Goal: Task Accomplishment & Management: Use online tool/utility

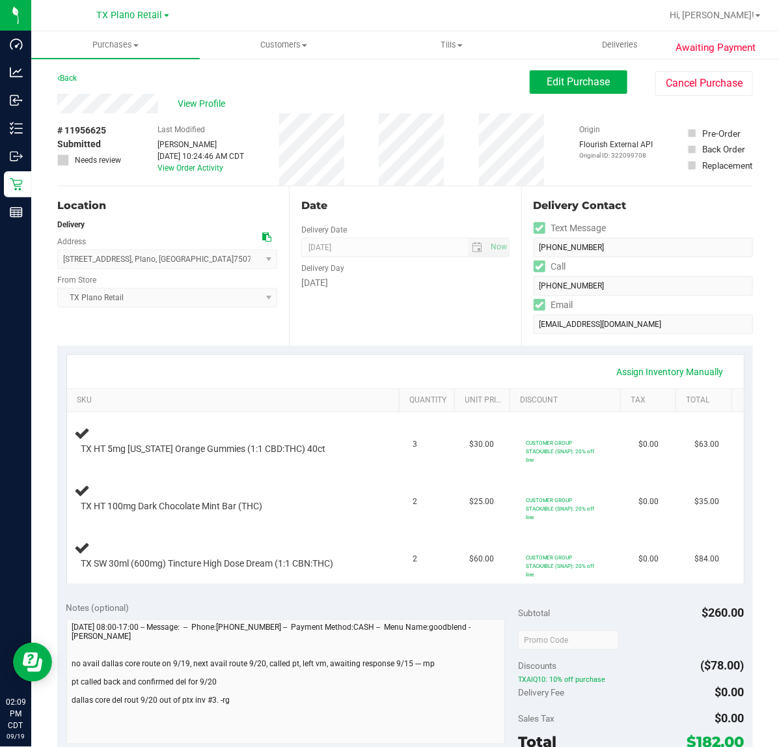
click at [458, 319] on div "Date Delivery Date [DATE] Now [DATE] 07:00 AM Now Delivery Day [DATE]" at bounding box center [405, 266] width 232 height 160
click at [426, 311] on div "Date Delivery Date [DATE] Now [DATE] 07:00 AM Now Delivery Day [DATE]" at bounding box center [405, 266] width 232 height 160
click at [415, 353] on div "Assign Inventory Manually SKU Quantity Unit Price Discount Tax Total TX HT 5mg …" at bounding box center [405, 469] width 696 height 247
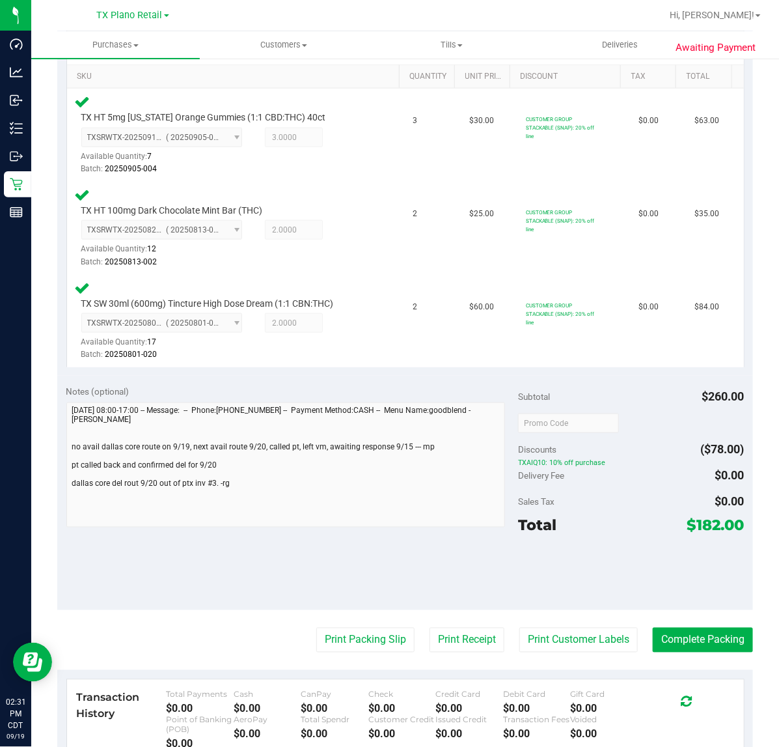
scroll to position [326, 0]
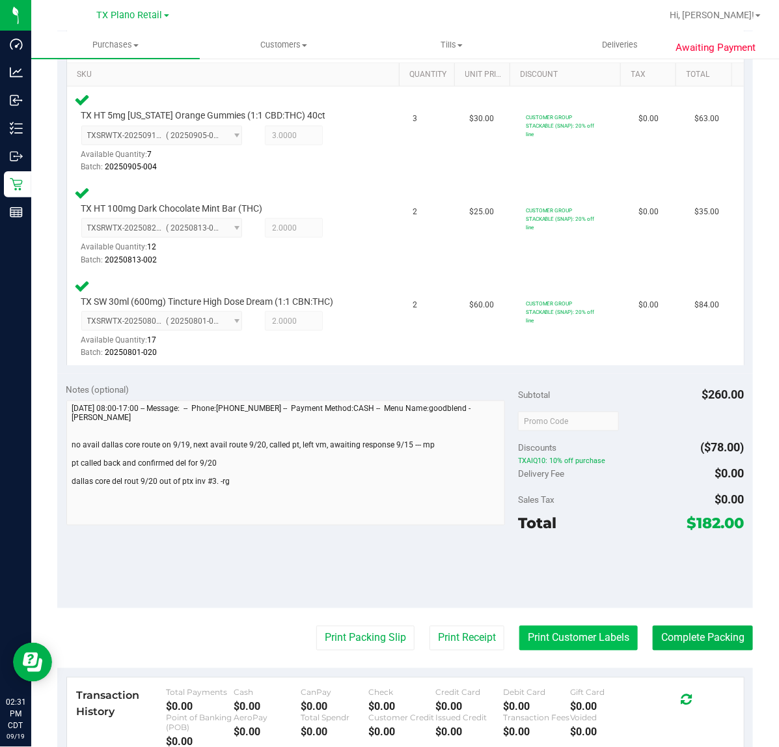
click at [542, 630] on button "Print Customer Labels" at bounding box center [579, 638] width 118 height 25
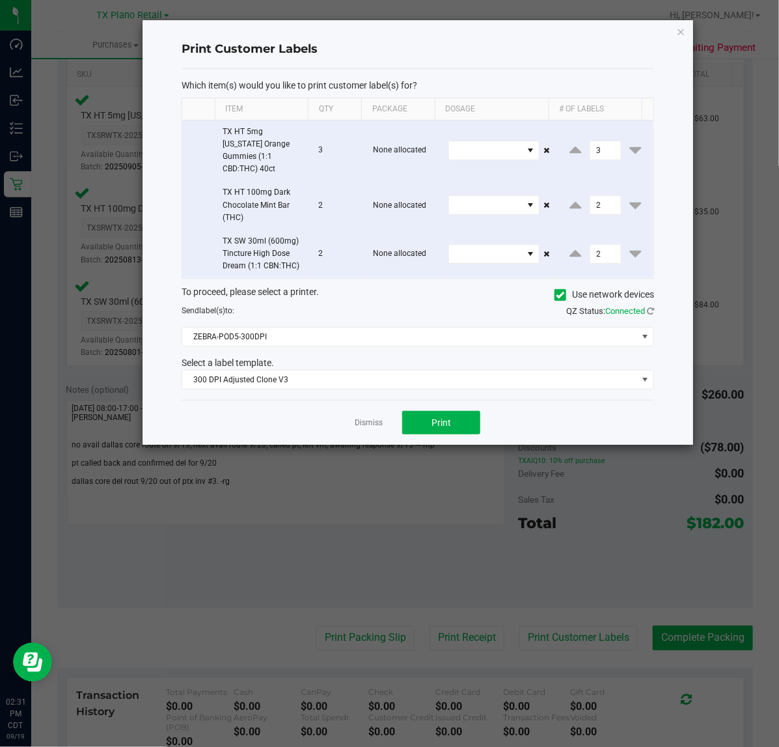
click at [405, 400] on div "Dismiss Print" at bounding box center [418, 422] width 473 height 45
click at [405, 411] on button "Print" at bounding box center [441, 422] width 78 height 23
click at [369, 416] on app-cancel-button "Dismiss" at bounding box center [369, 423] width 28 height 14
click at [367, 417] on link "Dismiss" at bounding box center [369, 422] width 28 height 11
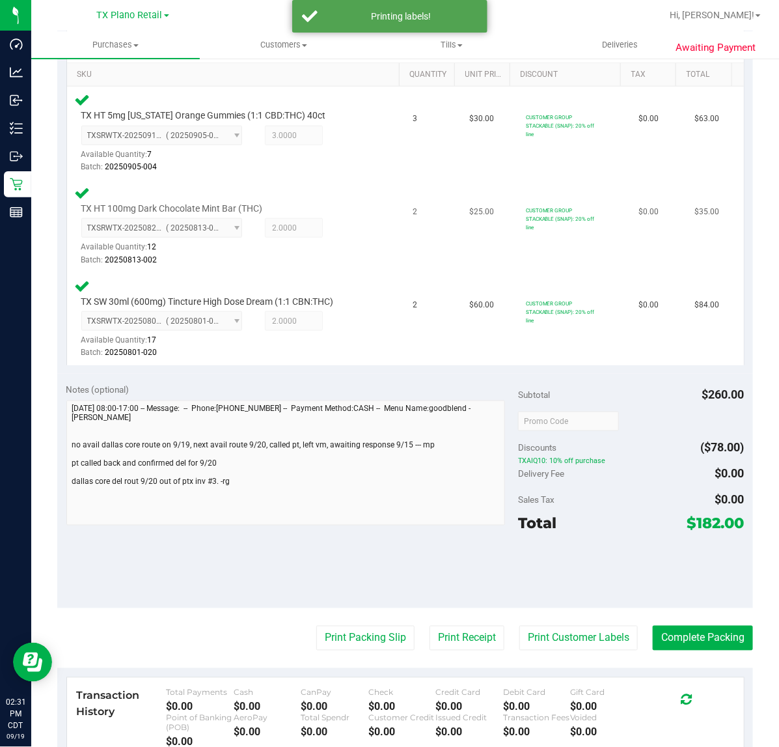
drag, startPoint x: 444, startPoint y: 626, endPoint x: 518, endPoint y: 264, distance: 369.5
click at [445, 620] on purchase-details "Back Edit Purchase Cancel Purchase View Profile # 11956625 Submitted Needs revi…" at bounding box center [405, 333] width 696 height 1176
click at [434, 626] on button "Print Receipt" at bounding box center [467, 638] width 75 height 25
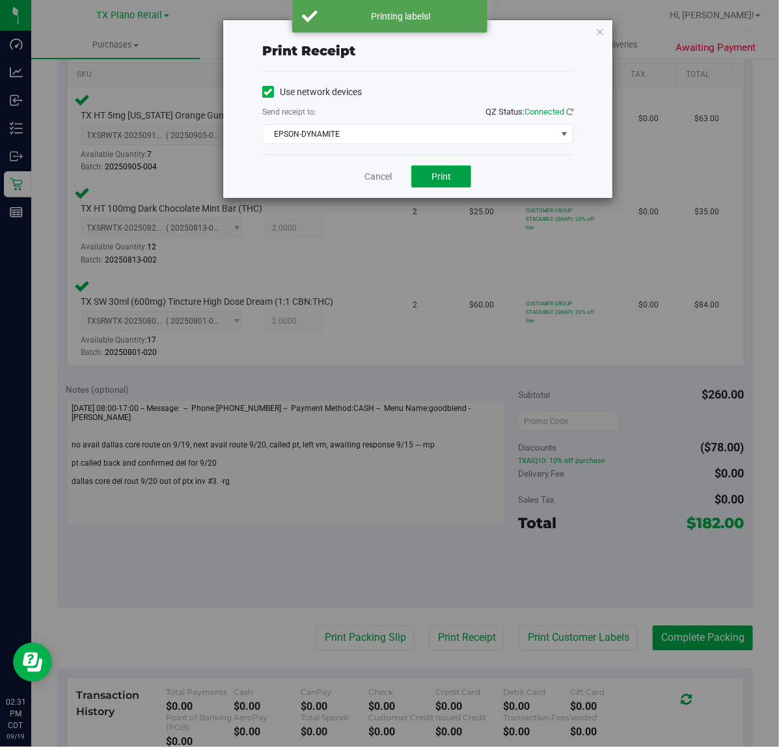
click at [430, 170] on button "Print" at bounding box center [441, 176] width 60 height 22
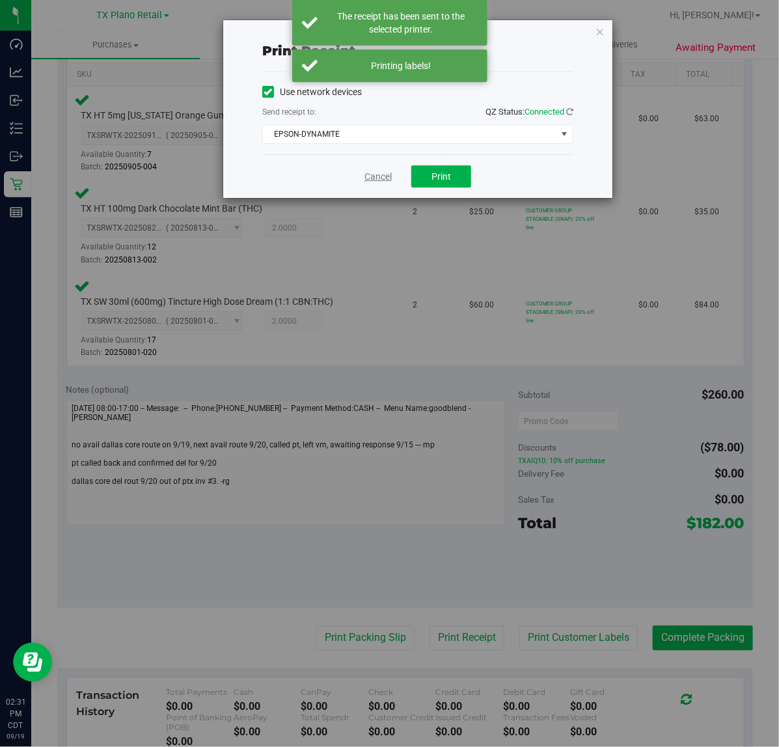
click at [371, 171] on link "Cancel" at bounding box center [378, 177] width 27 height 14
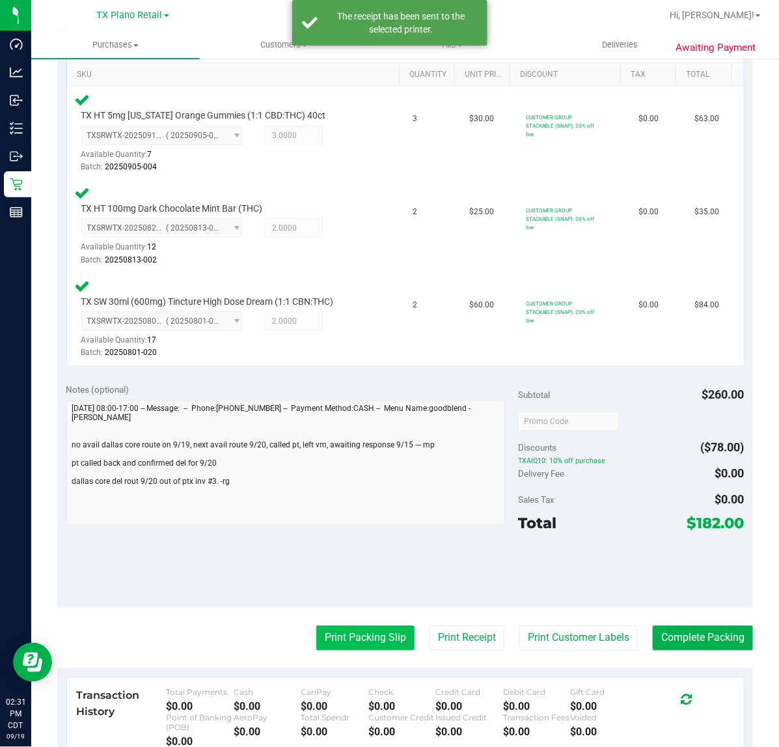
click at [350, 626] on button "Print Packing Slip" at bounding box center [365, 638] width 98 height 25
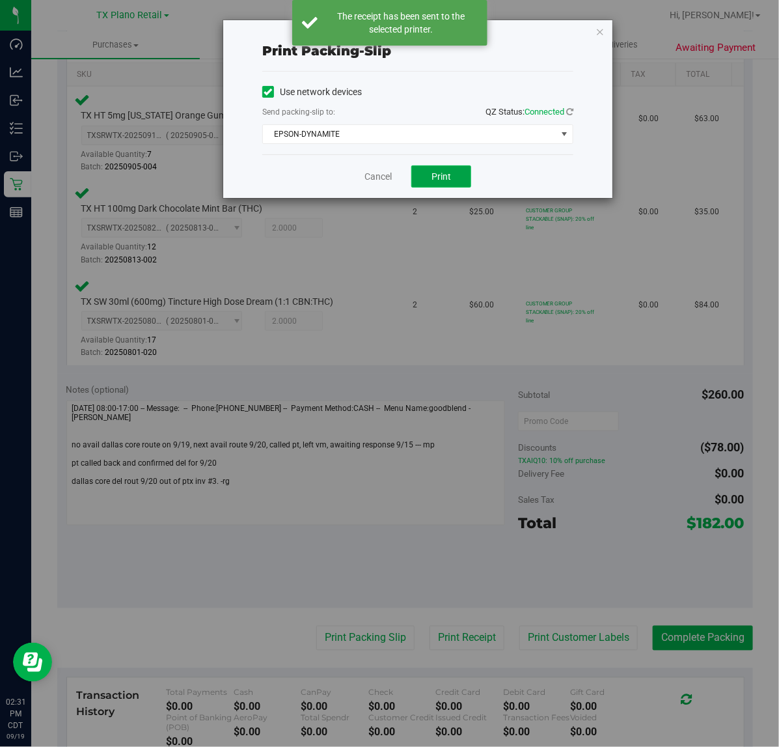
click at [437, 182] on span "Print" at bounding box center [442, 176] width 20 height 10
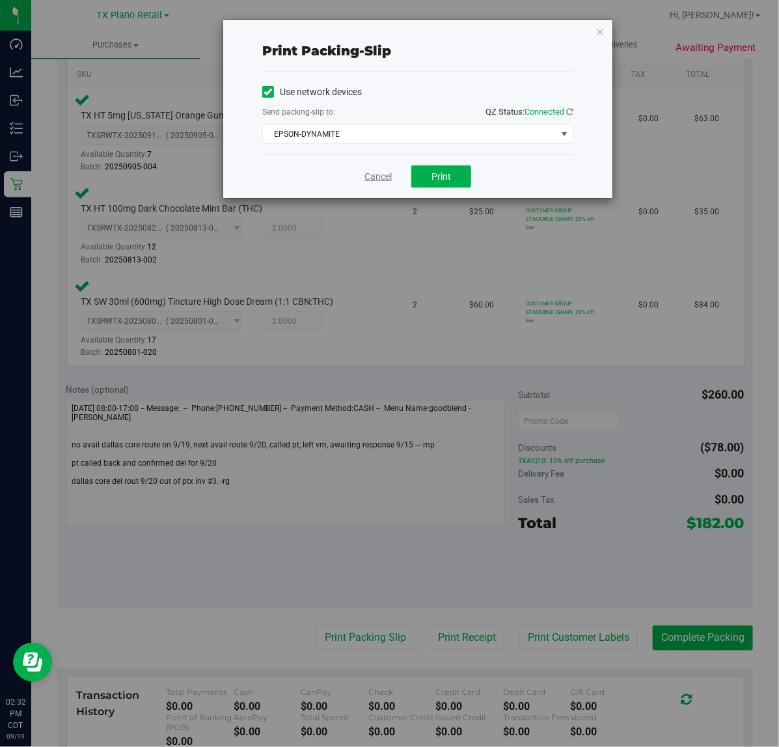
click at [383, 179] on link "Cancel" at bounding box center [378, 177] width 27 height 14
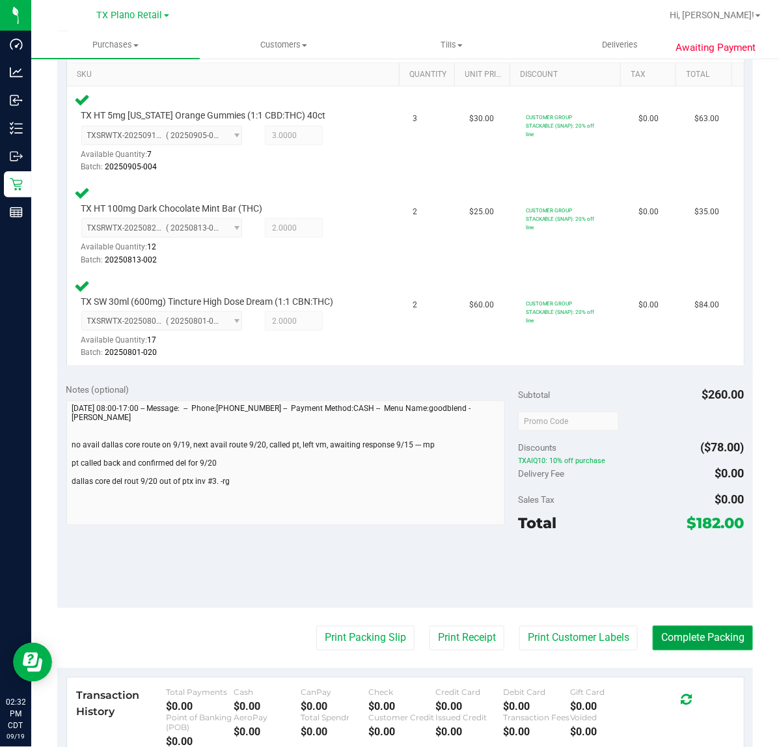
click at [690, 632] on button "Complete Packing" at bounding box center [703, 638] width 100 height 25
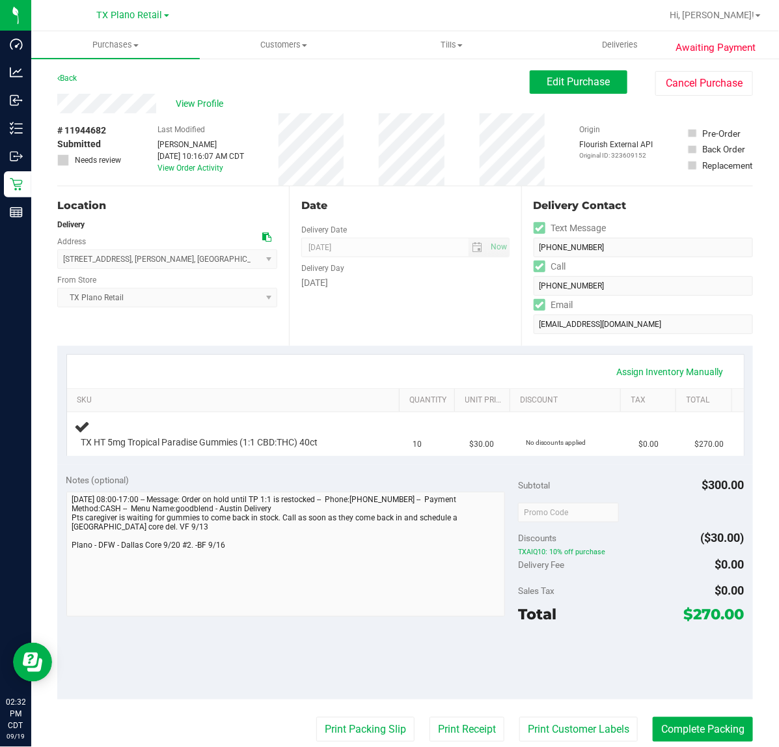
click at [409, 366] on div "Assign Inventory Manually" at bounding box center [406, 372] width 654 height 22
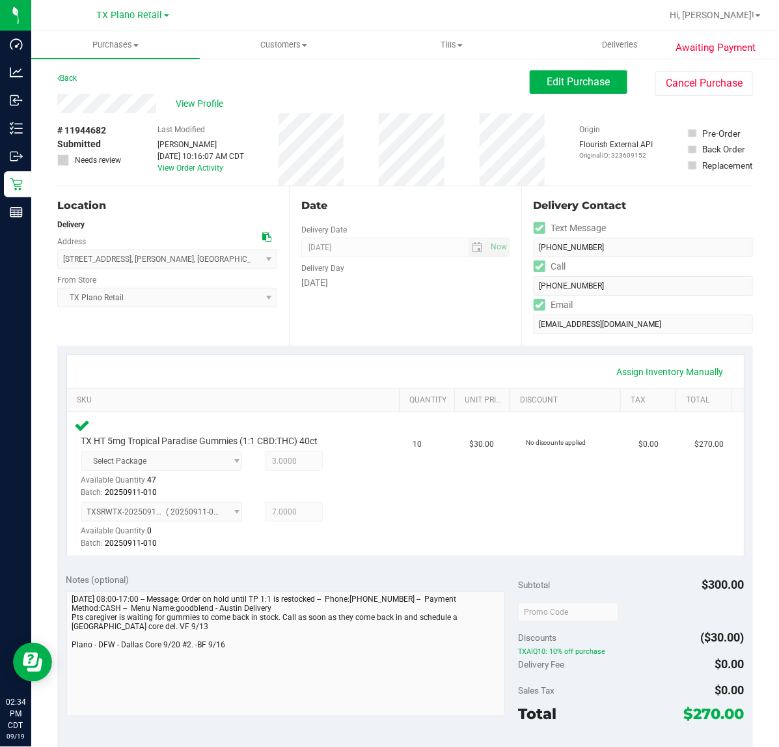
click at [486, 324] on div "Date Delivery Date [DATE] Now [DATE] 07:00 AM Now Delivery Day [DATE]" at bounding box center [405, 266] width 232 height 160
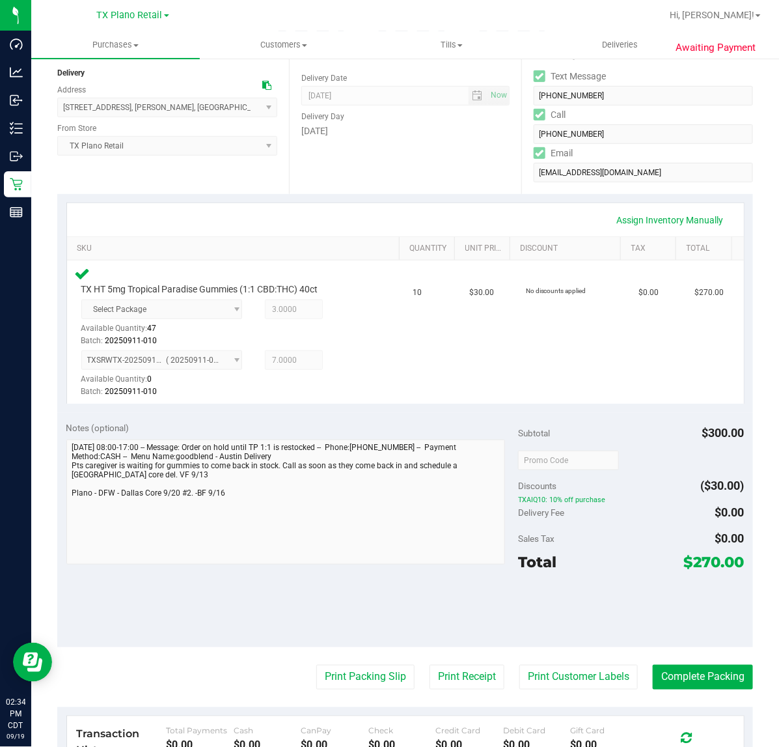
scroll to position [163, 0]
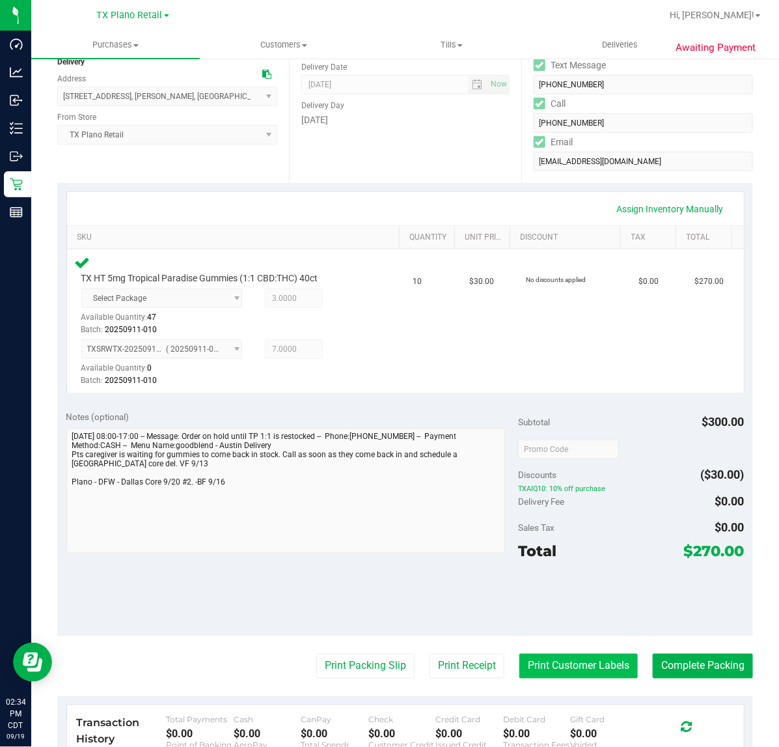
click at [583, 660] on button "Print Customer Labels" at bounding box center [579, 666] width 118 height 25
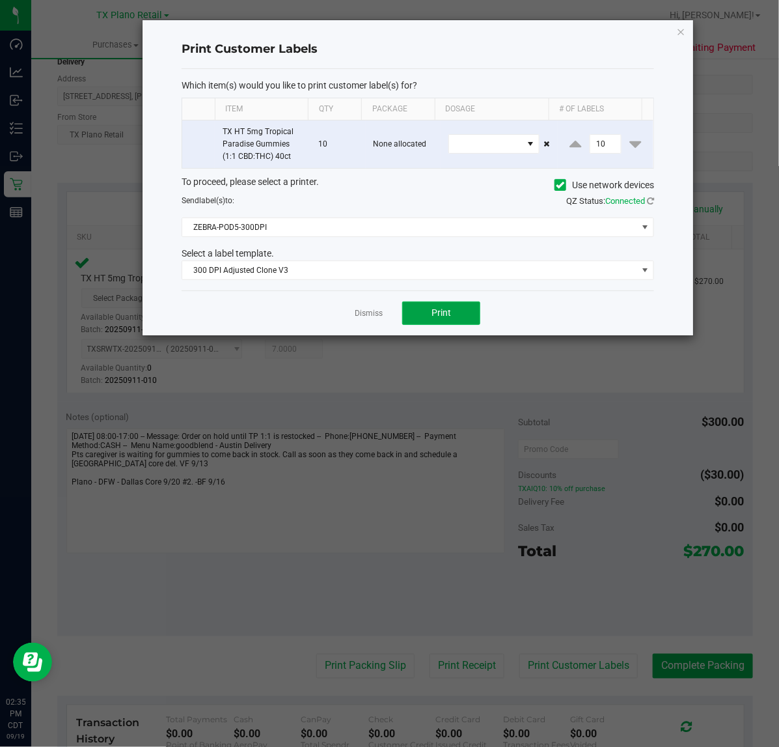
click at [430, 314] on button "Print" at bounding box center [441, 312] width 78 height 23
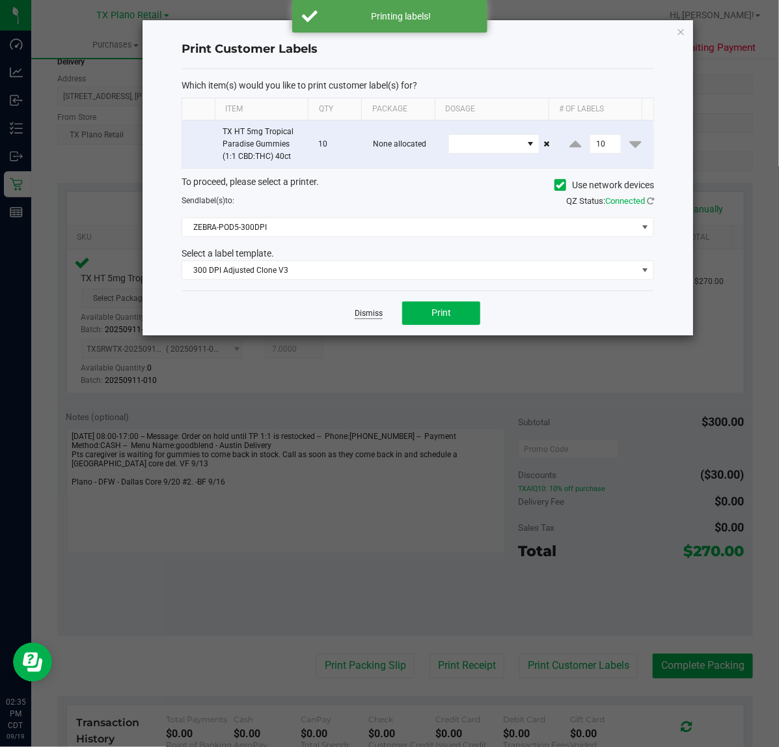
click at [368, 316] on link "Dismiss" at bounding box center [369, 313] width 28 height 11
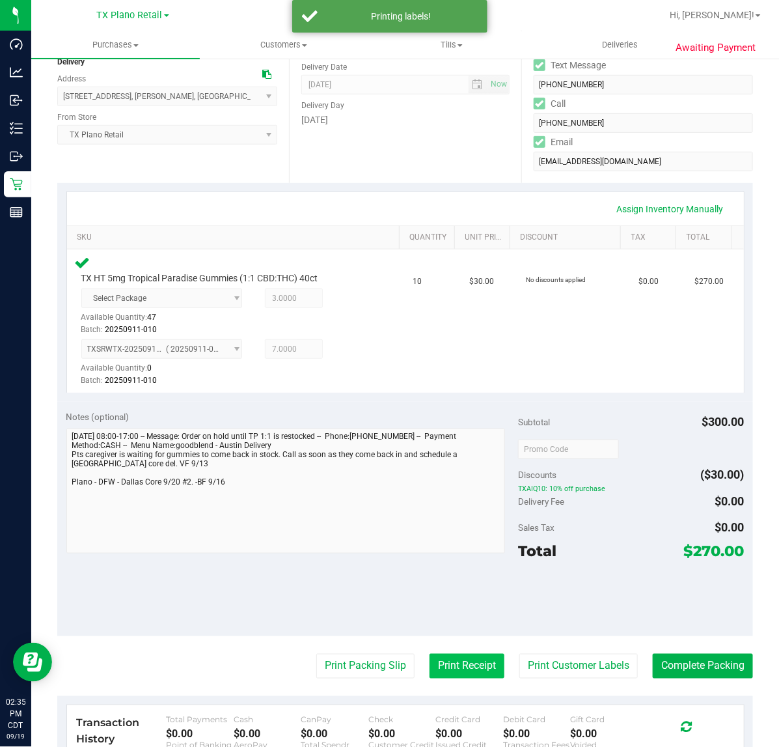
click at [460, 664] on button "Print Receipt" at bounding box center [467, 666] width 75 height 25
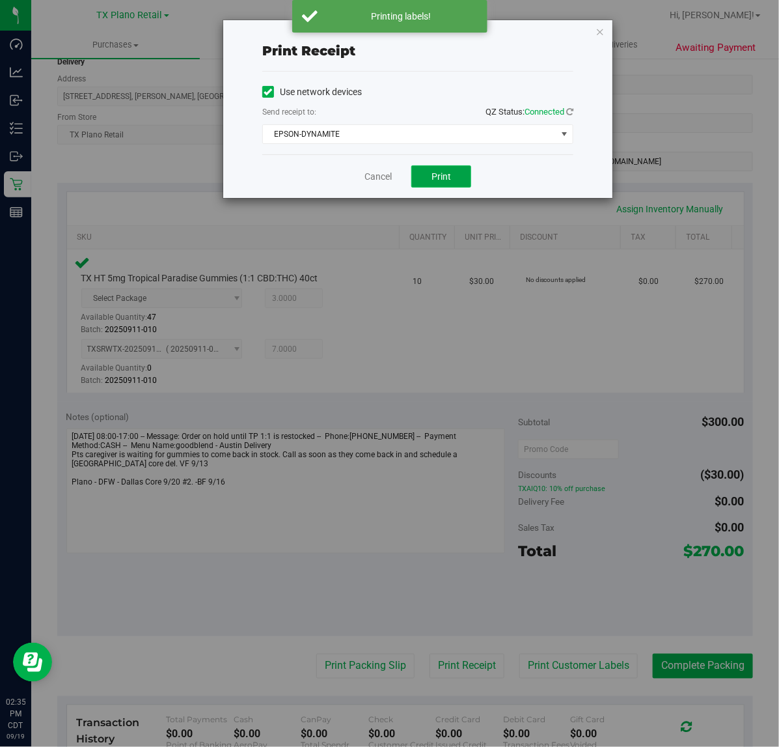
click at [460, 173] on button "Print" at bounding box center [441, 176] width 60 height 22
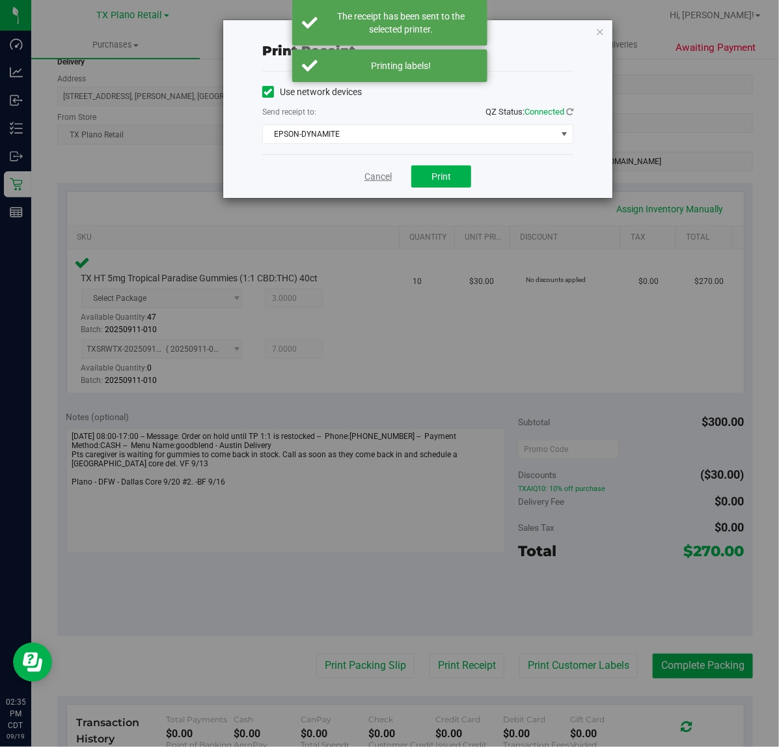
click at [368, 179] on link "Cancel" at bounding box center [378, 177] width 27 height 14
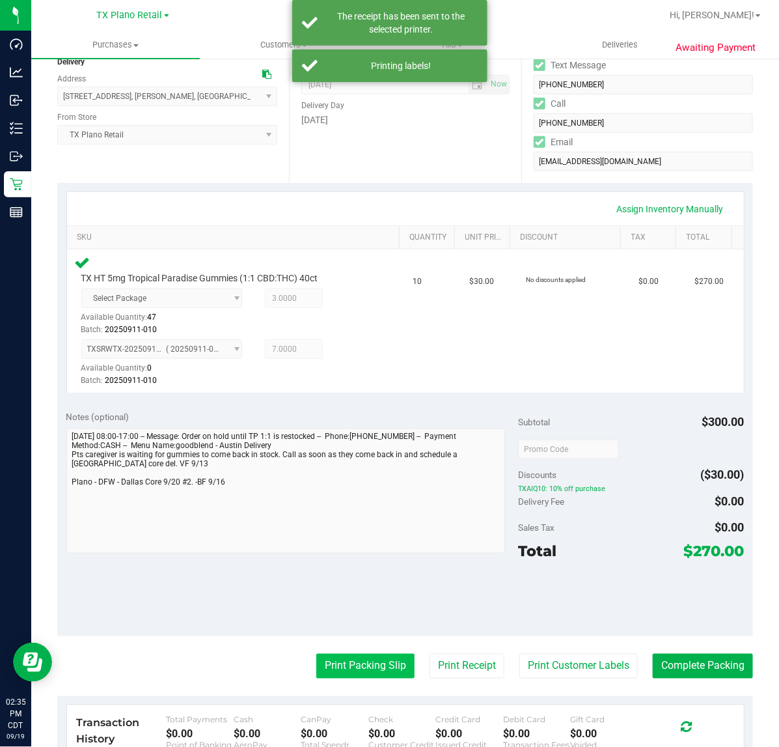
click at [350, 654] on button "Print Packing Slip" at bounding box center [365, 666] width 98 height 25
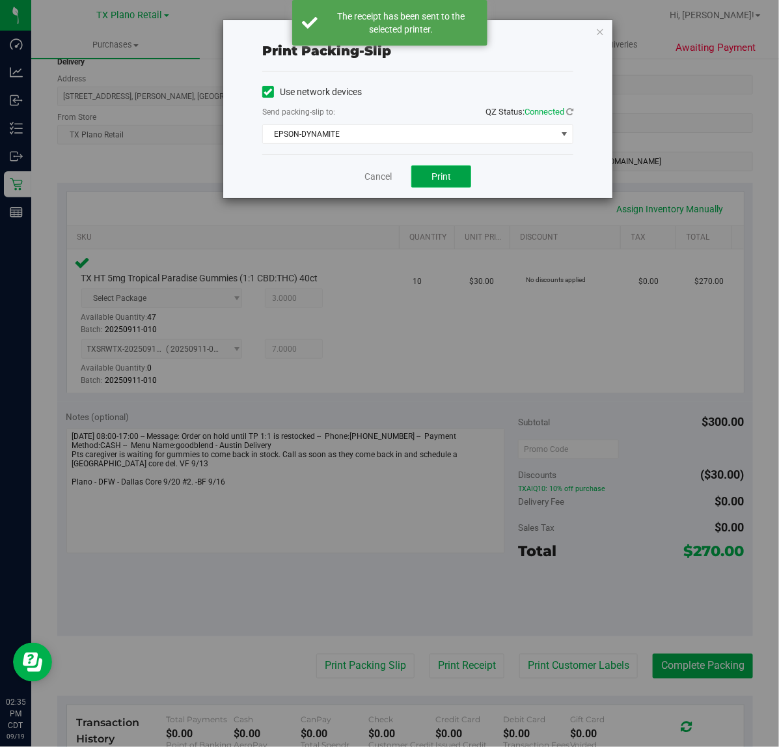
click at [458, 188] on button "Print" at bounding box center [441, 176] width 60 height 22
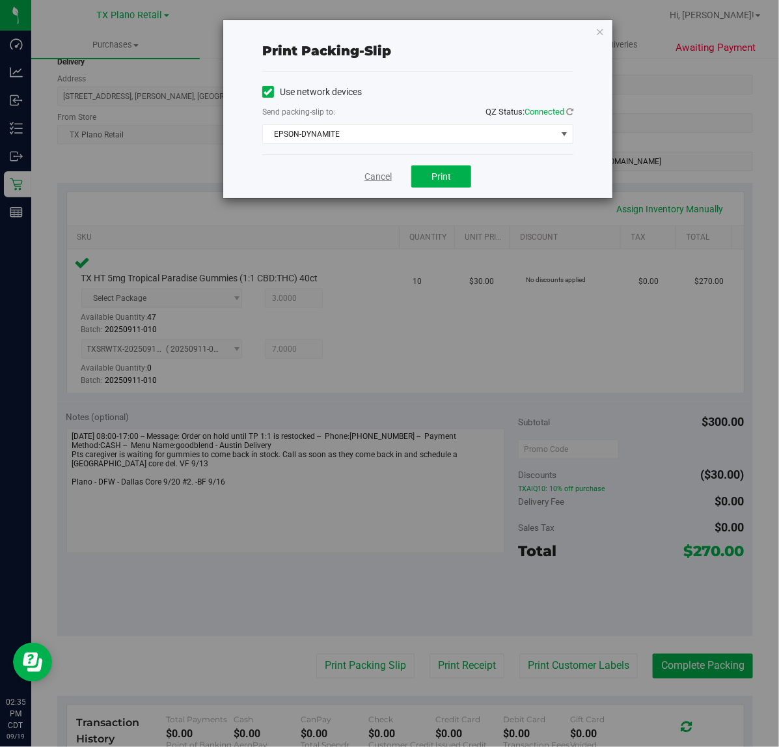
click at [387, 171] on link "Cancel" at bounding box center [378, 177] width 27 height 14
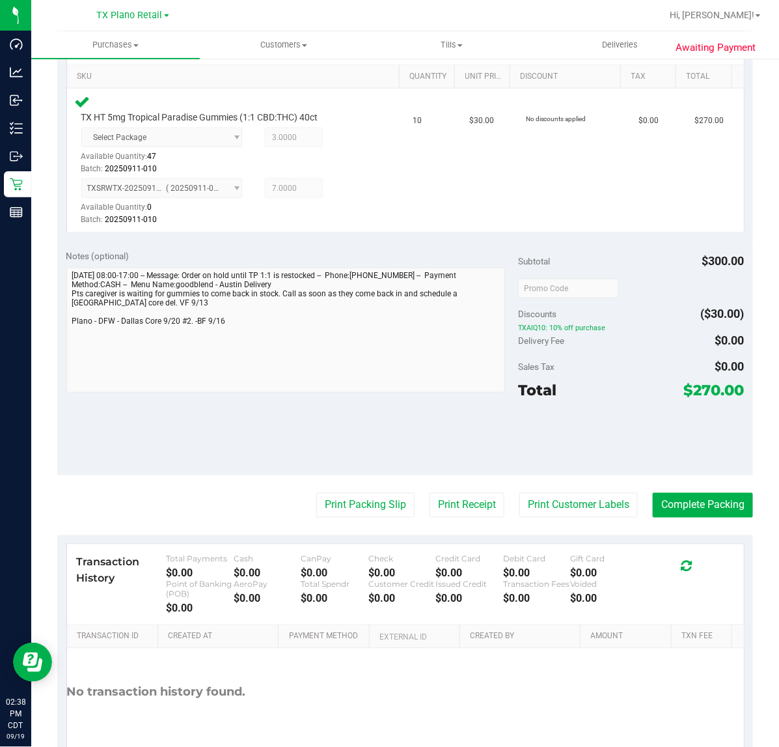
scroll to position [326, 0]
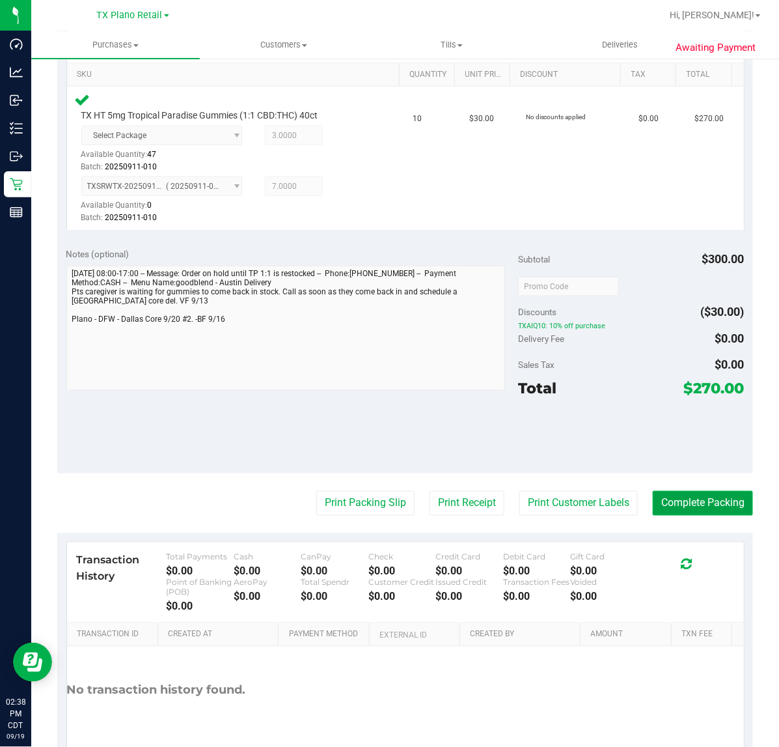
click at [710, 498] on button "Complete Packing" at bounding box center [703, 503] width 100 height 25
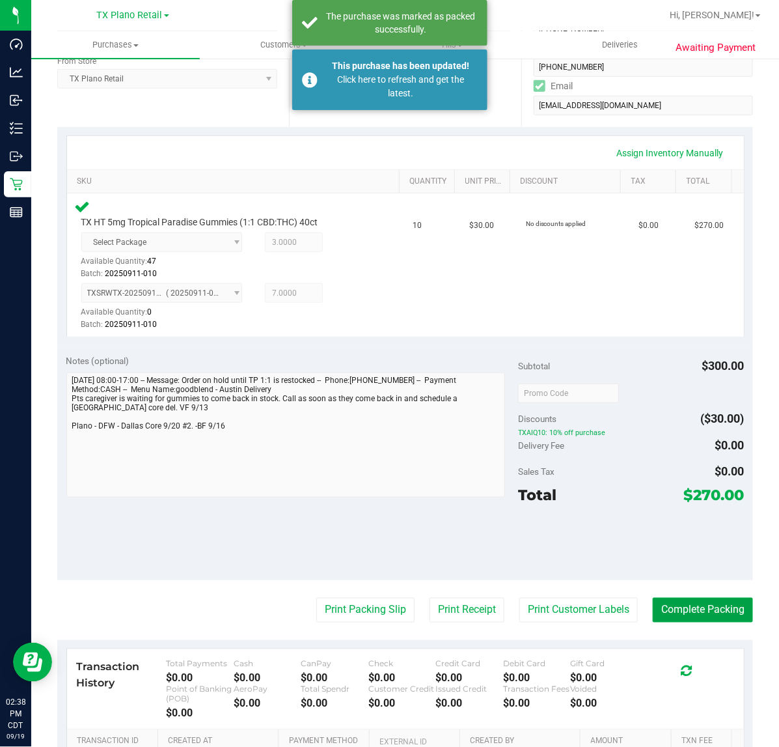
scroll to position [0, 0]
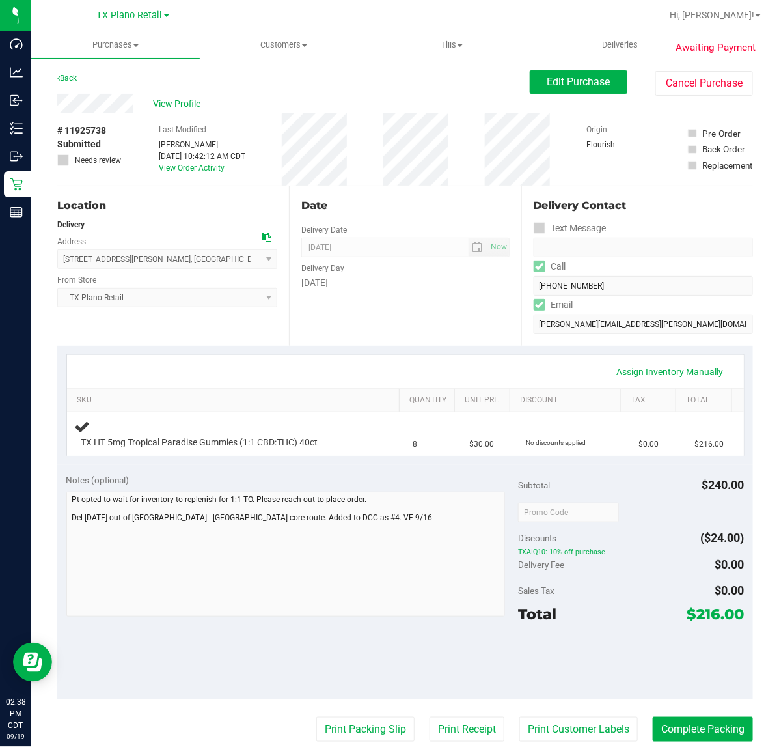
click at [428, 346] on div "Assign Inventory Manually SKU Quantity Unit Price Discount Tax Total TX HT 5mg …" at bounding box center [405, 405] width 696 height 119
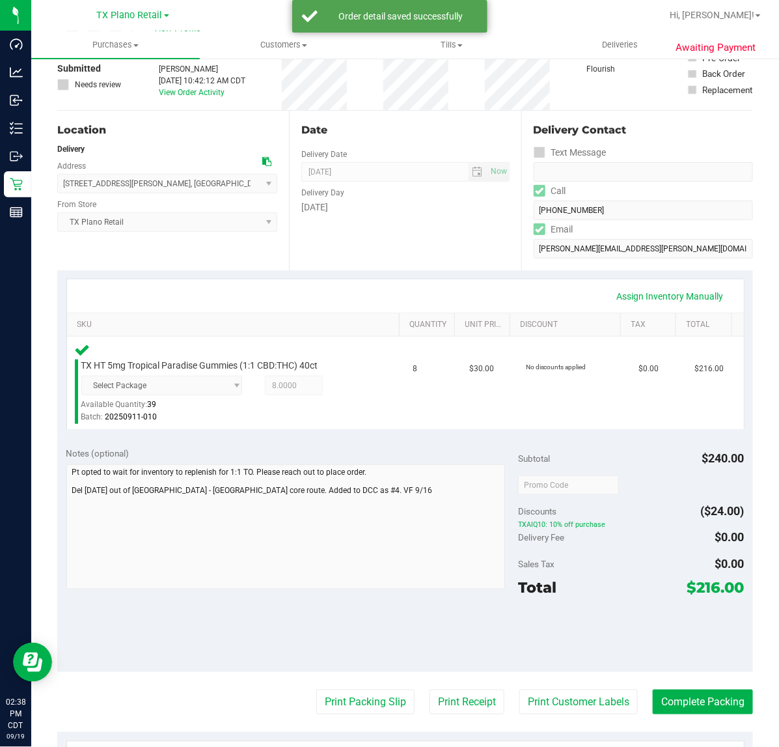
scroll to position [163, 0]
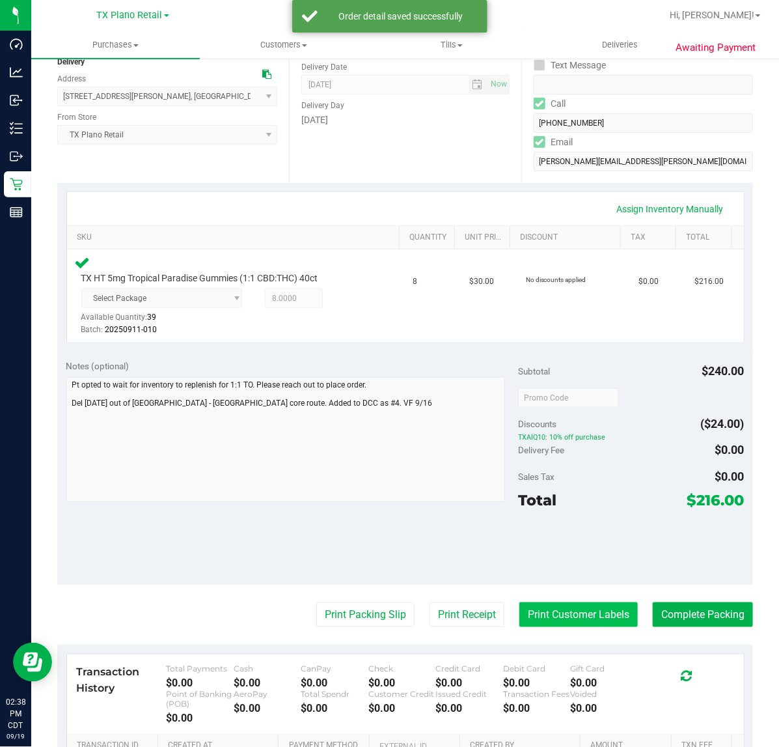
click at [527, 614] on button "Print Customer Labels" at bounding box center [579, 614] width 118 height 25
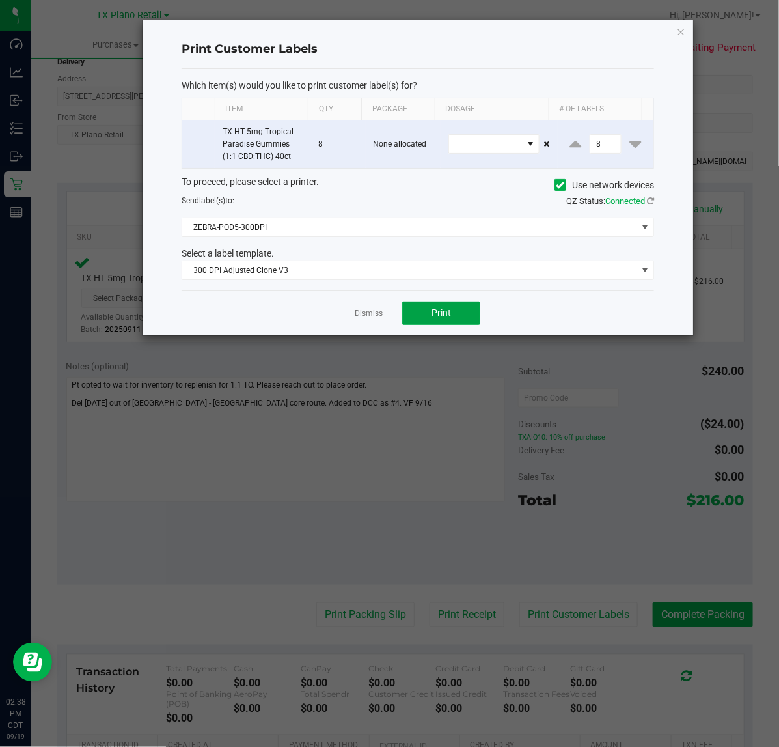
drag, startPoint x: 450, startPoint y: 307, endPoint x: 387, endPoint y: 314, distance: 62.9
click at [448, 307] on button "Print" at bounding box center [441, 312] width 78 height 23
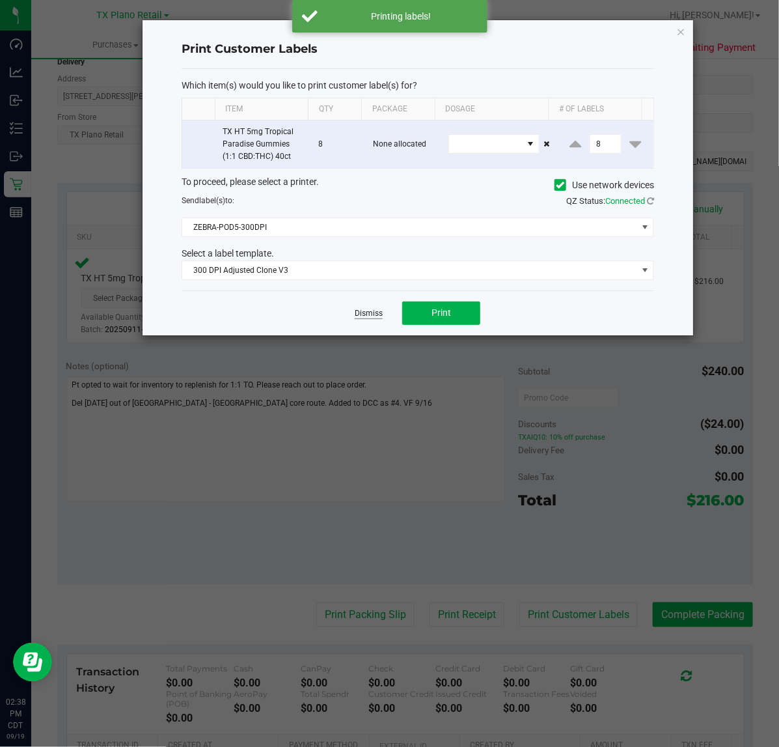
click at [356, 313] on link "Dismiss" at bounding box center [369, 313] width 28 height 11
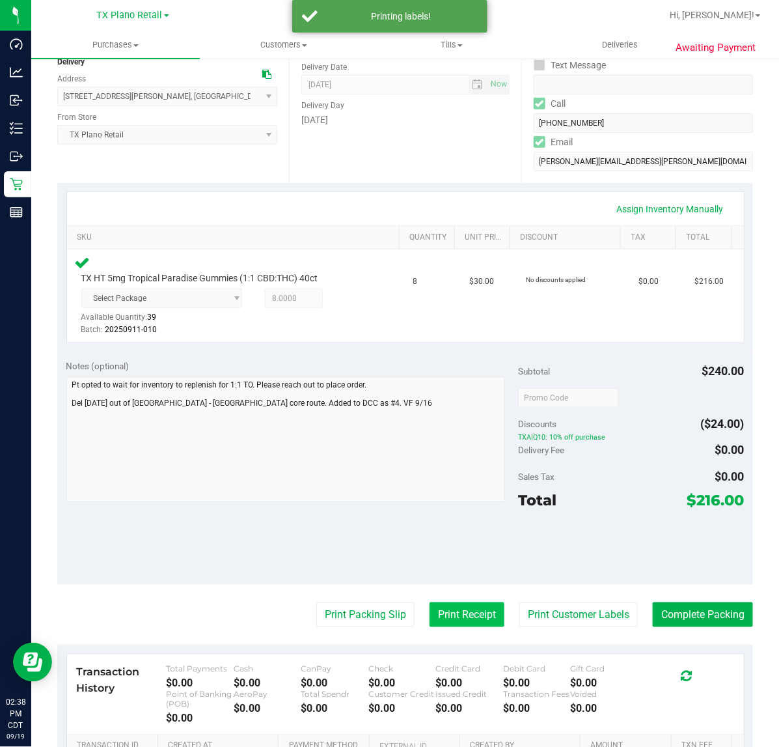
click at [447, 607] on button "Print Receipt" at bounding box center [467, 614] width 75 height 25
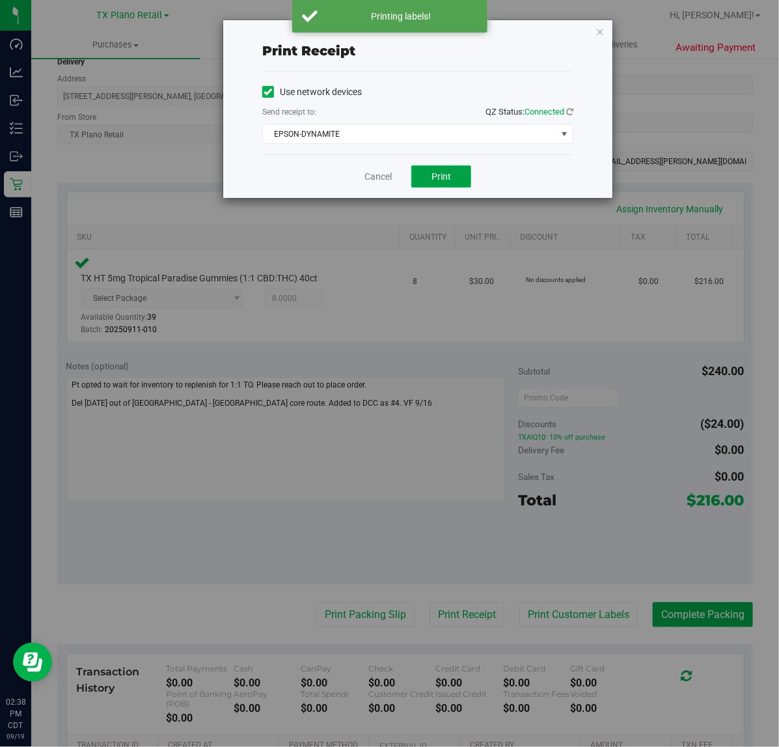
drag, startPoint x: 431, startPoint y: 171, endPoint x: 424, endPoint y: 171, distance: 7.2
click at [430, 171] on button "Print" at bounding box center [441, 176] width 60 height 22
click at [375, 178] on link "Cancel" at bounding box center [372, 177] width 27 height 14
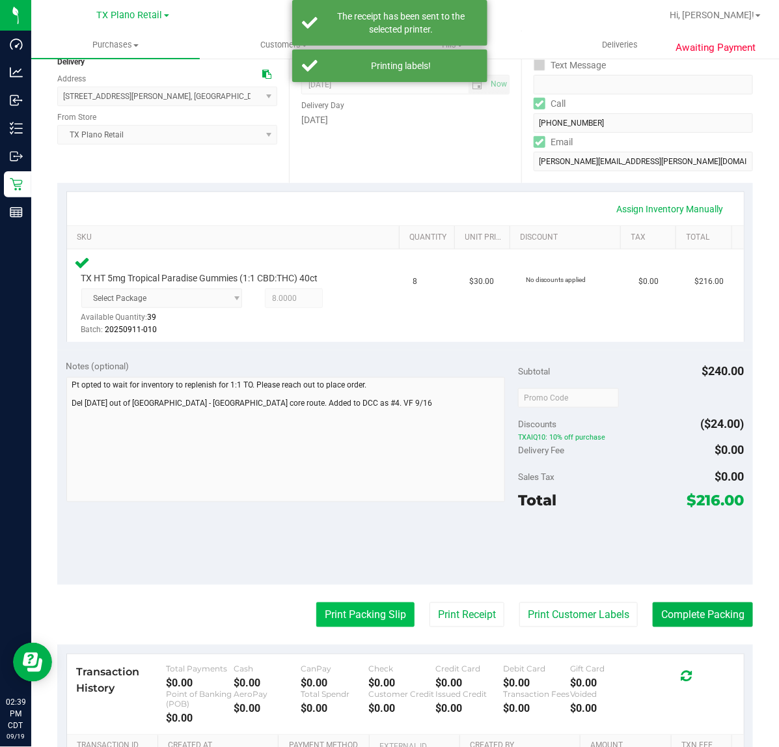
click at [368, 602] on button "Print Packing Slip" at bounding box center [365, 614] width 98 height 25
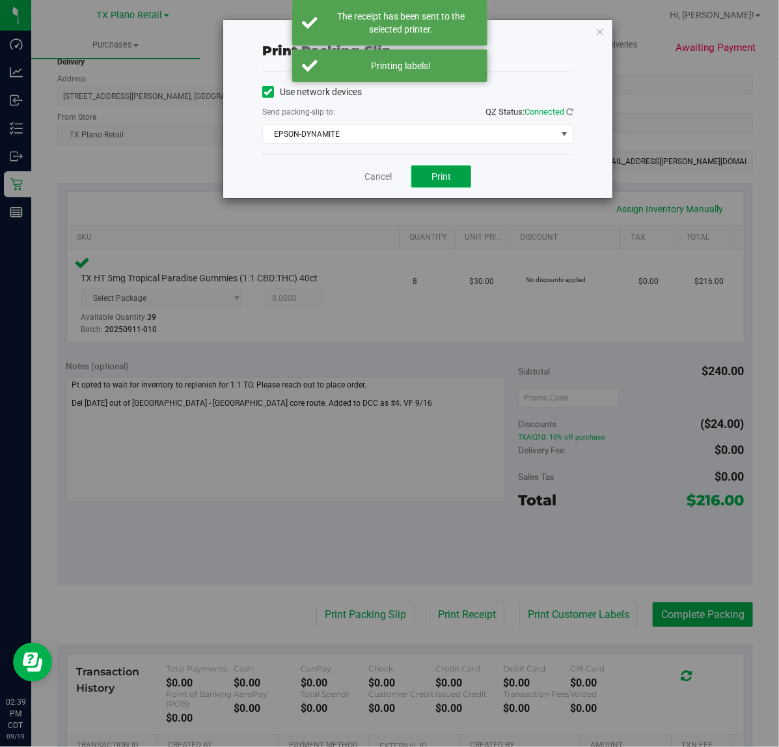
click at [438, 167] on button "Print" at bounding box center [441, 176] width 60 height 22
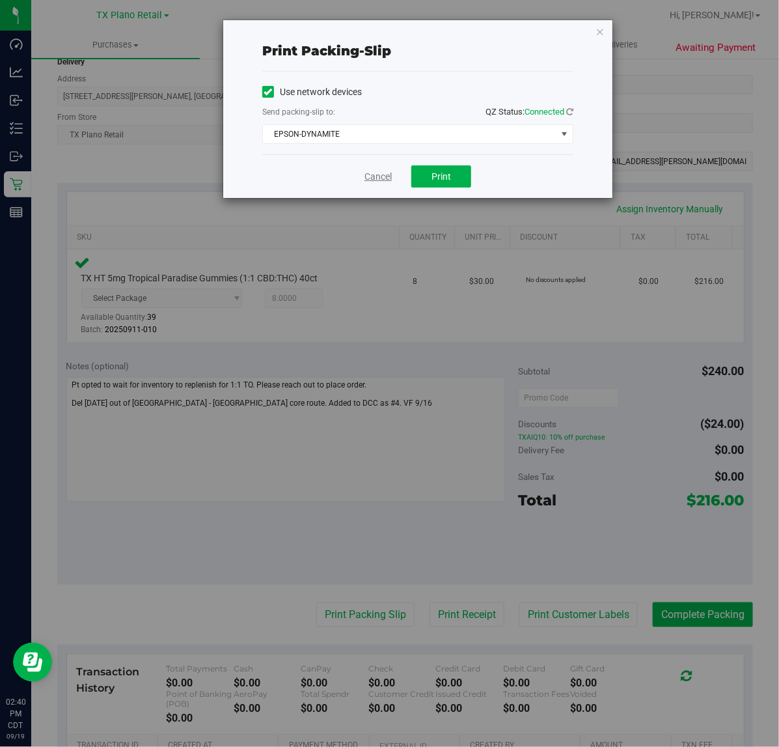
click at [378, 181] on link "Cancel" at bounding box center [378, 177] width 27 height 14
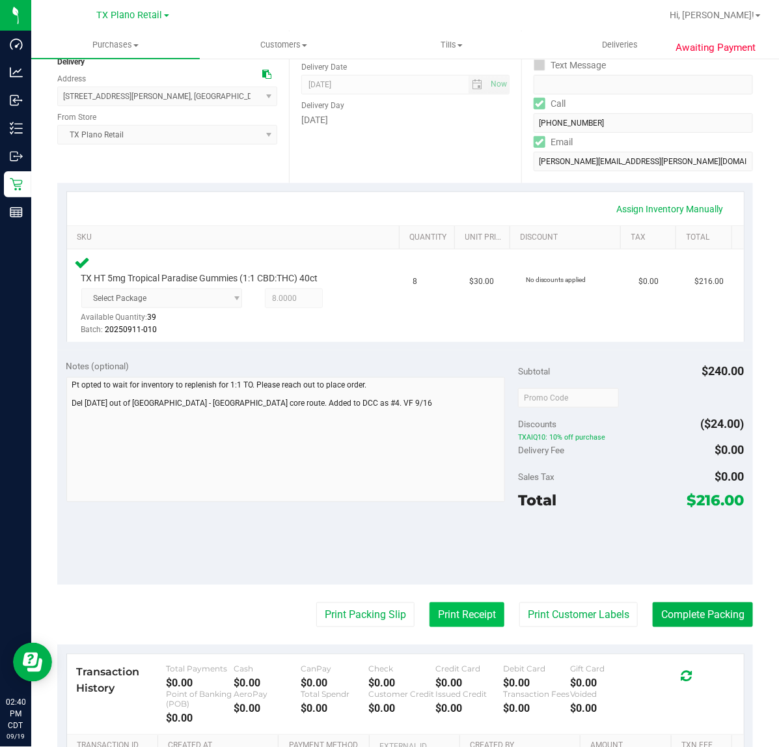
click at [488, 617] on button "Print Receipt" at bounding box center [467, 614] width 75 height 25
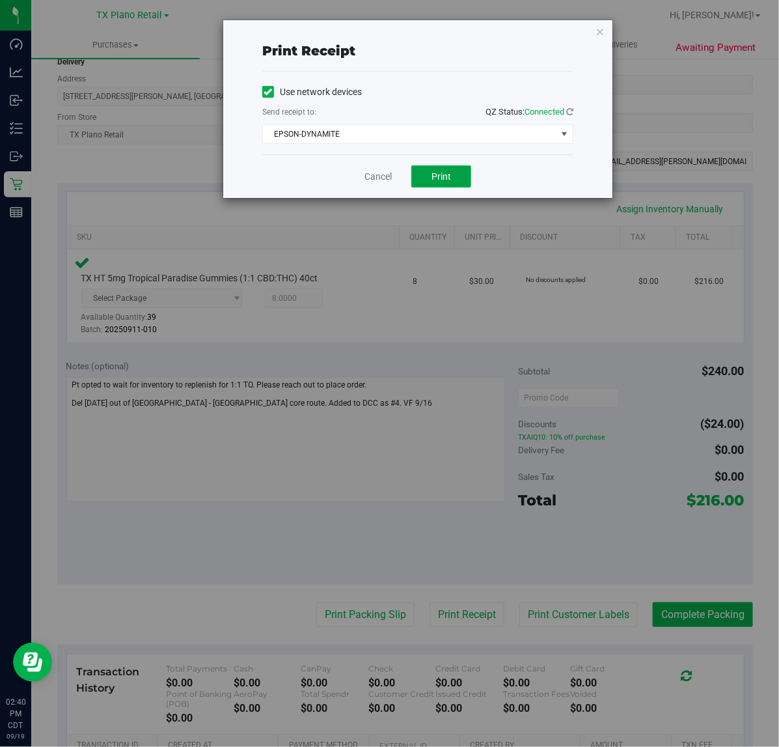
click at [436, 182] on span "Print" at bounding box center [442, 176] width 20 height 10
click at [382, 182] on link "Cancel" at bounding box center [378, 177] width 27 height 14
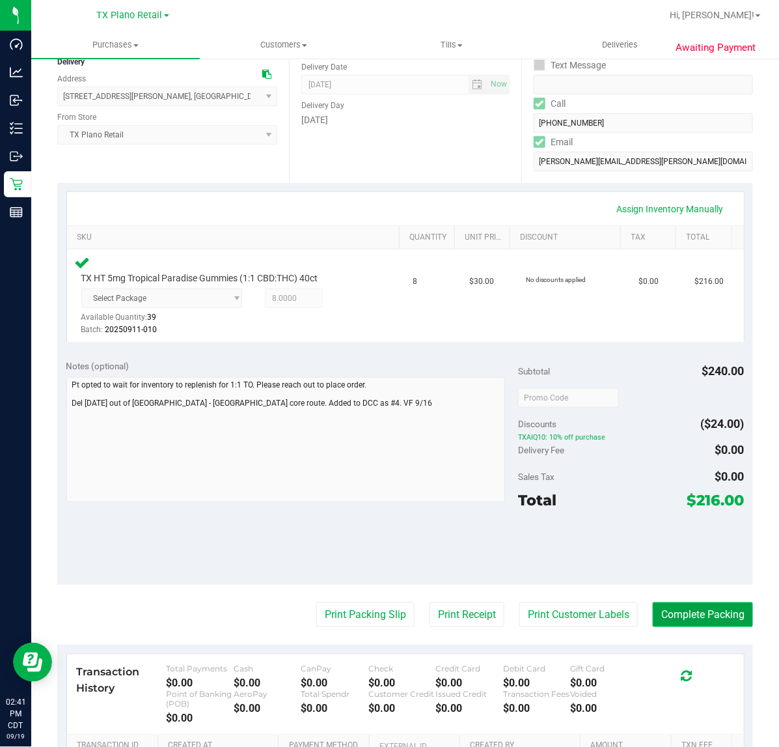
click at [694, 604] on button "Complete Packing" at bounding box center [703, 614] width 100 height 25
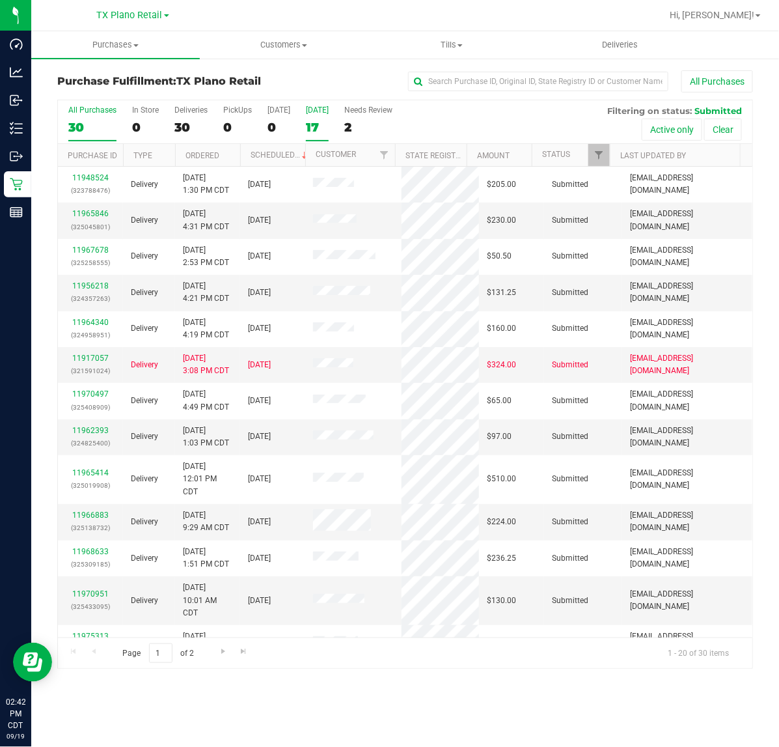
click at [327, 113] on div "Tomorrow" at bounding box center [317, 109] width 23 height 9
click at [0, 0] on input "Tomorrow 17" at bounding box center [0, 0] width 0 height 0
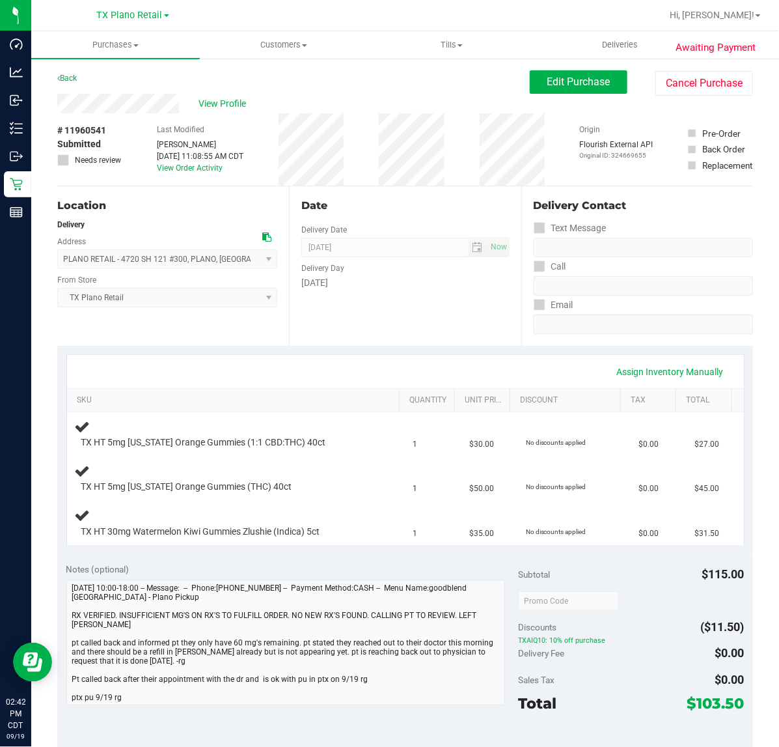
click at [397, 308] on div "Date Delivery Date [DATE] Now [DATE] 07:00 AM Now Delivery Day [DATE]" at bounding box center [405, 266] width 232 height 160
click at [350, 288] on div "[DATE]" at bounding box center [405, 283] width 208 height 14
click at [447, 255] on span "09/20/2025 Now" at bounding box center [405, 248] width 208 height 20
click at [499, 280] on div "[DATE]" at bounding box center [405, 283] width 208 height 14
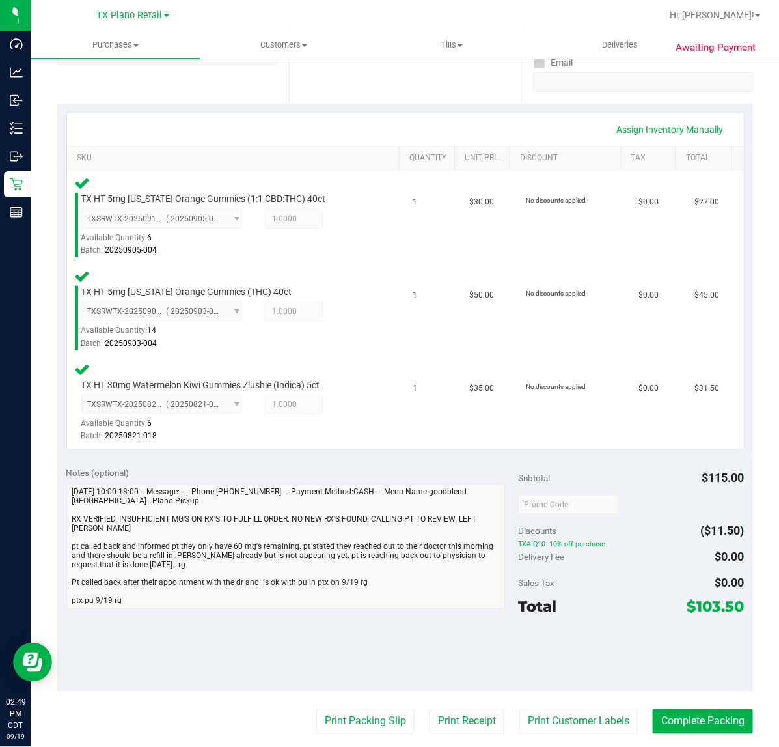
scroll to position [244, 0]
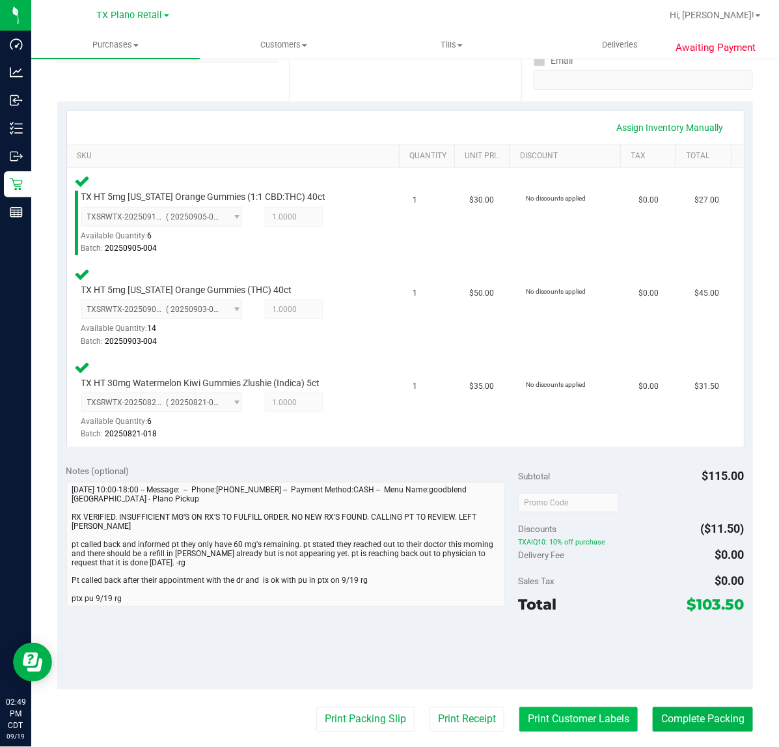
click at [570, 723] on button "Print Customer Labels" at bounding box center [579, 719] width 118 height 25
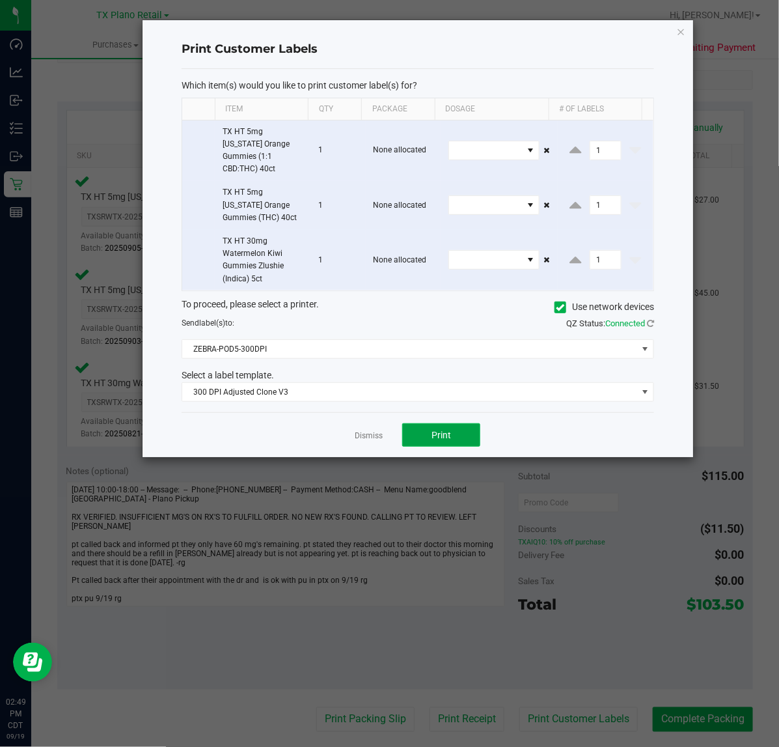
click at [421, 426] on button "Print" at bounding box center [441, 434] width 78 height 23
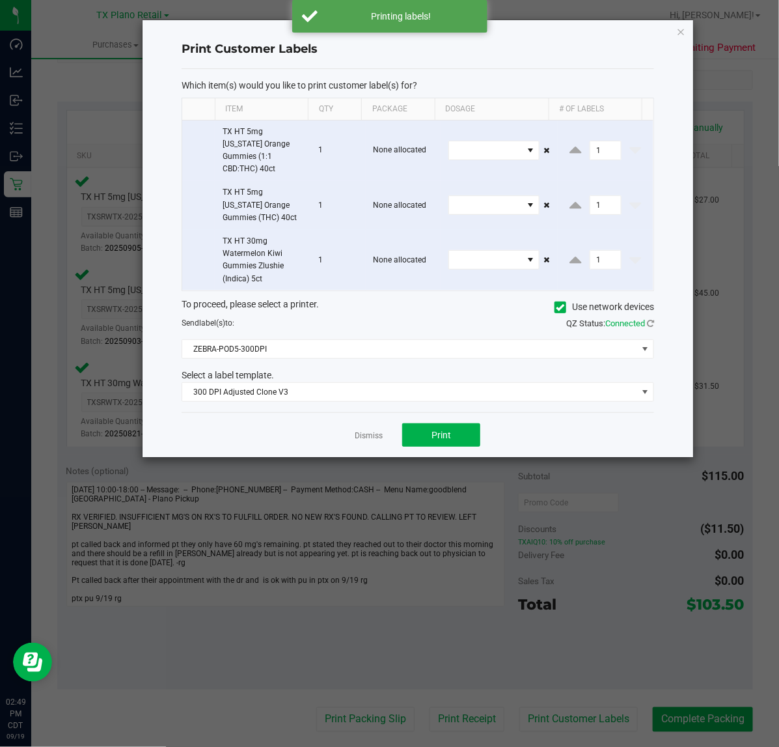
drag, startPoint x: 382, startPoint y: 426, endPoint x: 398, endPoint y: 502, distance: 77.3
click at [382, 430] on link "Dismiss" at bounding box center [369, 435] width 28 height 11
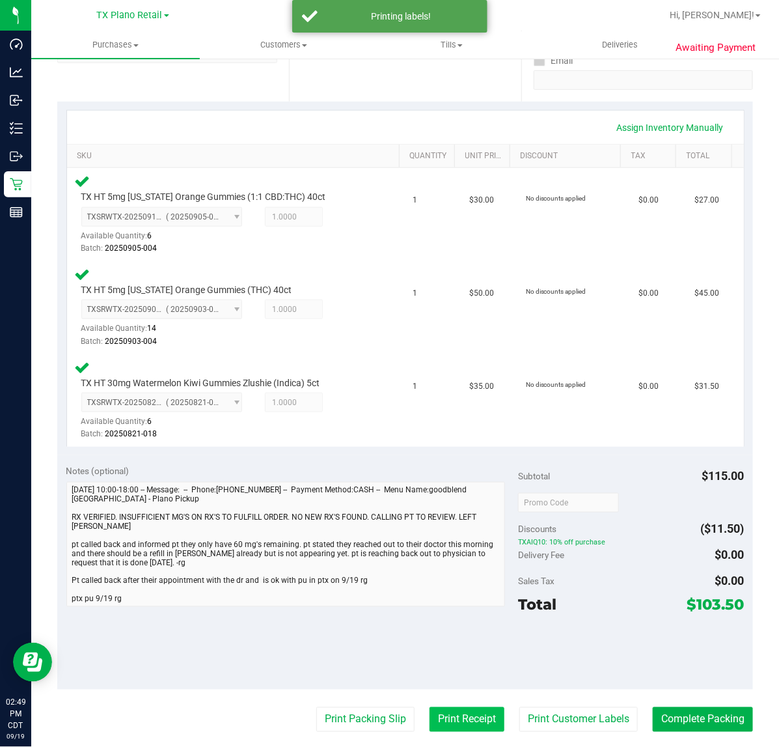
click at [448, 708] on button "Print Receipt" at bounding box center [467, 719] width 75 height 25
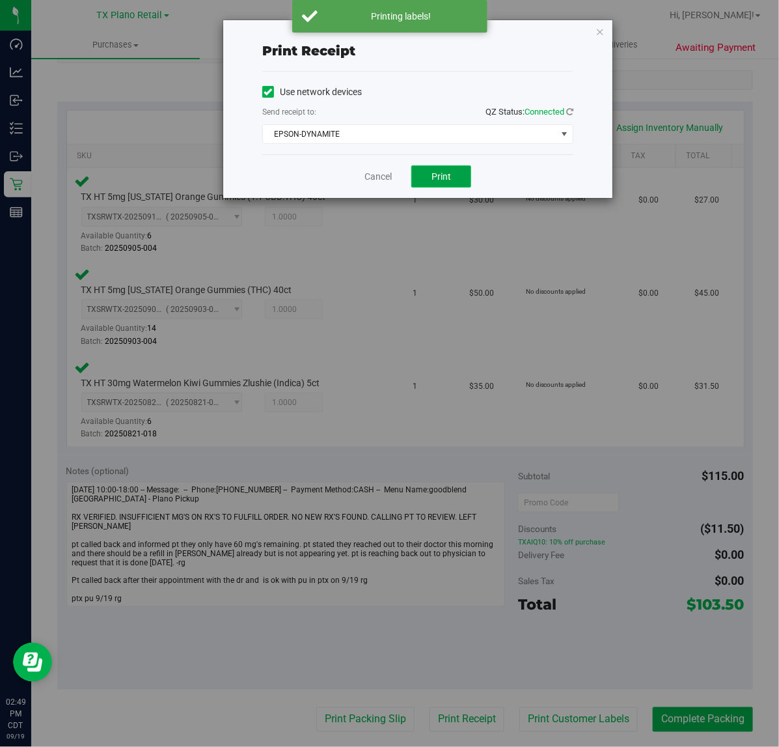
click at [426, 188] on button "Print" at bounding box center [441, 176] width 60 height 22
click at [380, 174] on link "Cancel" at bounding box center [372, 177] width 27 height 14
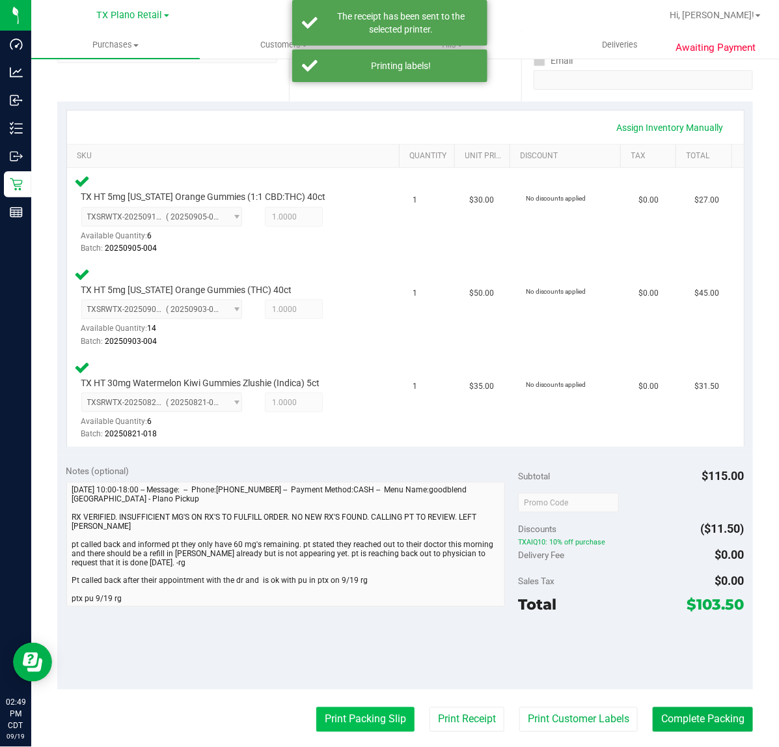
click at [367, 708] on button "Print Packing Slip" at bounding box center [365, 719] width 98 height 25
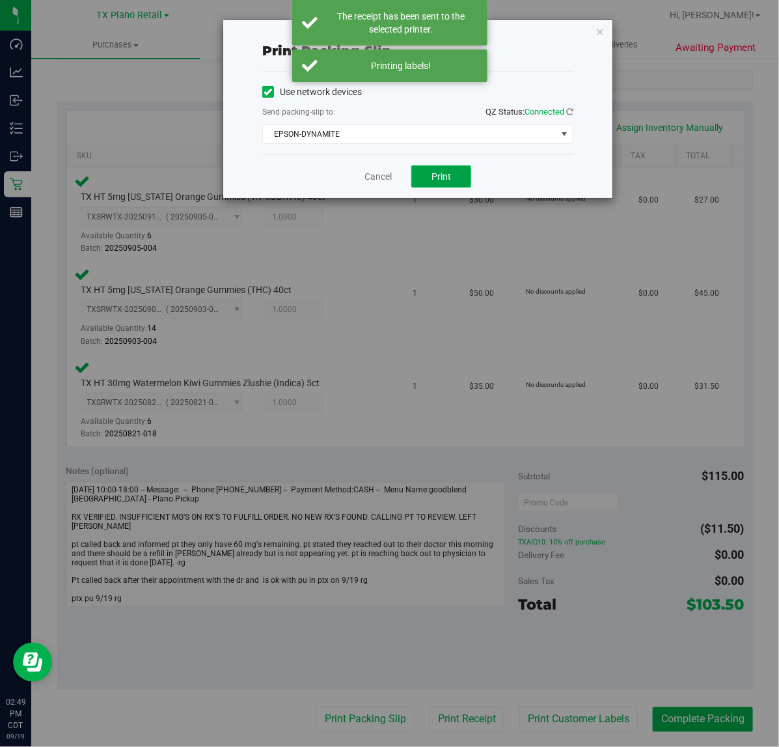
click at [460, 167] on button "Print" at bounding box center [441, 176] width 60 height 22
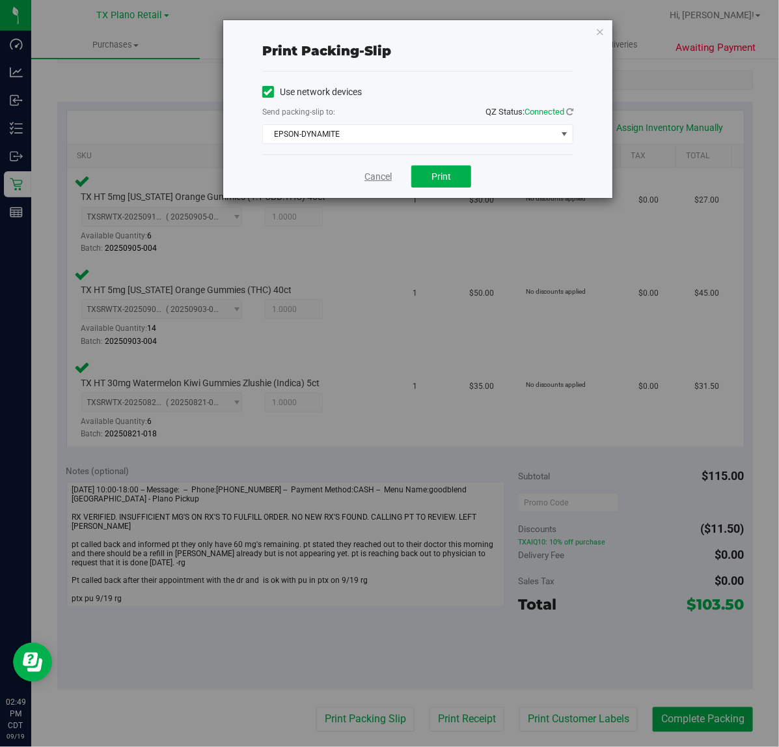
click at [368, 176] on link "Cancel" at bounding box center [378, 177] width 27 height 14
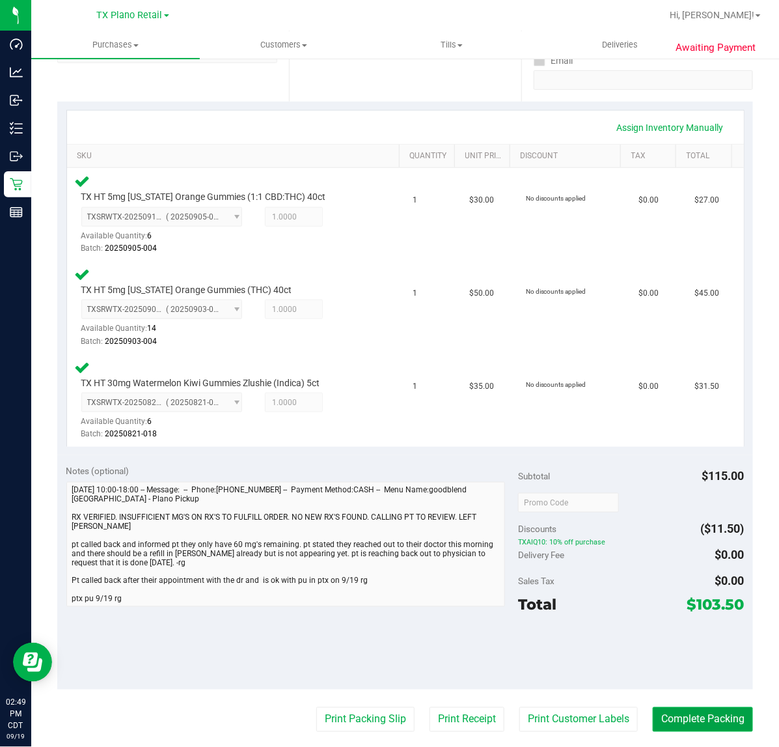
click at [676, 707] on button "Complete Packing" at bounding box center [703, 719] width 100 height 25
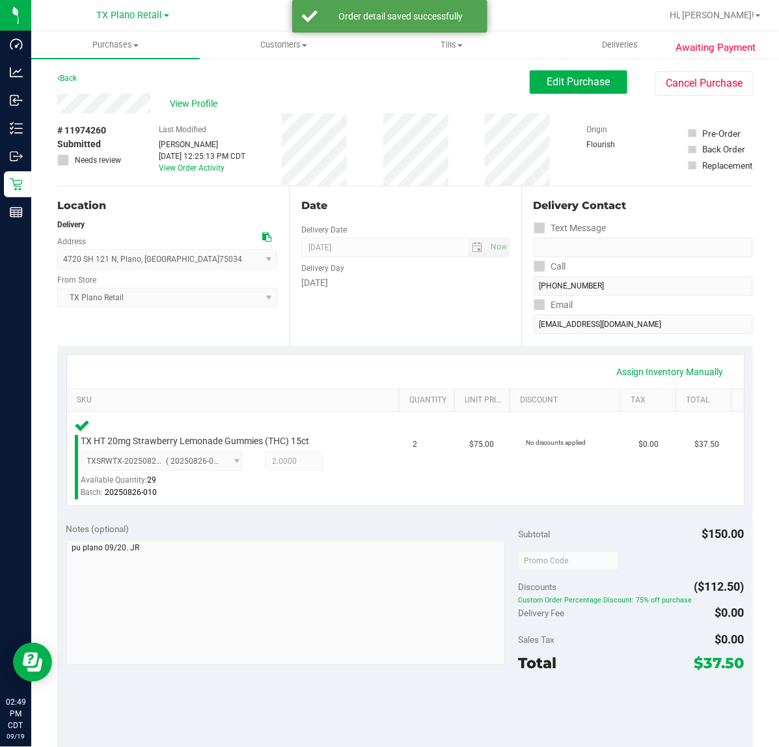
scroll to position [184, 0]
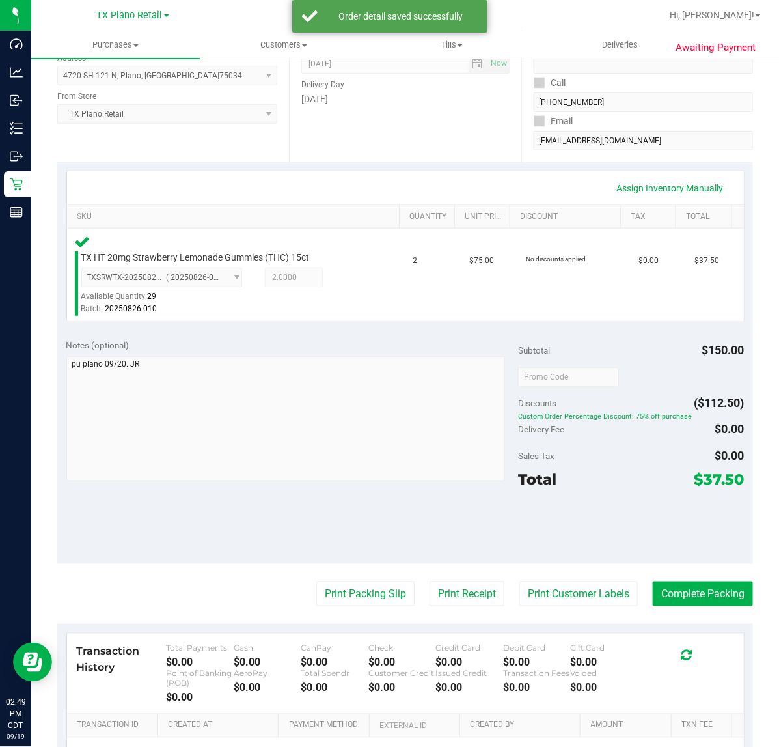
click at [549, 633] on div "Transaction History Total Payments $0.00 Cash $0.00 CanPay $0.00 Check $0.00 Cr…" at bounding box center [405, 673] width 677 height 81
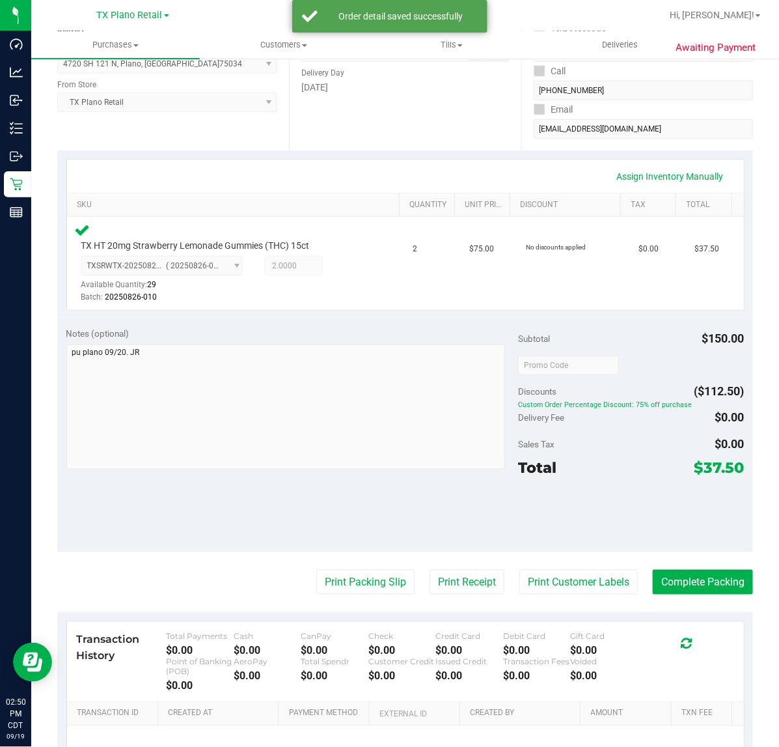
scroll to position [244, 0]
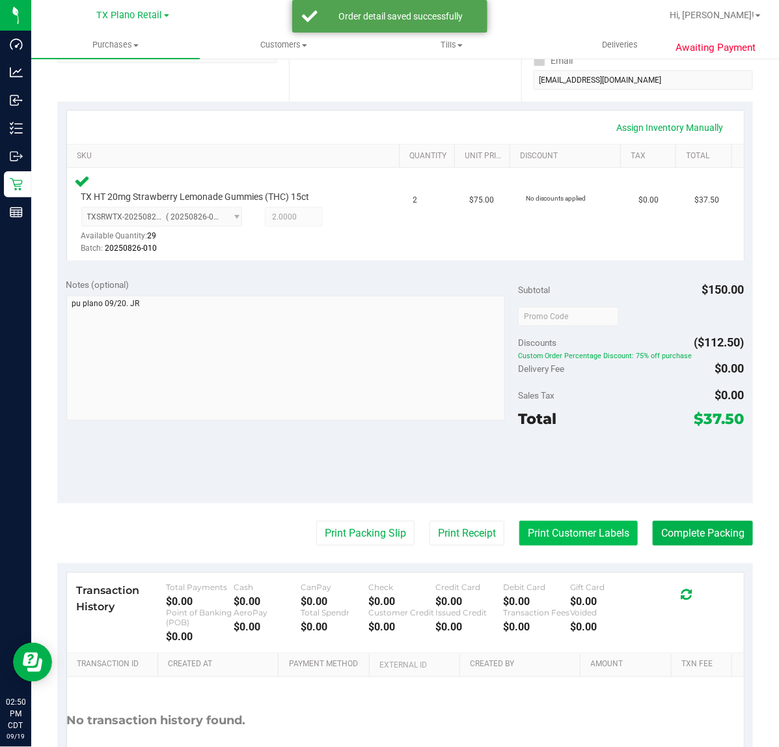
click at [568, 534] on button "Print Customer Labels" at bounding box center [579, 533] width 118 height 25
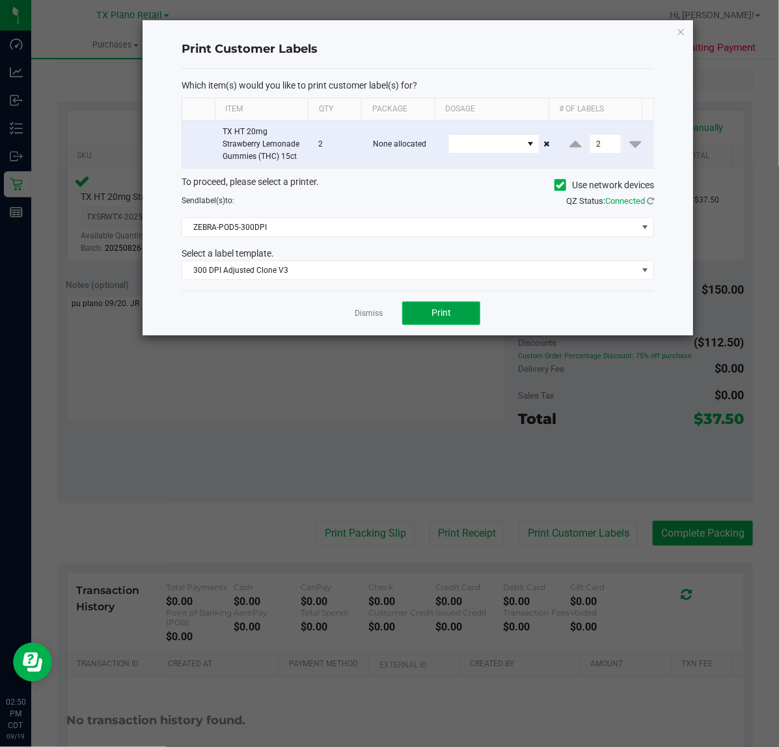
click at [435, 325] on button "Print" at bounding box center [441, 312] width 78 height 23
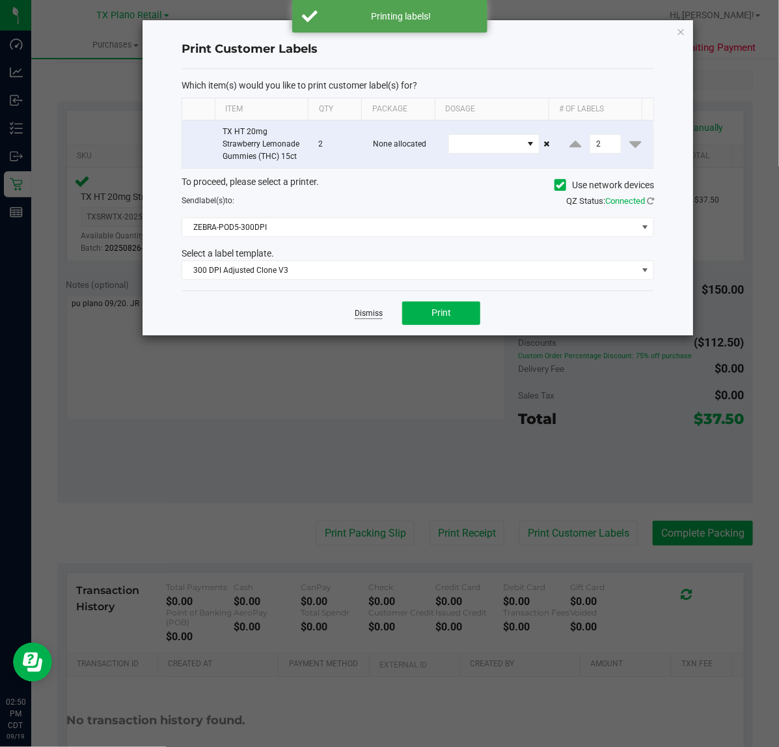
click at [363, 319] on link "Dismiss" at bounding box center [369, 313] width 28 height 11
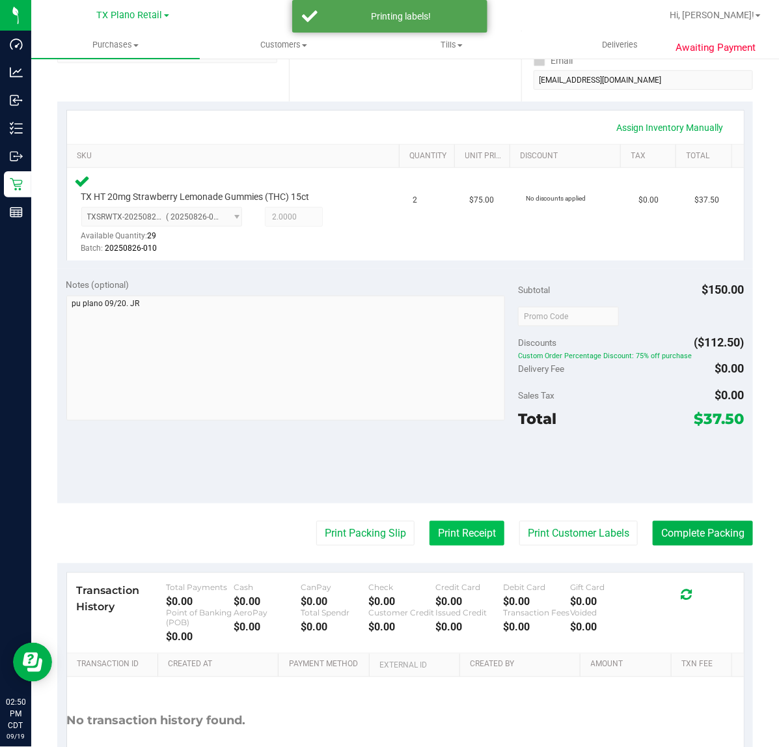
click at [430, 542] on button "Print Receipt" at bounding box center [467, 533] width 75 height 25
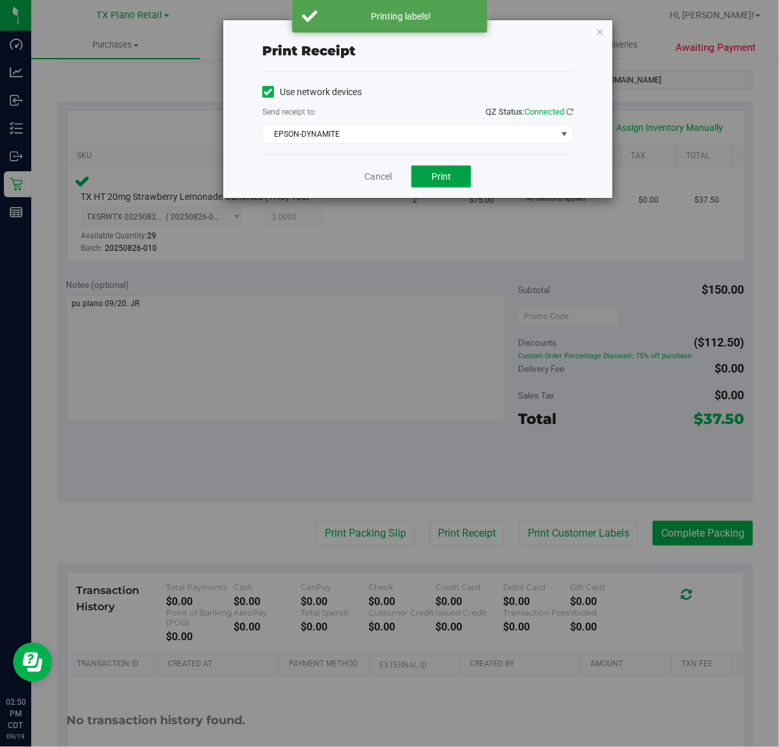
click at [450, 184] on button "Print" at bounding box center [441, 176] width 60 height 22
click at [371, 179] on link "Cancel" at bounding box center [372, 177] width 27 height 14
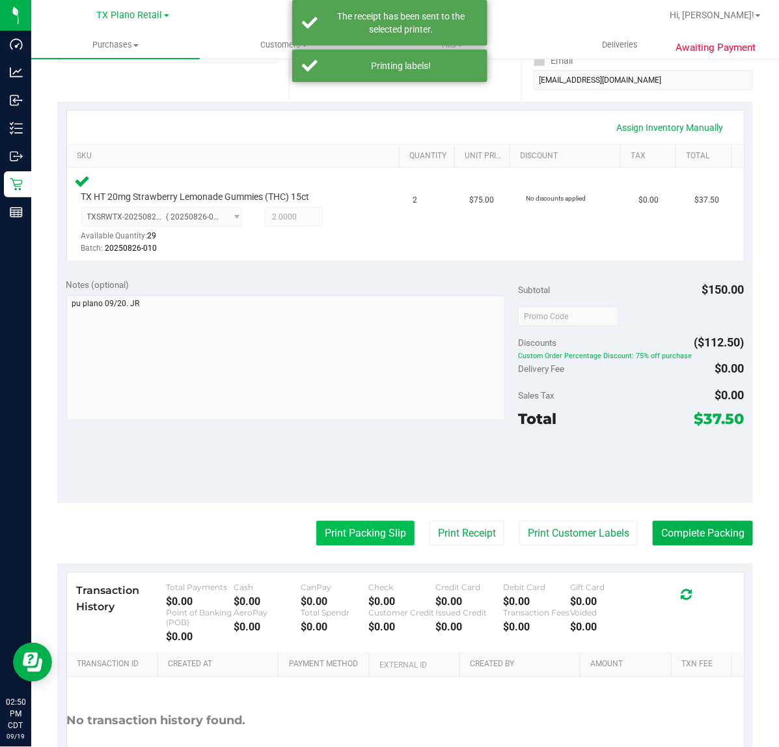
click at [360, 524] on button "Print Packing Slip" at bounding box center [365, 533] width 98 height 25
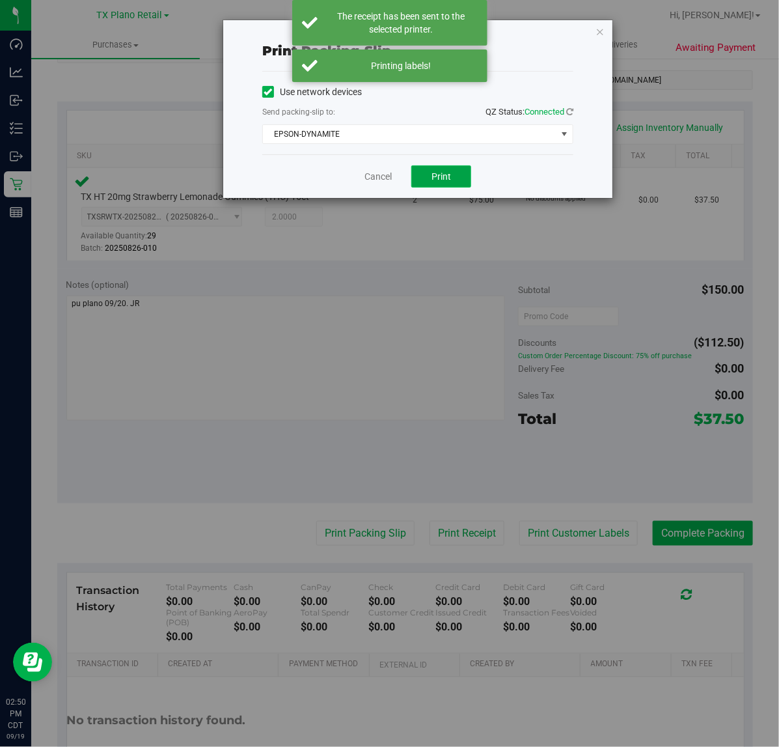
click at [441, 178] on span "Print" at bounding box center [442, 176] width 20 height 10
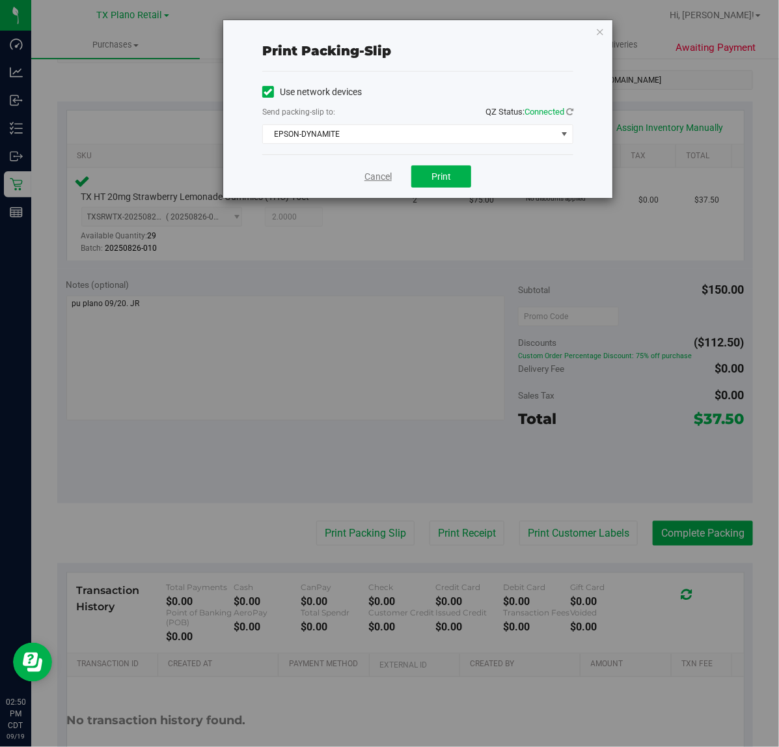
click at [378, 176] on link "Cancel" at bounding box center [378, 177] width 27 height 14
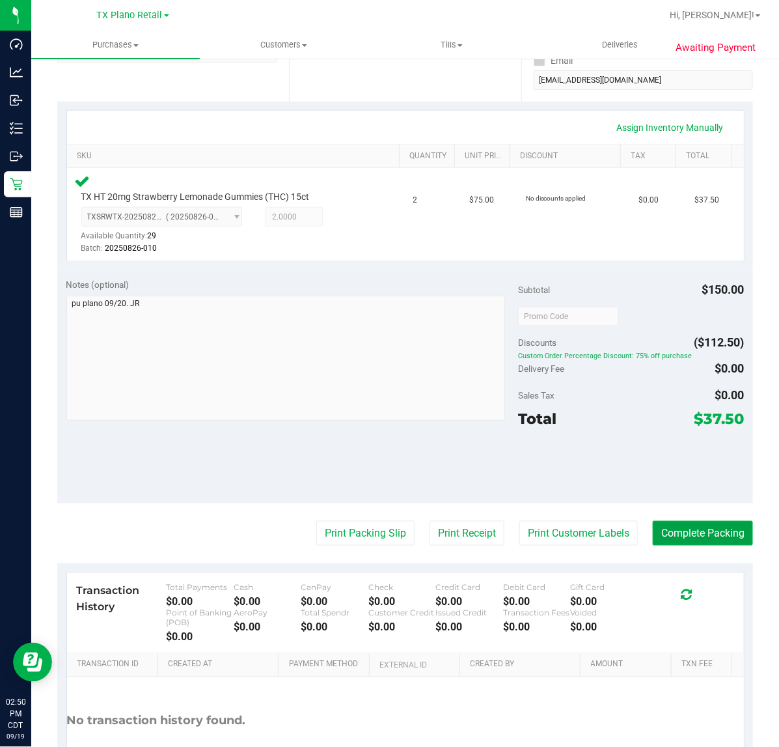
click at [715, 533] on button "Complete Packing" at bounding box center [703, 533] width 100 height 25
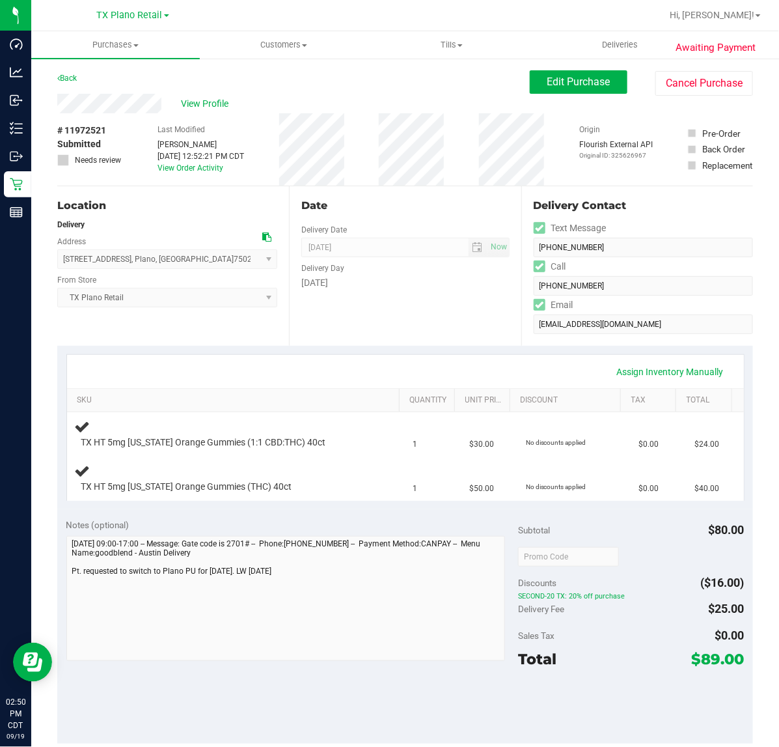
click at [398, 376] on div "Assign Inventory Manually" at bounding box center [406, 372] width 654 height 22
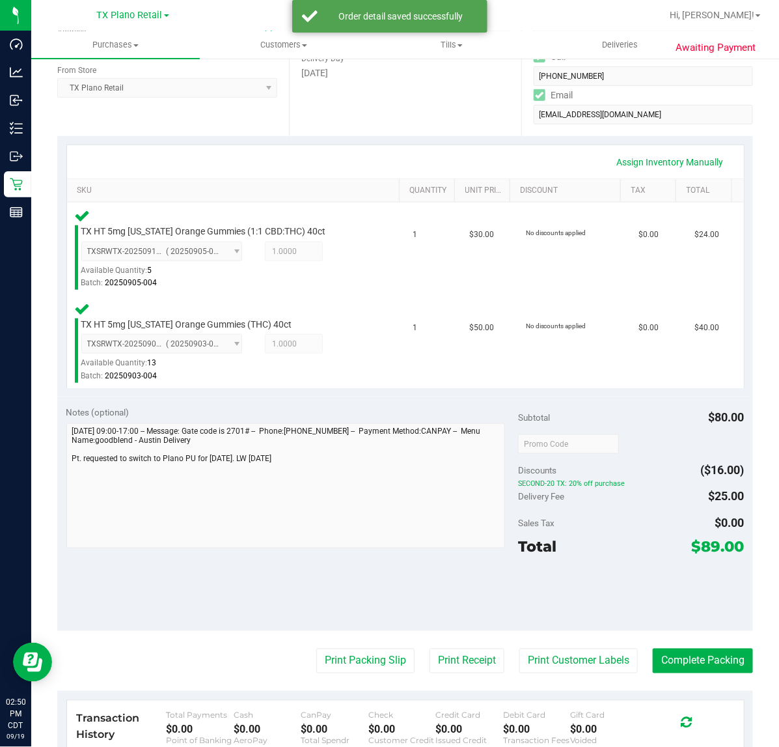
scroll to position [209, 0]
click at [566, 659] on button "Print Customer Labels" at bounding box center [579, 661] width 118 height 25
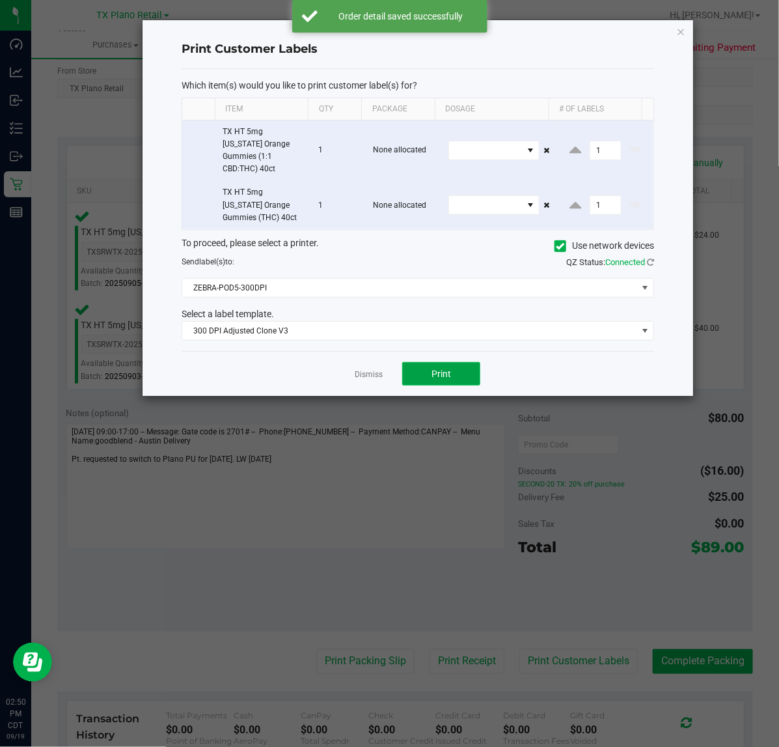
click at [443, 368] on span "Print" at bounding box center [442, 373] width 20 height 10
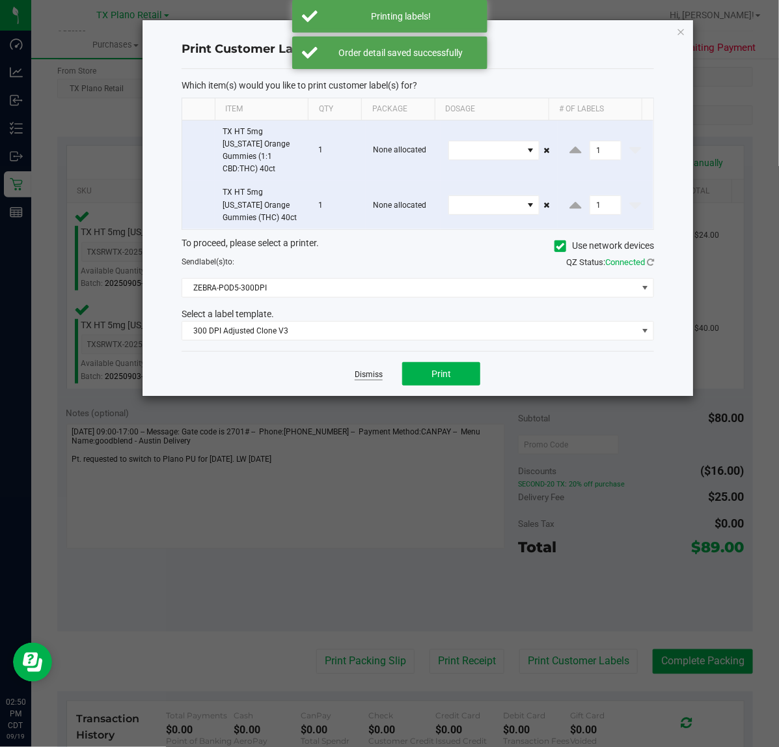
click at [366, 369] on link "Dismiss" at bounding box center [369, 374] width 28 height 11
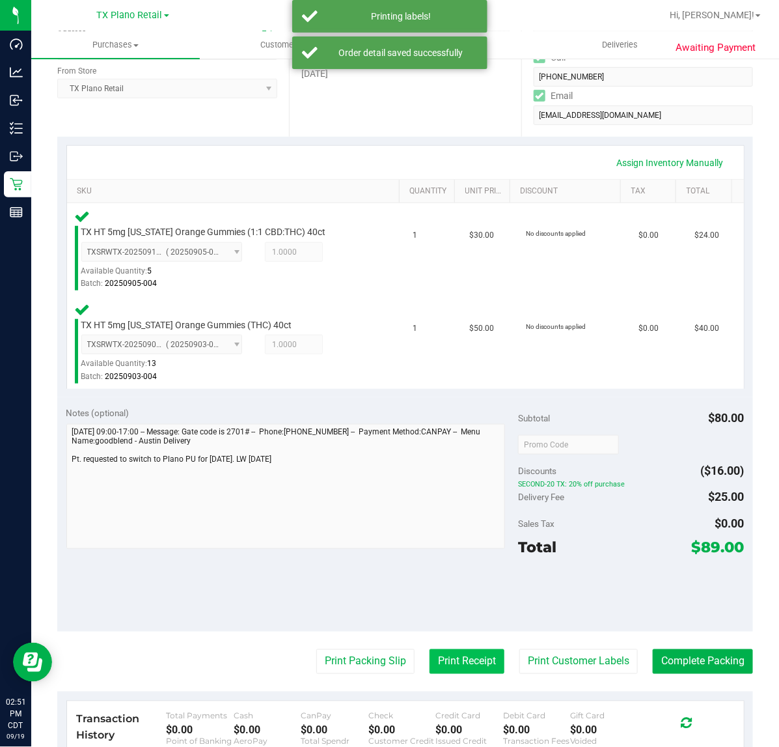
click at [480, 667] on button "Print Receipt" at bounding box center [467, 661] width 75 height 25
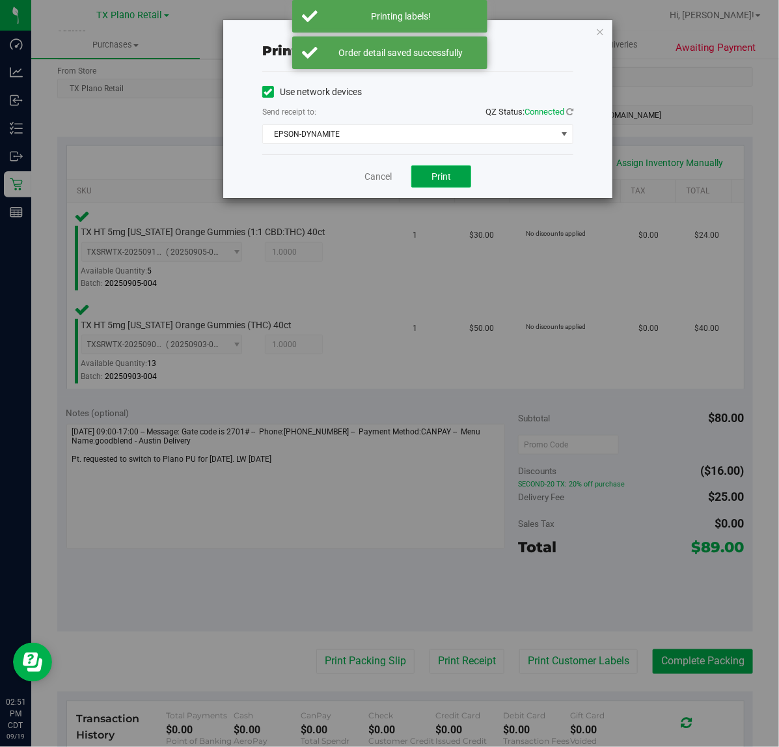
click at [449, 177] on span "Print" at bounding box center [442, 176] width 20 height 10
click at [372, 177] on link "Cancel" at bounding box center [378, 177] width 27 height 14
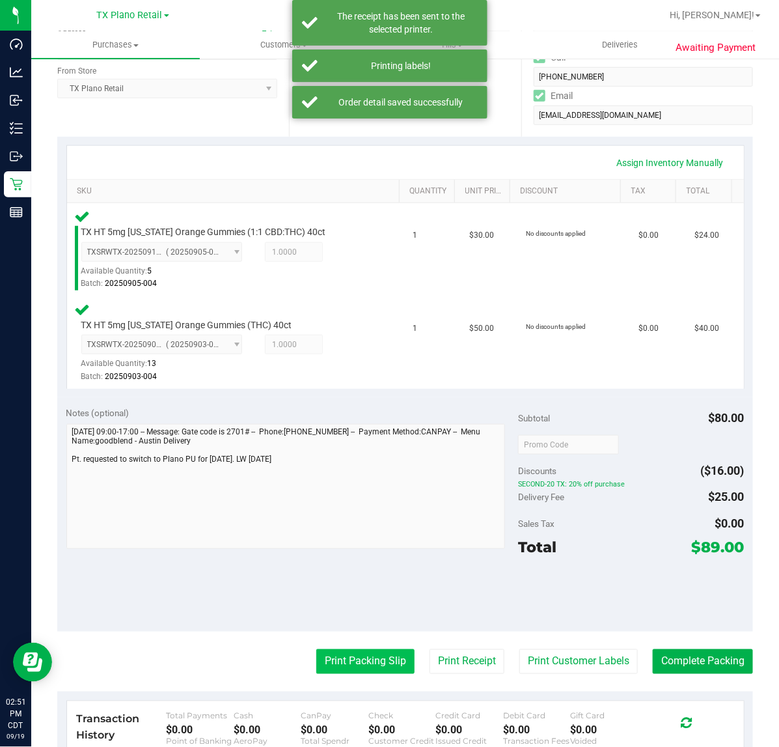
click at [355, 673] on button "Print Packing Slip" at bounding box center [365, 661] width 98 height 25
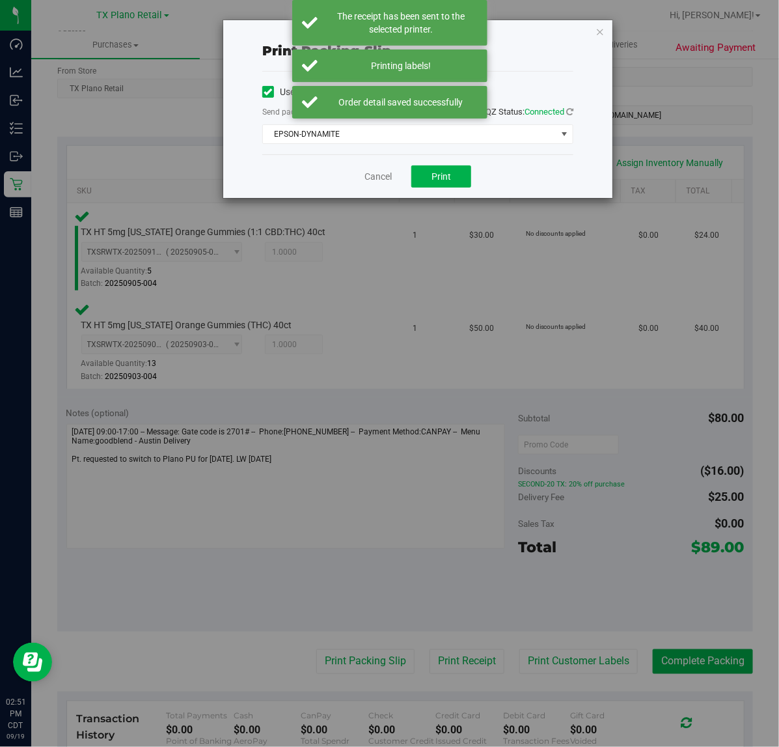
click at [454, 210] on div "Print packing-slip Use network devices Send packing-slip to: QZ Status: Connect…" at bounding box center [394, 373] width 789 height 747
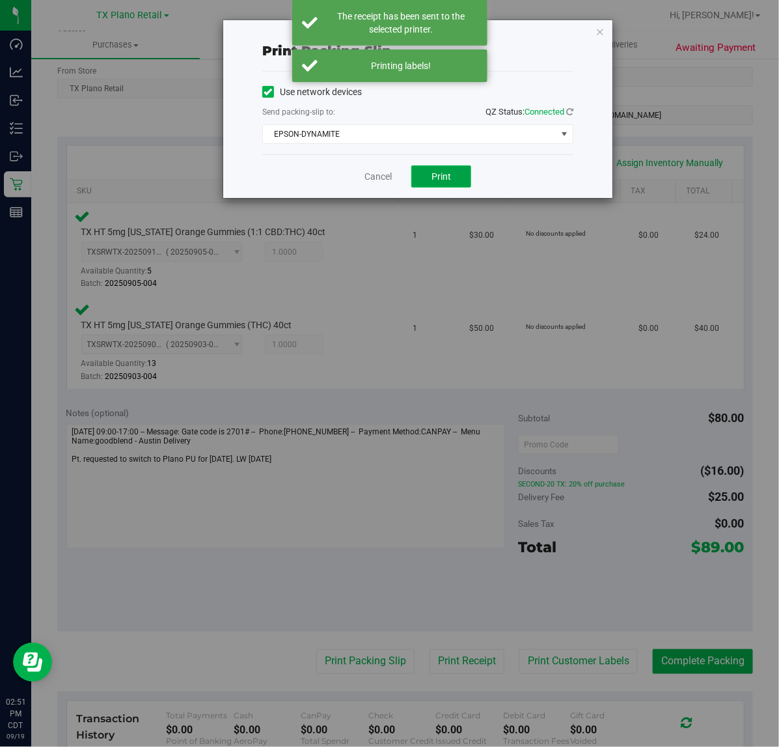
click at [445, 182] on span "Print" at bounding box center [442, 176] width 20 height 10
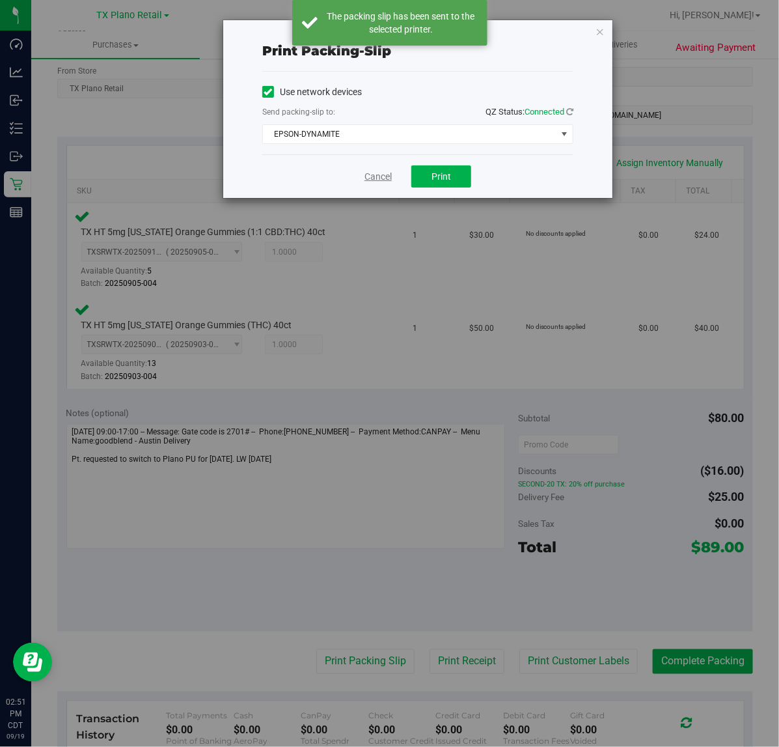
click at [370, 176] on link "Cancel" at bounding box center [378, 177] width 27 height 14
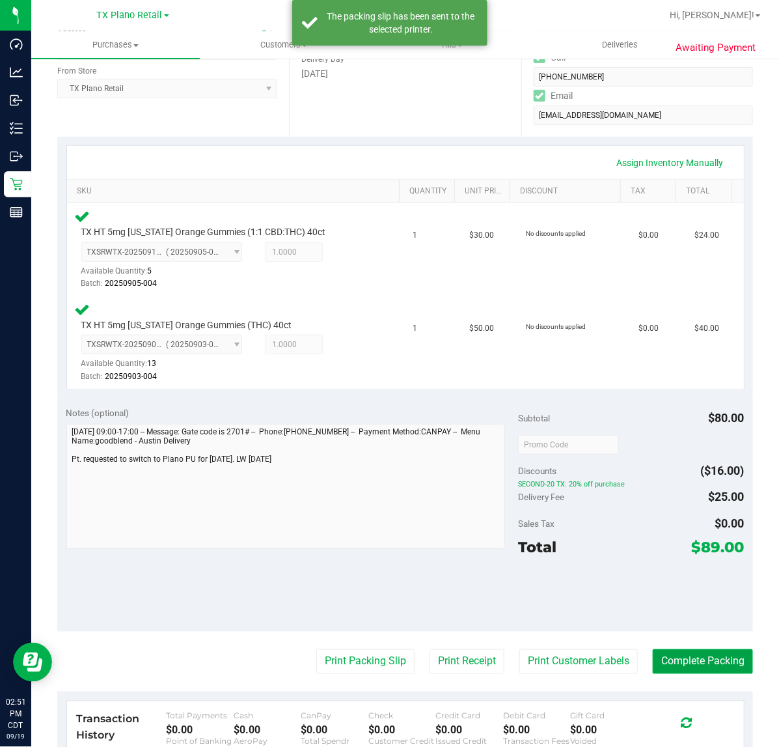
click at [705, 656] on button "Complete Packing" at bounding box center [703, 661] width 100 height 25
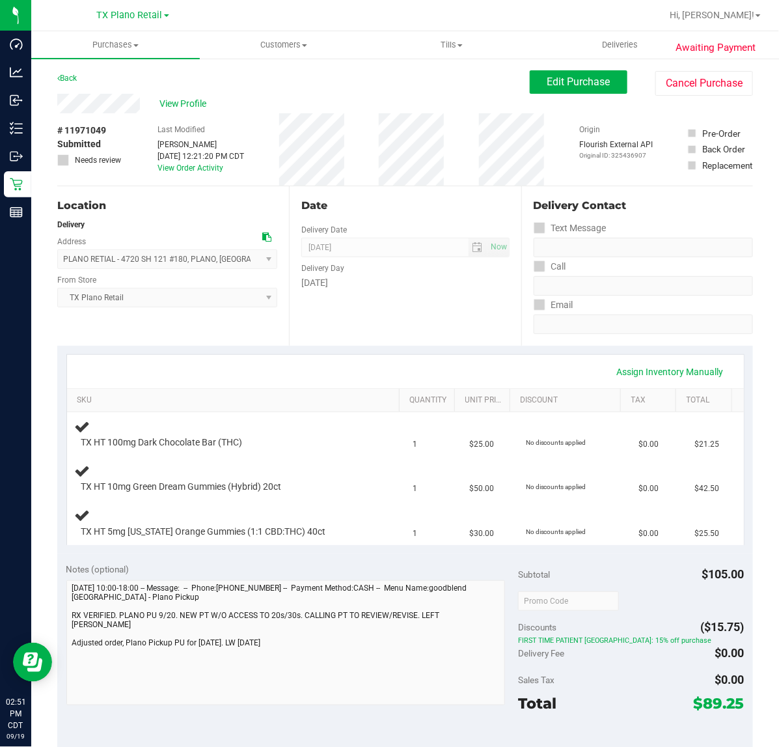
click at [409, 290] on div "[DATE]" at bounding box center [405, 283] width 208 height 14
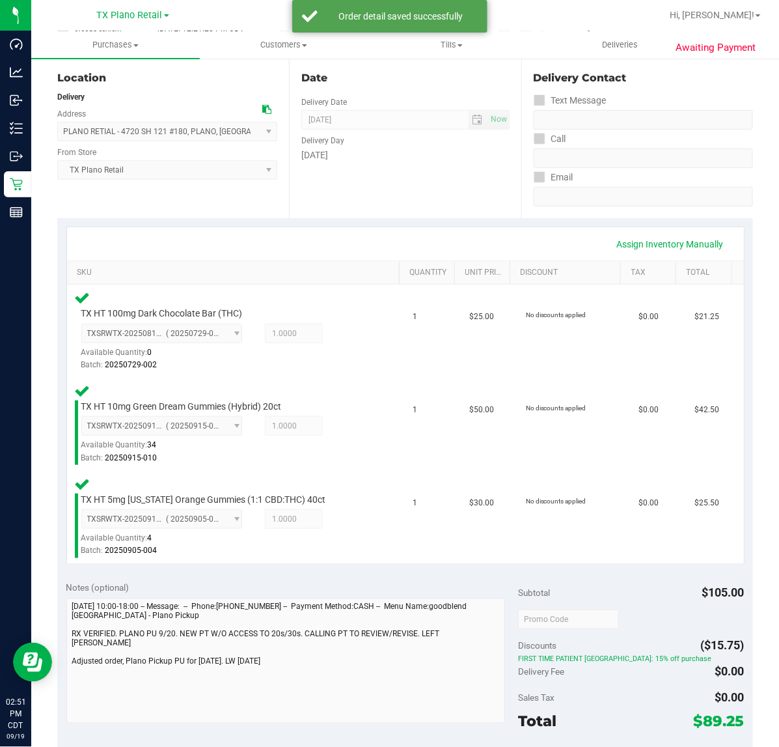
scroll to position [326, 0]
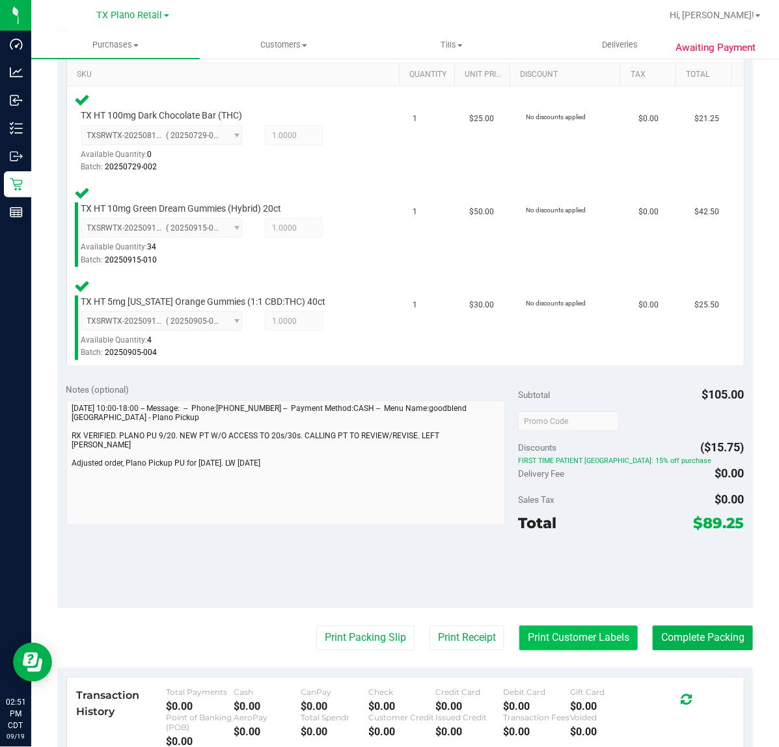
click at [575, 626] on button "Print Customer Labels" at bounding box center [579, 638] width 118 height 25
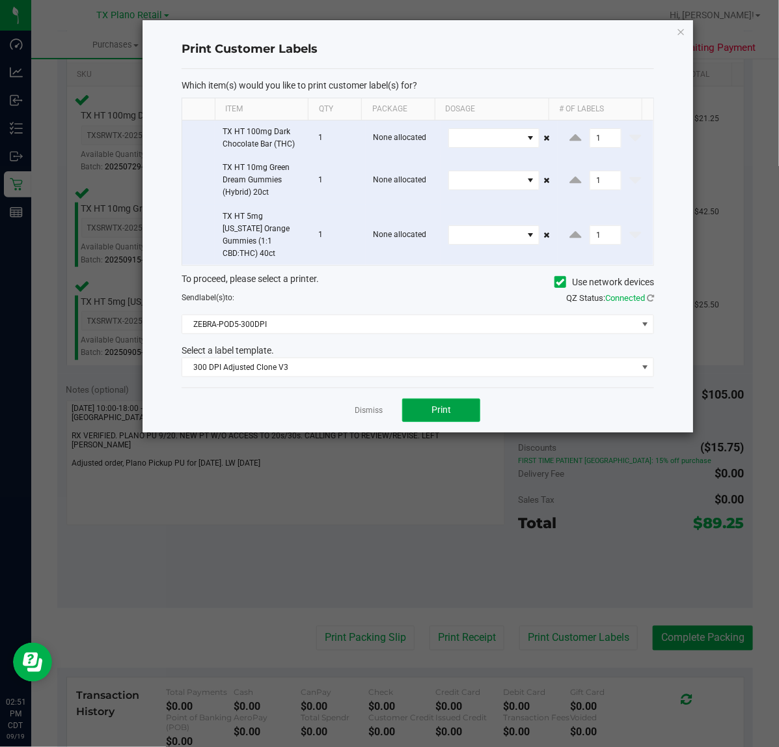
click at [414, 405] on button "Print" at bounding box center [441, 409] width 78 height 23
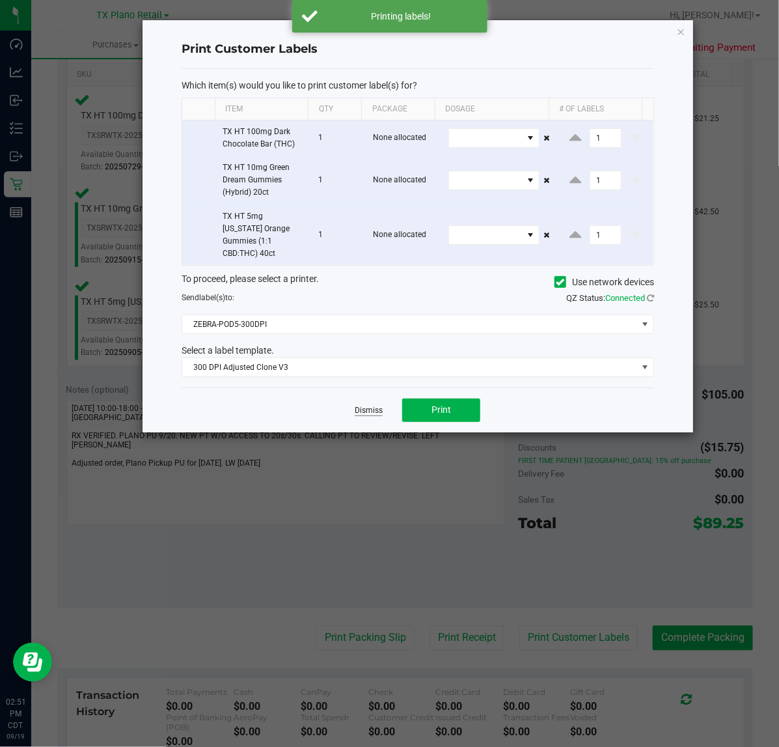
drag, startPoint x: 414, startPoint y: 405, endPoint x: 373, endPoint y: 400, distance: 41.3
click at [383, 397] on div "Dismiss Print" at bounding box center [418, 409] width 473 height 45
click at [373, 405] on link "Dismiss" at bounding box center [369, 410] width 28 height 11
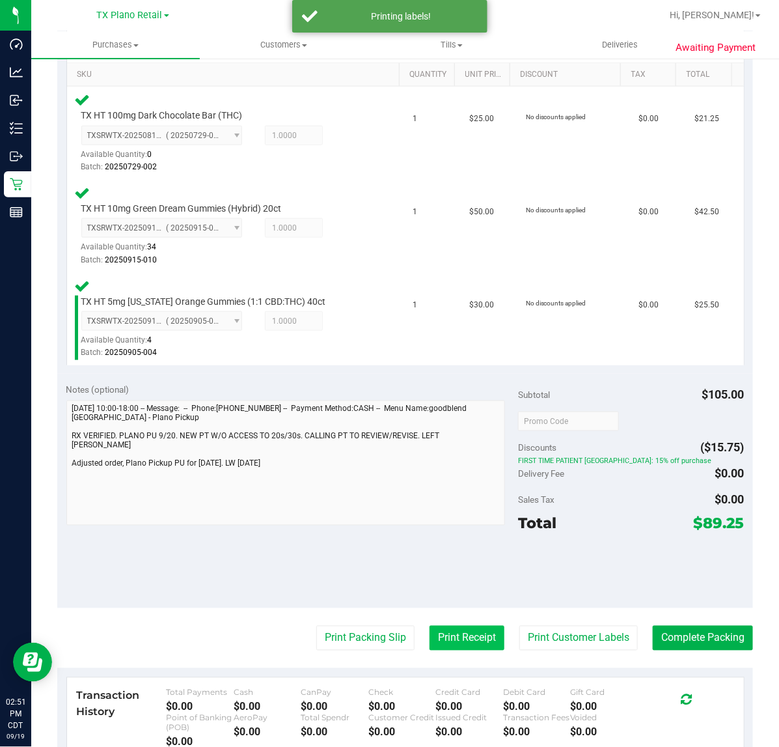
click at [439, 645] on button "Print Receipt" at bounding box center [467, 638] width 75 height 25
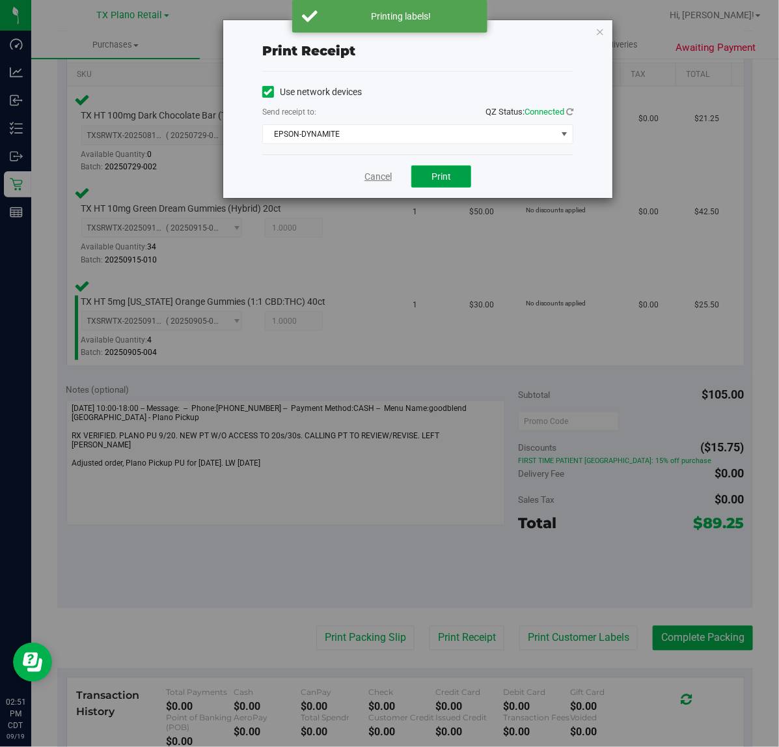
drag, startPoint x: 422, startPoint y: 174, endPoint x: 371, endPoint y: 180, distance: 51.1
click at [420, 174] on button "Print" at bounding box center [441, 176] width 60 height 22
click at [371, 179] on link "Cancel" at bounding box center [372, 177] width 27 height 14
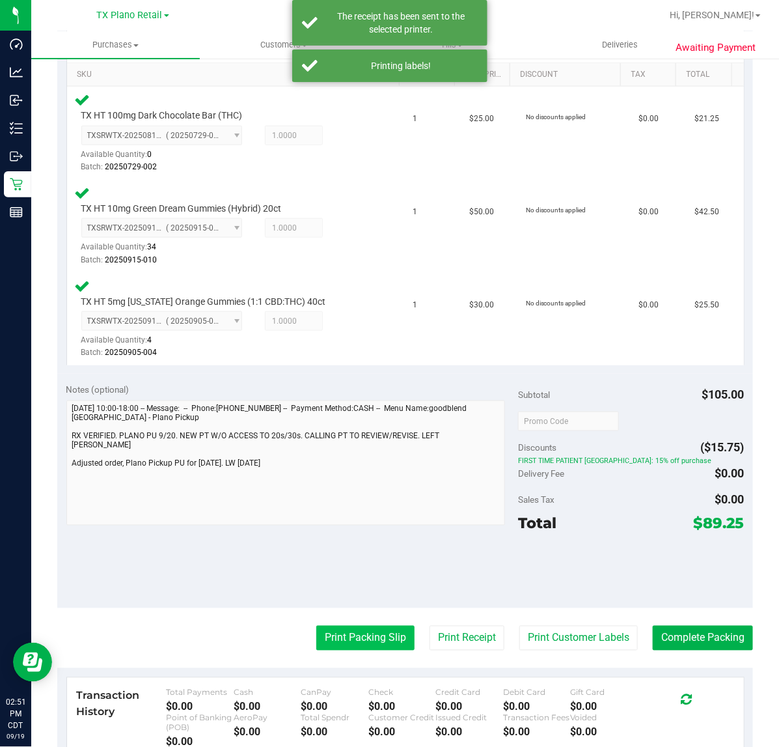
click at [358, 643] on button "Print Packing Slip" at bounding box center [365, 638] width 98 height 25
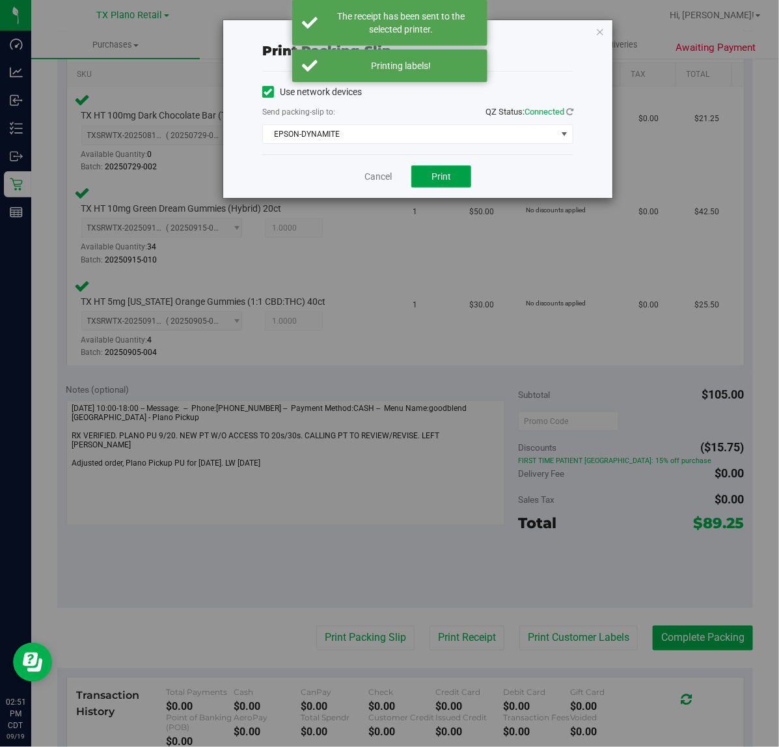
click at [448, 184] on button "Print" at bounding box center [441, 176] width 60 height 22
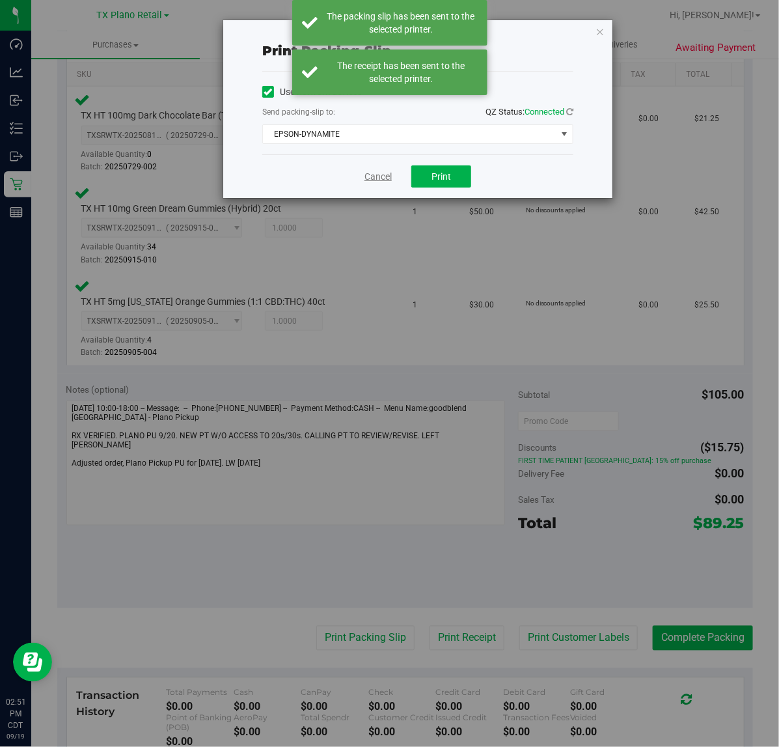
click at [376, 182] on link "Cancel" at bounding box center [378, 177] width 27 height 14
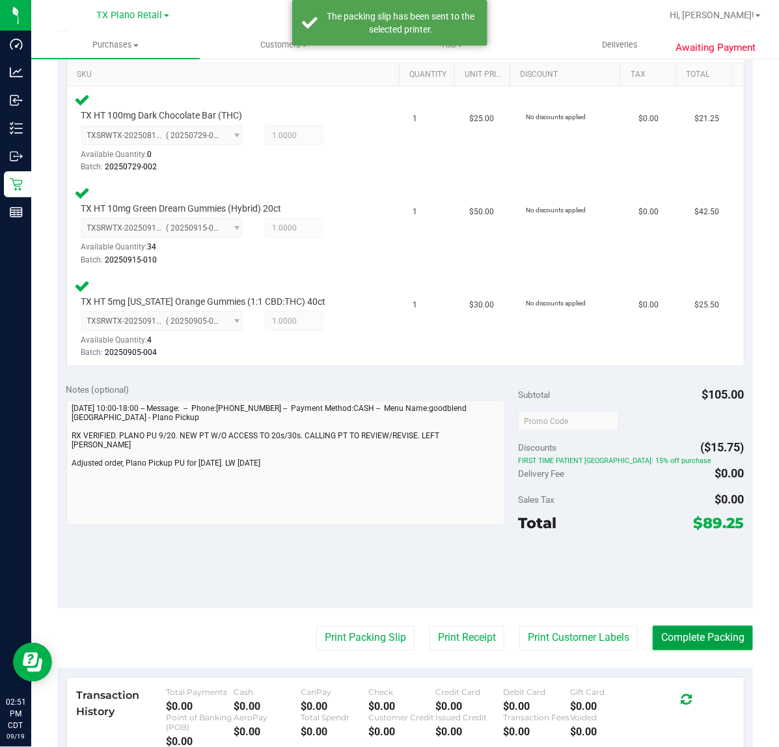
click at [727, 643] on button "Complete Packing" at bounding box center [703, 638] width 100 height 25
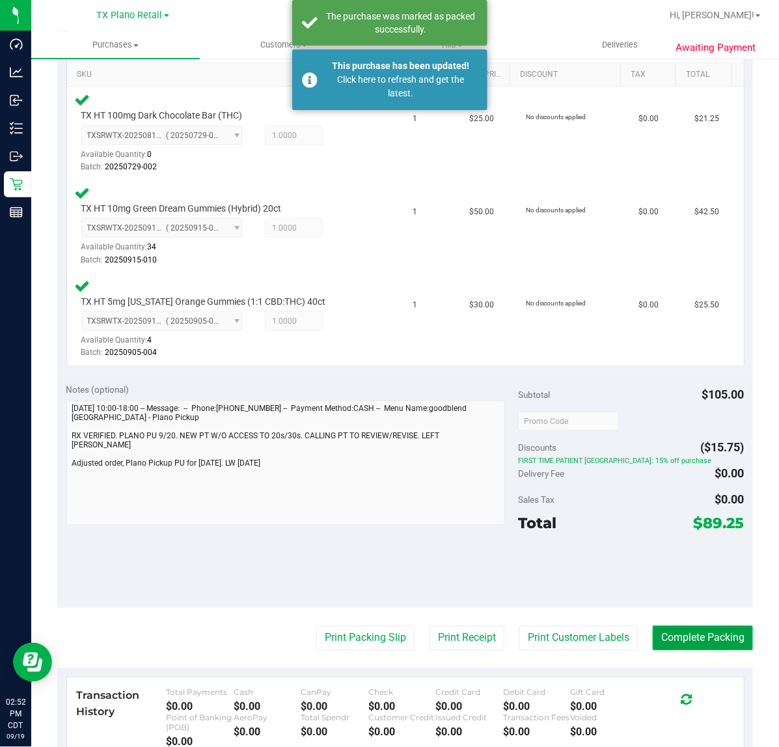
scroll to position [46, 0]
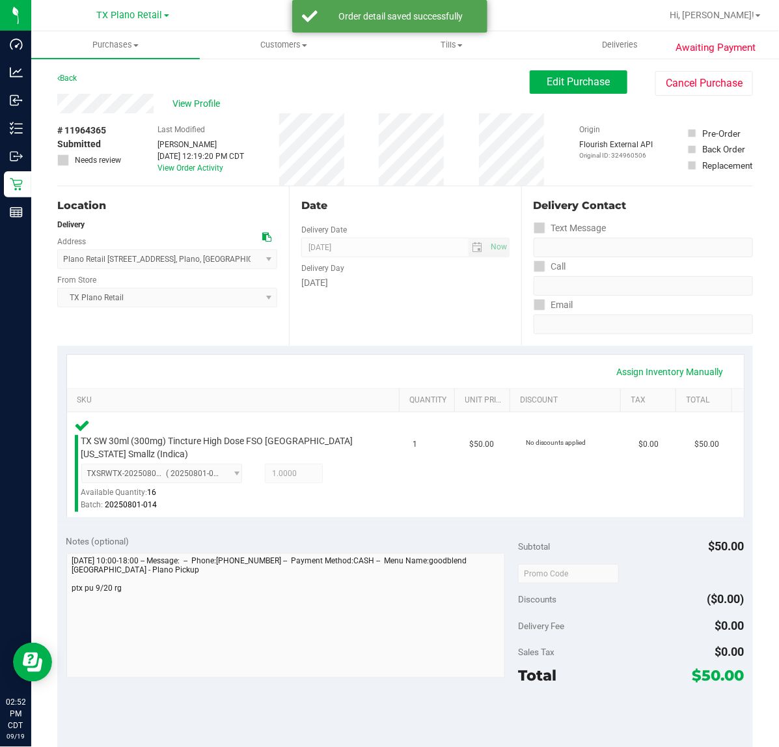
scroll to position [196, 0]
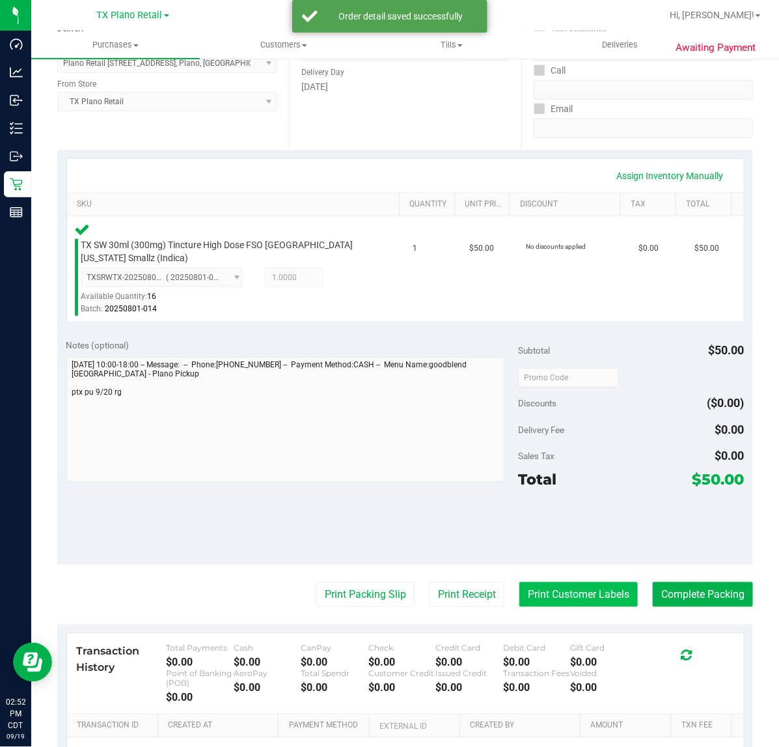
click at [555, 606] on button "Print Customer Labels" at bounding box center [579, 594] width 118 height 25
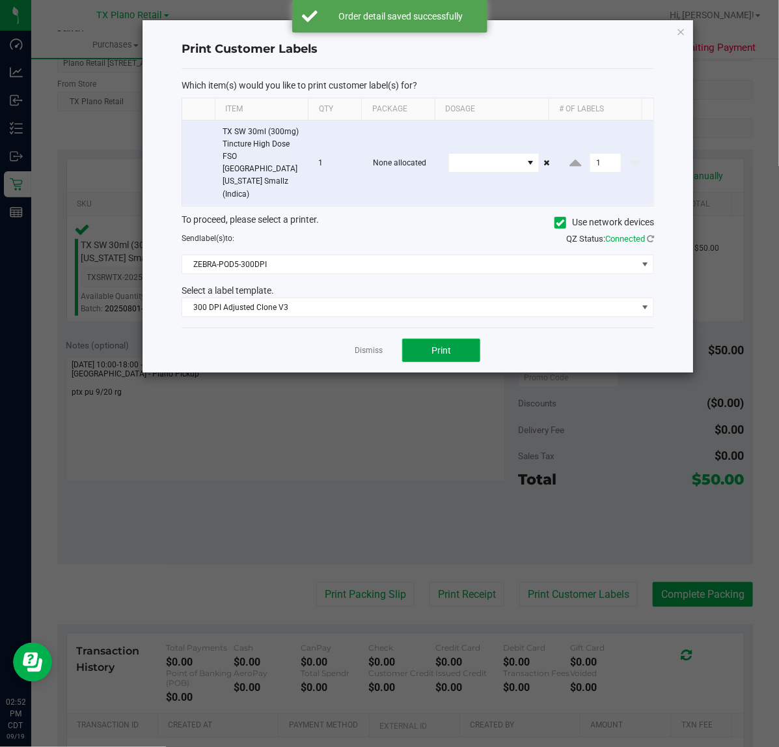
click at [461, 339] on button "Print" at bounding box center [441, 350] width 78 height 23
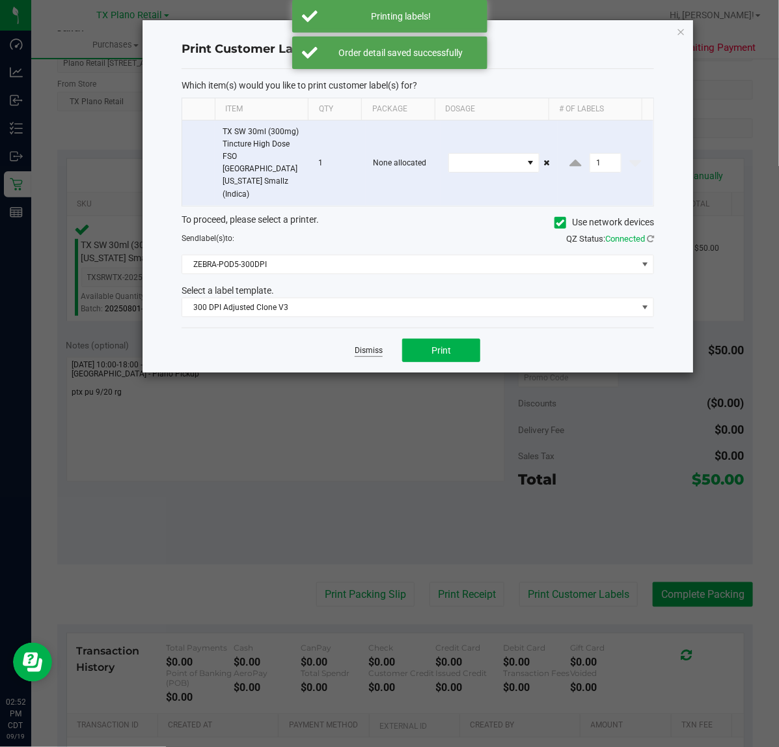
click at [369, 345] on link "Dismiss" at bounding box center [369, 350] width 28 height 11
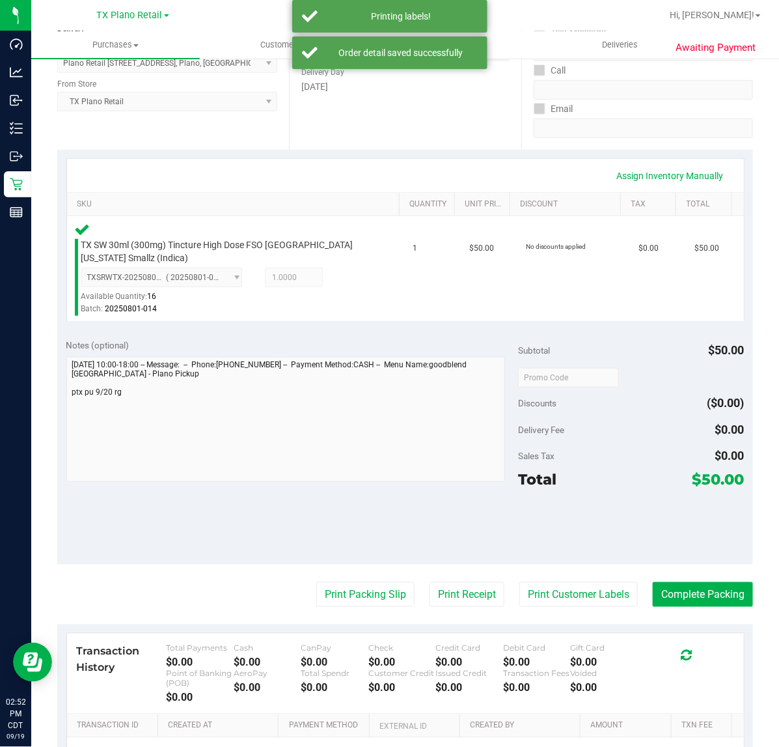
click at [459, 564] on purchase-details "Back Edit Purchase Cancel Purchase View Profile # 11964365 Submitted Needs revi…" at bounding box center [405, 375] width 696 height 1003
click at [453, 593] on button "Print Receipt" at bounding box center [467, 594] width 75 height 25
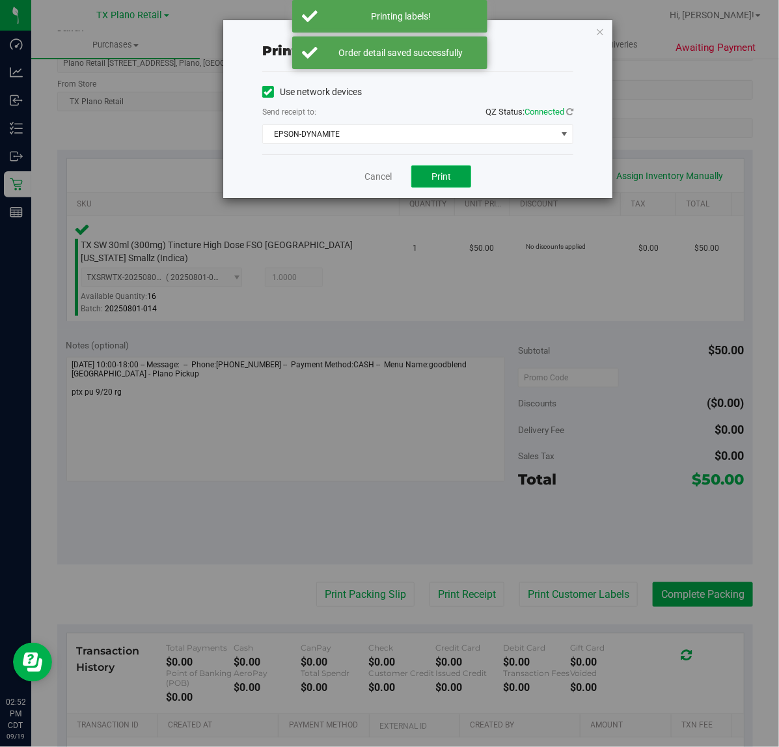
click at [453, 188] on button "Print" at bounding box center [441, 176] width 60 height 22
click at [369, 179] on link "Cancel" at bounding box center [372, 177] width 27 height 14
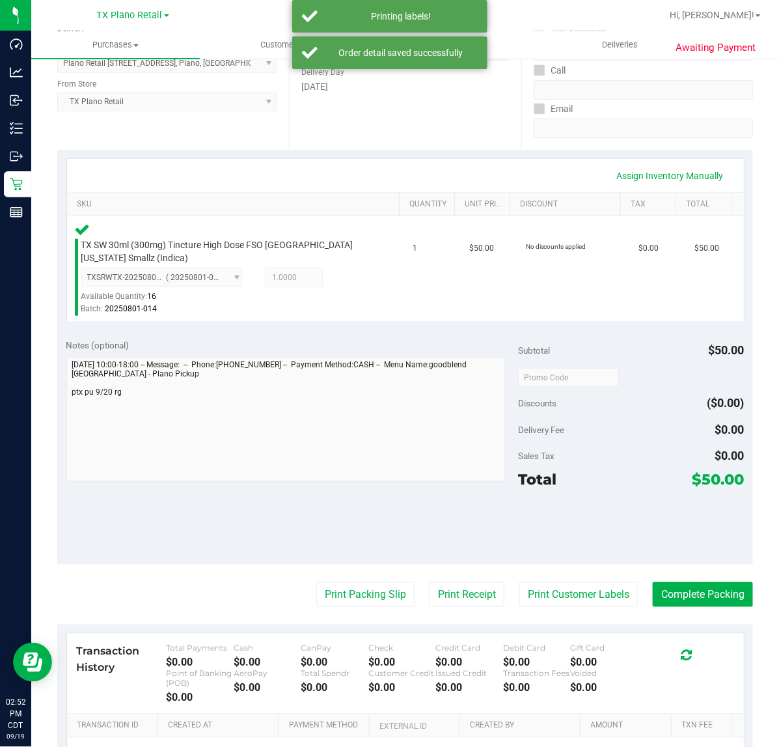
click at [349, 563] on div "Notes (optional) Subtotal $50.00 Discounts ($0.00) Delivery Fee $0.00 Sales Tax…" at bounding box center [405, 447] width 696 height 234
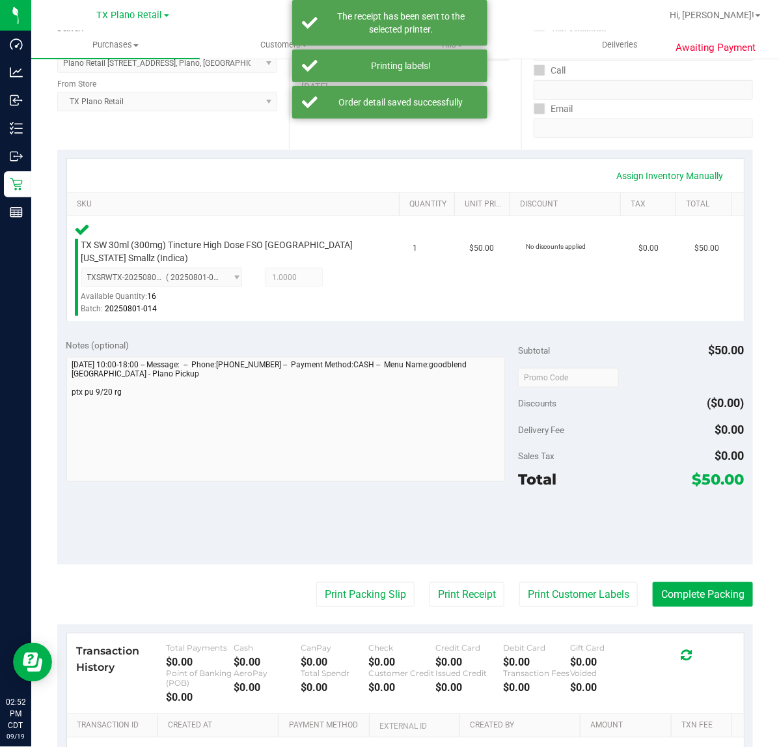
click at [432, 142] on div "Date Delivery Date [DATE] Now [DATE] 07:00 AM Now Delivery Day [DATE]" at bounding box center [405, 70] width 232 height 160
click at [367, 636] on div "Transaction History Total Payments $0.00 Cash $0.00 CanPay $0.00 Check $0.00 Cr…" at bounding box center [405, 673] width 677 height 81
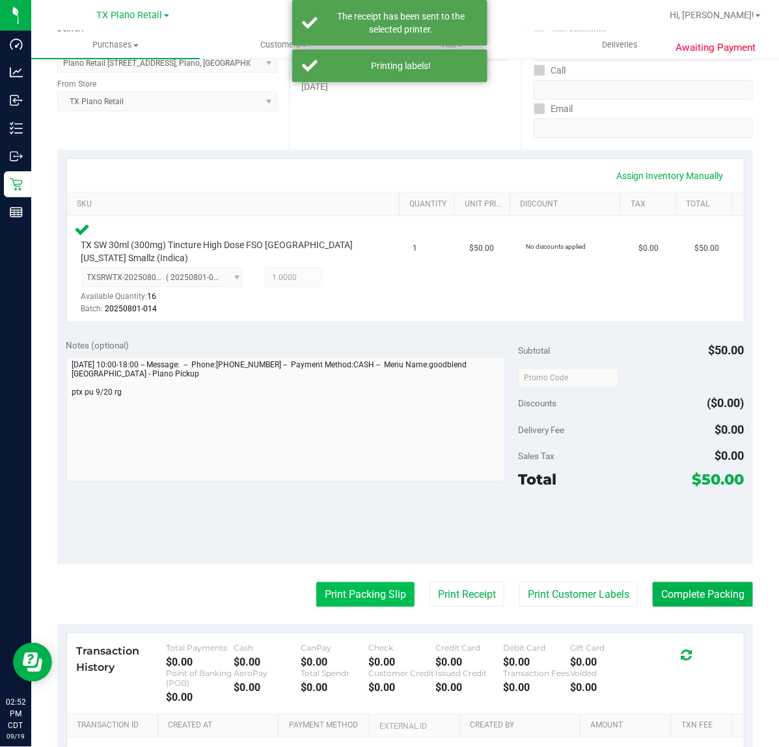
click at [362, 588] on button "Print Packing Slip" at bounding box center [365, 594] width 98 height 25
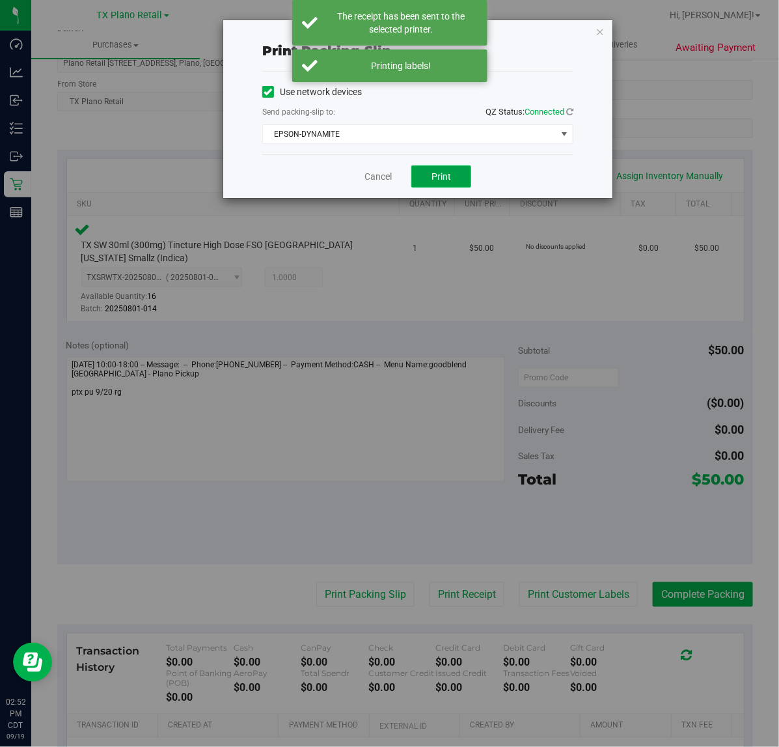
click at [430, 171] on button "Print" at bounding box center [441, 176] width 60 height 22
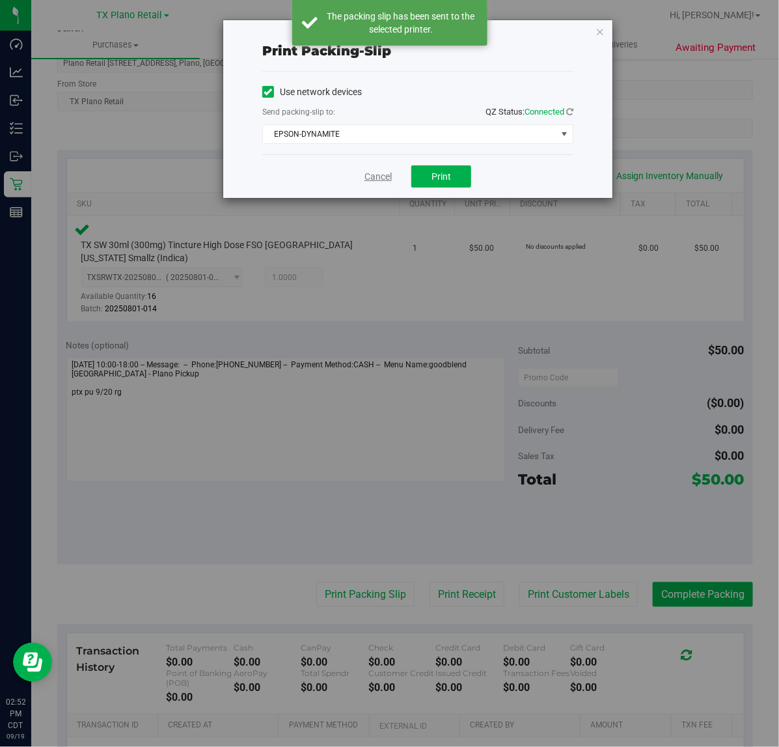
click at [380, 180] on link "Cancel" at bounding box center [378, 177] width 27 height 14
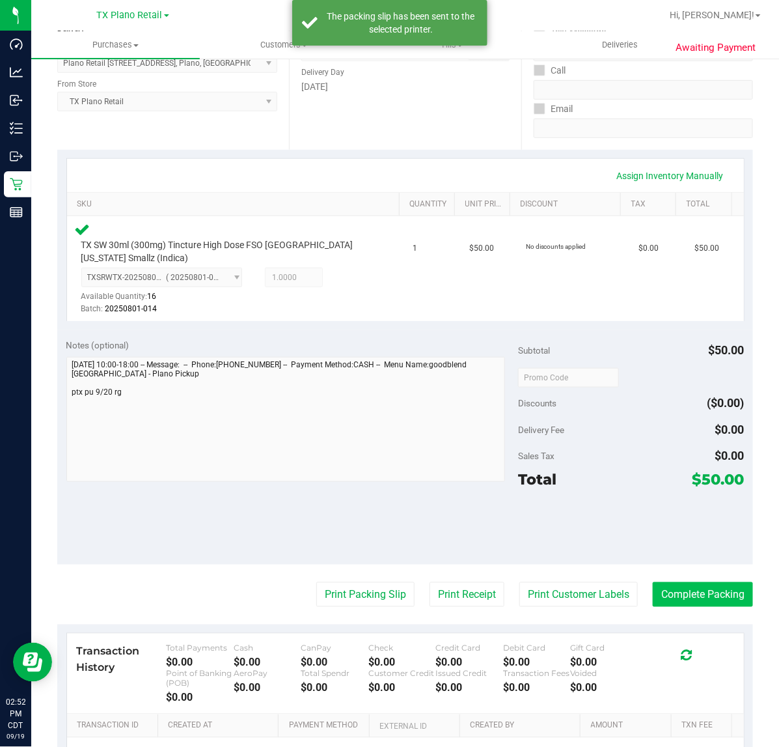
click at [716, 588] on button "Complete Packing" at bounding box center [703, 594] width 100 height 25
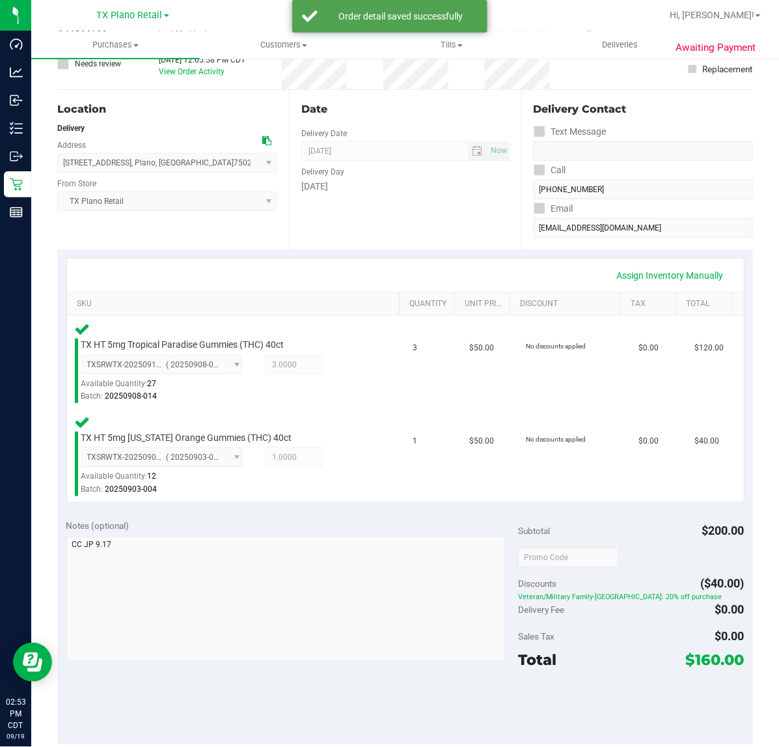
scroll to position [244, 0]
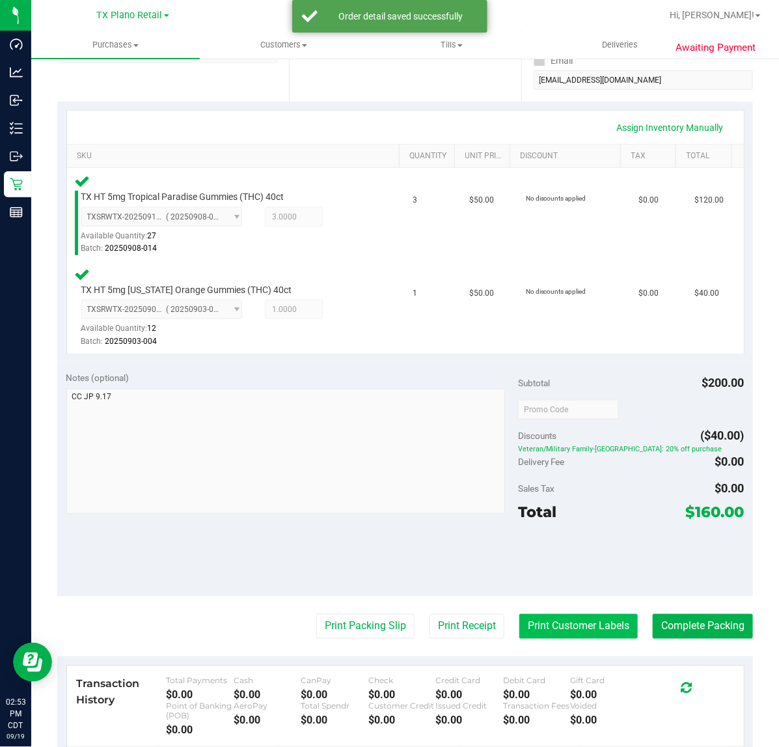
click at [591, 616] on button "Print Customer Labels" at bounding box center [579, 626] width 118 height 25
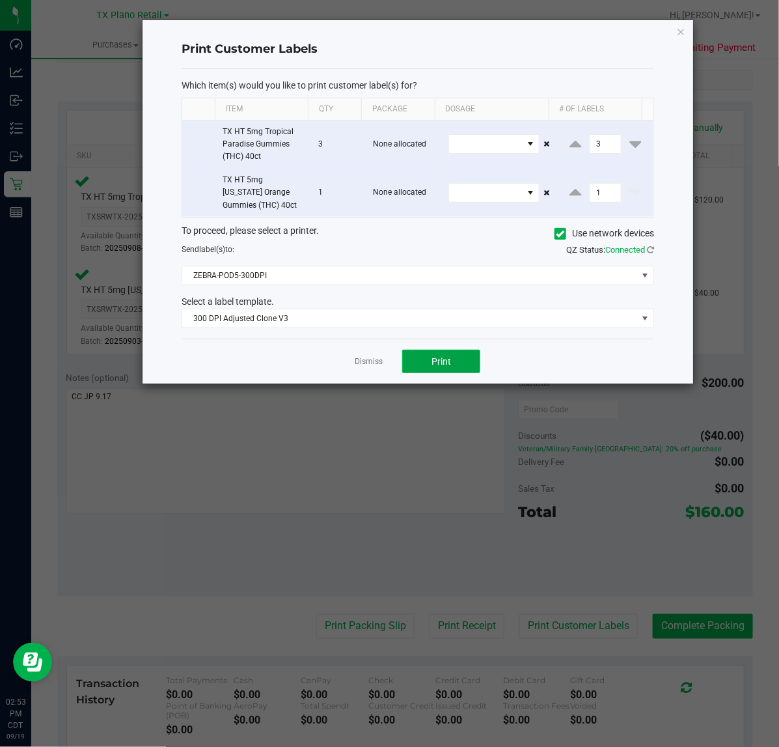
click at [411, 362] on button "Print" at bounding box center [441, 361] width 78 height 23
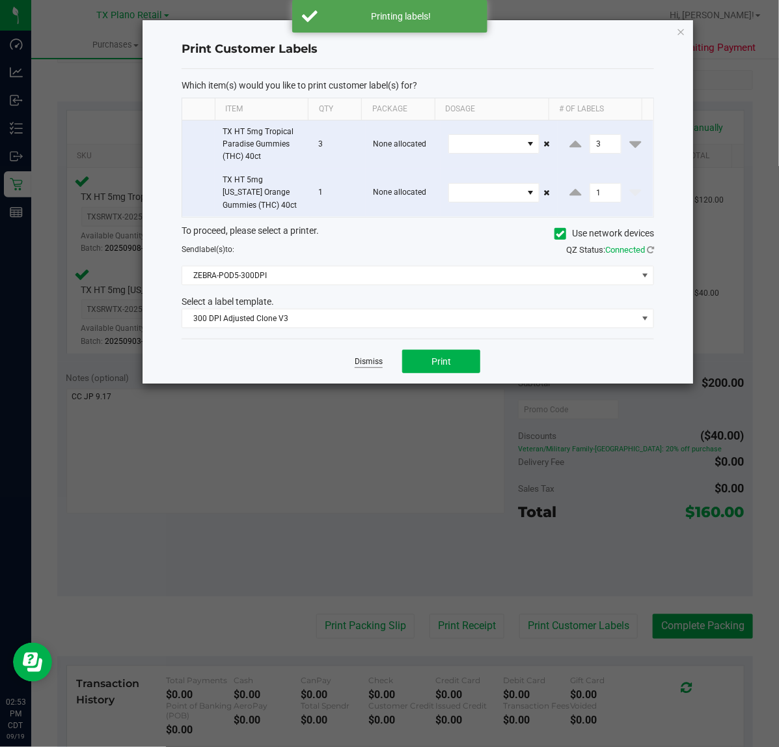
click at [375, 362] on link "Dismiss" at bounding box center [369, 361] width 28 height 11
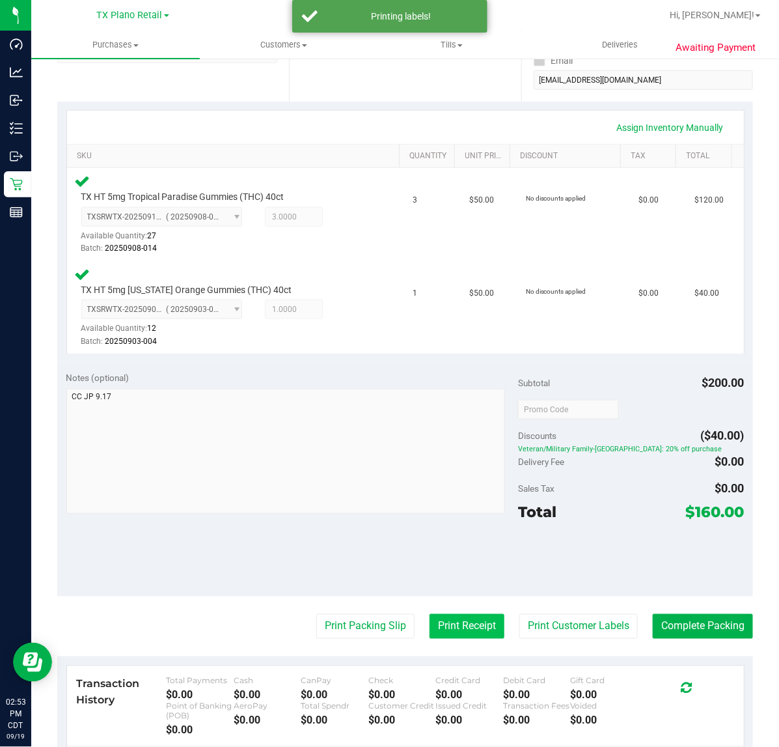
click at [476, 625] on button "Print Receipt" at bounding box center [467, 626] width 75 height 25
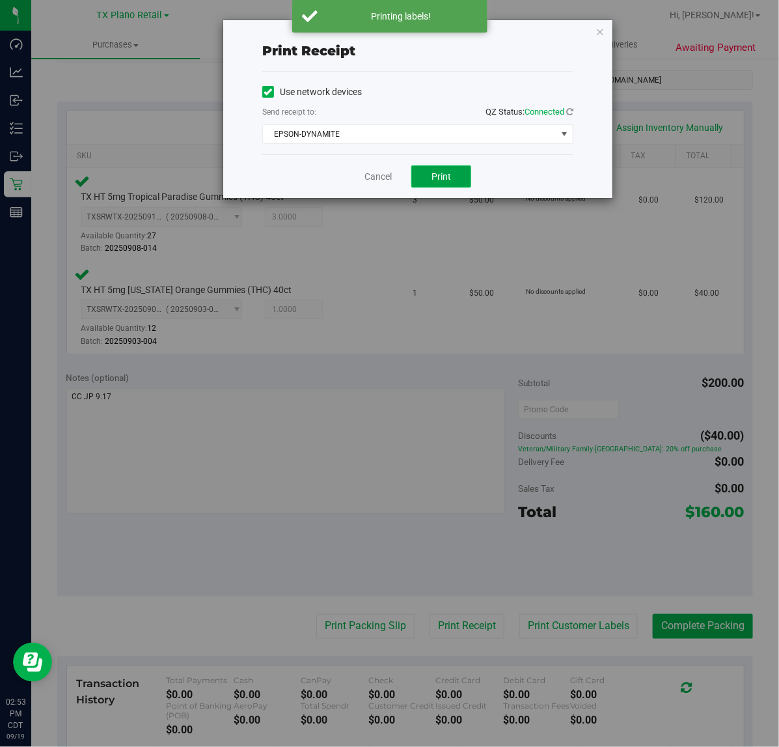
click at [424, 186] on button "Print" at bounding box center [441, 176] width 60 height 22
click at [372, 180] on link "Cancel" at bounding box center [372, 177] width 27 height 14
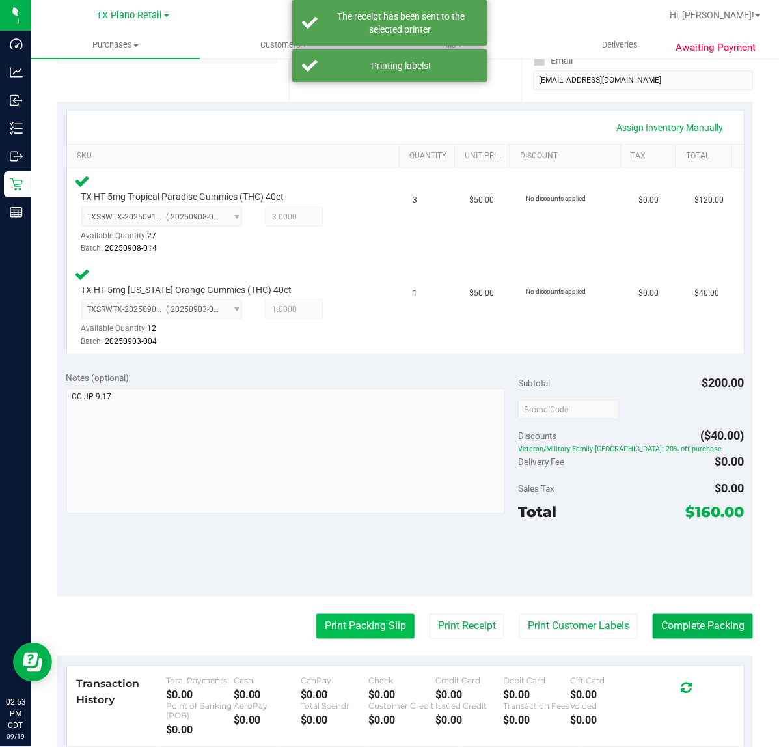
click at [329, 620] on button "Print Packing Slip" at bounding box center [365, 626] width 98 height 25
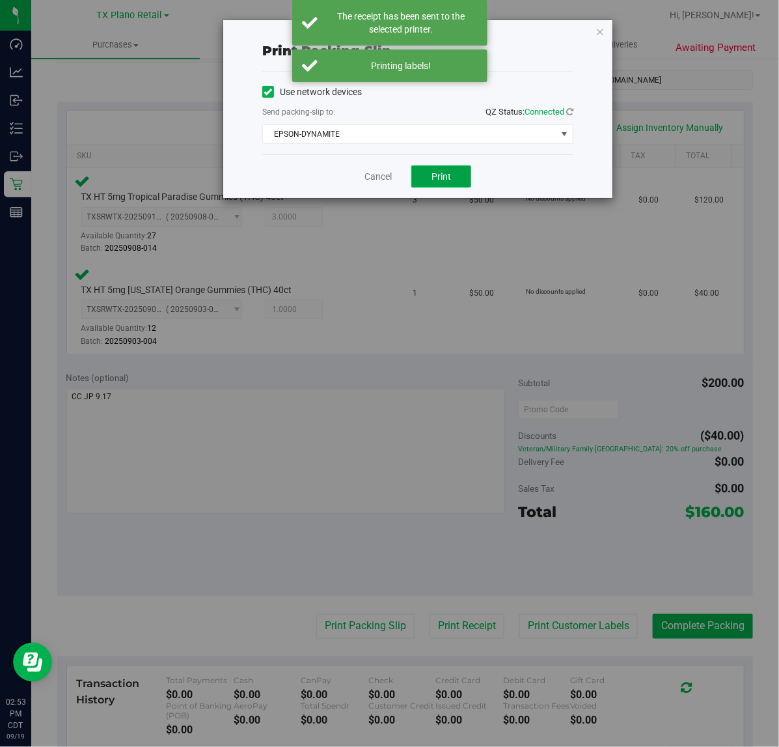
click at [456, 171] on button "Print" at bounding box center [441, 176] width 60 height 22
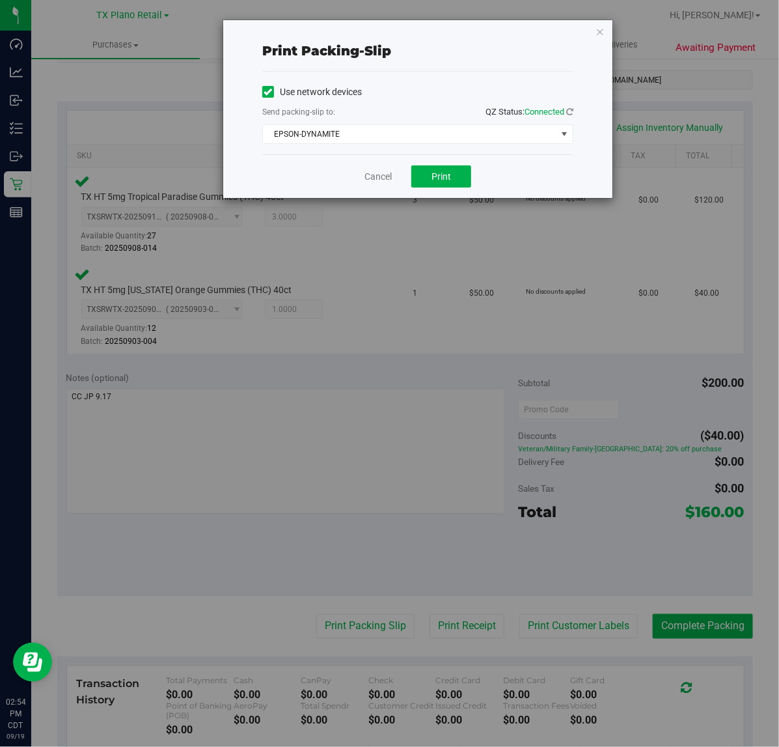
click at [393, 178] on div "Cancel Print" at bounding box center [417, 176] width 311 height 44
click at [383, 176] on link "Cancel" at bounding box center [378, 177] width 27 height 14
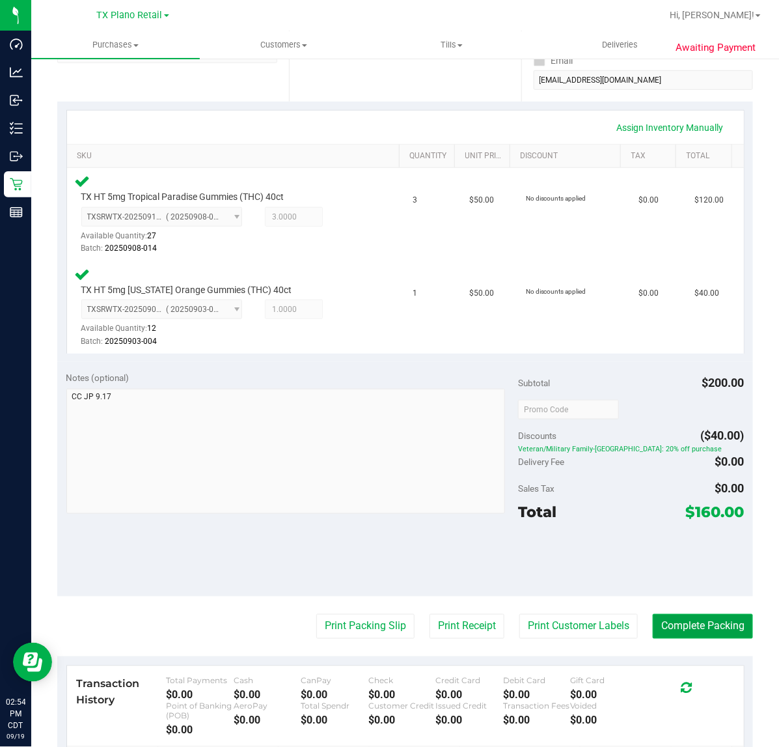
click at [661, 623] on button "Complete Packing" at bounding box center [703, 626] width 100 height 25
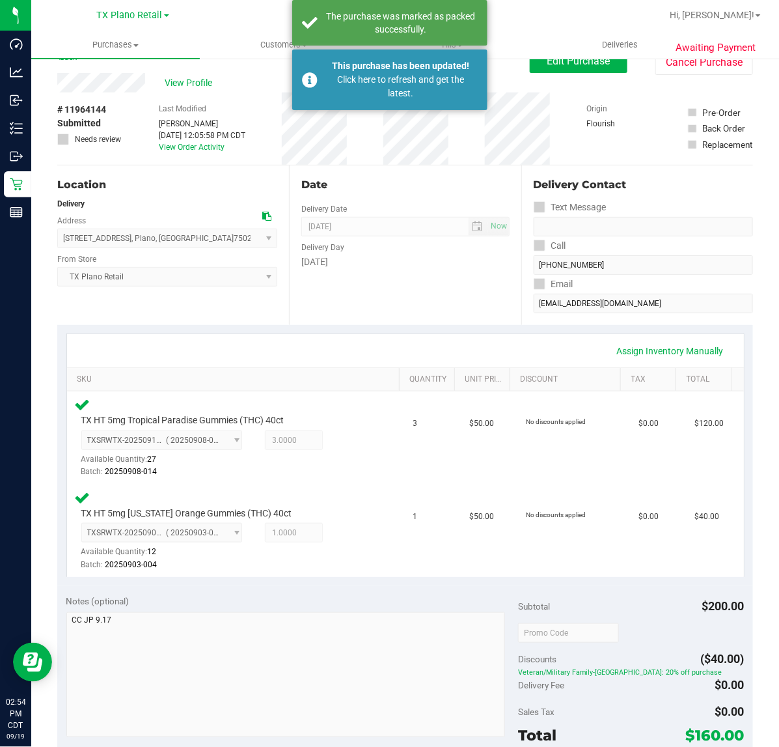
scroll to position [81, 0]
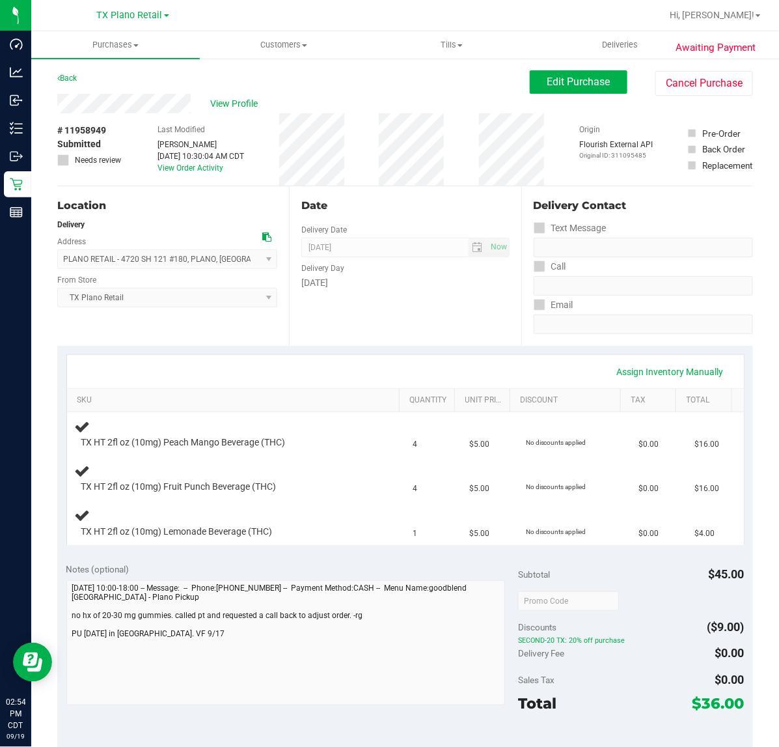
click at [408, 298] on div "Date Delivery Date [DATE] Now [DATE] 07:00 AM Now Delivery Day [DATE]" at bounding box center [405, 266] width 232 height 160
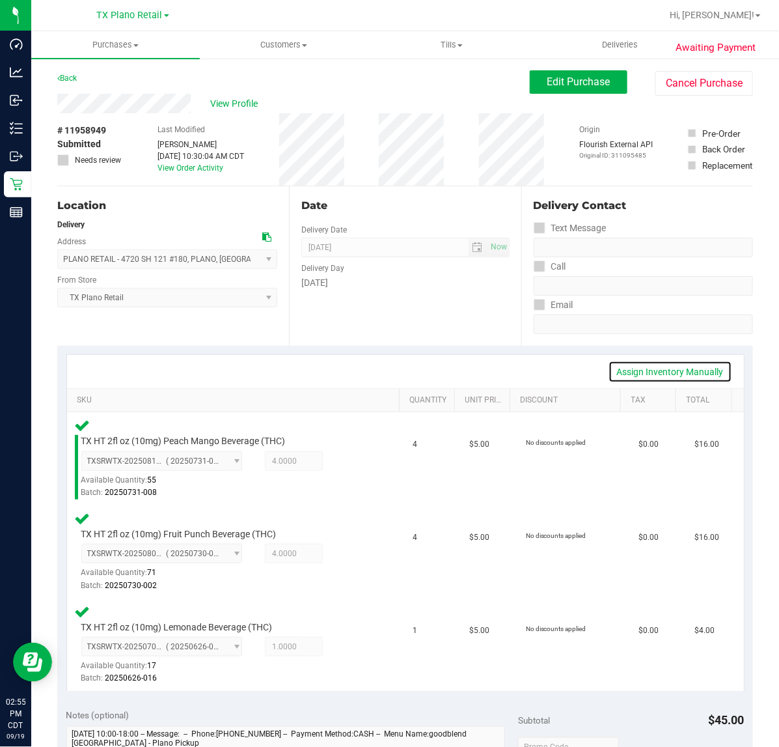
click at [648, 366] on link "Assign Inventory Manually" at bounding box center [671, 372] width 124 height 22
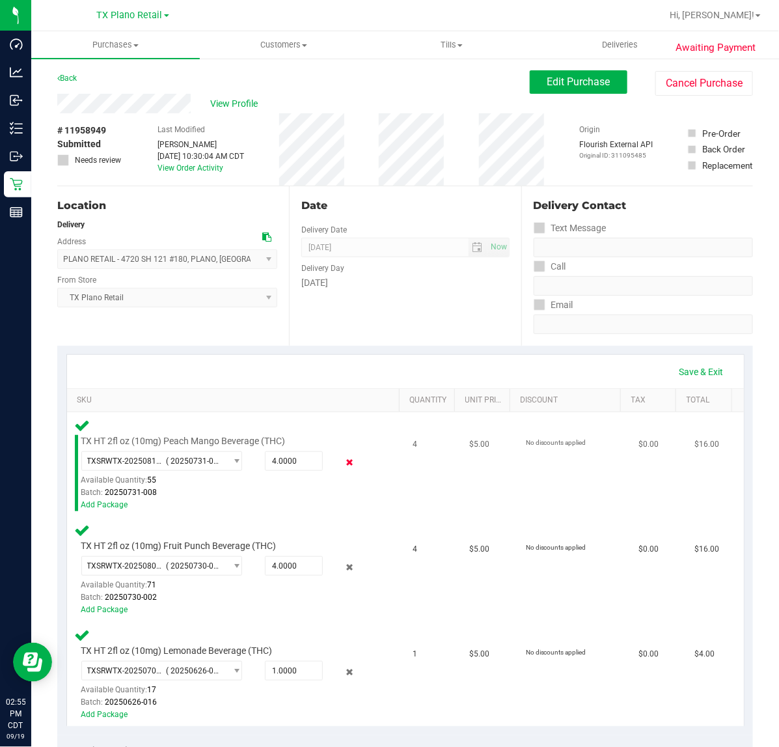
click at [342, 463] on icon at bounding box center [349, 462] width 14 height 15
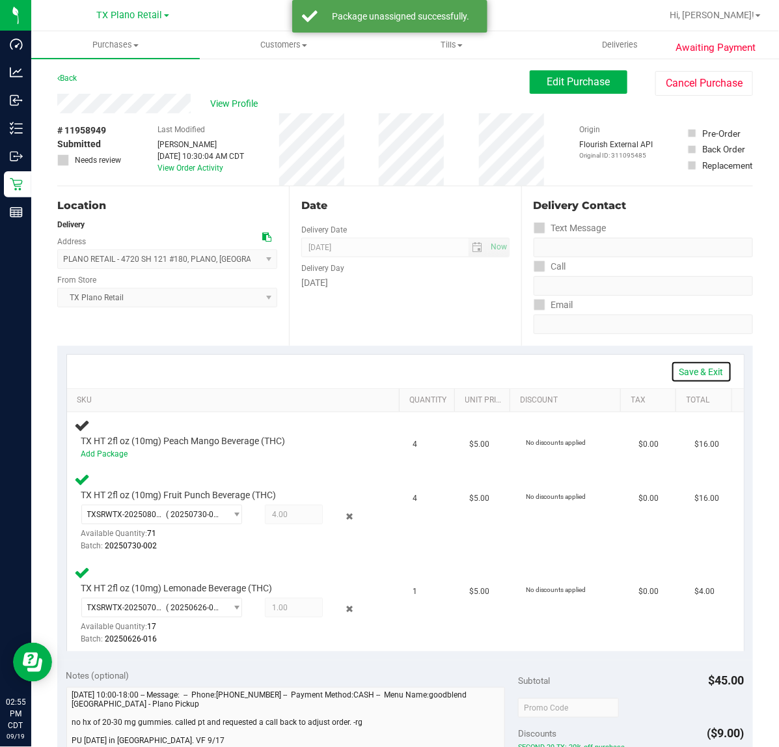
click at [680, 372] on link "Save & Exit" at bounding box center [701, 372] width 61 height 22
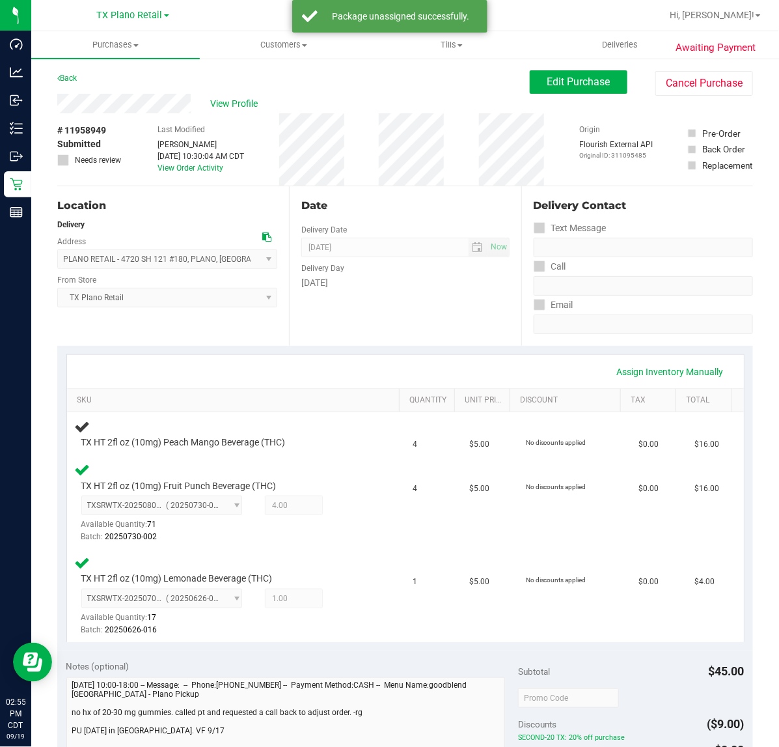
click at [314, 376] on div "Assign Inventory Manually" at bounding box center [406, 372] width 654 height 22
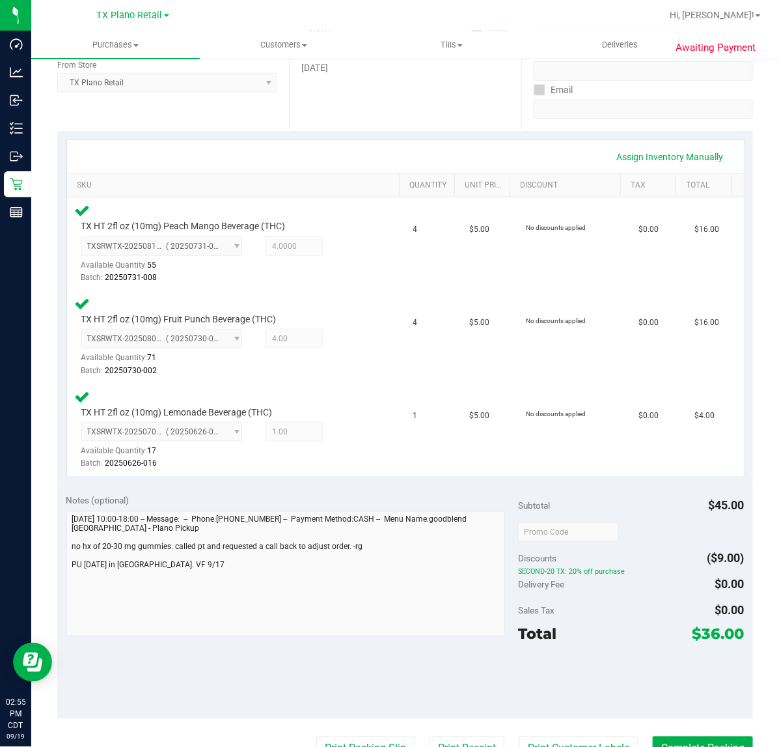
scroll to position [244, 0]
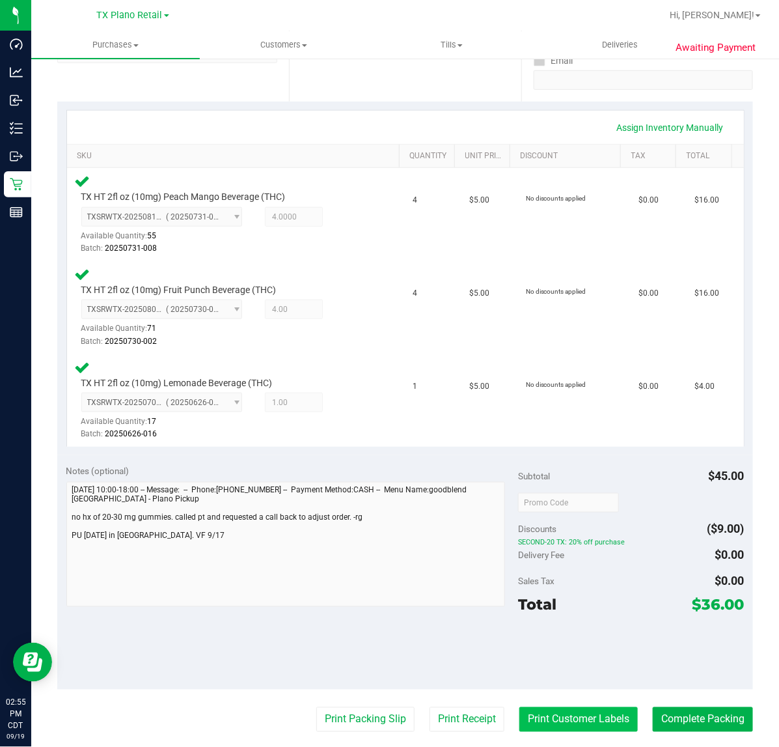
drag, startPoint x: 535, startPoint y: 723, endPoint x: 535, endPoint y: 715, distance: 8.5
click at [535, 715] on button "Print Customer Labels" at bounding box center [579, 719] width 118 height 25
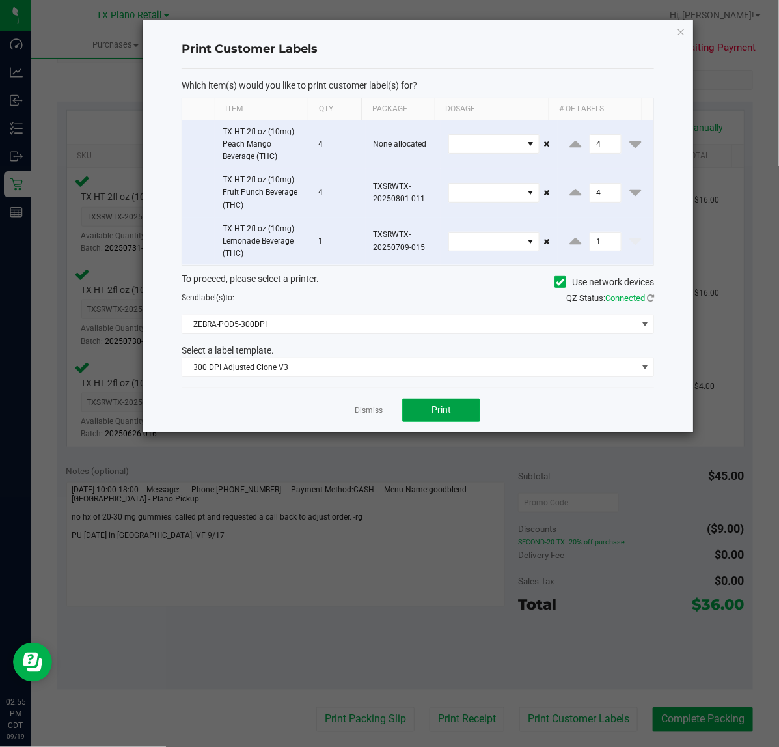
click at [427, 407] on button "Print" at bounding box center [441, 409] width 78 height 23
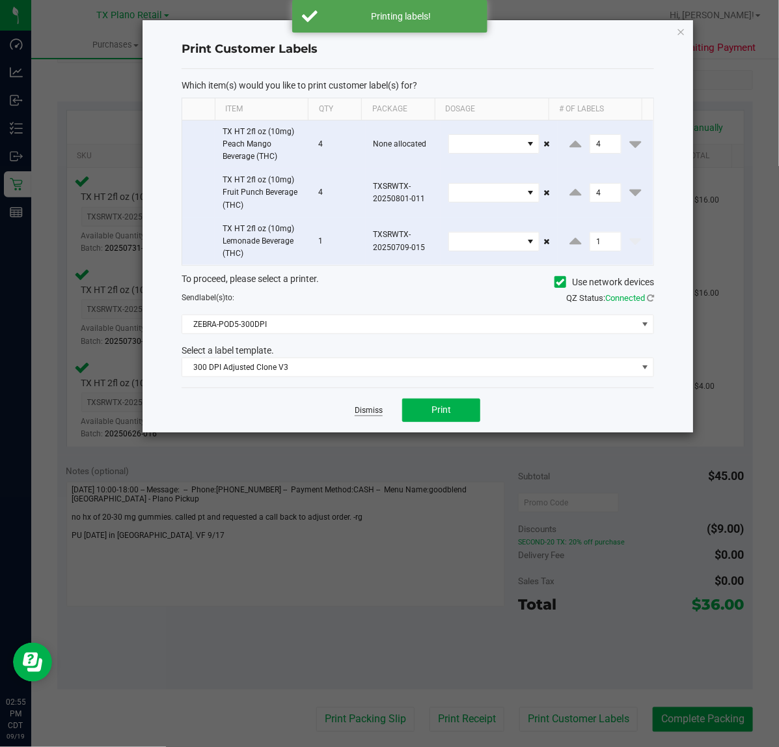
click at [378, 416] on link "Dismiss" at bounding box center [369, 410] width 28 height 11
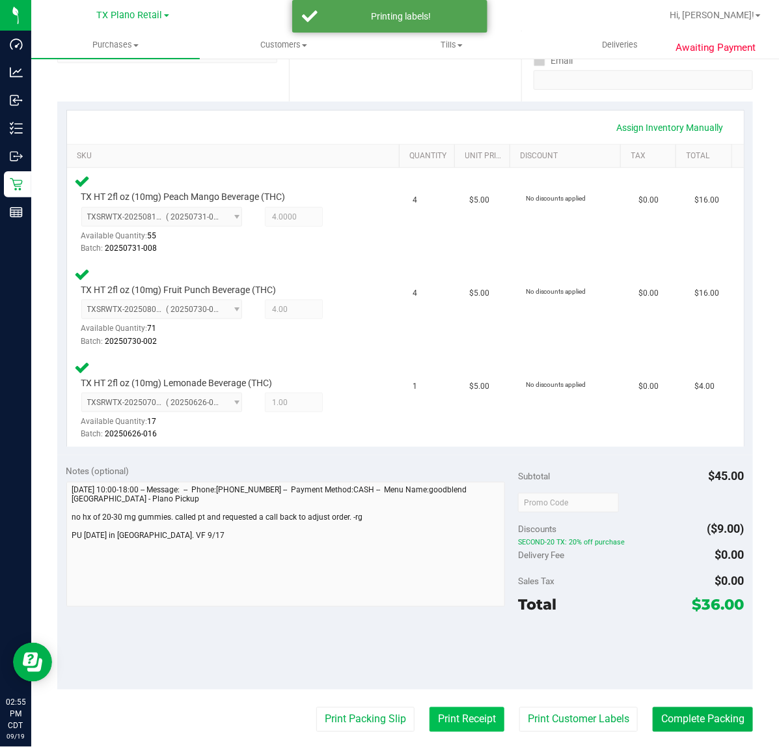
click at [459, 710] on button "Print Receipt" at bounding box center [467, 719] width 75 height 25
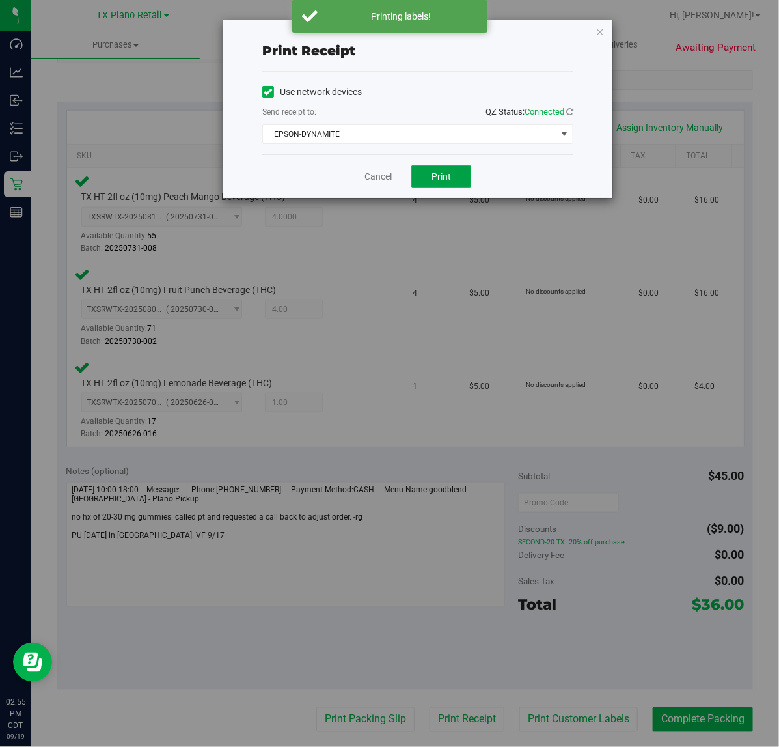
click at [420, 173] on button "Print" at bounding box center [441, 176] width 60 height 22
click at [375, 176] on link "Cancel" at bounding box center [372, 177] width 27 height 14
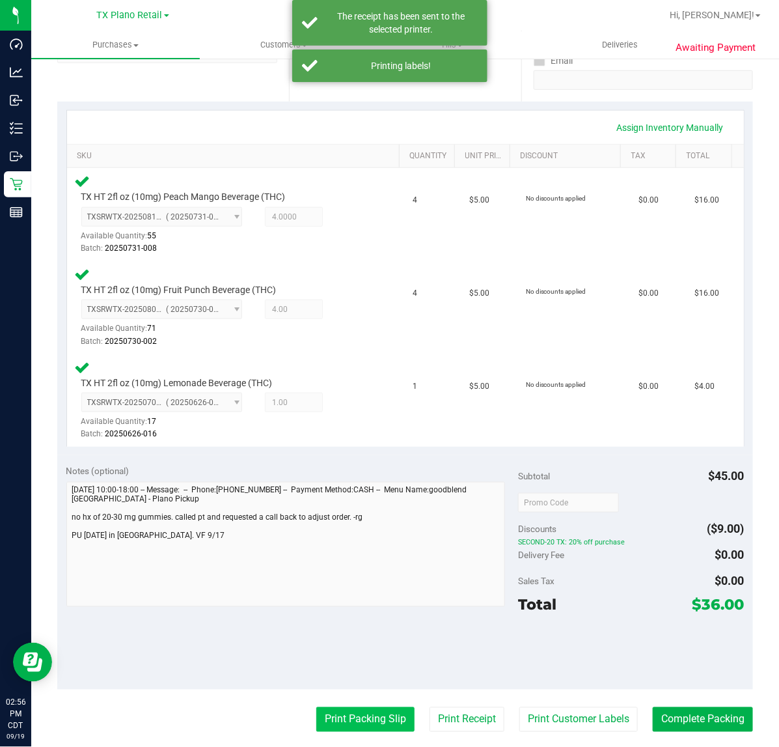
drag, startPoint x: 319, startPoint y: 714, endPoint x: 322, endPoint y: 705, distance: 9.7
click at [322, 707] on button "Print Packing Slip" at bounding box center [365, 719] width 98 height 25
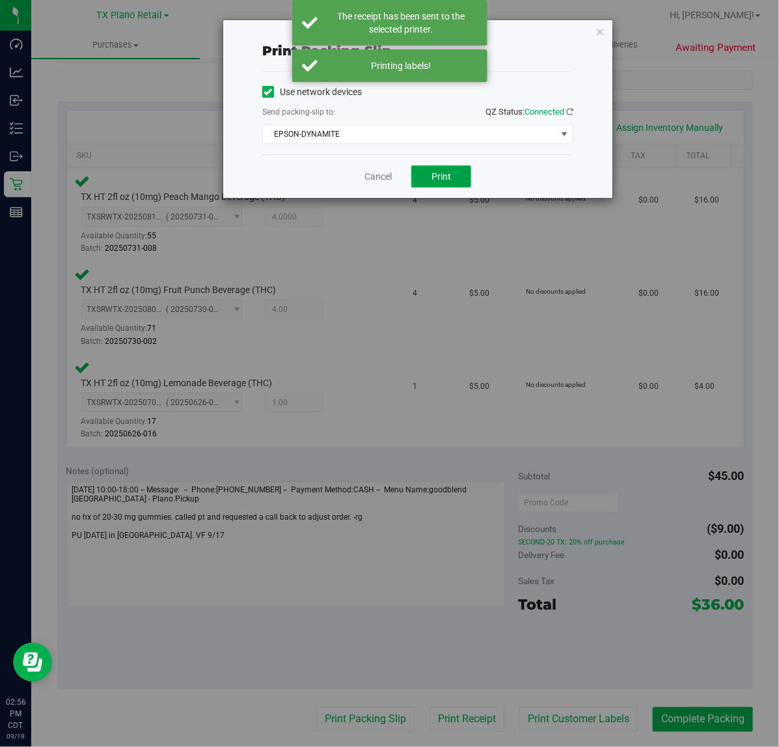
click at [457, 184] on button "Print" at bounding box center [441, 176] width 60 height 22
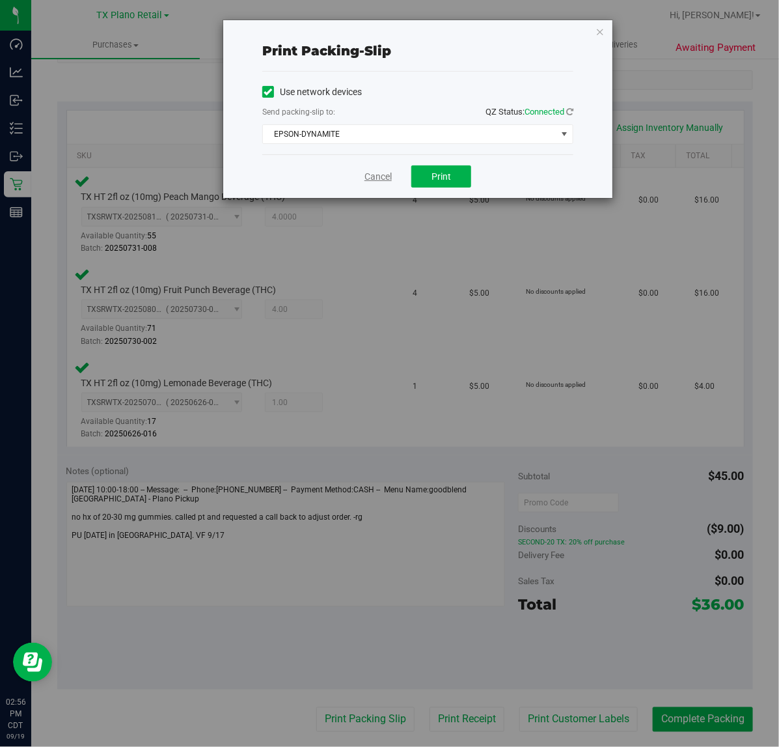
click at [381, 176] on link "Cancel" at bounding box center [378, 177] width 27 height 14
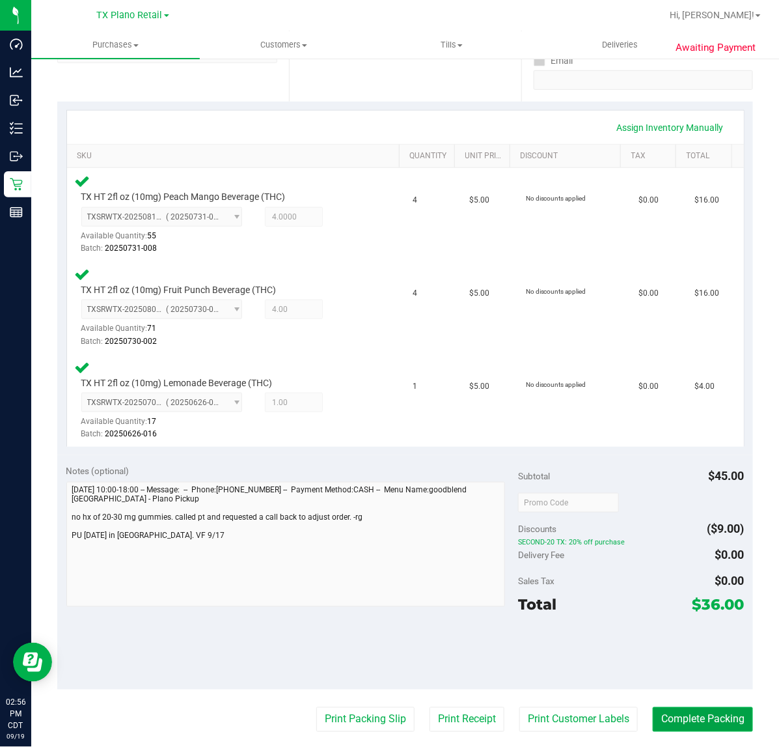
click at [694, 710] on button "Complete Packing" at bounding box center [703, 719] width 100 height 25
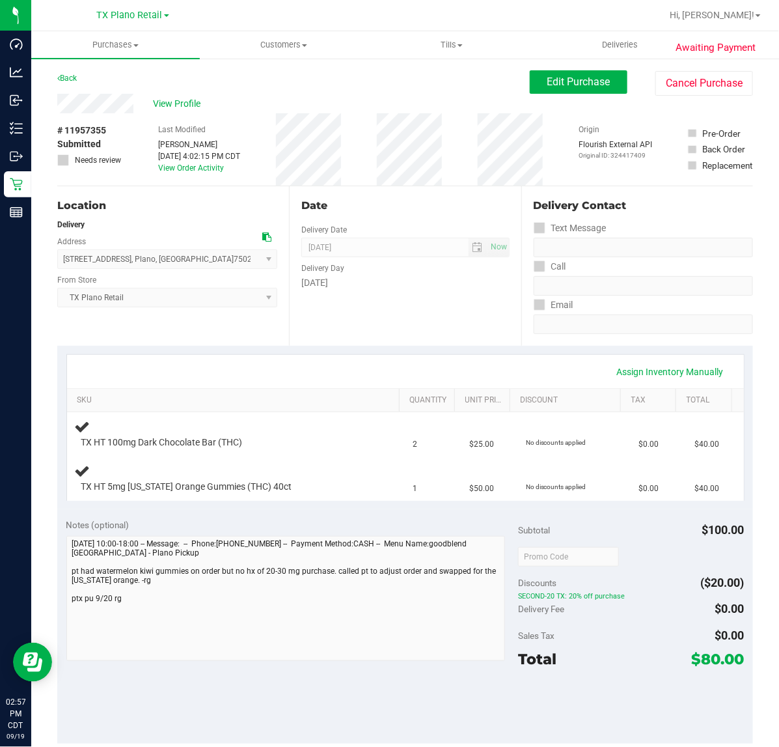
click at [398, 339] on div "Date Delivery Date [DATE] Now [DATE] 07:00 AM Now Delivery Day [DATE]" at bounding box center [405, 266] width 232 height 160
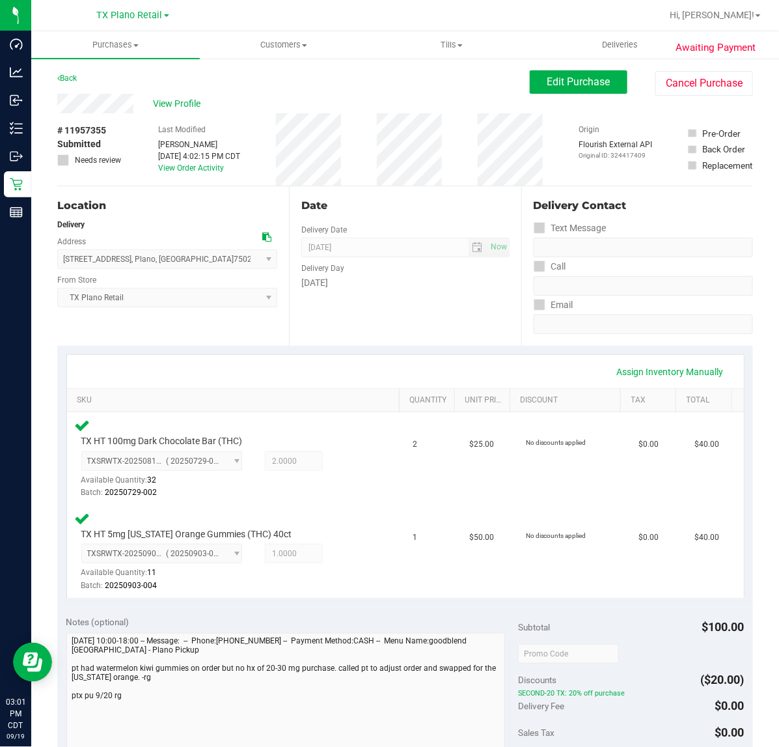
scroll to position [163, 0]
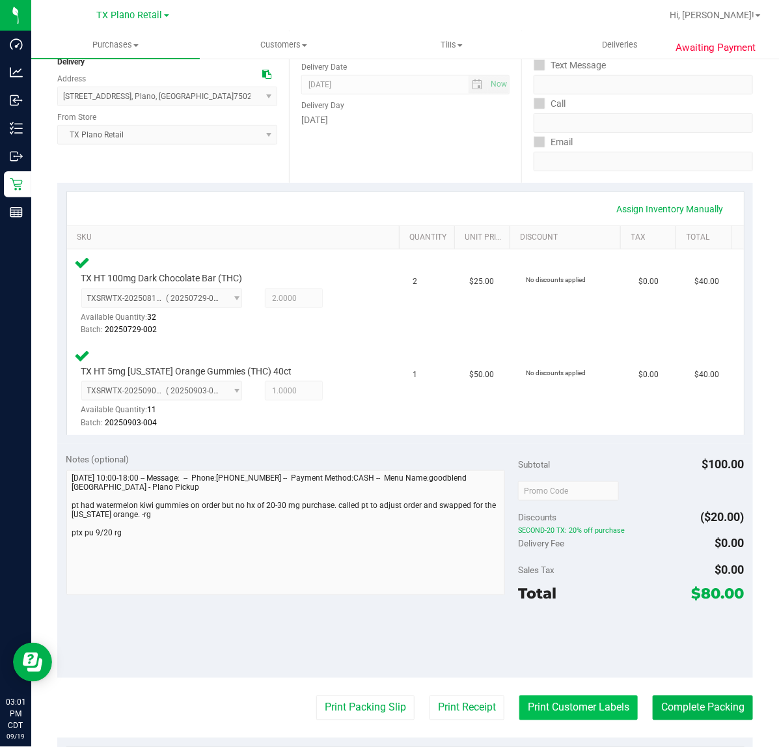
click at [525, 717] on button "Print Customer Labels" at bounding box center [579, 707] width 118 height 25
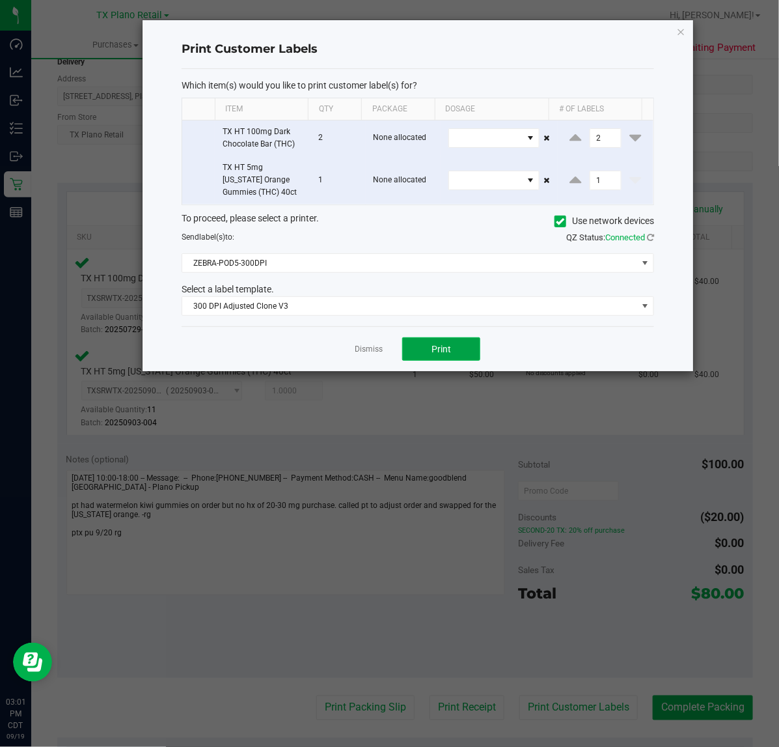
click at [434, 357] on button "Print" at bounding box center [441, 348] width 78 height 23
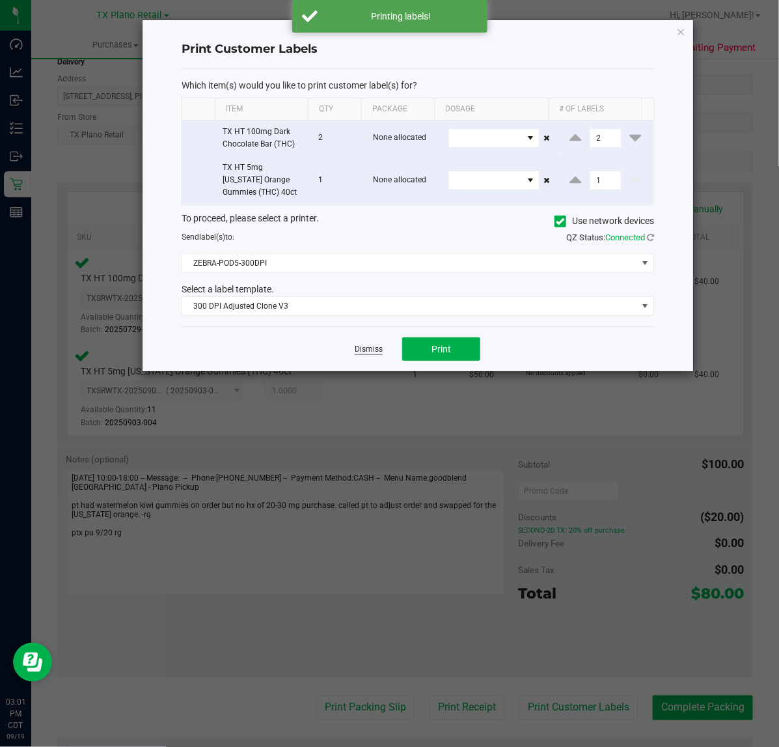
click at [382, 354] on link "Dismiss" at bounding box center [369, 349] width 28 height 11
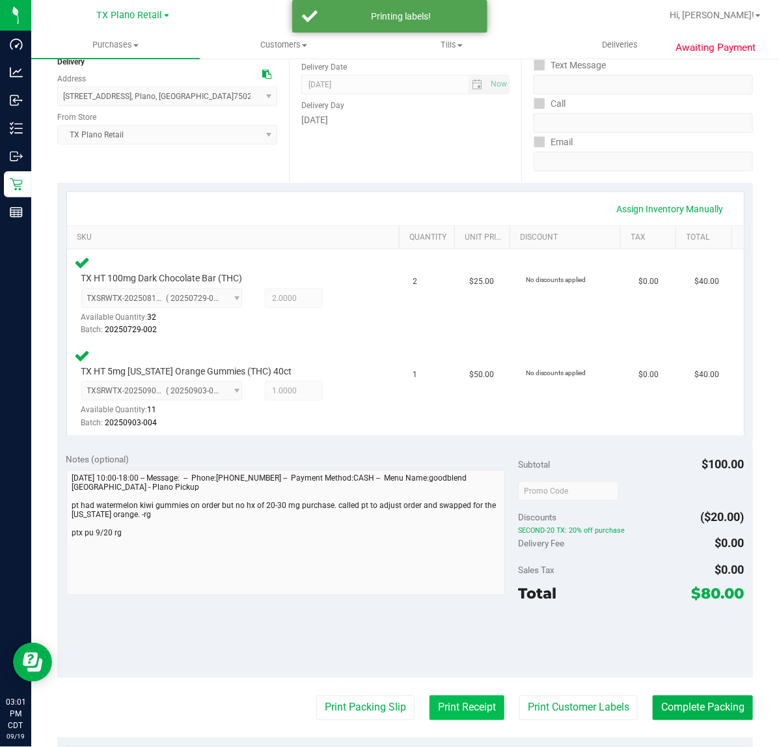
drag, startPoint x: 477, startPoint y: 726, endPoint x: 464, endPoint y: 707, distance: 23.3
click at [469, 713] on purchase-details "Back Edit Purchase Cancel Purchase View Profile # 11957355 Submitted Needs revi…" at bounding box center [405, 449] width 696 height 1083
click at [464, 707] on button "Print Receipt" at bounding box center [467, 707] width 75 height 25
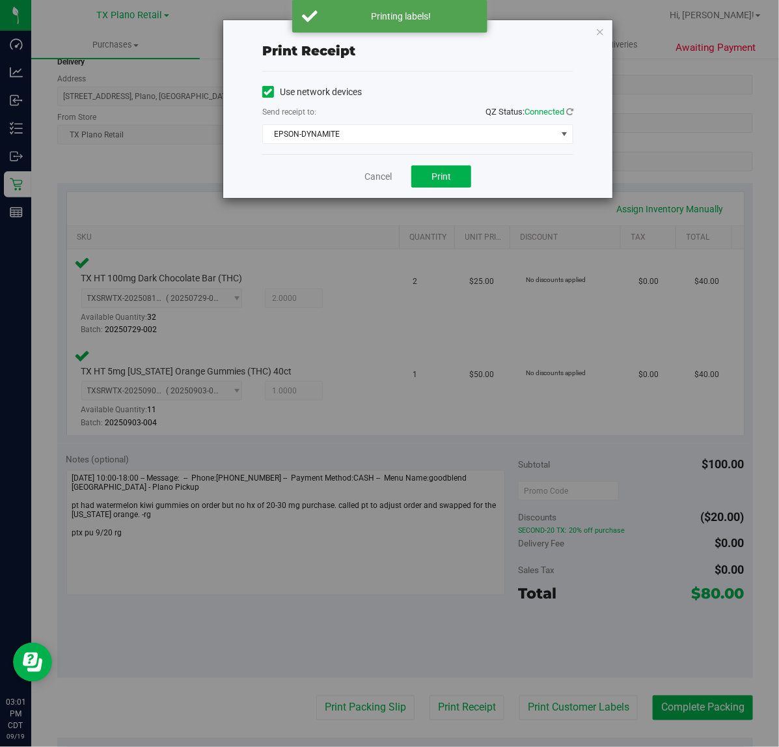
click at [466, 607] on div "Print receipt Use network devices Send receipt to: QZ Status: Connected EPSON-D…" at bounding box center [394, 373] width 789 height 747
click at [439, 174] on span "Print" at bounding box center [442, 176] width 20 height 10
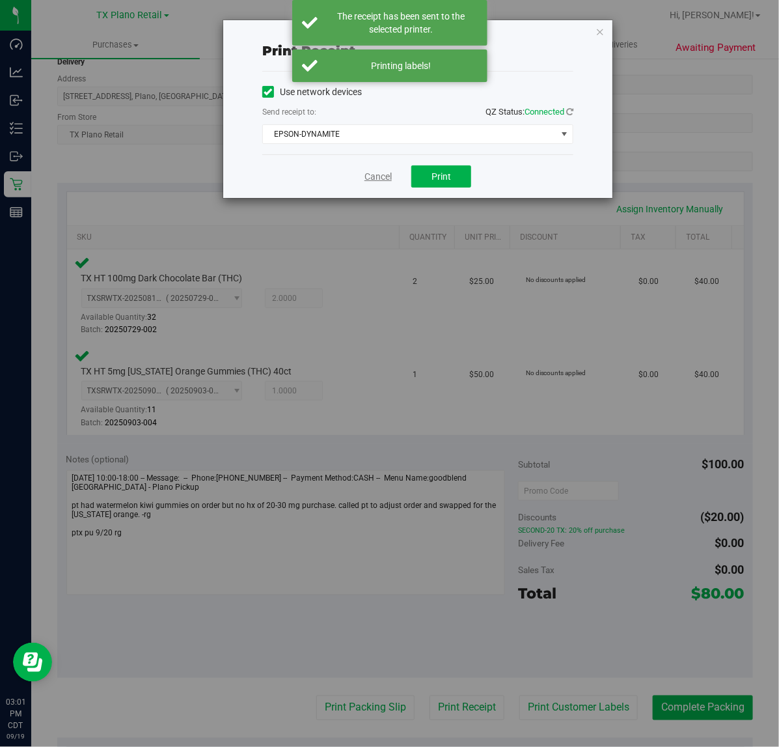
click at [359, 177] on div "Cancel Print" at bounding box center [417, 176] width 311 height 44
click at [368, 179] on link "Cancel" at bounding box center [378, 177] width 27 height 14
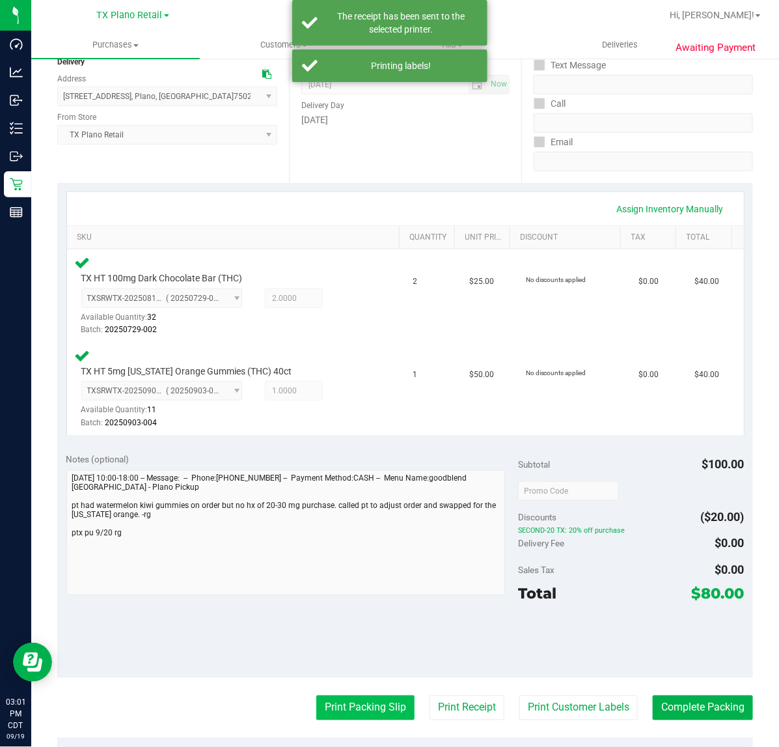
click at [326, 710] on button "Print Packing Slip" at bounding box center [365, 707] width 98 height 25
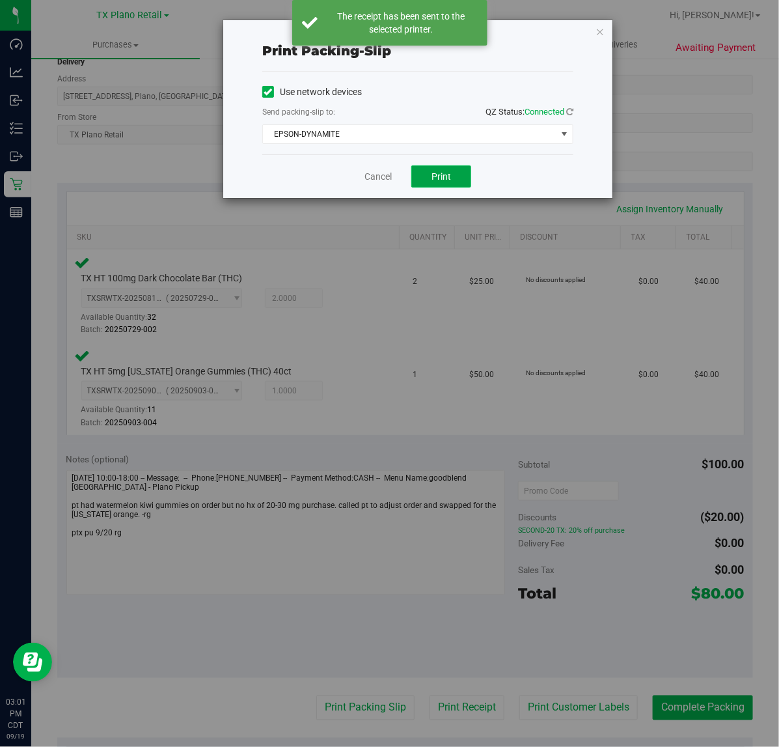
click at [430, 171] on button "Print" at bounding box center [441, 176] width 60 height 22
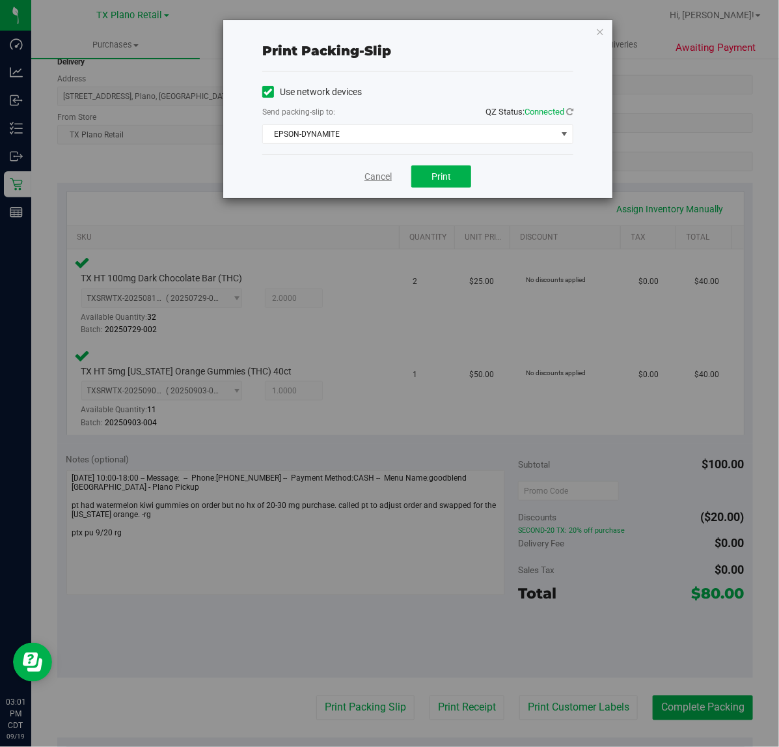
click at [365, 182] on link "Cancel" at bounding box center [378, 177] width 27 height 14
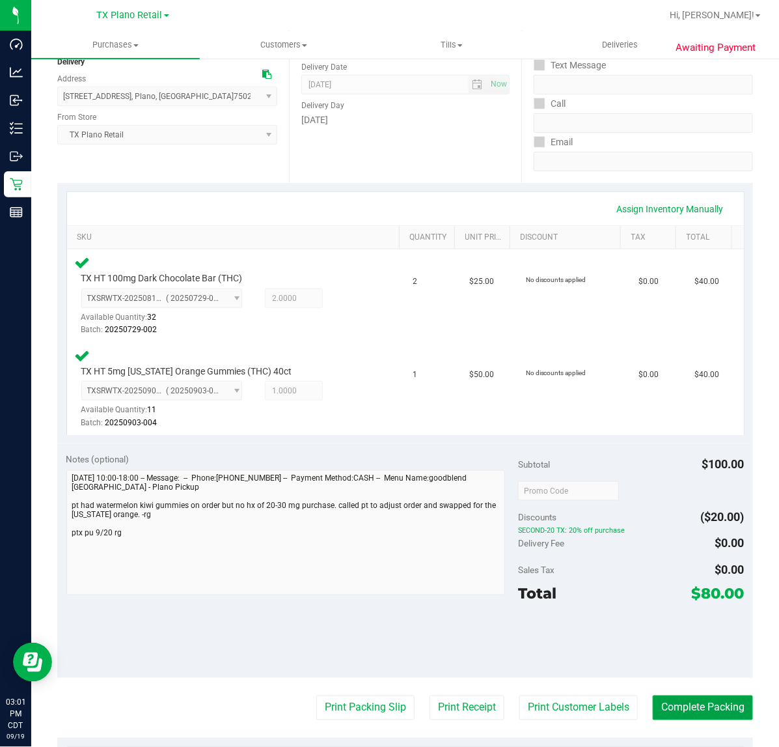
click at [716, 695] on button "Complete Packing" at bounding box center [703, 707] width 100 height 25
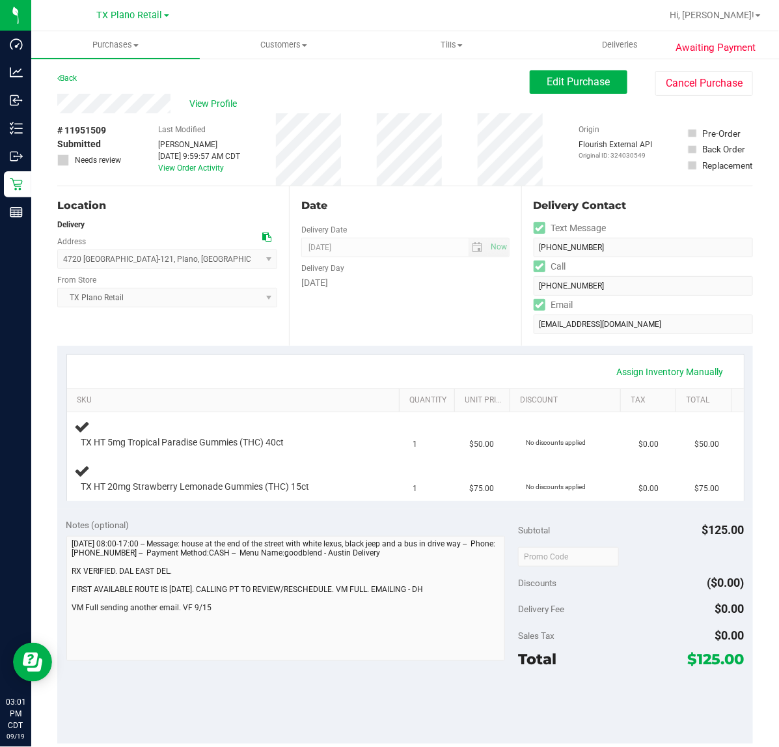
click at [424, 273] on div "Delivery Day" at bounding box center [405, 266] width 208 height 19
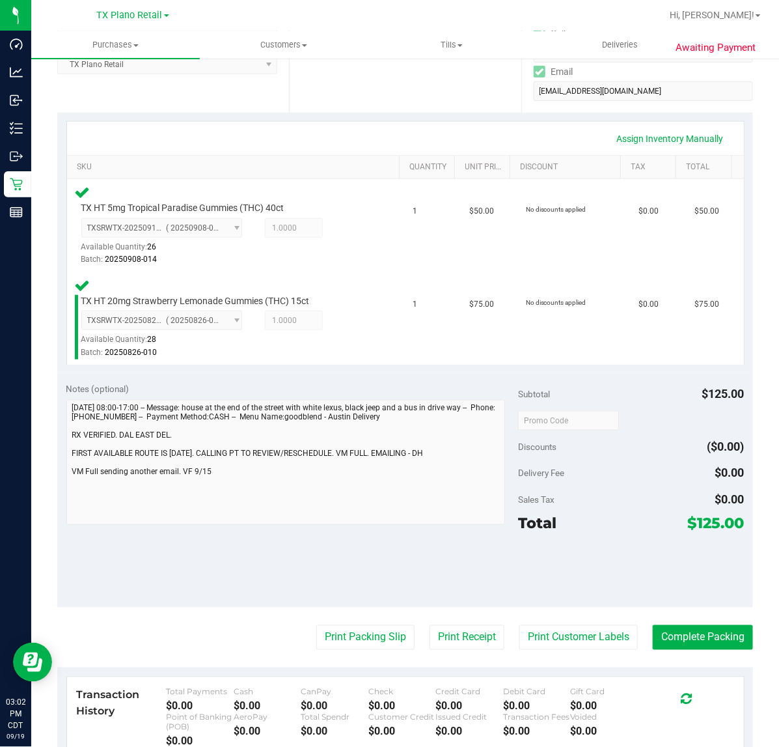
scroll to position [244, 0]
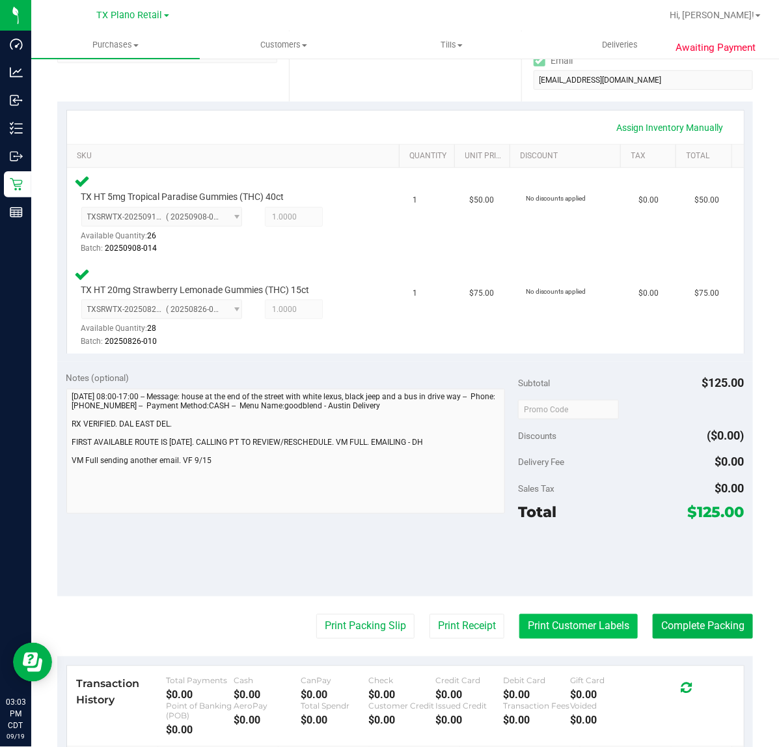
click at [549, 629] on button "Print Customer Labels" at bounding box center [579, 626] width 118 height 25
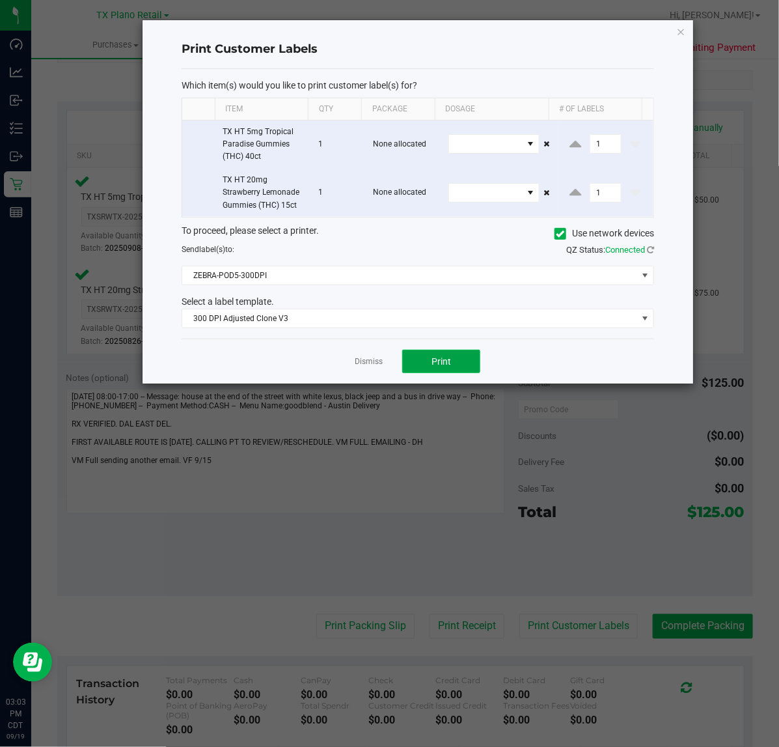
click at [428, 372] on button "Print" at bounding box center [441, 361] width 78 height 23
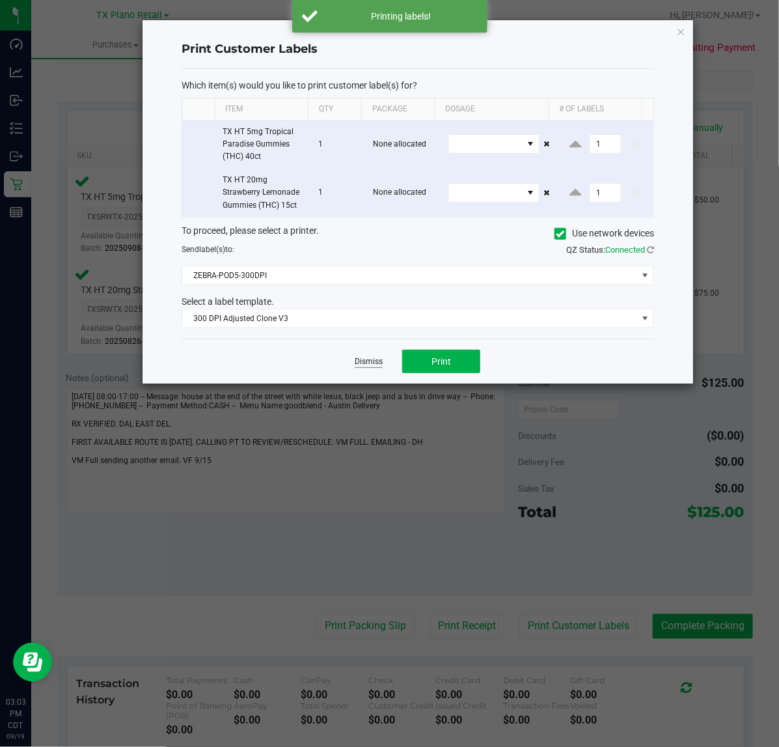
click at [365, 367] on link "Dismiss" at bounding box center [369, 361] width 28 height 11
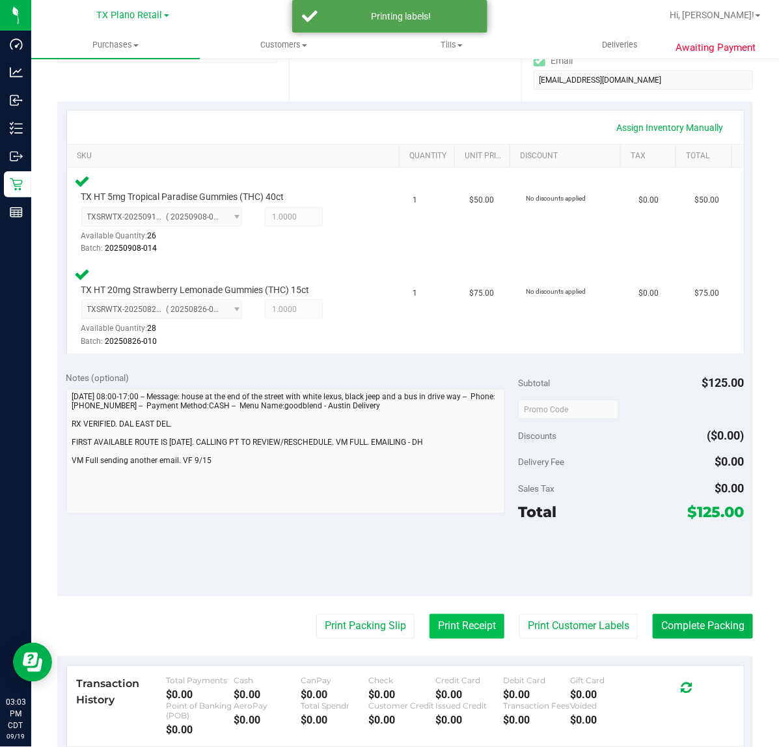
click at [450, 630] on button "Print Receipt" at bounding box center [467, 626] width 75 height 25
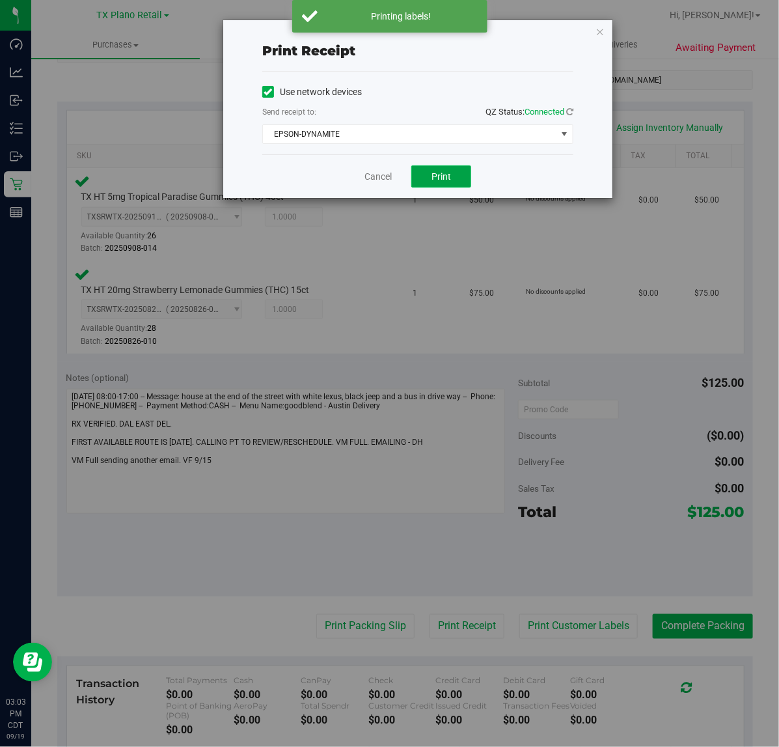
click at [443, 173] on span "Print" at bounding box center [442, 176] width 20 height 10
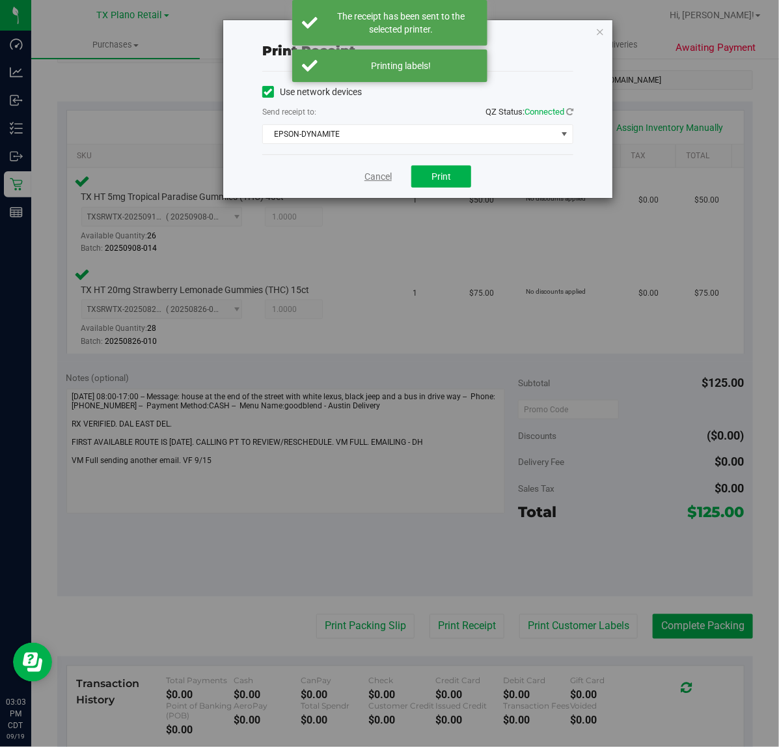
click at [385, 174] on link "Cancel" at bounding box center [378, 177] width 27 height 14
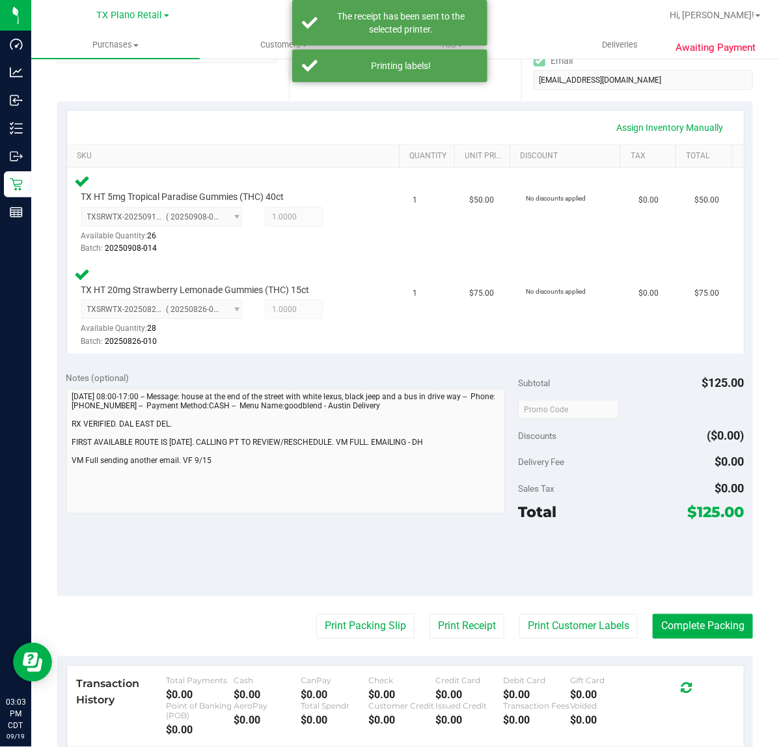
click at [337, 650] on purchase-details "Back Edit Purchase Cancel Purchase View Profile # 11951509 Submitted Needs revi…" at bounding box center [405, 367] width 696 height 1083
click at [343, 628] on button "Print Packing Slip" at bounding box center [365, 626] width 98 height 25
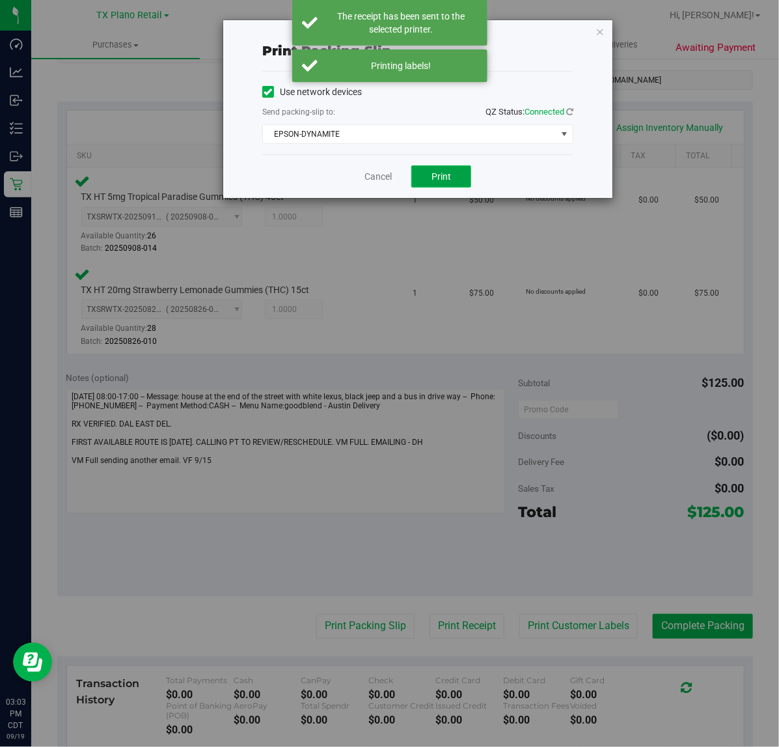
click at [437, 171] on span "Print" at bounding box center [442, 176] width 20 height 10
click at [372, 182] on link "Cancel" at bounding box center [372, 177] width 27 height 14
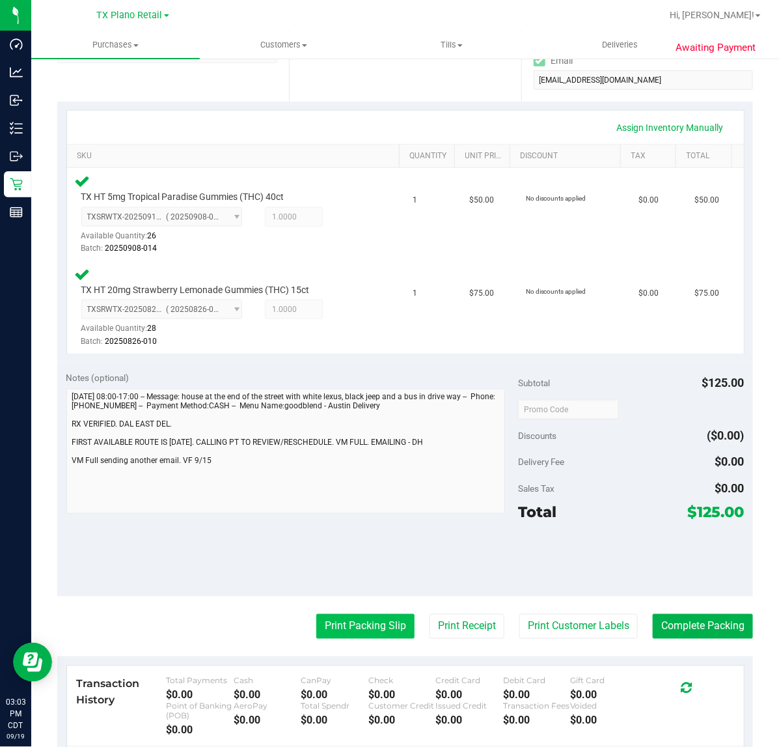
click at [329, 620] on button "Print Packing Slip" at bounding box center [365, 626] width 98 height 25
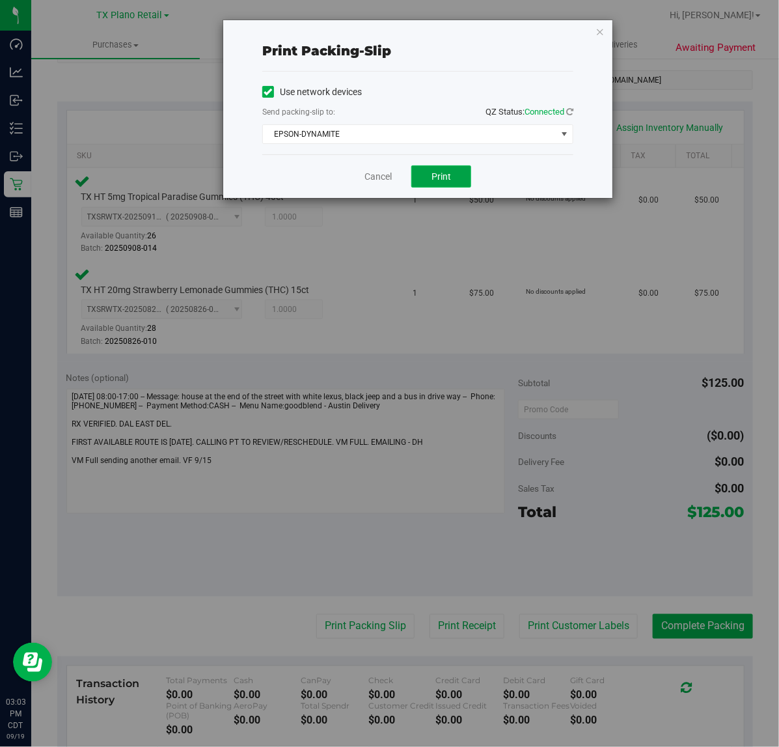
click at [471, 174] on button "Print" at bounding box center [441, 176] width 60 height 22
click at [369, 198] on div "Cancel Print" at bounding box center [417, 176] width 311 height 44
click at [368, 176] on link "Cancel" at bounding box center [378, 177] width 27 height 14
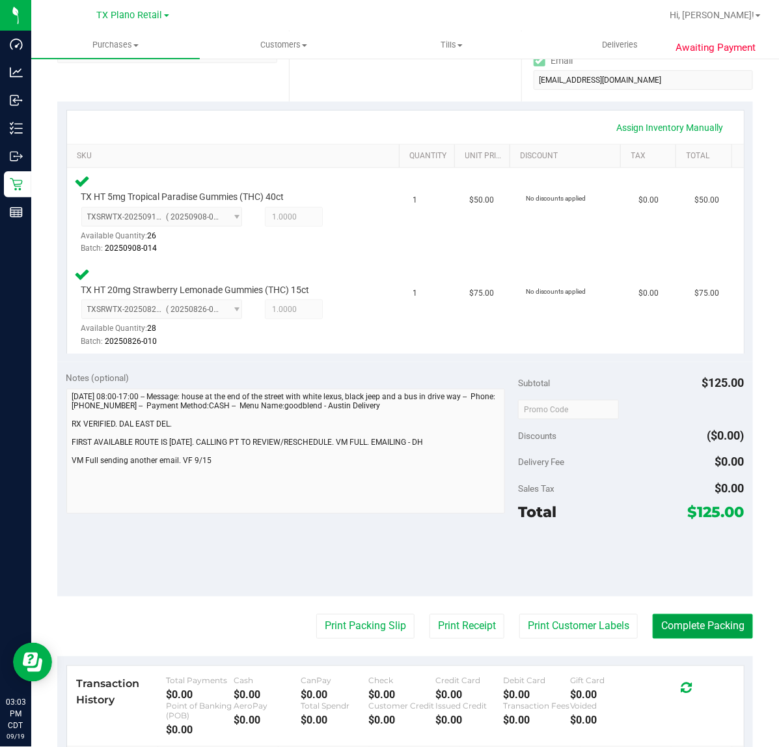
click at [692, 615] on button "Complete Packing" at bounding box center [703, 626] width 100 height 25
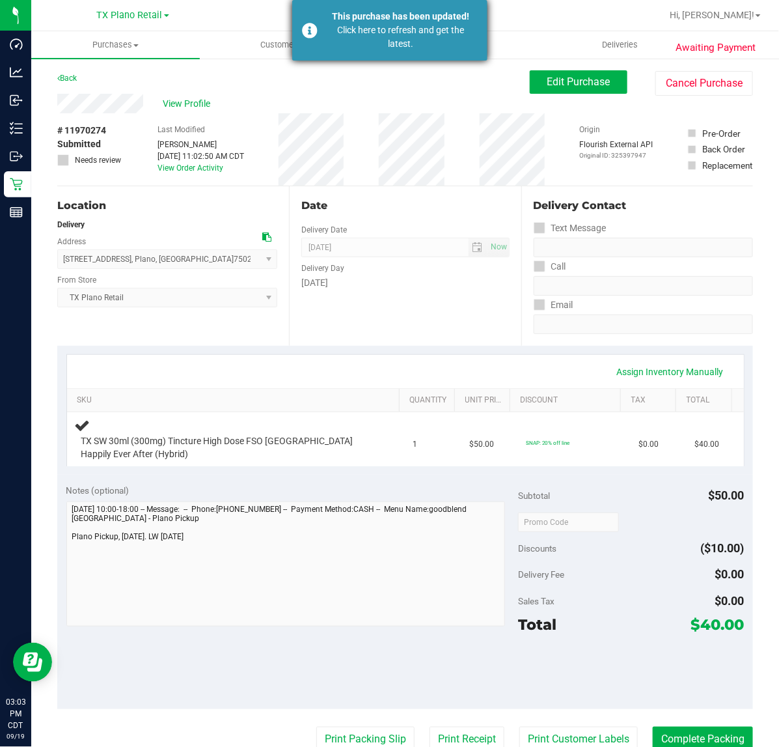
click at [424, 33] on div "Click here to refresh and get the latest." at bounding box center [401, 36] width 153 height 27
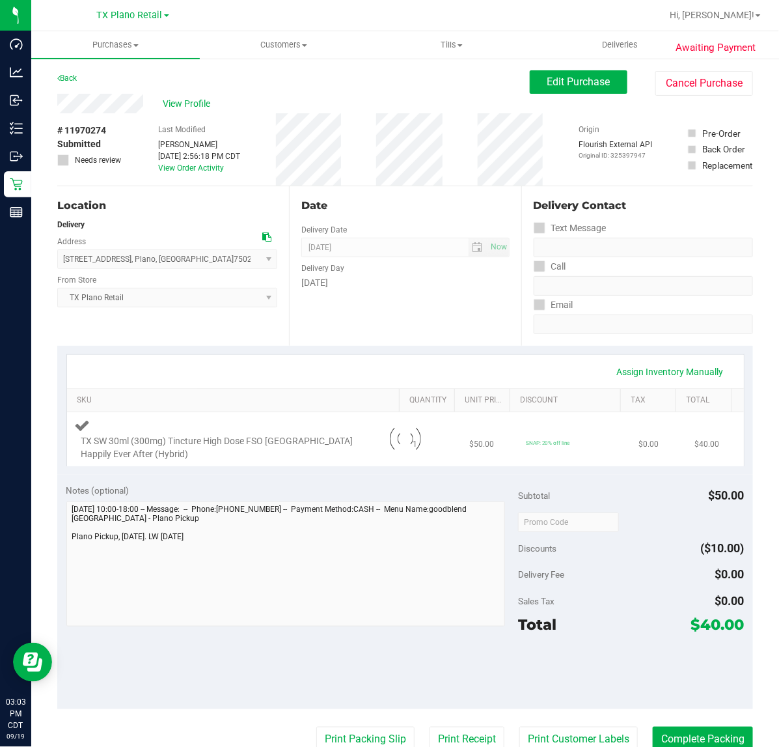
type textarea "[DATE] 10:00-18:00 -- Message: -- Phone:[PHONE_NUMBER] -- Payment Method:CASH -…"
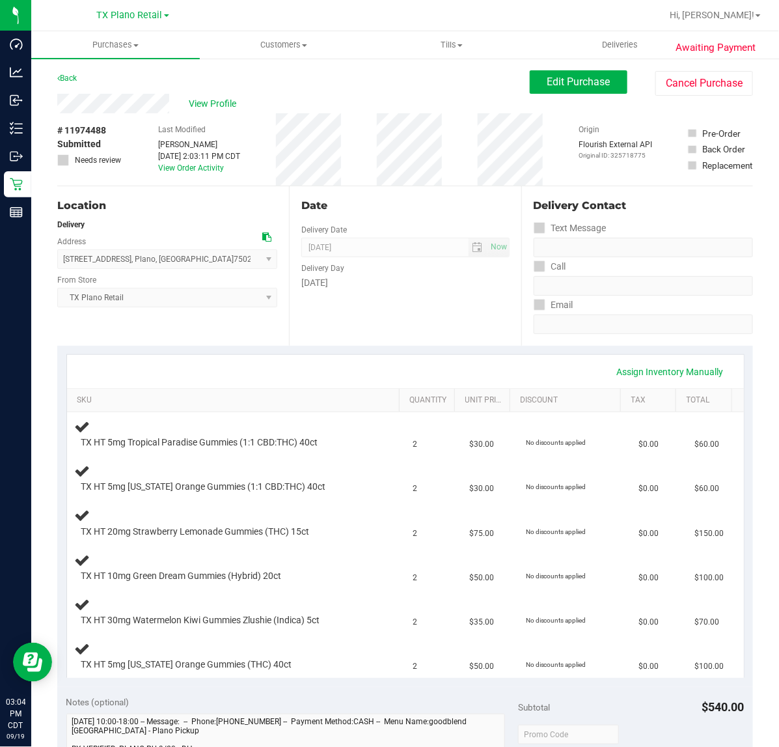
click at [353, 350] on div "Assign Inventory Manually SKU Quantity Unit Price Discount Tax Total TX HT 5mg …" at bounding box center [405, 516] width 696 height 341
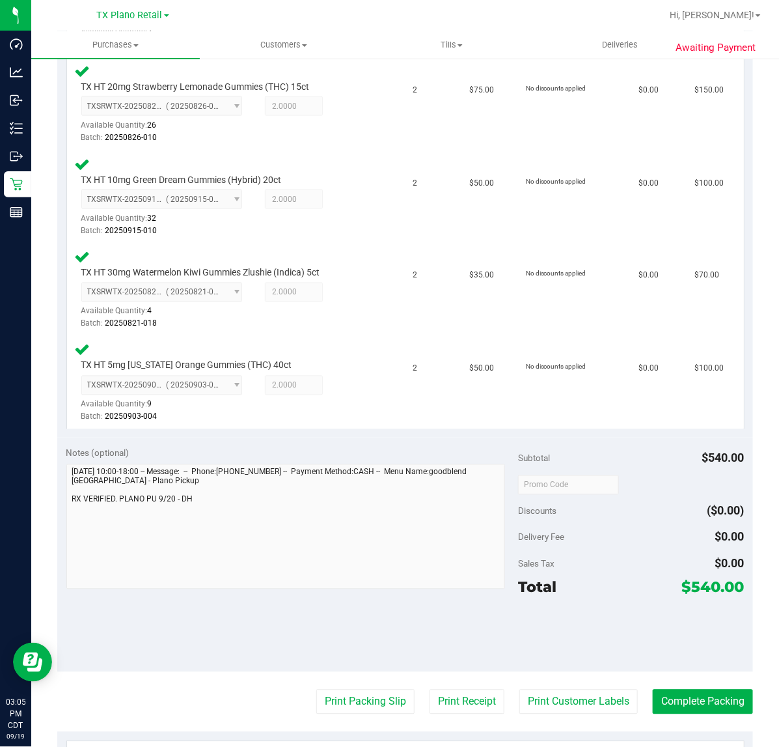
scroll to position [570, 0]
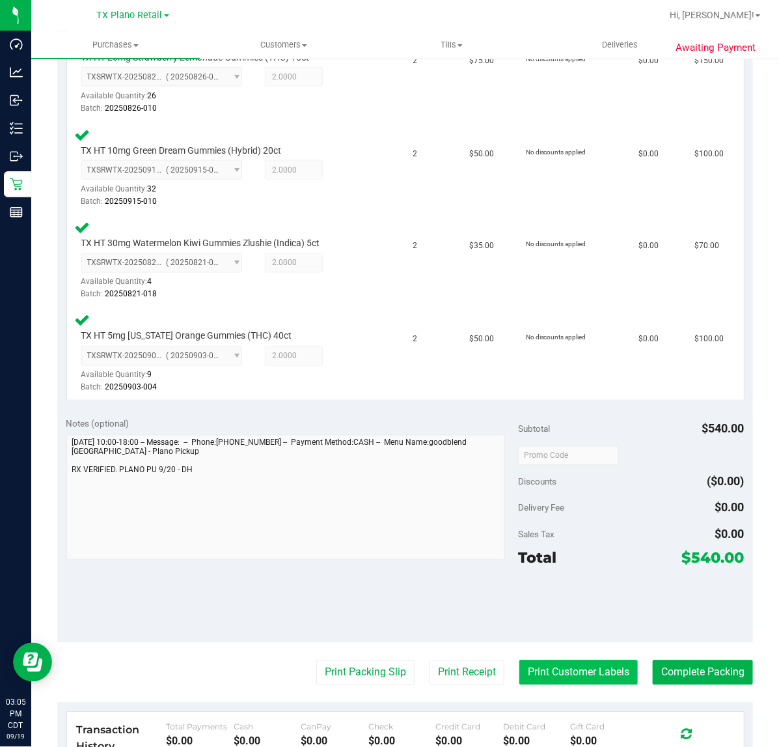
click at [555, 664] on button "Print Customer Labels" at bounding box center [579, 672] width 118 height 25
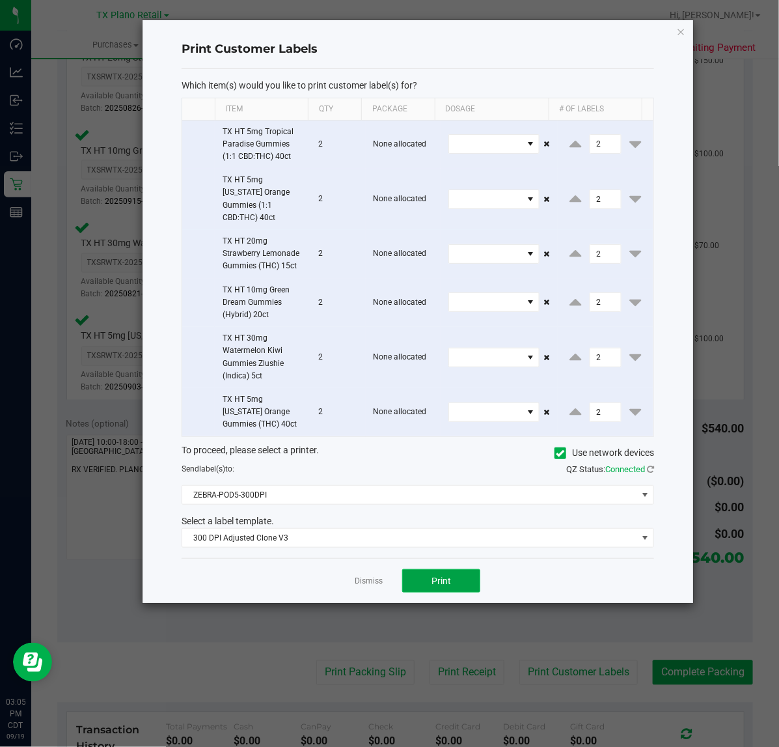
click at [434, 576] on span "Print" at bounding box center [442, 581] width 20 height 10
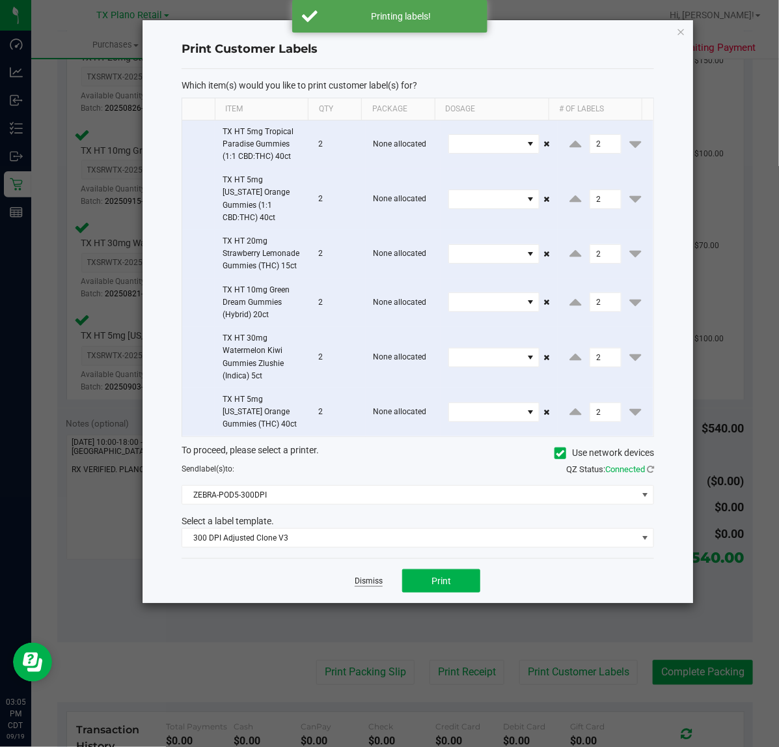
click at [382, 576] on link "Dismiss" at bounding box center [369, 581] width 28 height 11
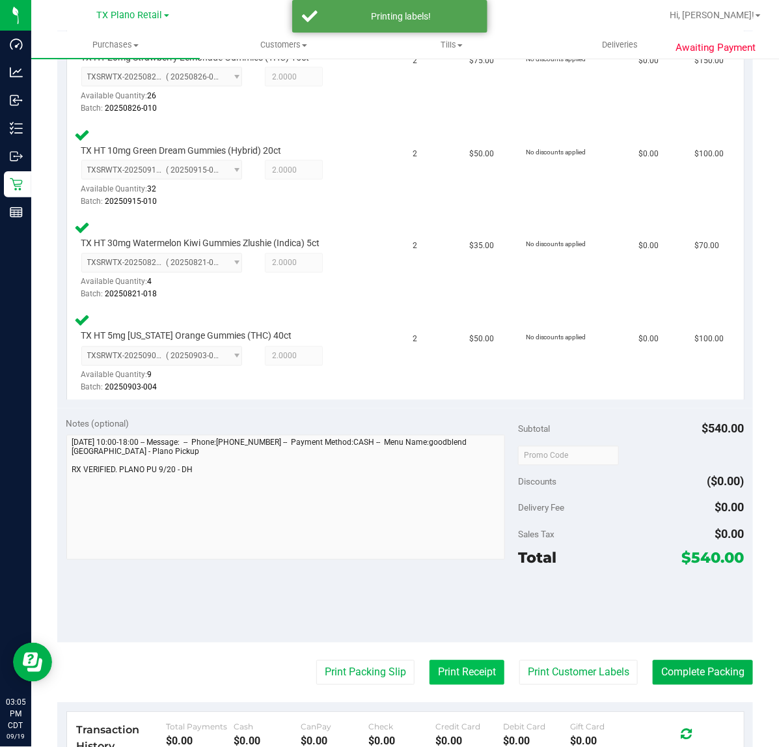
click at [438, 662] on button "Print Receipt" at bounding box center [467, 672] width 75 height 25
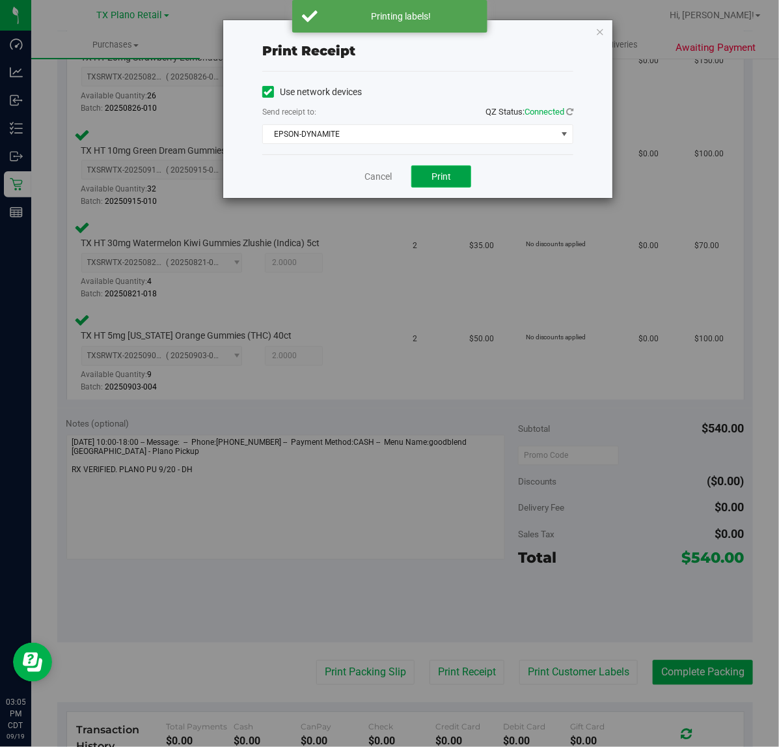
click at [428, 174] on button "Print" at bounding box center [441, 176] width 60 height 22
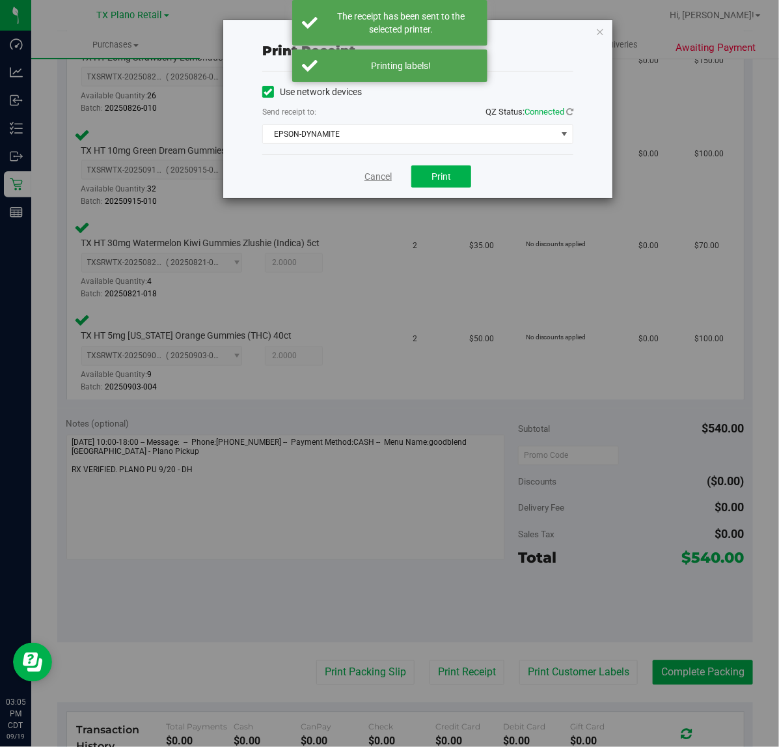
click at [372, 178] on link "Cancel" at bounding box center [378, 177] width 27 height 14
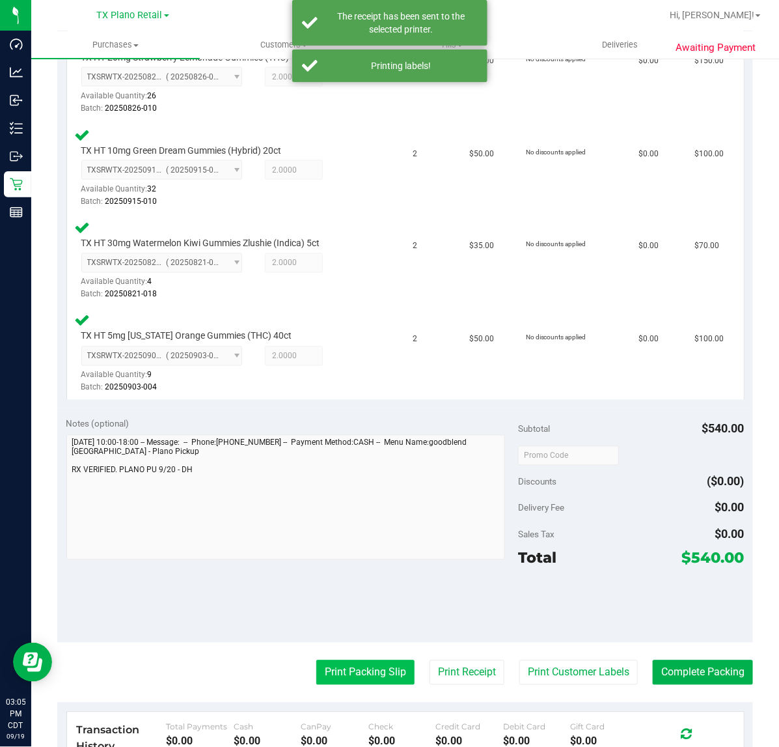
click at [332, 663] on button "Print Packing Slip" at bounding box center [365, 672] width 98 height 25
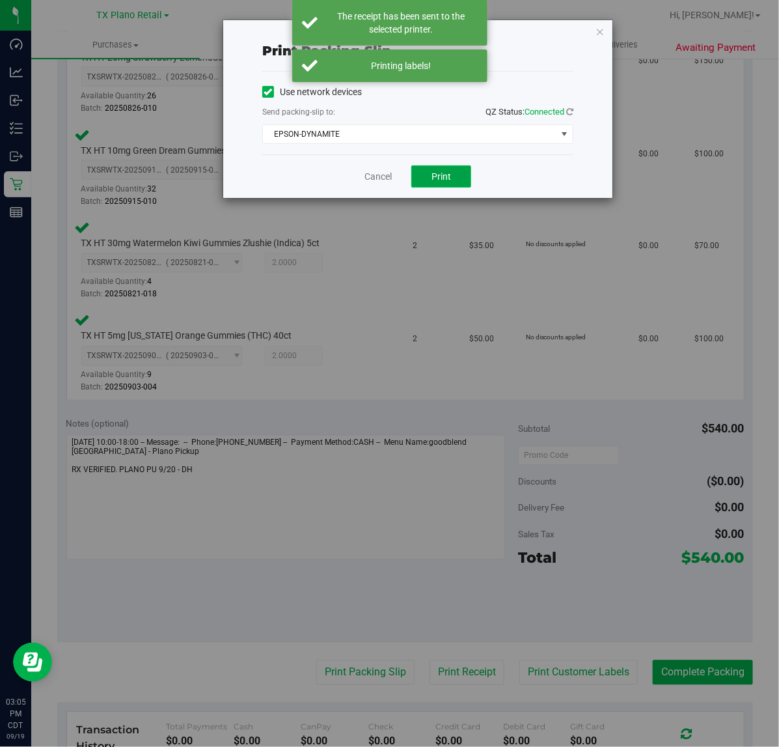
click at [430, 176] on button "Print" at bounding box center [441, 176] width 60 height 22
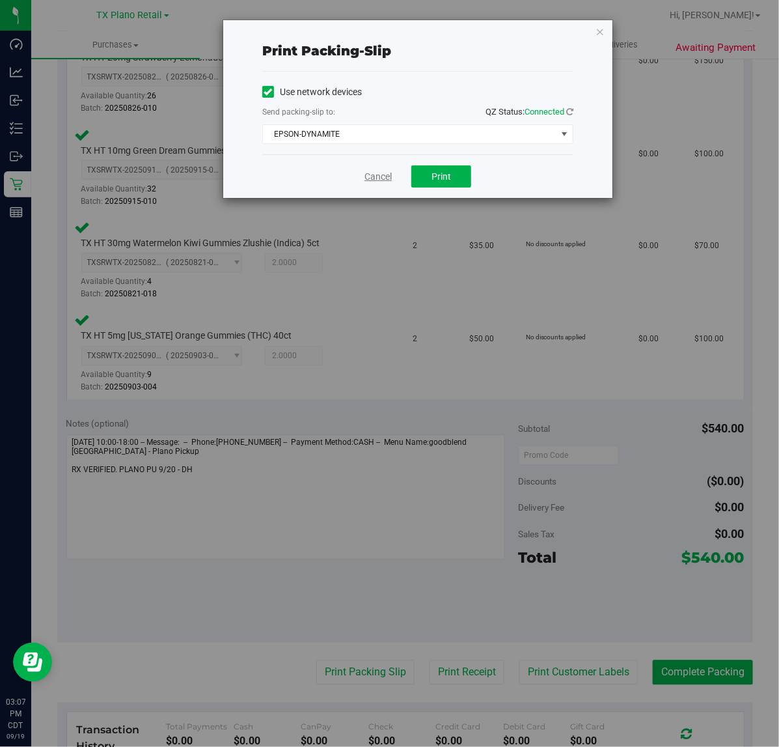
click at [373, 173] on link "Cancel" at bounding box center [378, 177] width 27 height 14
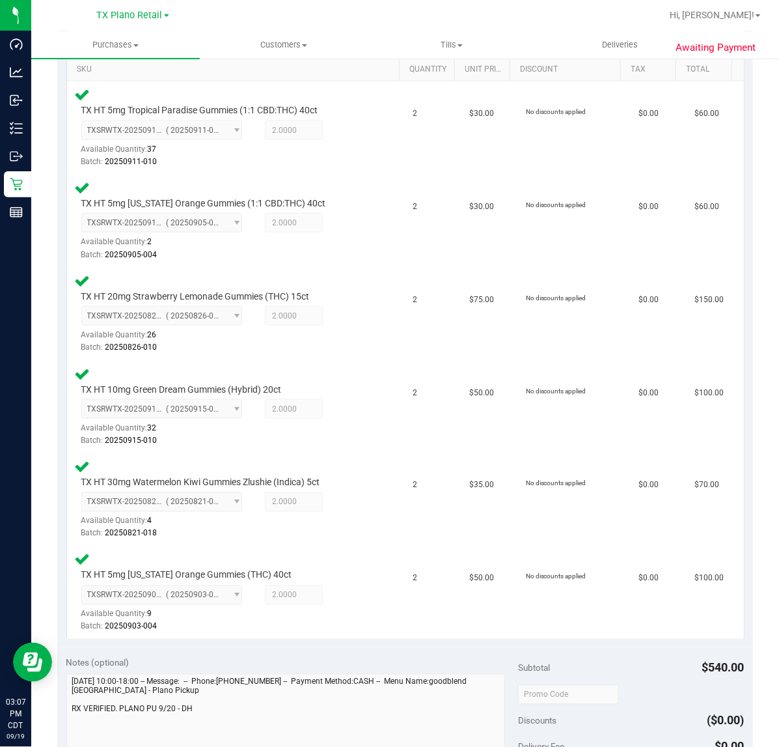
scroll to position [732, 0]
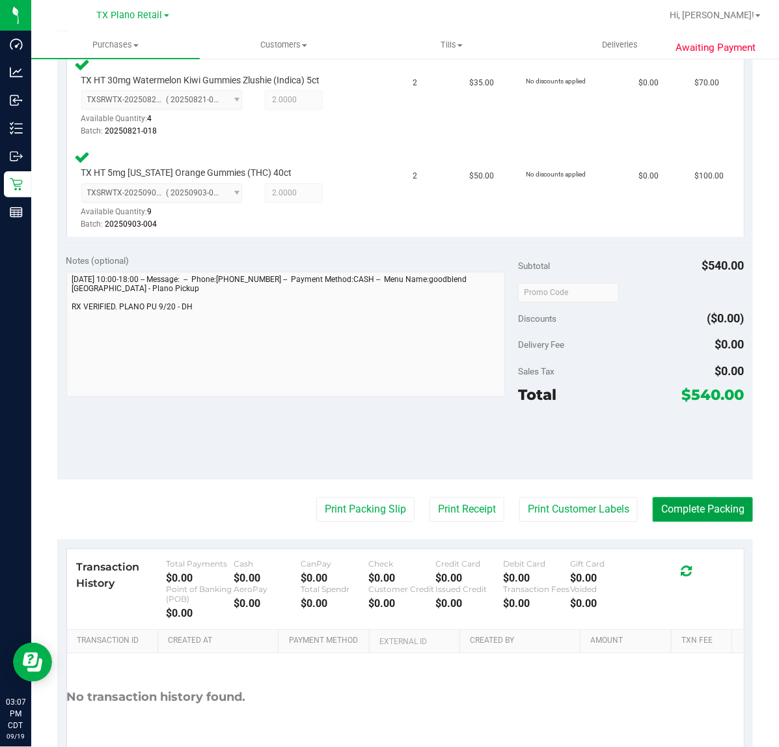
click at [684, 497] on button "Complete Packing" at bounding box center [703, 509] width 100 height 25
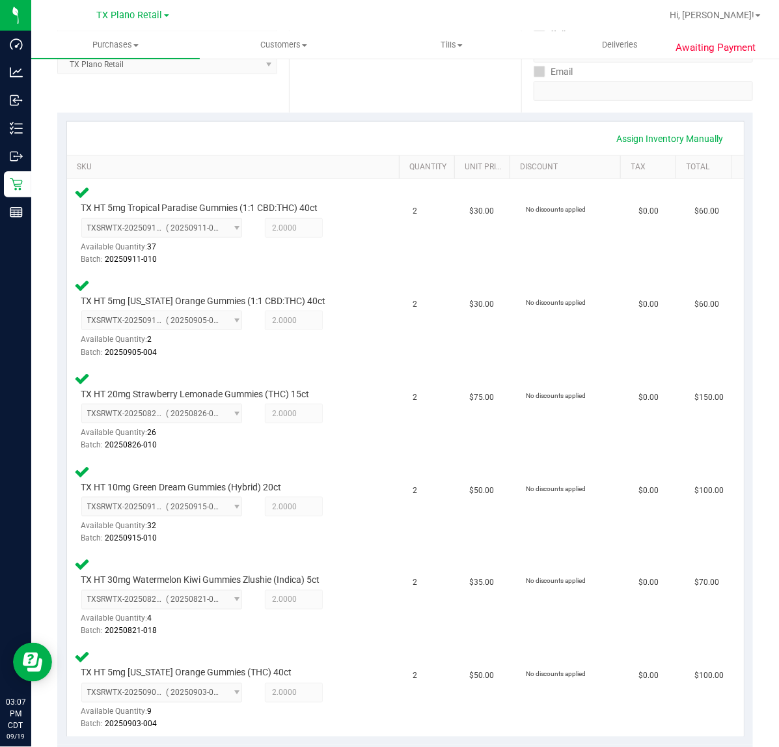
scroll to position [148, 0]
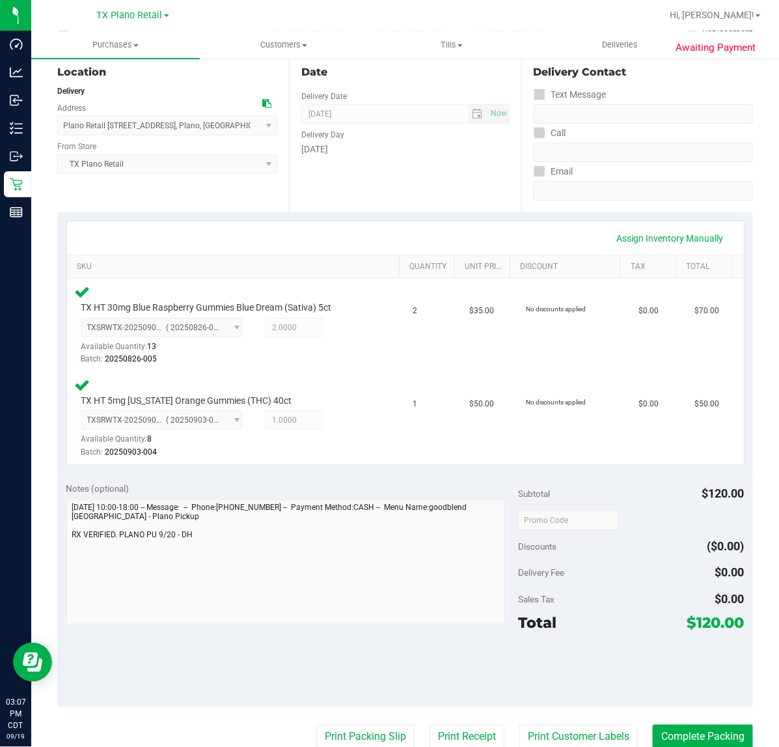
scroll to position [163, 0]
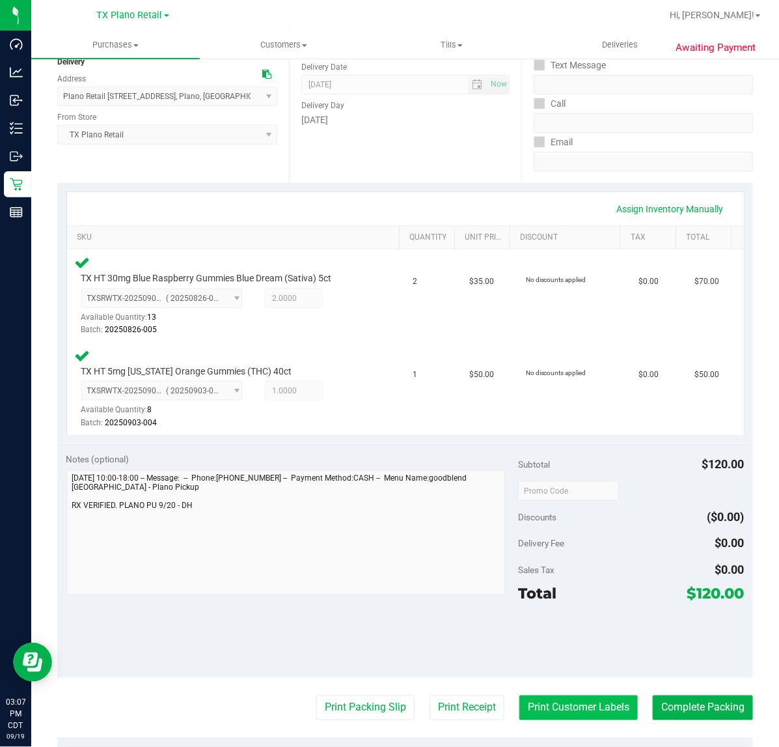
click at [564, 706] on button "Print Customer Labels" at bounding box center [579, 707] width 118 height 25
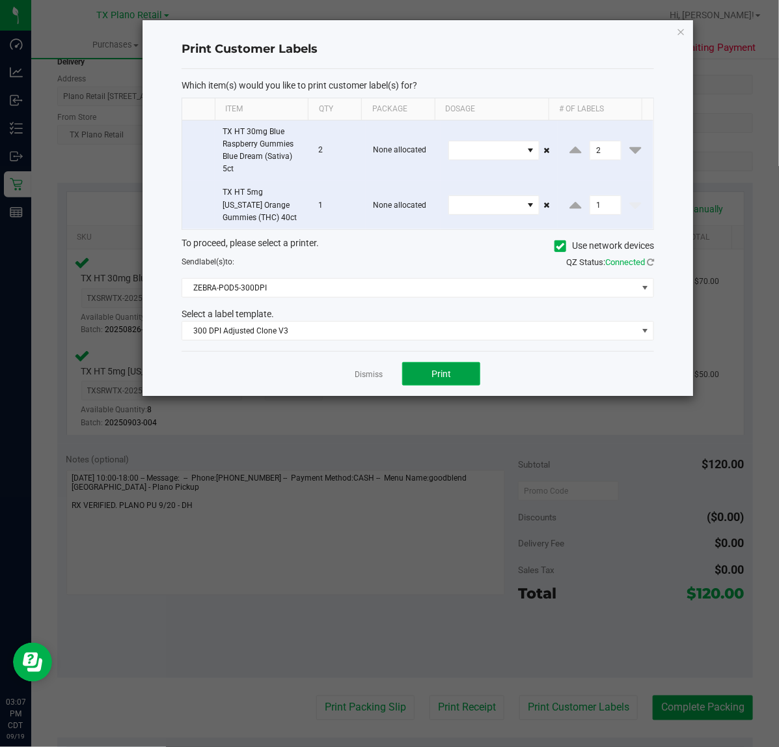
click at [434, 366] on button "Print" at bounding box center [441, 373] width 78 height 23
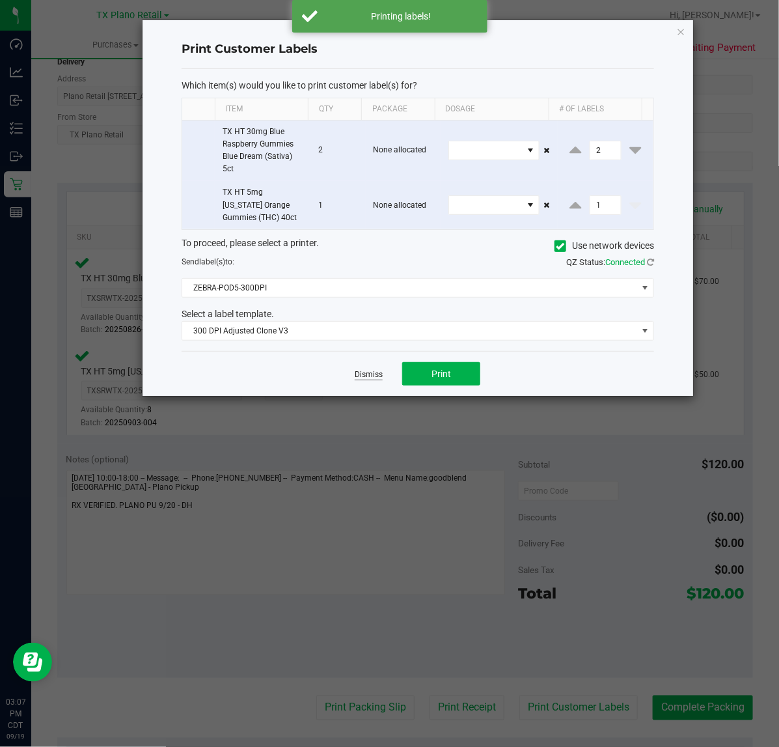
click at [378, 370] on link "Dismiss" at bounding box center [369, 374] width 28 height 11
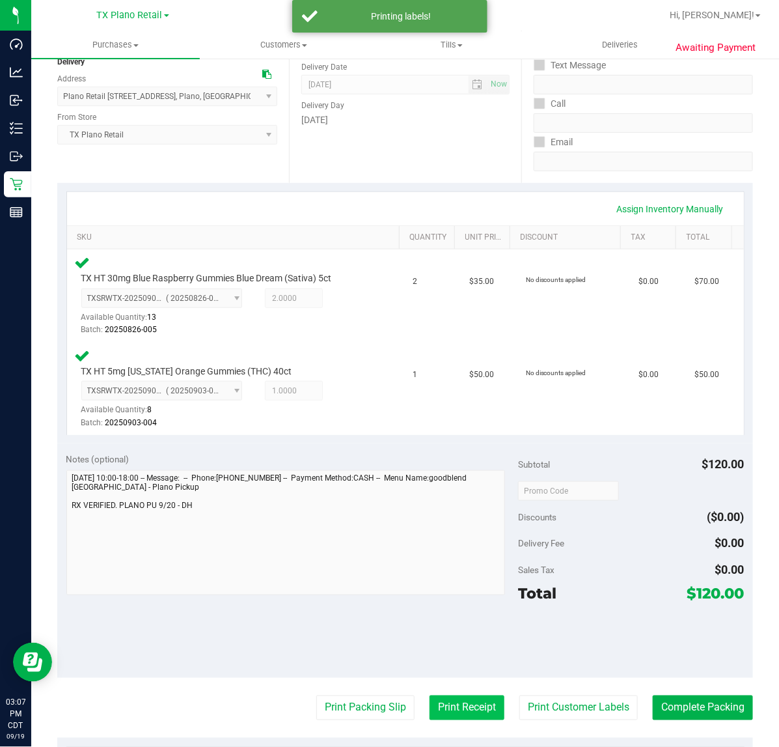
drag, startPoint x: 464, startPoint y: 707, endPoint x: 464, endPoint y: 697, distance: 10.4
click at [464, 697] on button "Print Receipt" at bounding box center [467, 707] width 75 height 25
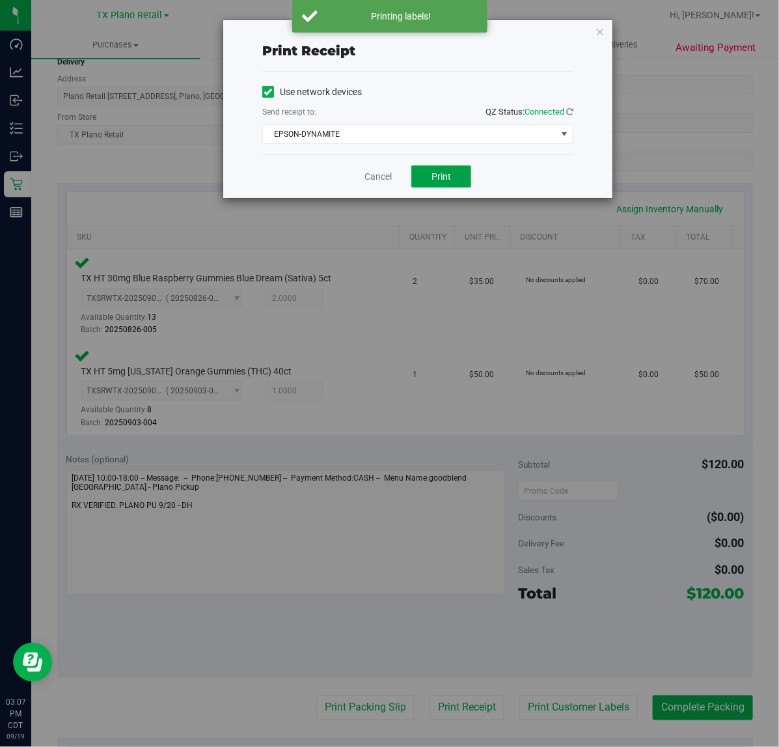
click at [459, 169] on button "Print" at bounding box center [441, 176] width 60 height 22
click at [387, 173] on link "Cancel" at bounding box center [372, 177] width 27 height 14
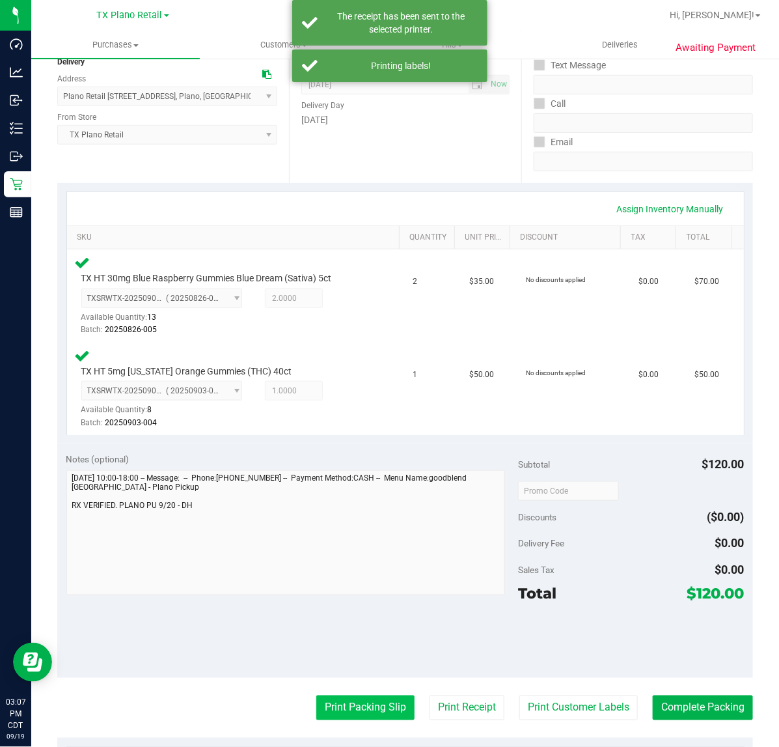
drag, startPoint x: 337, startPoint y: 708, endPoint x: 339, endPoint y: 702, distance: 6.8
click at [339, 702] on button "Print Packing Slip" at bounding box center [365, 707] width 98 height 25
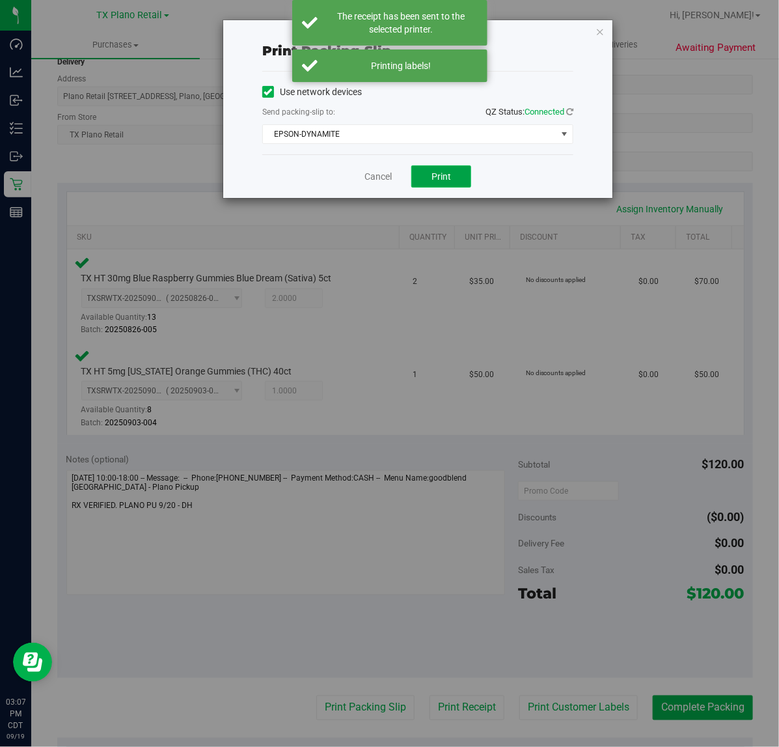
click at [425, 170] on button "Print" at bounding box center [441, 176] width 60 height 22
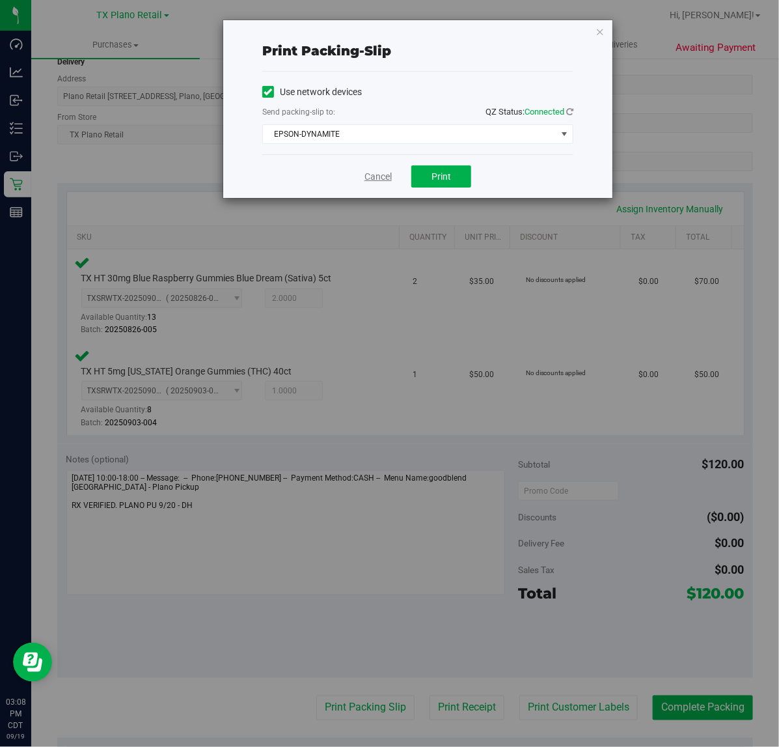
click at [372, 176] on link "Cancel" at bounding box center [378, 177] width 27 height 14
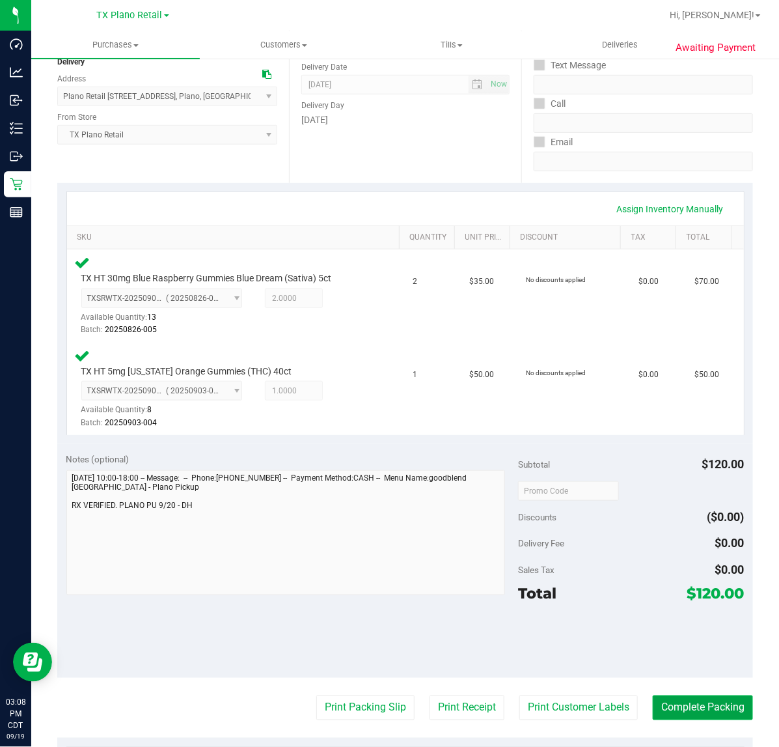
click at [704, 701] on button "Complete Packing" at bounding box center [703, 707] width 100 height 25
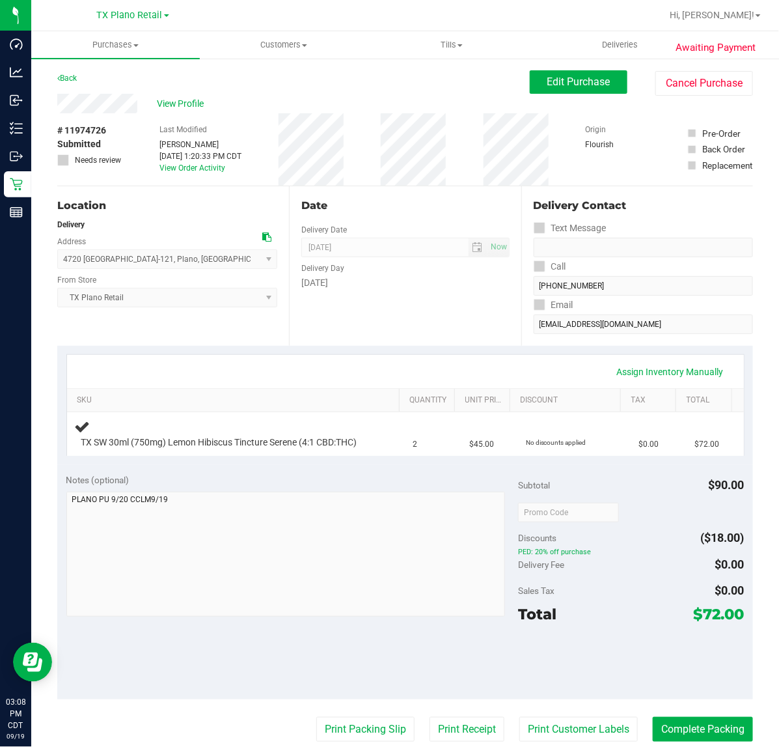
click at [275, 349] on div "Assign Inventory Manually SKU Quantity Unit Price Discount Tax Total TX SW 30ml…" at bounding box center [405, 405] width 696 height 119
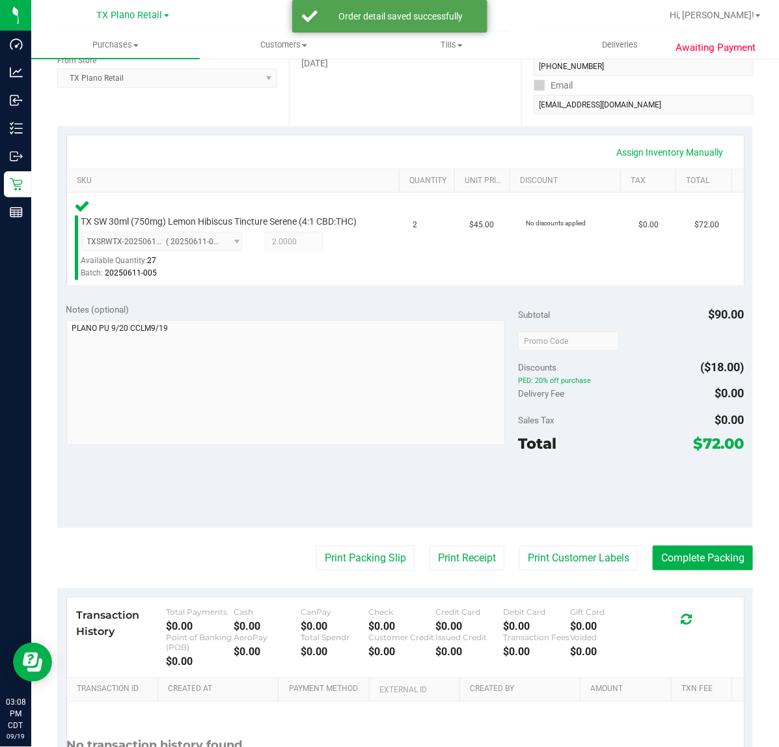
scroll to position [244, 0]
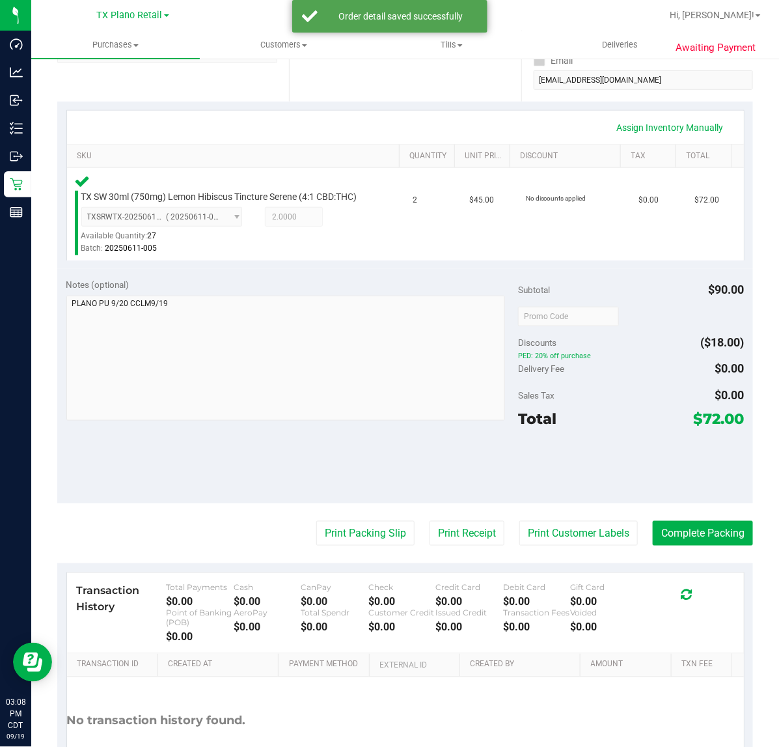
click at [548, 521] on purchase-details "Back Edit Purchase Cancel Purchase View Profile # 11974726 Submitted Needs revi…" at bounding box center [405, 321] width 696 height 990
click at [544, 534] on button "Print Customer Labels" at bounding box center [579, 533] width 118 height 25
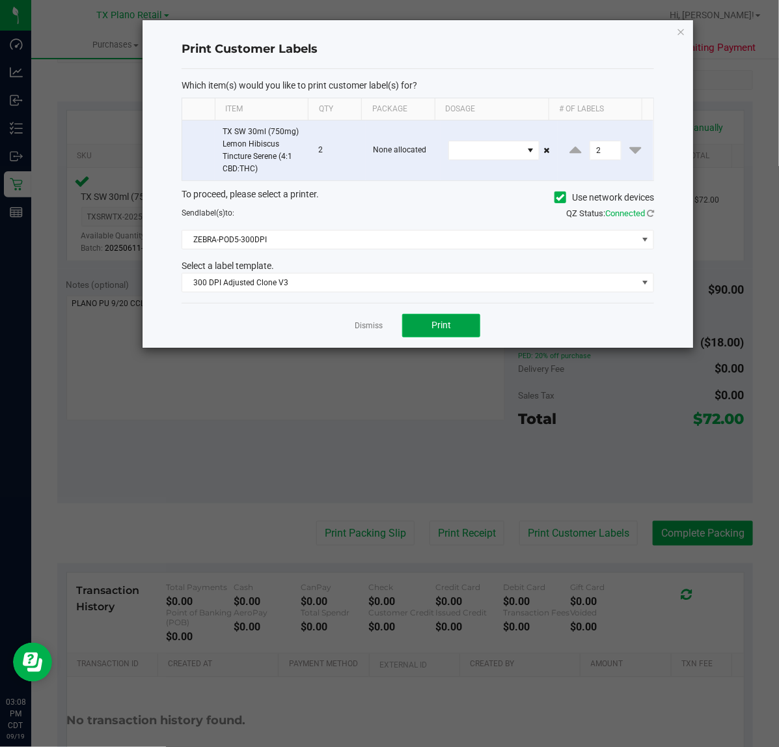
click at [430, 331] on button "Print" at bounding box center [441, 325] width 78 height 23
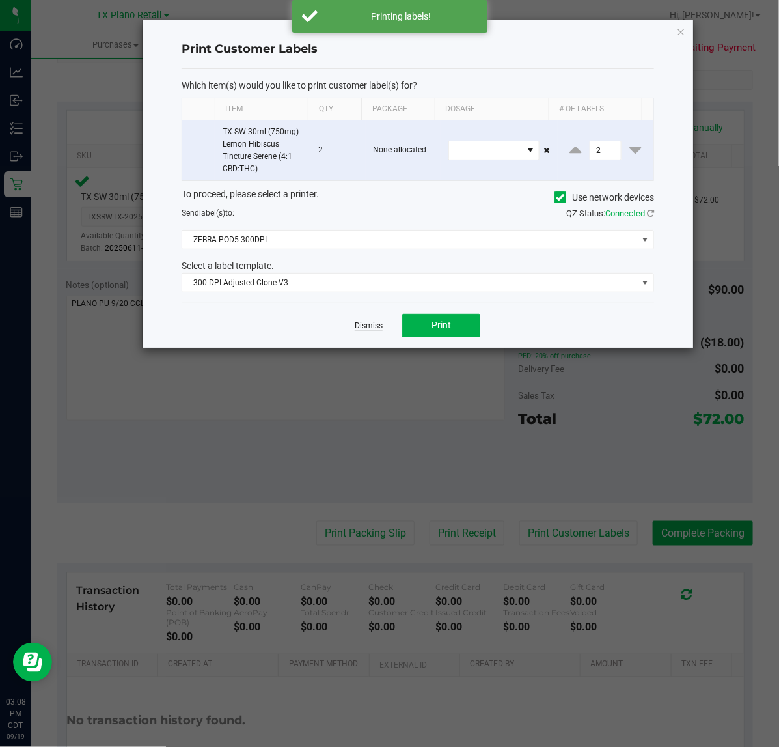
click at [372, 326] on link "Dismiss" at bounding box center [369, 325] width 28 height 11
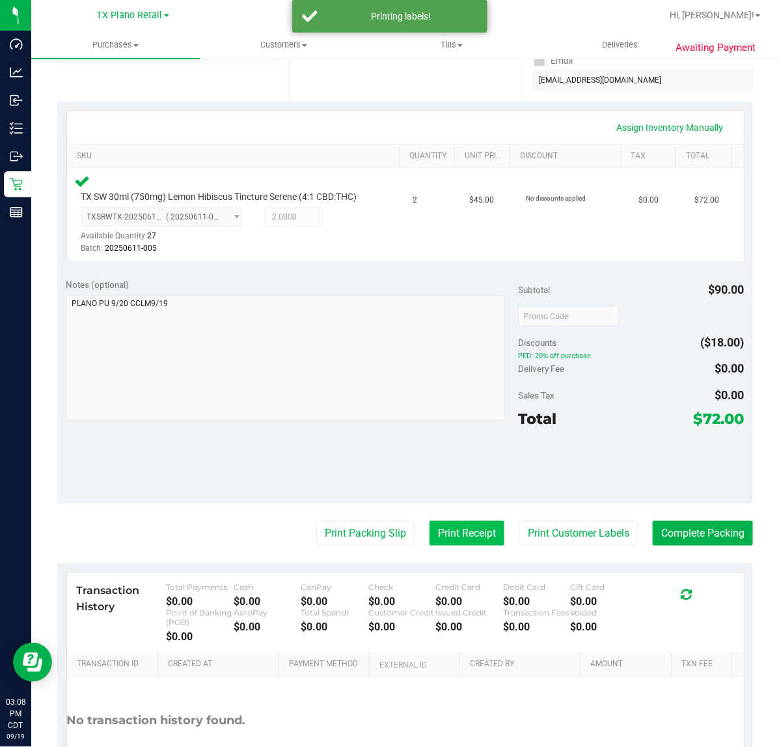
click at [434, 540] on button "Print Receipt" at bounding box center [467, 533] width 75 height 25
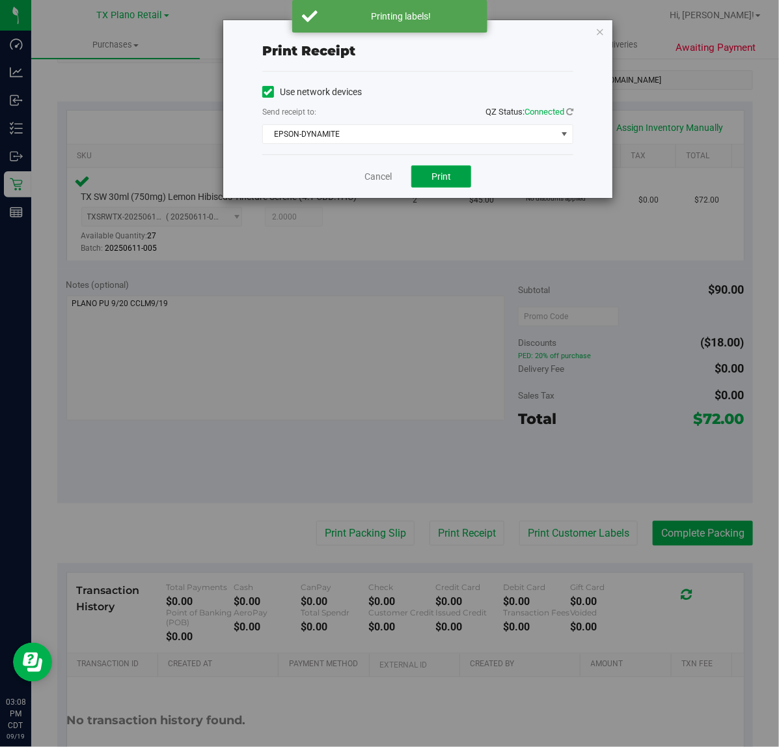
drag, startPoint x: 417, startPoint y: 180, endPoint x: 406, endPoint y: 181, distance: 11.7
click at [411, 181] on div "Cancel Print" at bounding box center [417, 176] width 311 height 44
click at [372, 181] on link "Cancel" at bounding box center [378, 177] width 27 height 14
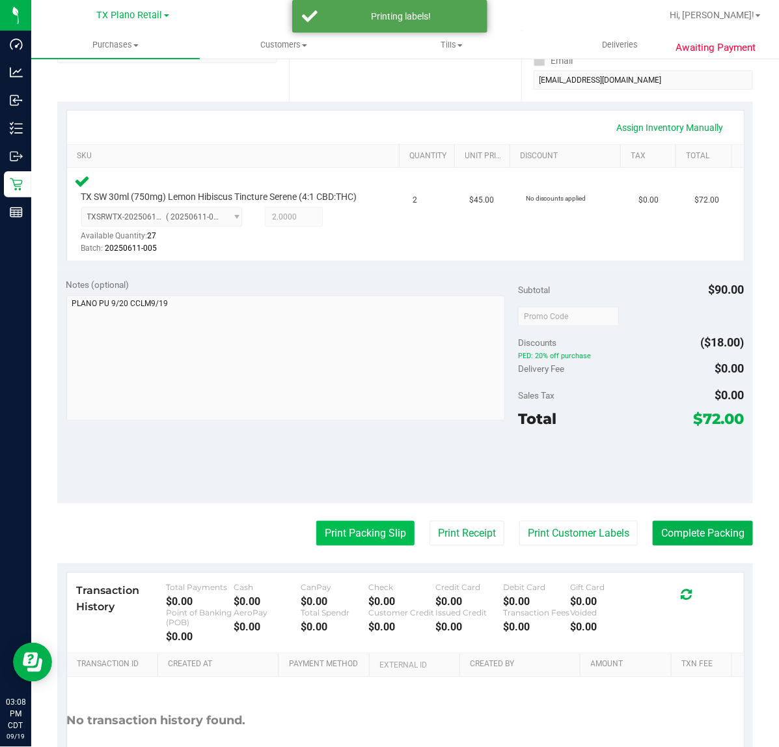
drag, startPoint x: 359, startPoint y: 553, endPoint x: 359, endPoint y: 538, distance: 15.0
click at [359, 538] on button "Print Packing Slip" at bounding box center [365, 533] width 98 height 25
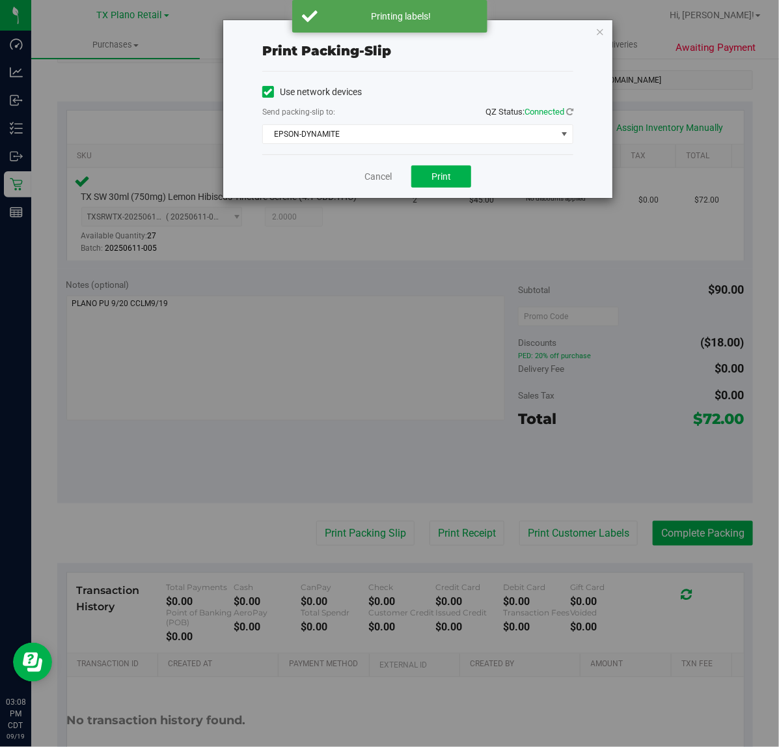
click at [441, 163] on div "Cancel Print" at bounding box center [417, 176] width 311 height 44
click at [441, 177] on span "Print" at bounding box center [442, 176] width 20 height 10
click at [389, 180] on link "Cancel" at bounding box center [378, 177] width 27 height 14
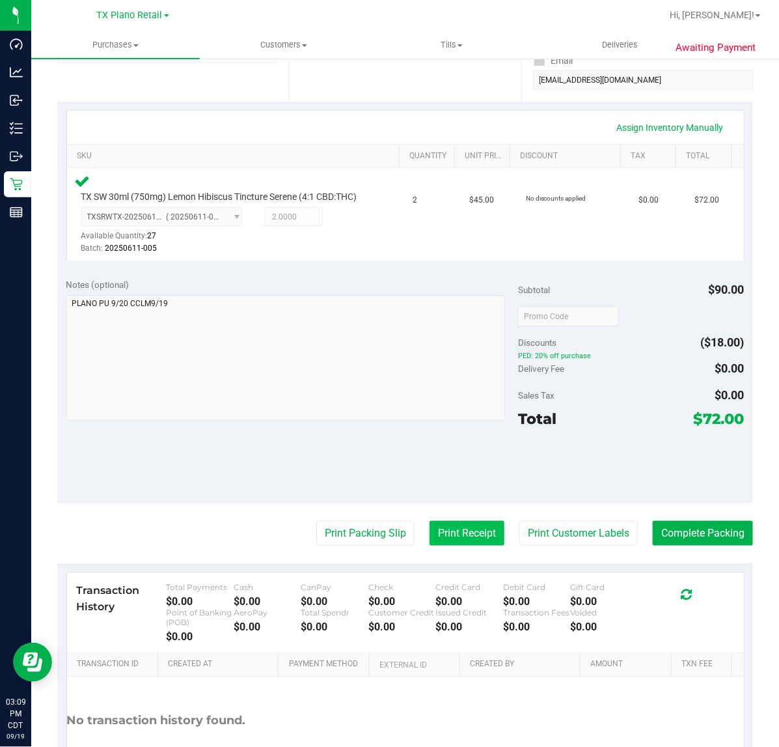
click at [436, 545] on button "Print Receipt" at bounding box center [467, 533] width 75 height 25
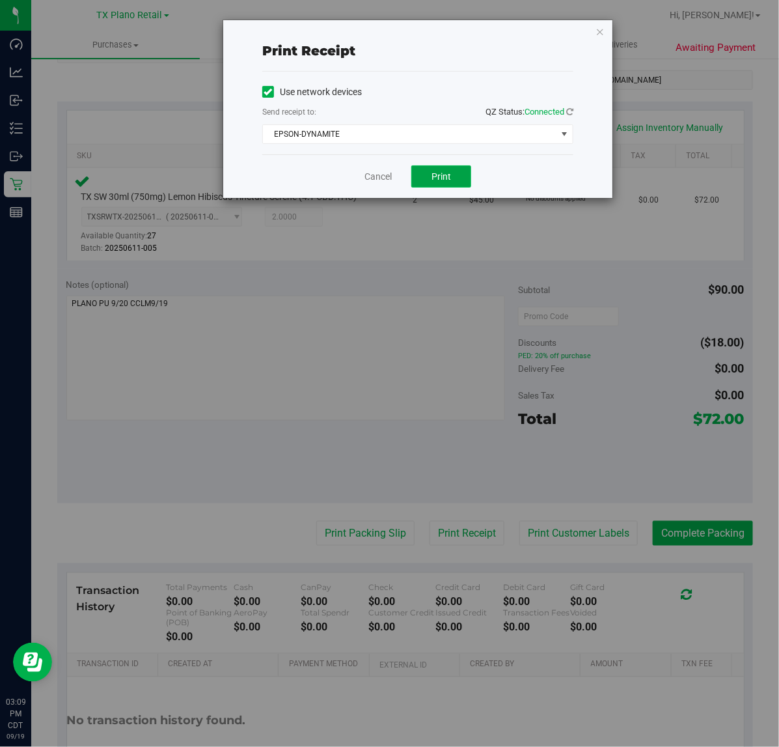
click at [445, 174] on span "Print" at bounding box center [442, 176] width 20 height 10
click at [385, 171] on link "Cancel" at bounding box center [378, 177] width 27 height 14
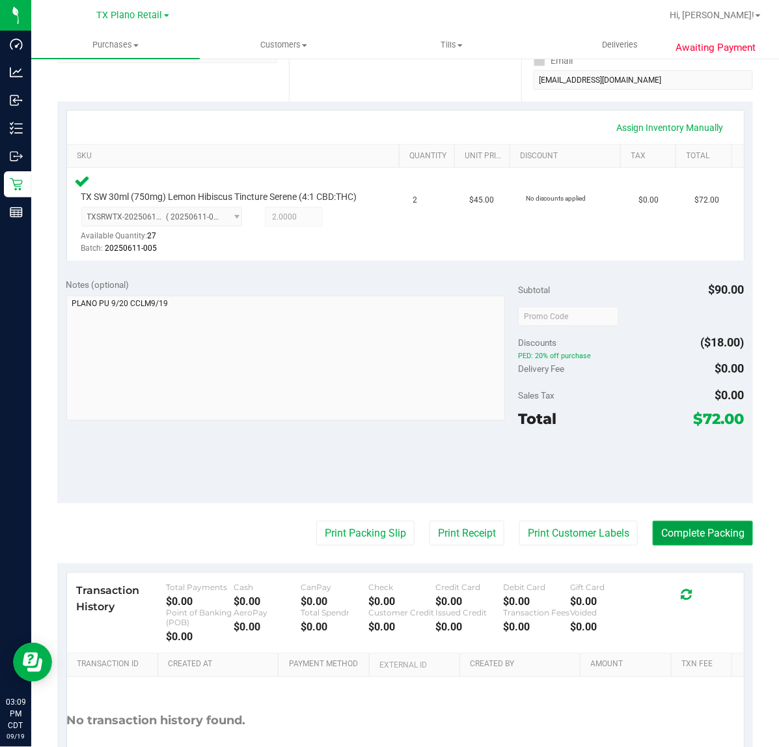
click at [728, 546] on button "Complete Packing" at bounding box center [703, 533] width 100 height 25
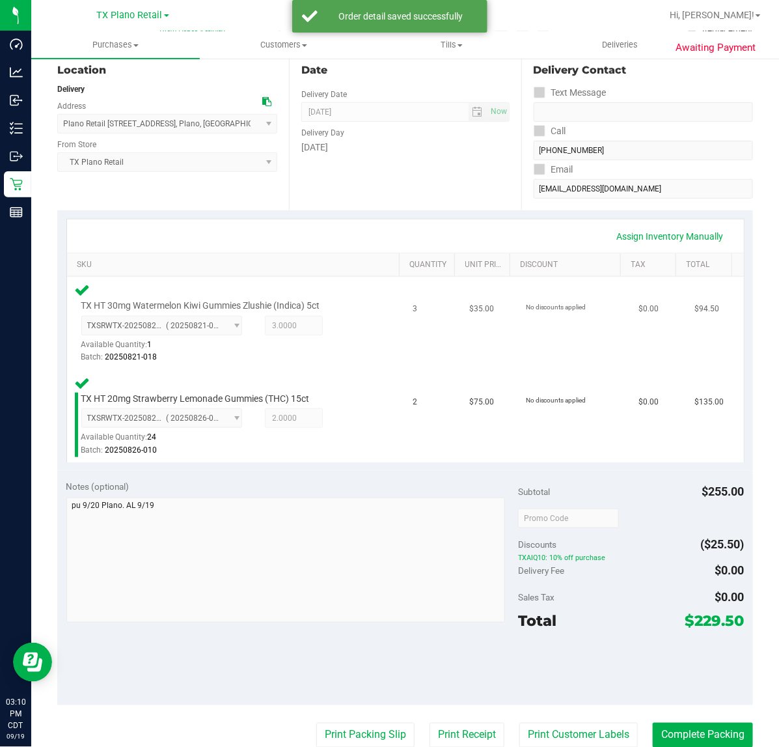
scroll to position [163, 0]
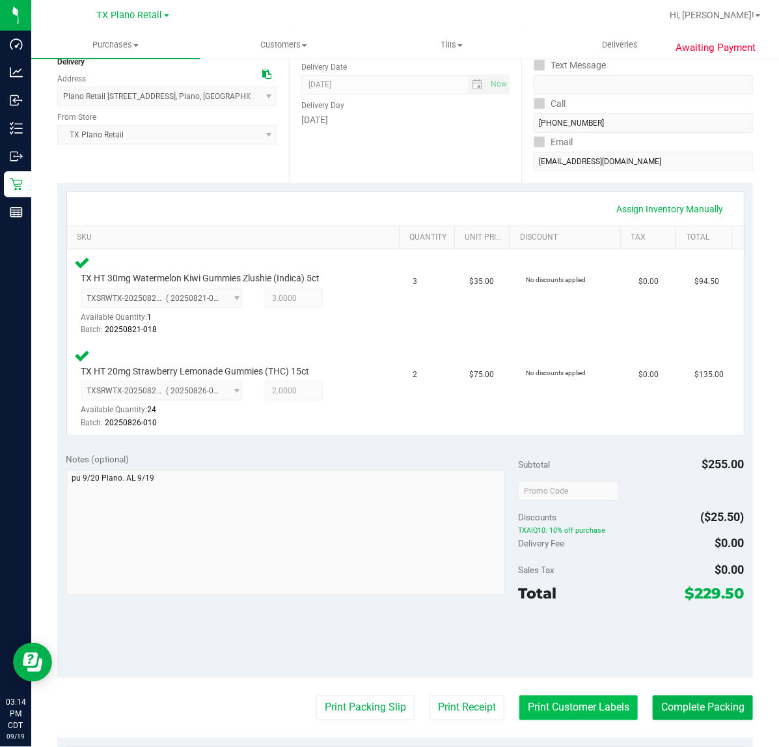
click at [564, 710] on button "Print Customer Labels" at bounding box center [579, 707] width 118 height 25
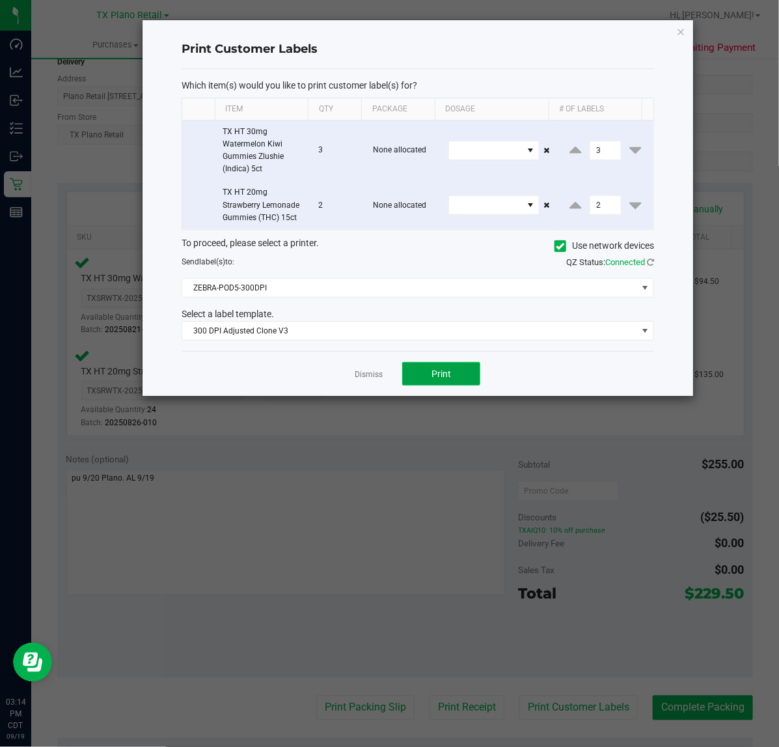
click at [460, 384] on button "Print" at bounding box center [441, 373] width 78 height 23
click at [367, 374] on link "Dismiss" at bounding box center [369, 374] width 28 height 11
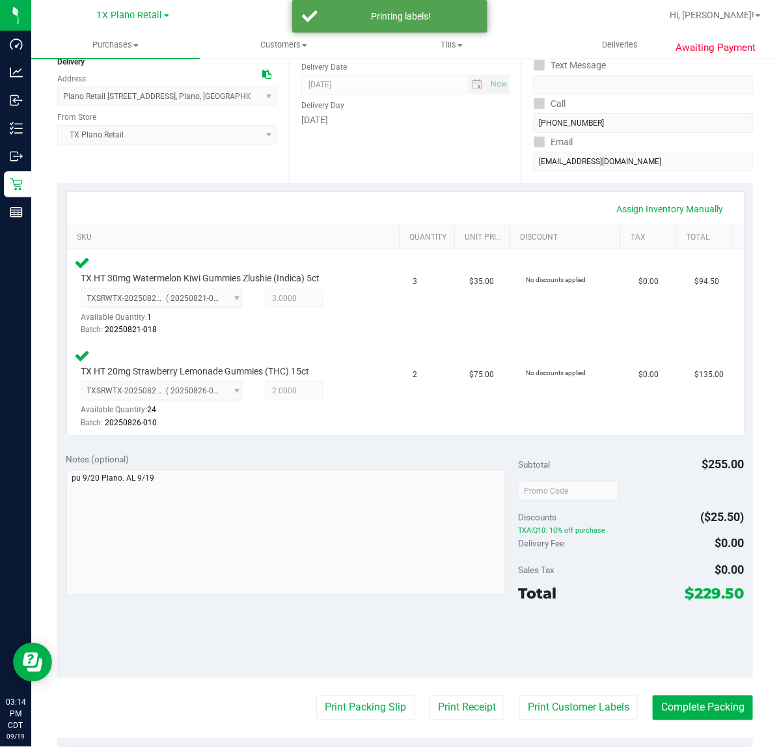
click at [458, 679] on purchase-details "Back Edit Purchase Cancel Purchase View Profile # 11974985 Submitted Needs revi…" at bounding box center [405, 449] width 696 height 1083
click at [462, 704] on button "Print Receipt" at bounding box center [467, 707] width 75 height 25
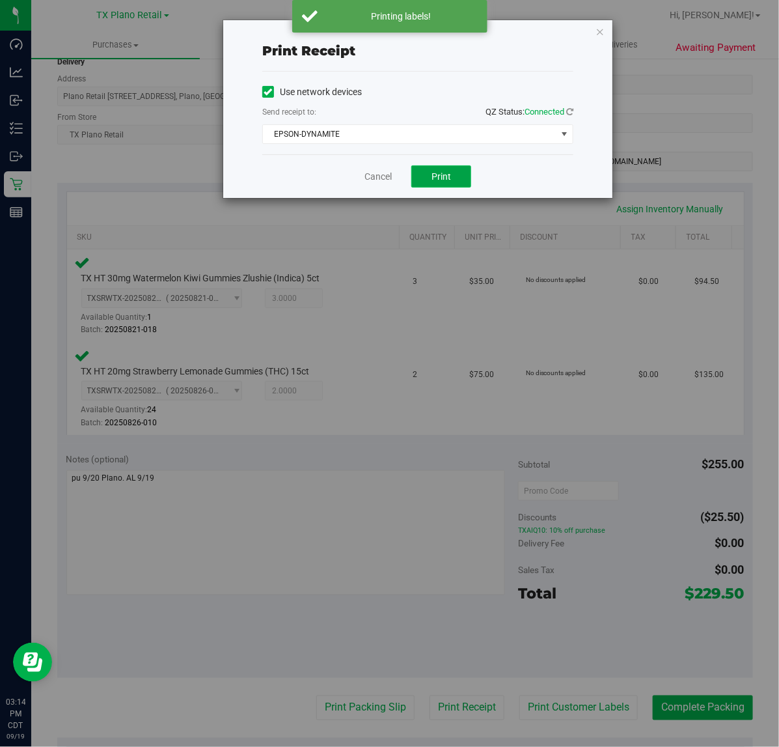
click at [450, 180] on span "Print" at bounding box center [442, 176] width 20 height 10
click at [367, 180] on link "Cancel" at bounding box center [378, 177] width 27 height 14
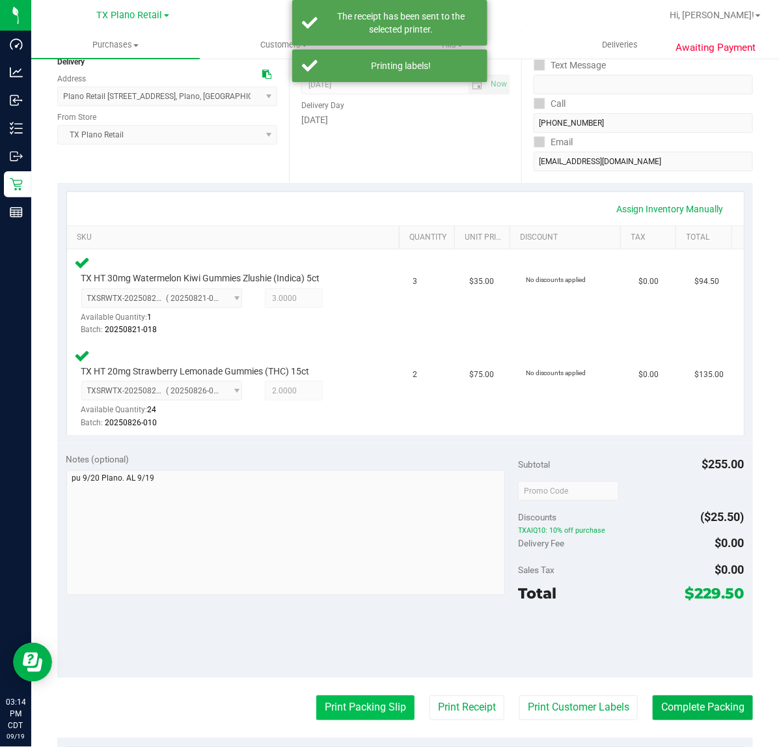
click at [391, 695] on button "Print Packing Slip" at bounding box center [365, 707] width 98 height 25
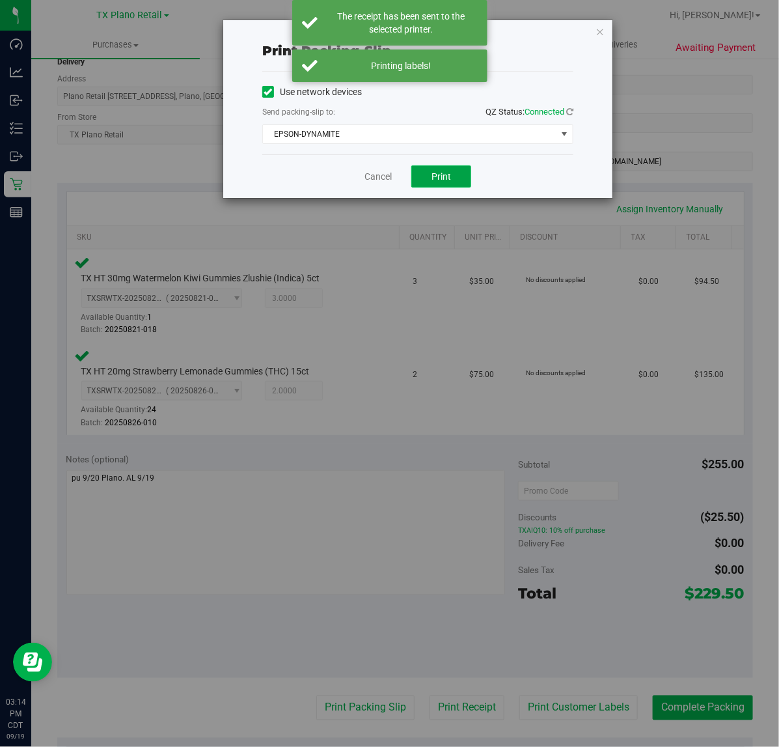
click at [458, 186] on button "Print" at bounding box center [441, 176] width 60 height 22
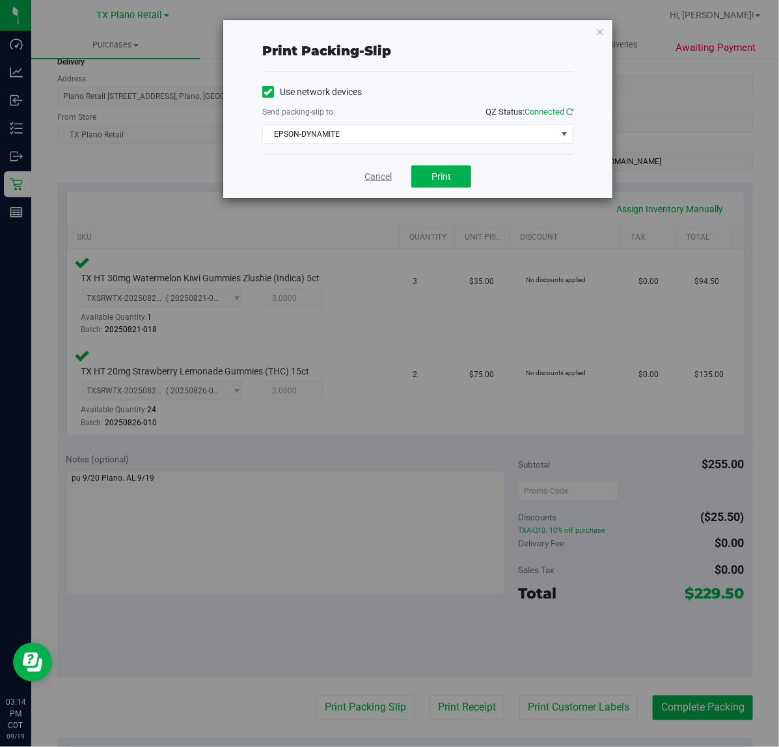
click at [380, 180] on link "Cancel" at bounding box center [378, 177] width 27 height 14
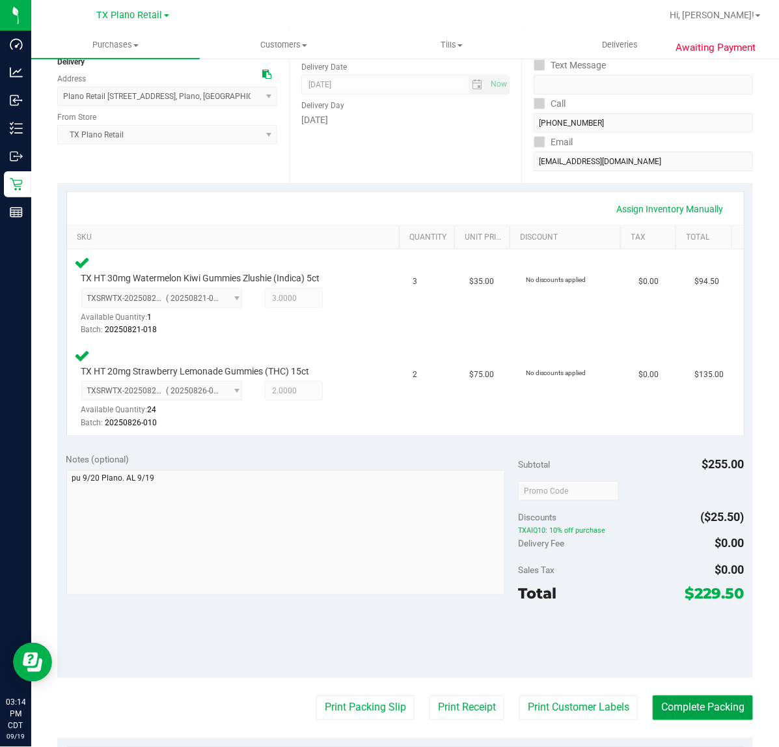
click at [695, 708] on button "Complete Packing" at bounding box center [703, 707] width 100 height 25
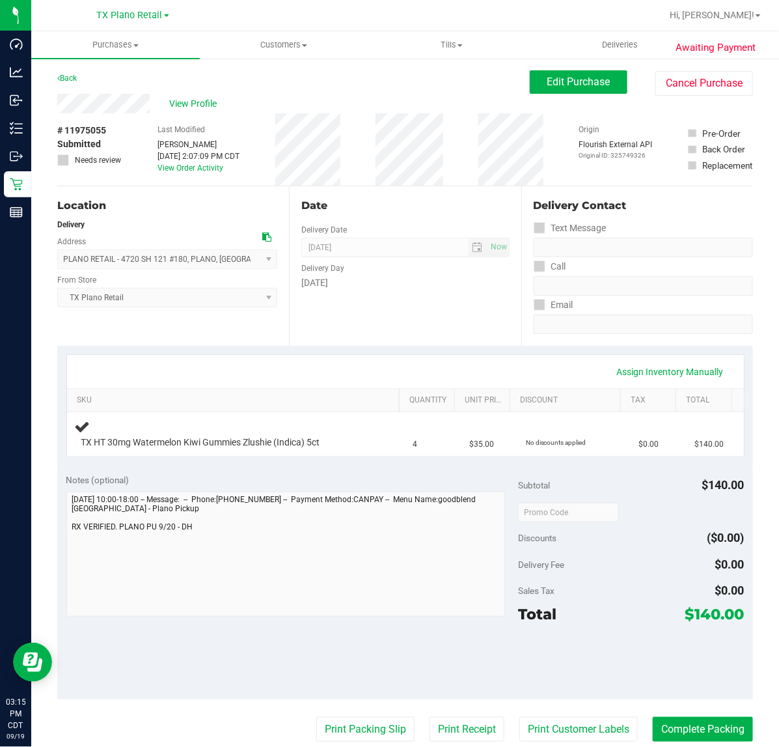
click at [379, 331] on div "Date Delivery Date [DATE] Now [DATE] 07:00 AM Now Delivery Day [DATE]" at bounding box center [405, 266] width 232 height 160
click at [395, 348] on div "Assign Inventory Manually SKU Quantity Unit Price Discount Tax Total TX HT 30mg…" at bounding box center [405, 405] width 696 height 119
click at [365, 281] on div "[DATE]" at bounding box center [405, 283] width 208 height 14
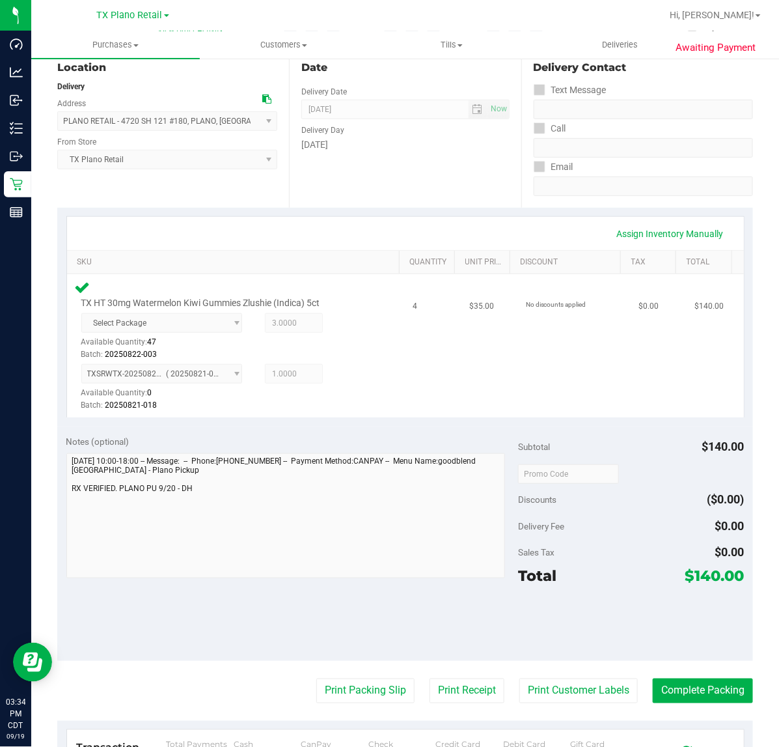
scroll to position [244, 0]
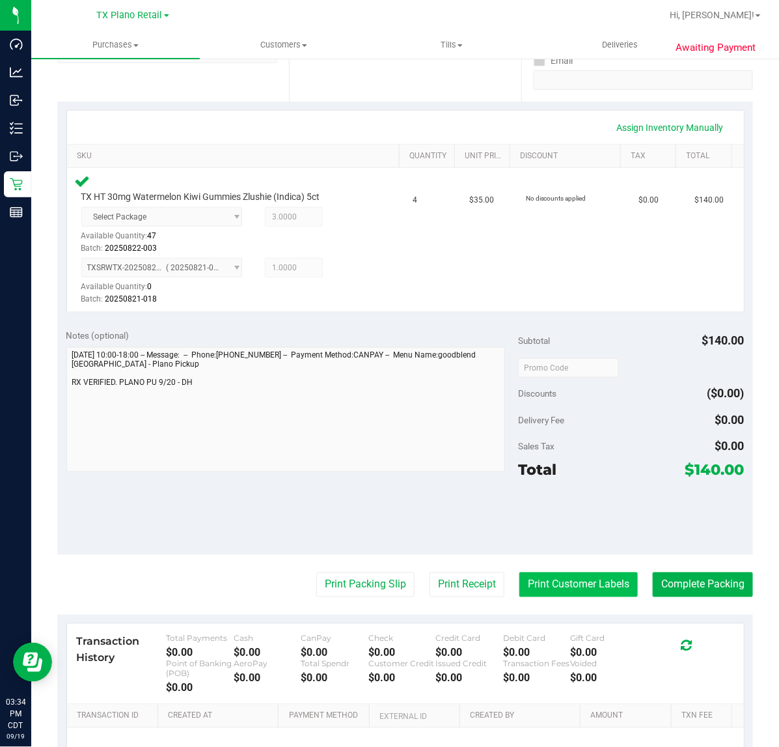
click at [548, 588] on button "Print Customer Labels" at bounding box center [579, 584] width 118 height 25
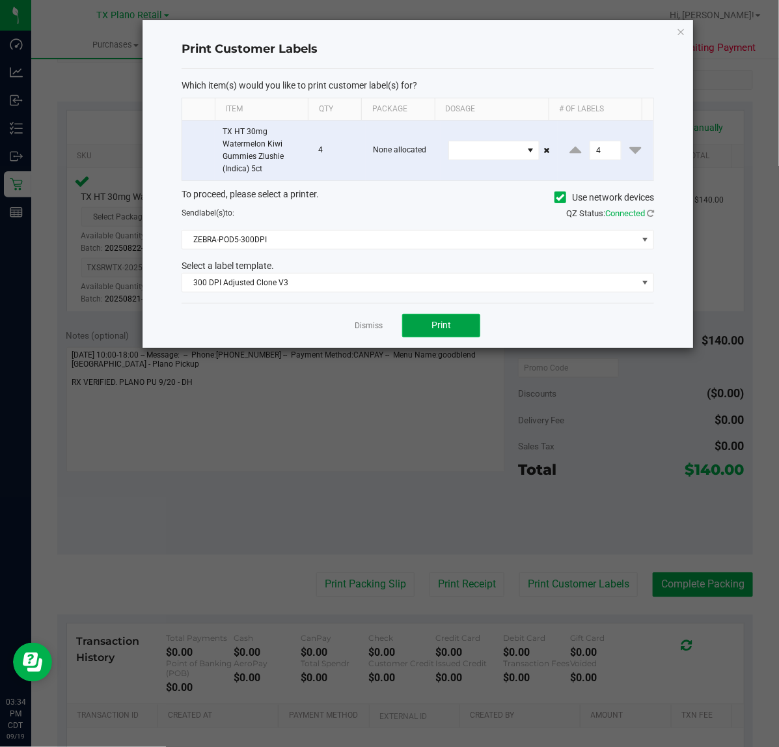
click at [430, 324] on button "Print" at bounding box center [441, 325] width 78 height 23
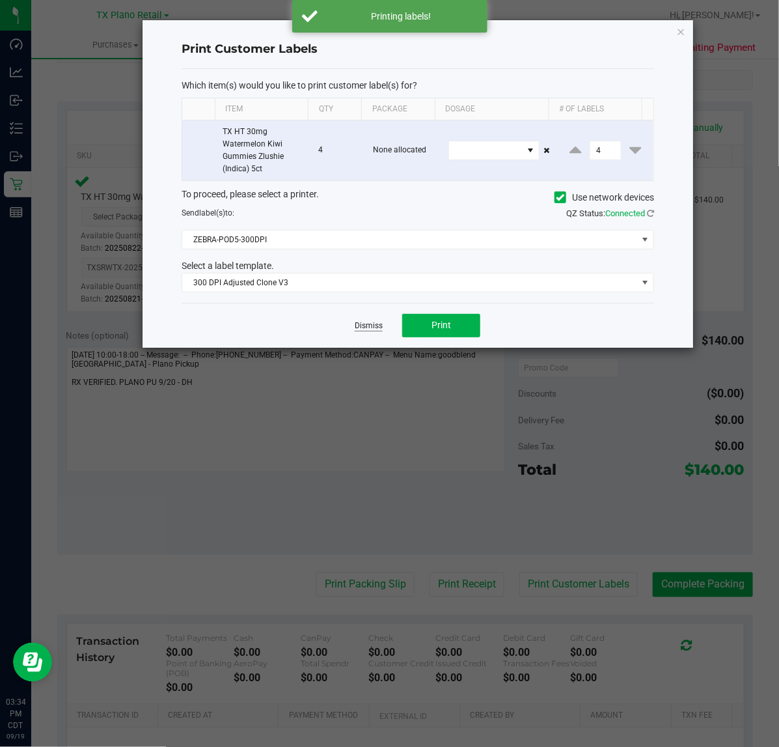
drag, startPoint x: 365, startPoint y: 336, endPoint x: 368, endPoint y: 329, distance: 7.0
click at [366, 333] on div "Dismiss Print" at bounding box center [418, 325] width 473 height 45
click at [368, 329] on link "Dismiss" at bounding box center [369, 325] width 28 height 11
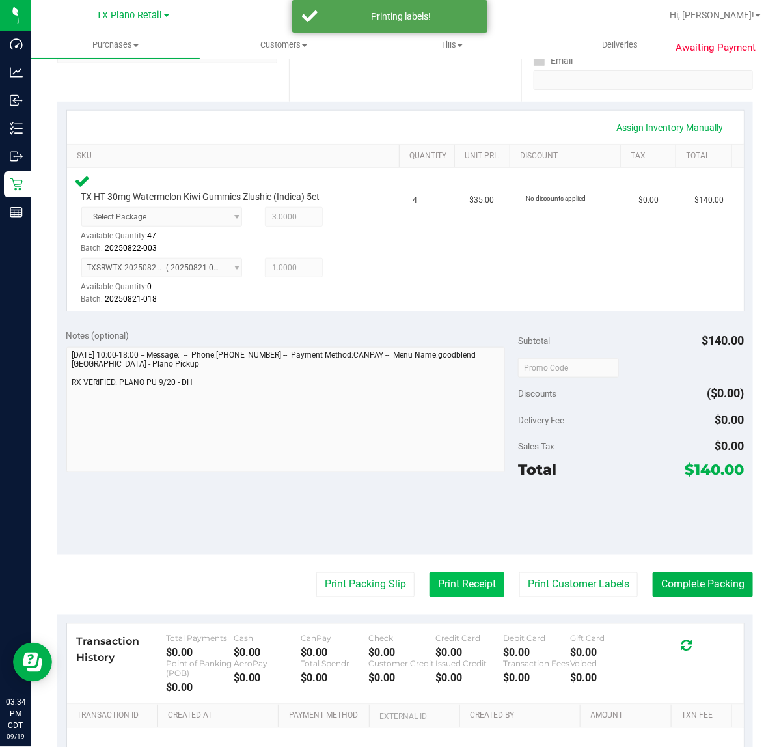
click at [451, 579] on button "Print Receipt" at bounding box center [467, 584] width 75 height 25
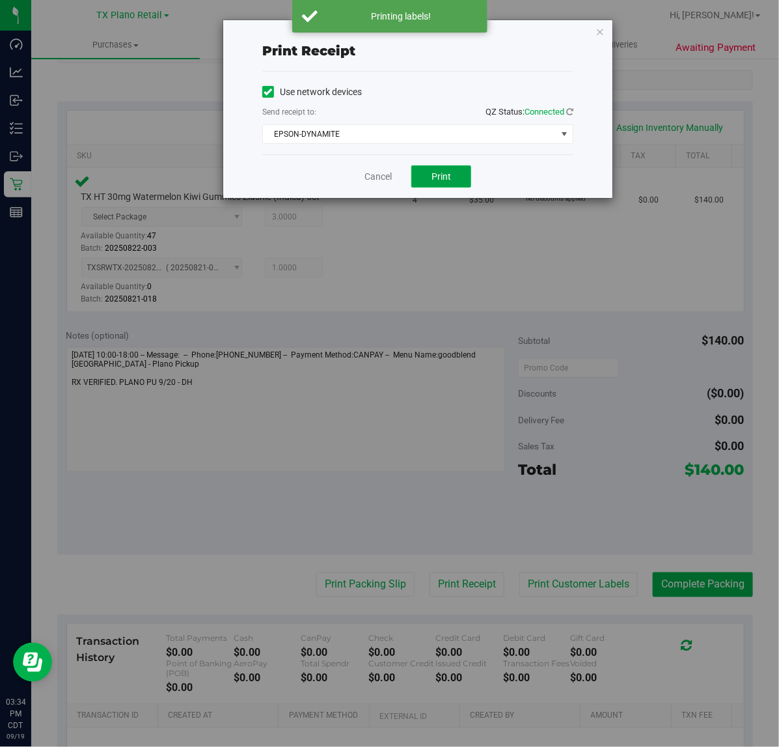
drag, startPoint x: 452, startPoint y: 177, endPoint x: 342, endPoint y: 189, distance: 111.3
click at [441, 180] on button "Print" at bounding box center [441, 176] width 60 height 22
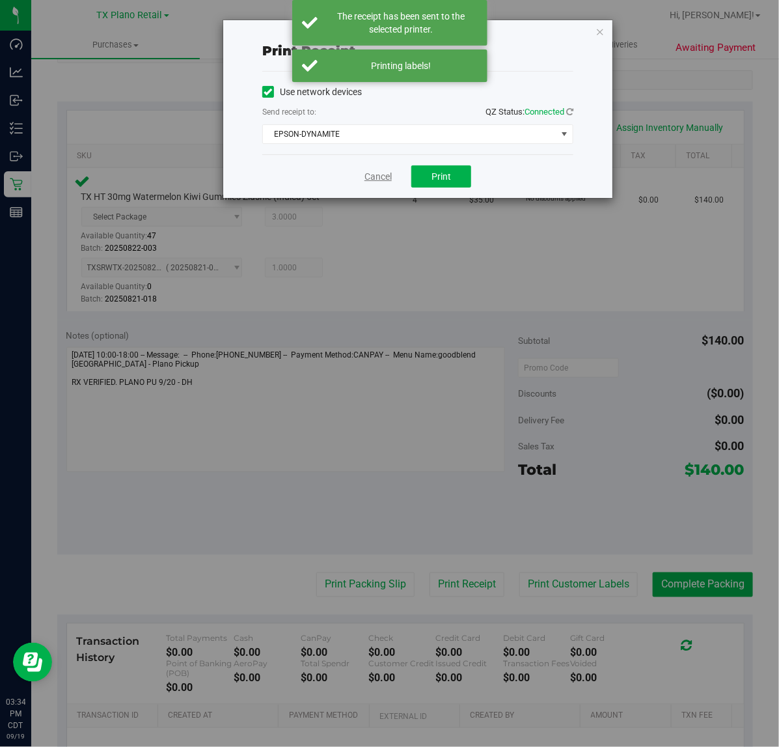
click at [375, 171] on link "Cancel" at bounding box center [378, 177] width 27 height 14
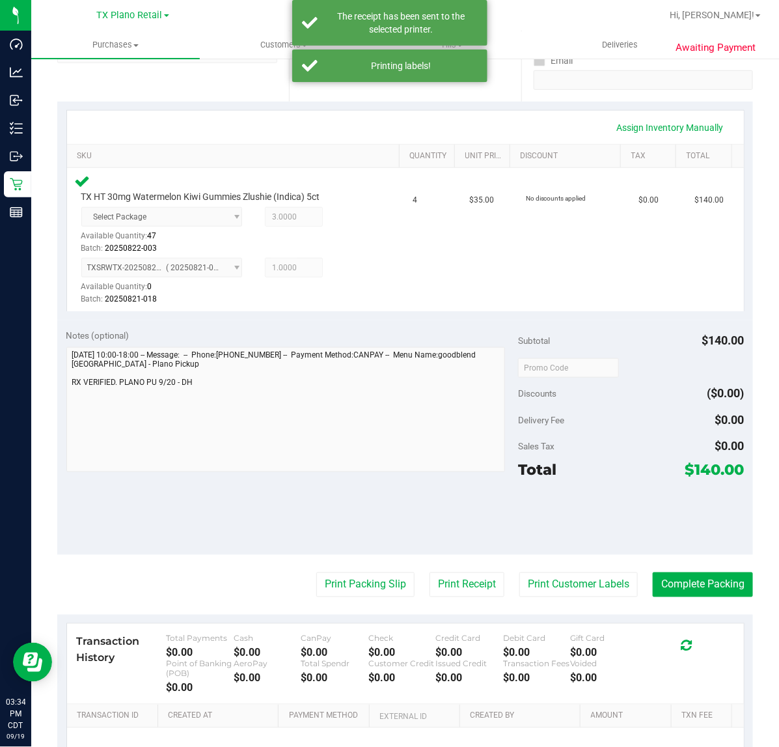
drag, startPoint x: 370, startPoint y: 574, endPoint x: 420, endPoint y: 402, distance: 179.0
click at [372, 565] on purchase-details "Back Edit Purchase Cancel Purchase View Profile # 11975055 Submitted Needs revi…" at bounding box center [405, 347] width 696 height 1042
click at [365, 594] on button "Print Packing Slip" at bounding box center [365, 584] width 98 height 25
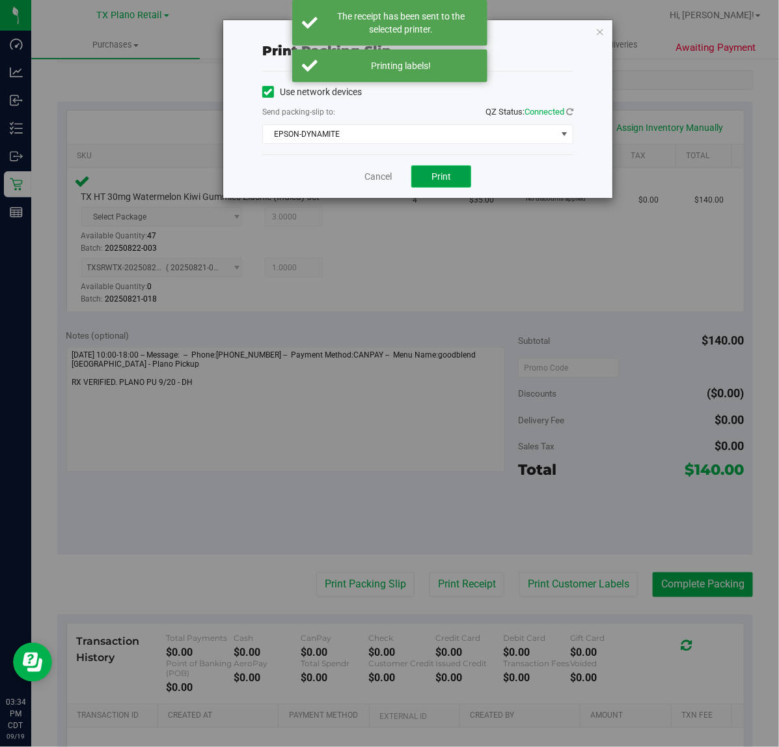
click at [444, 180] on span "Print" at bounding box center [442, 176] width 20 height 10
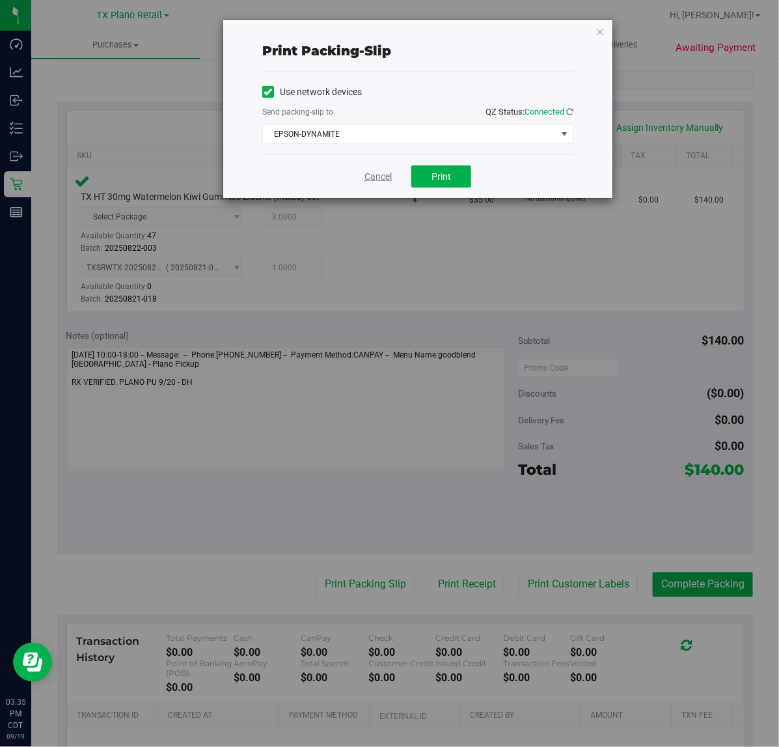
click at [376, 174] on link "Cancel" at bounding box center [378, 177] width 27 height 14
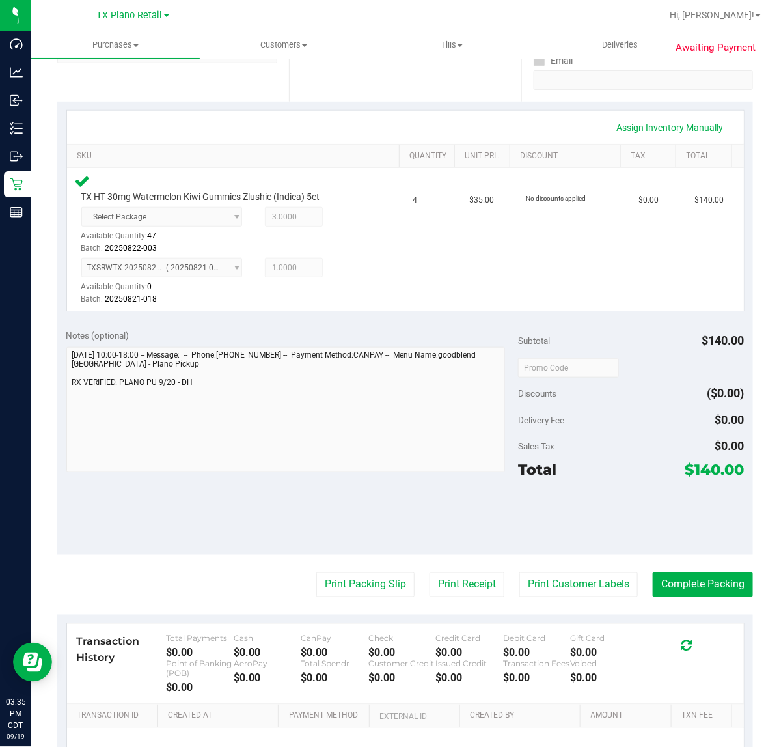
scroll to position [81, 0]
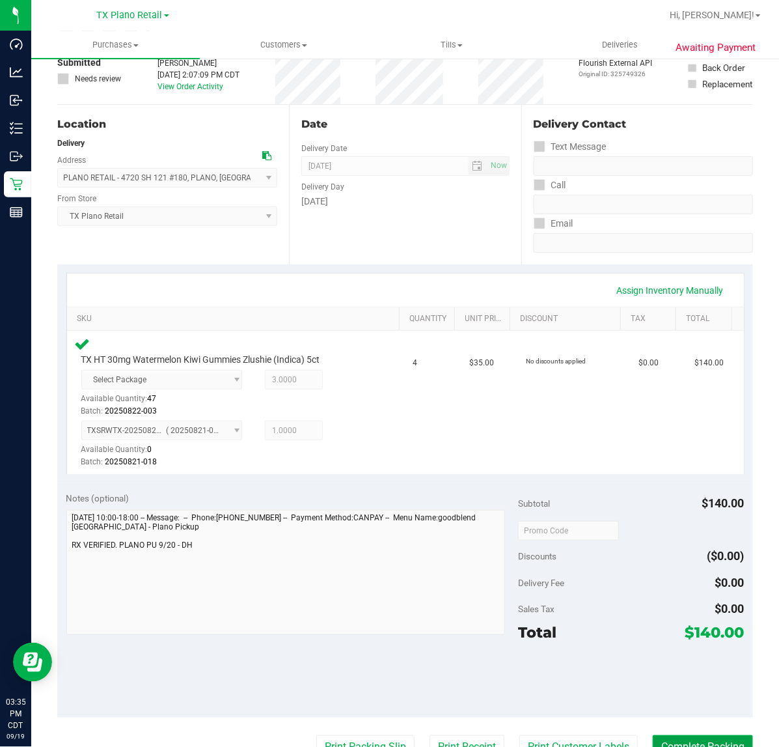
click at [680, 746] on button "Complete Packing" at bounding box center [703, 747] width 100 height 25
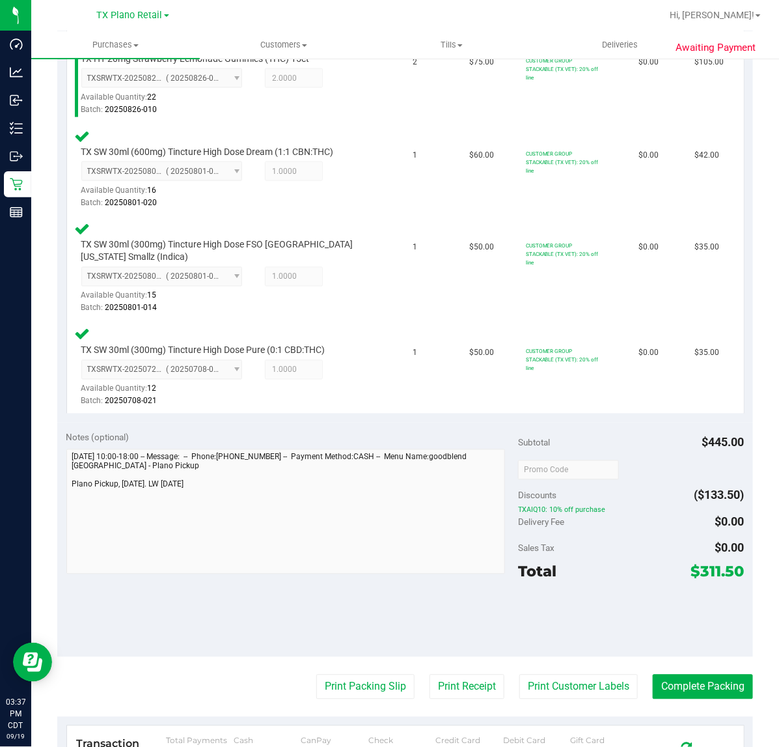
scroll to position [570, 0]
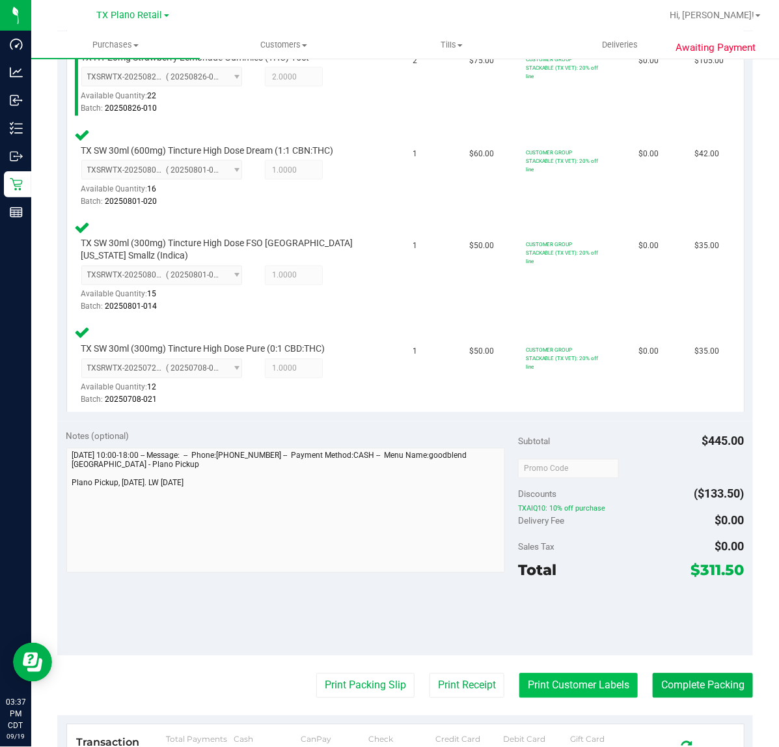
click at [533, 682] on button "Print Customer Labels" at bounding box center [579, 685] width 118 height 25
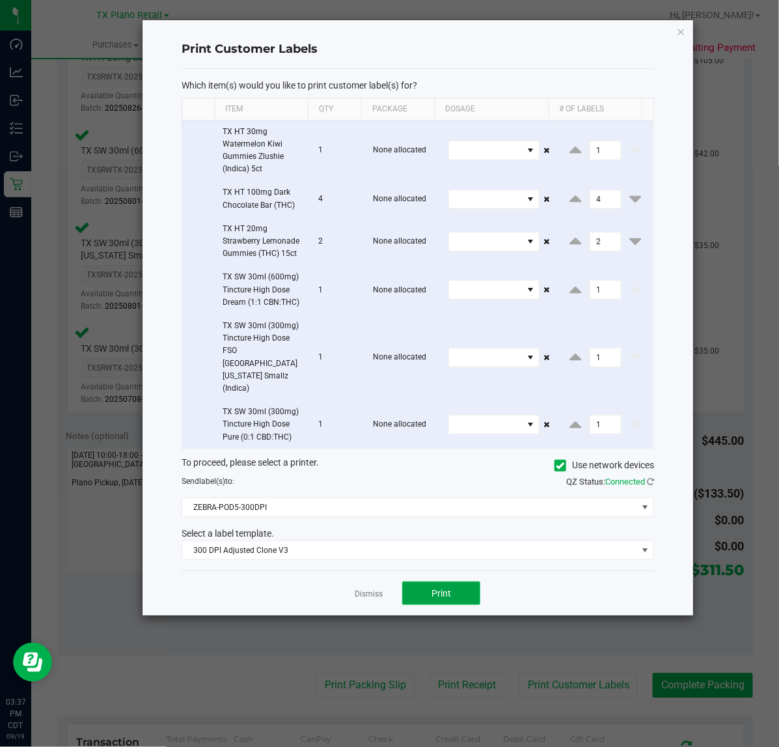
click at [424, 581] on button "Print" at bounding box center [441, 592] width 78 height 23
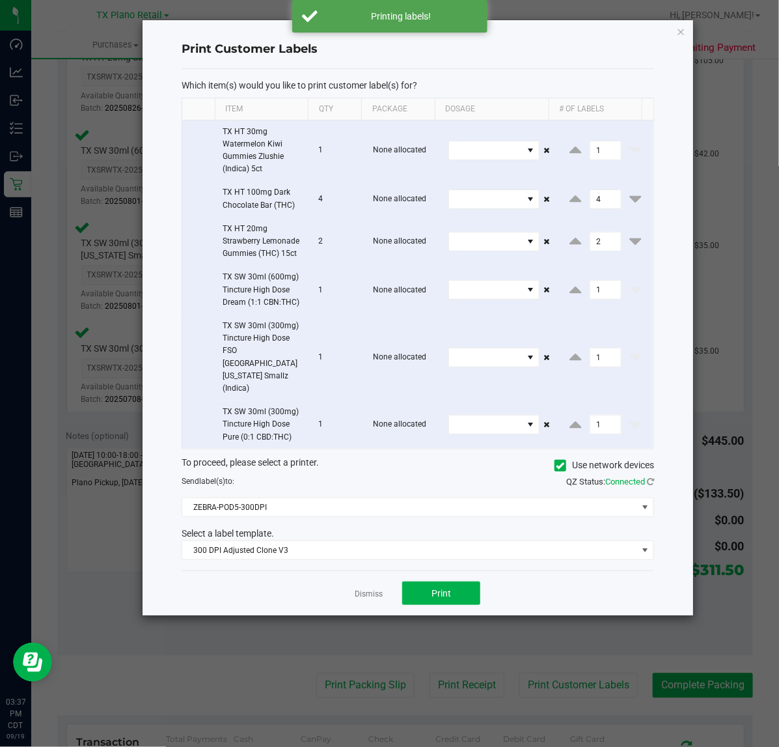
drag, startPoint x: 369, startPoint y: 565, endPoint x: 384, endPoint y: 574, distance: 17.2
click at [372, 589] on link "Dismiss" at bounding box center [369, 594] width 28 height 11
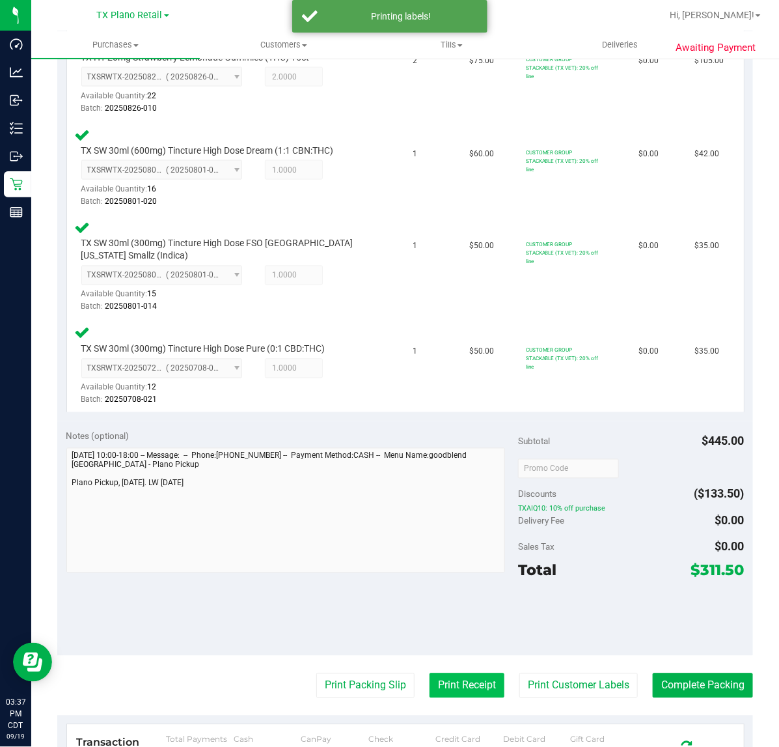
click at [483, 686] on button "Print Receipt" at bounding box center [467, 685] width 75 height 25
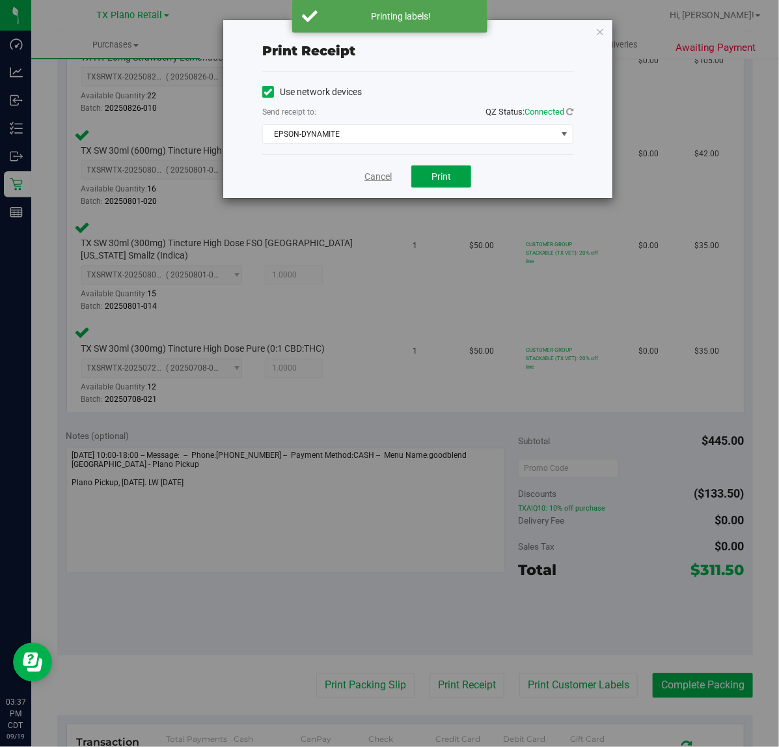
drag, startPoint x: 441, startPoint y: 176, endPoint x: 381, endPoint y: 176, distance: 59.9
click at [426, 176] on button "Print" at bounding box center [441, 176] width 60 height 22
click at [381, 176] on link "Cancel" at bounding box center [372, 177] width 27 height 14
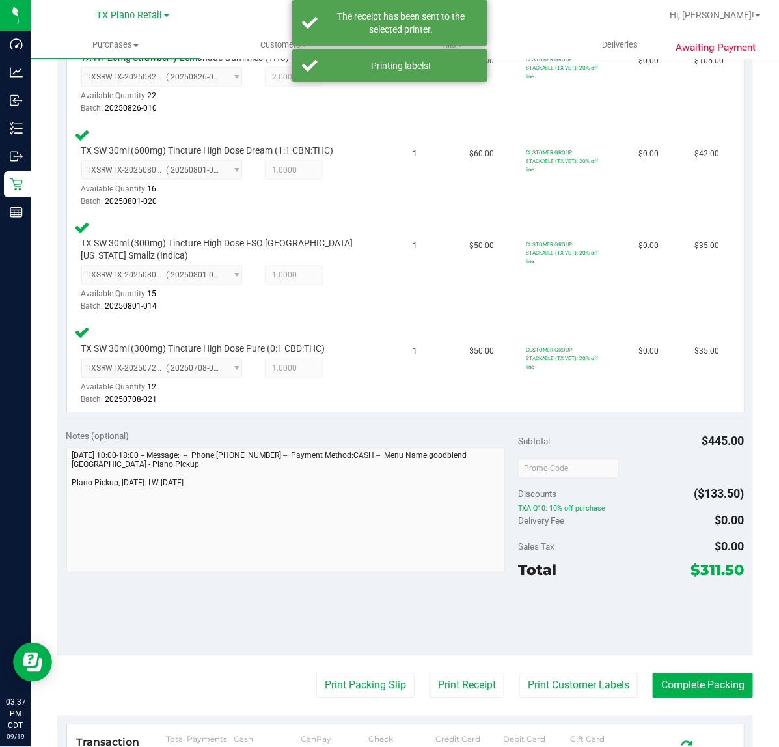
drag, startPoint x: 373, startPoint y: 678, endPoint x: 394, endPoint y: 615, distance: 65.9
click at [376, 668] on purchase-details "Back Edit Purchase Cancel Purchase View Profile # 11975313 Submitted Needs revi…" at bounding box center [405, 235] width 696 height 1468
click at [333, 673] on button "Print Packing Slip" at bounding box center [365, 685] width 98 height 25
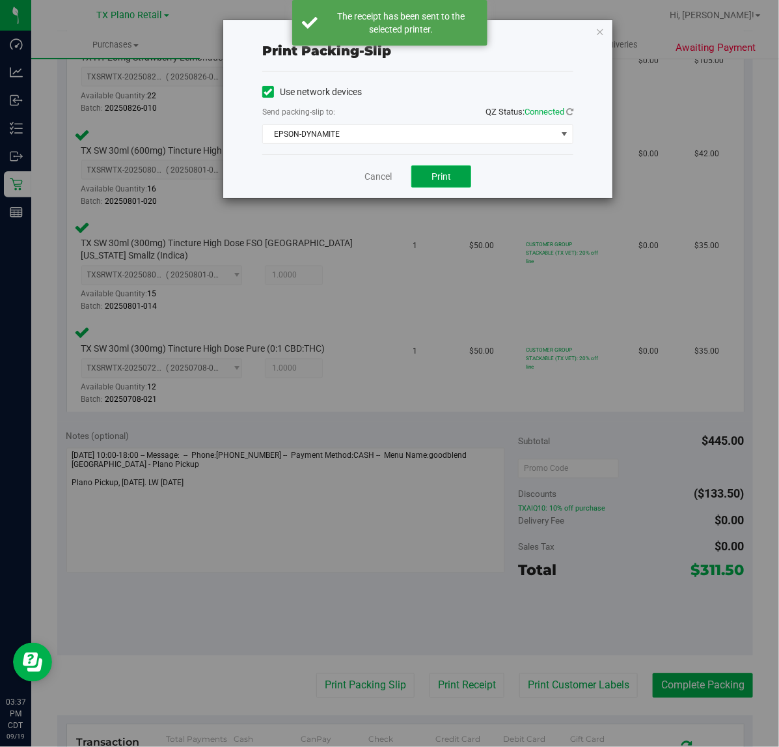
click at [434, 180] on span "Print" at bounding box center [442, 176] width 20 height 10
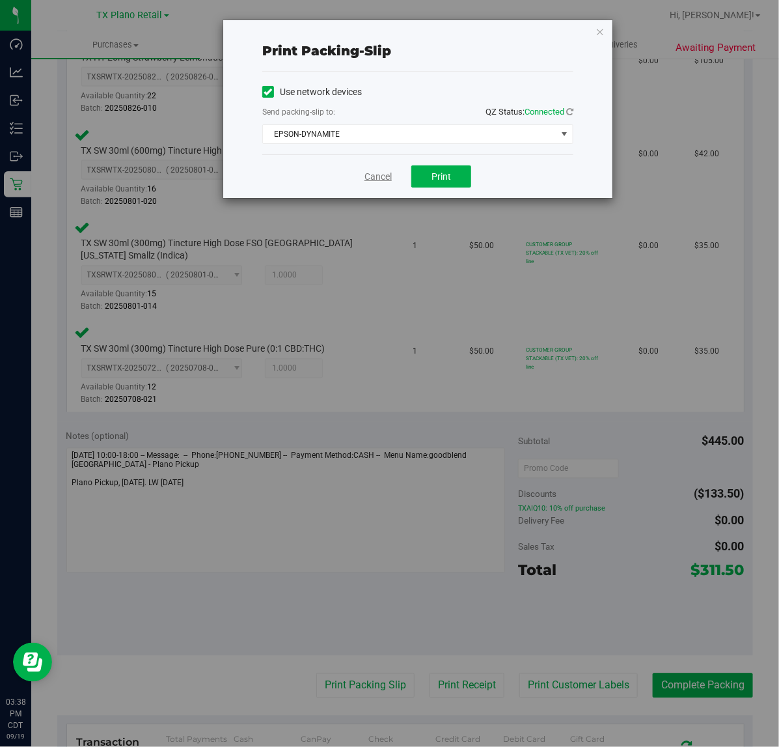
click at [365, 176] on link "Cancel" at bounding box center [378, 177] width 27 height 14
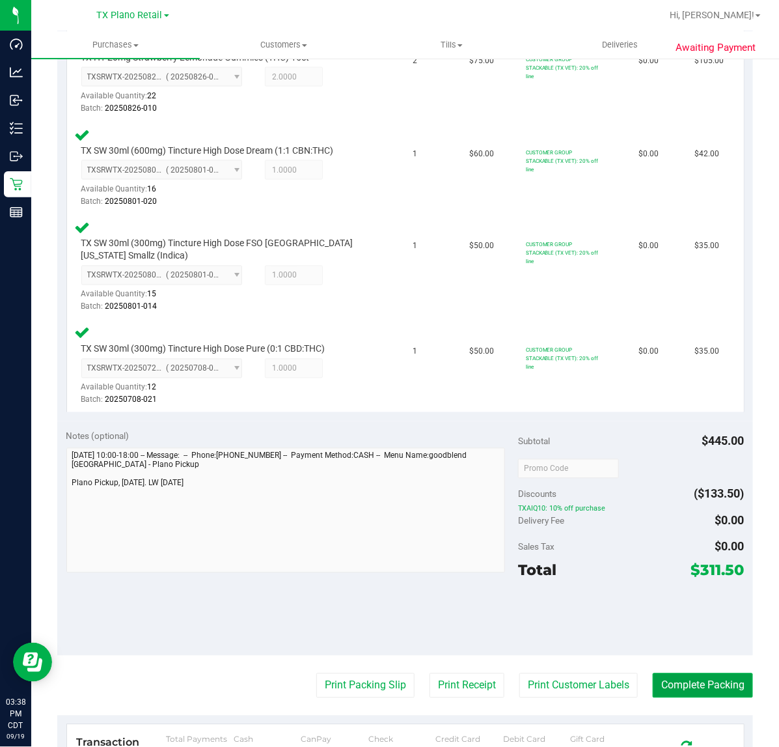
click at [682, 678] on button "Complete Packing" at bounding box center [703, 685] width 100 height 25
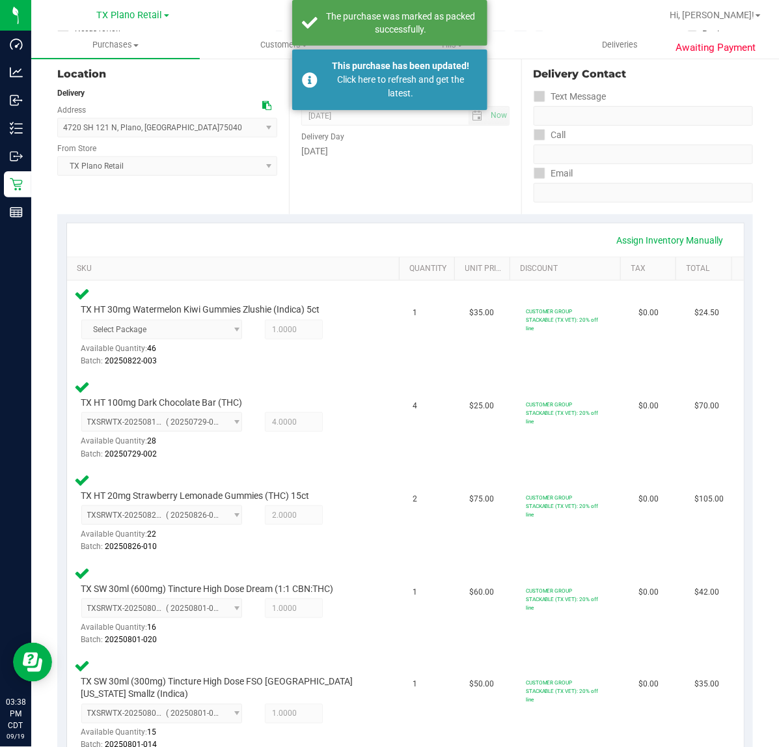
scroll to position [128, 0]
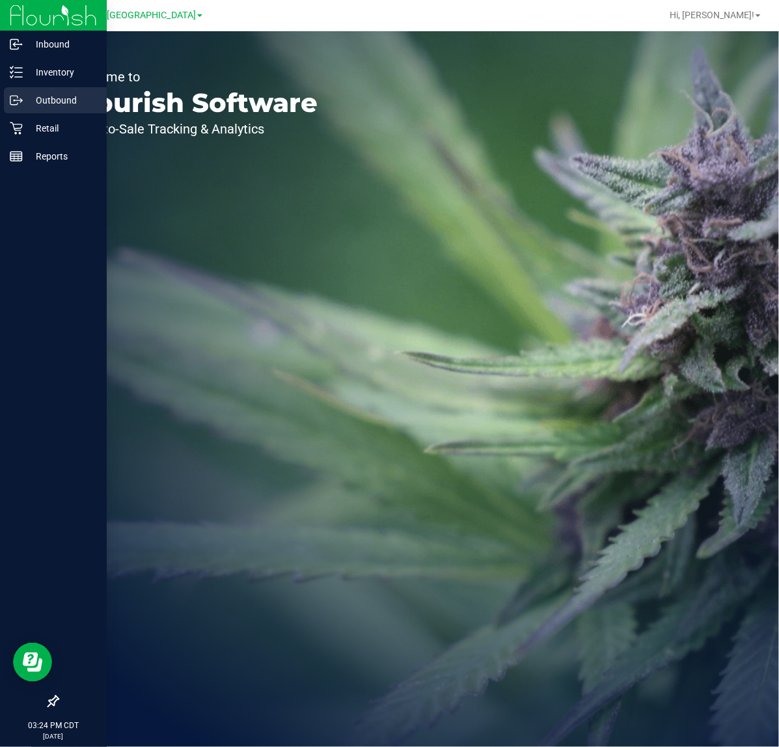
click at [37, 89] on div "Outbound" at bounding box center [55, 100] width 103 height 26
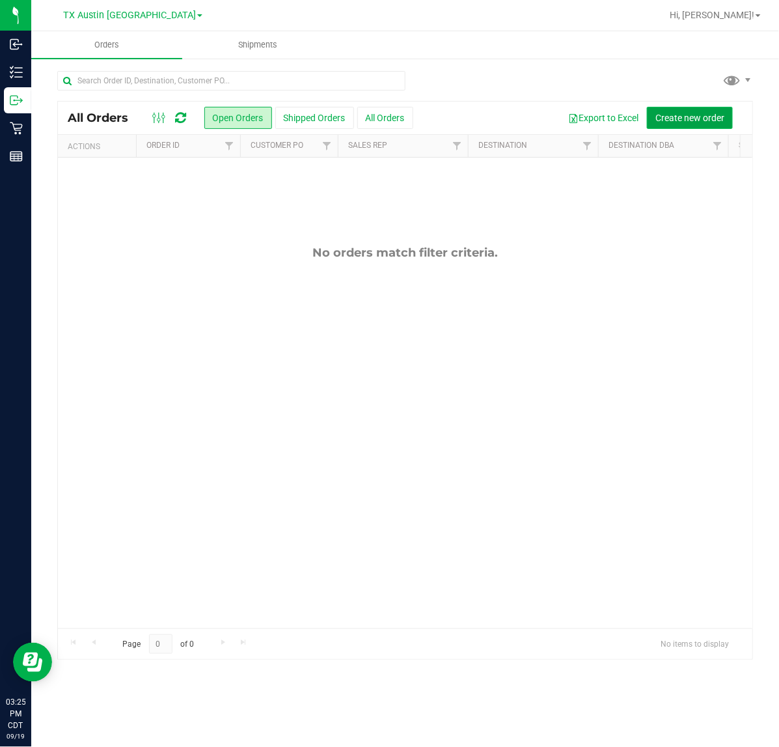
click at [698, 115] on span "Create new order" at bounding box center [690, 118] width 69 height 10
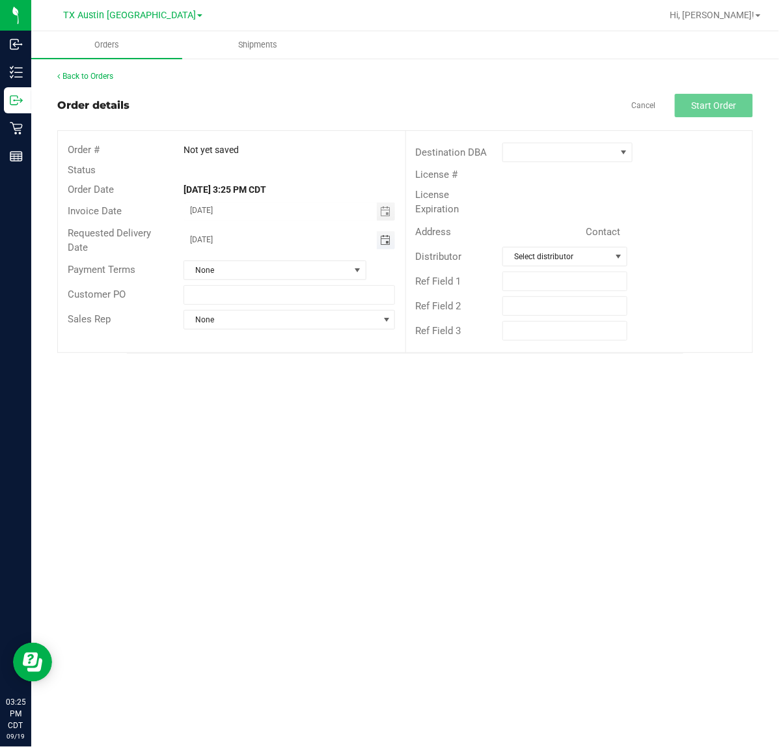
click at [387, 238] on span "Toggle calendar" at bounding box center [385, 240] width 10 height 10
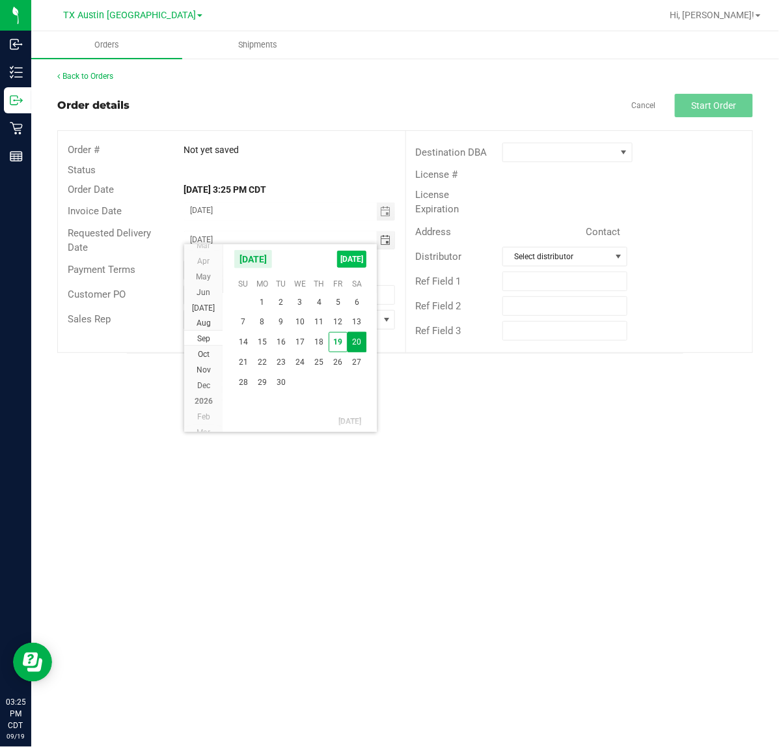
click at [361, 258] on span "[DATE]" at bounding box center [351, 259] width 29 height 17
type input "[DATE]"
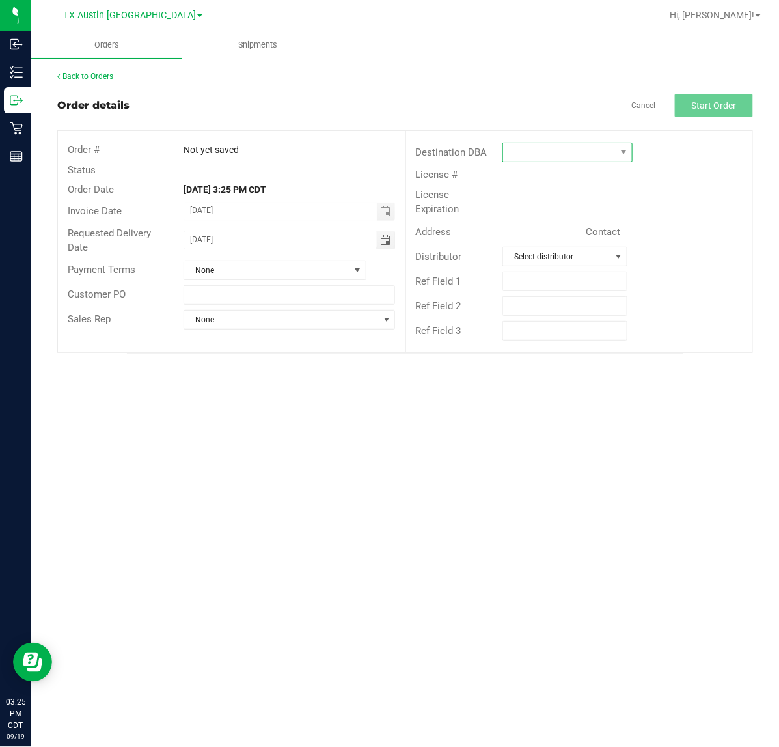
click at [570, 157] on span at bounding box center [559, 152] width 113 height 18
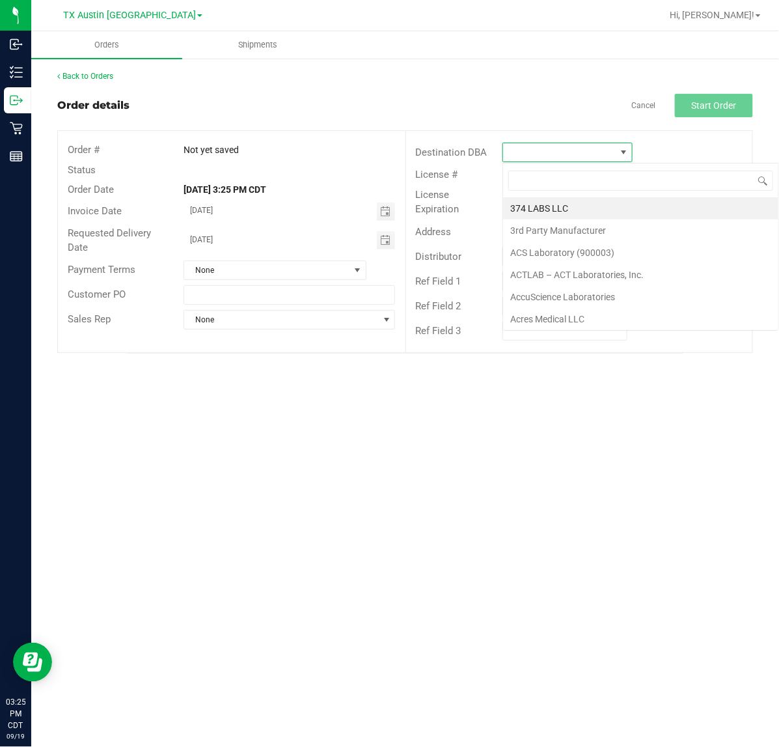
scroll to position [20, 130]
type input "tx"
click at [585, 206] on li "TX Plano Retail" at bounding box center [587, 208] width 168 height 22
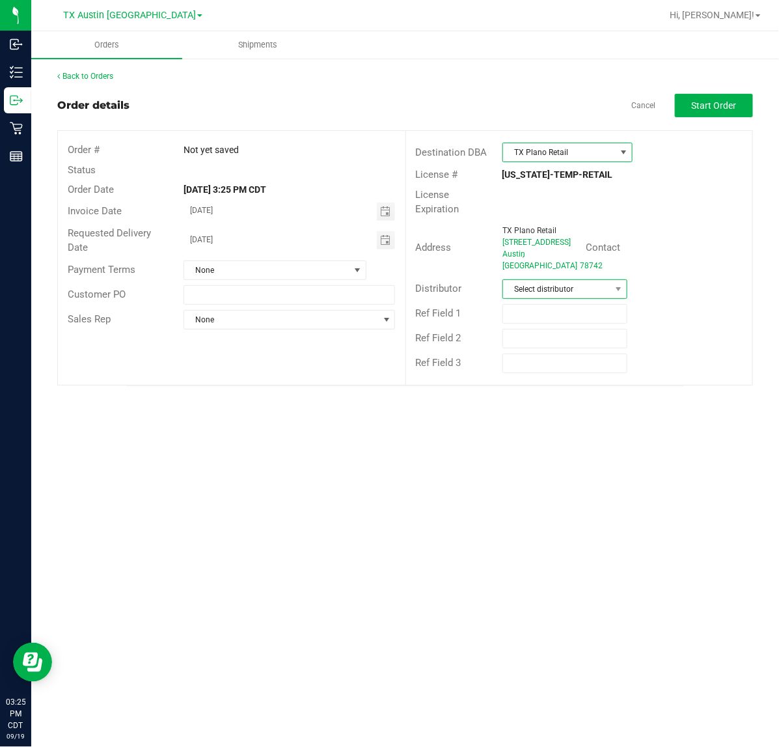
click at [587, 280] on span "Select distributor" at bounding box center [556, 289] width 107 height 18
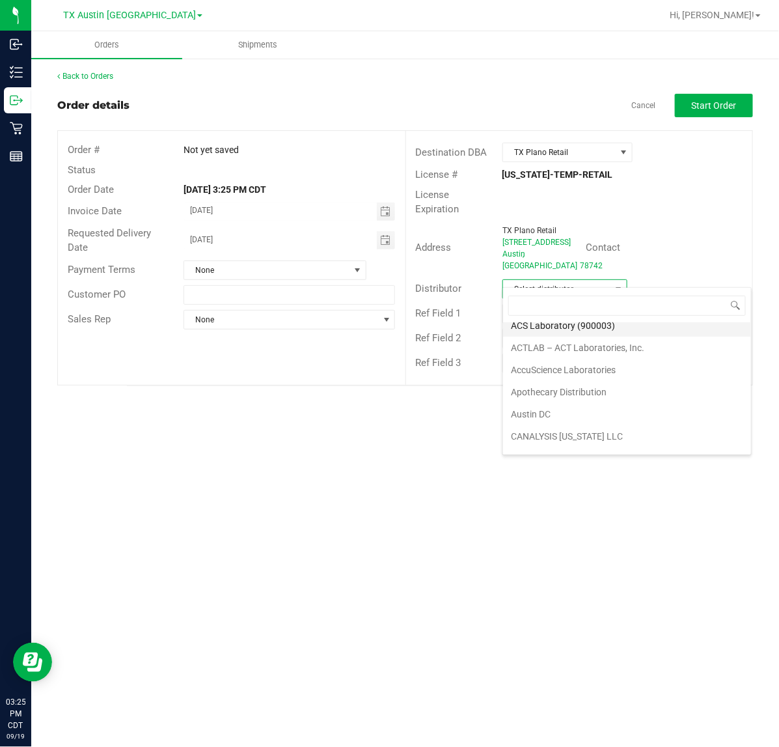
scroll to position [81, 0]
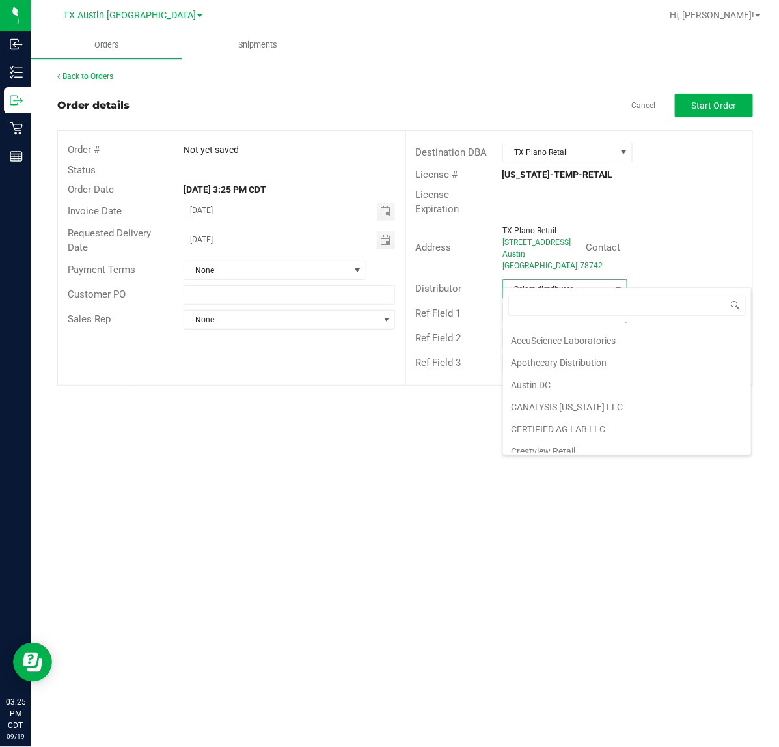
click at [561, 379] on li "Austin DC" at bounding box center [627, 385] width 248 height 22
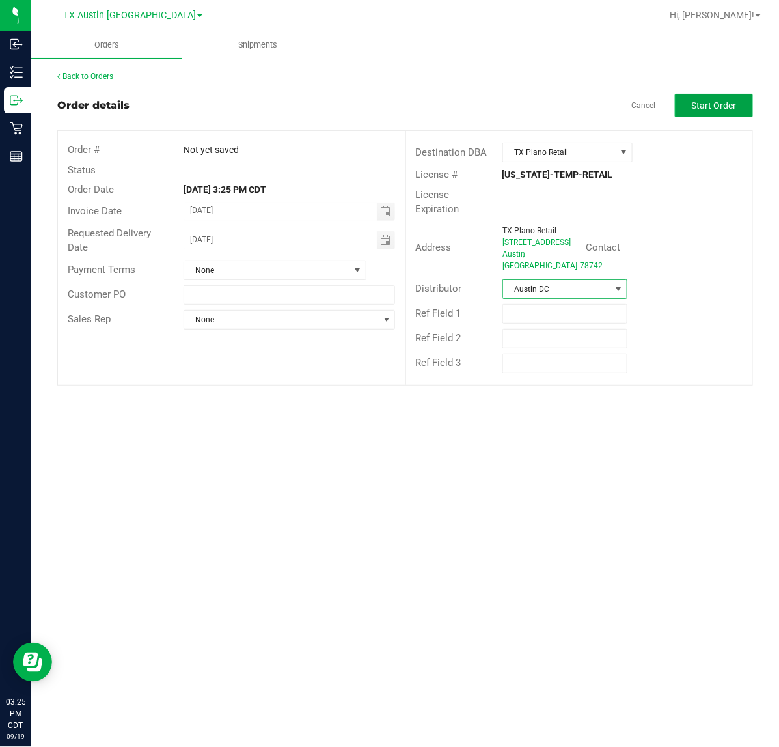
click at [681, 113] on button "Start Order" at bounding box center [714, 105] width 78 height 23
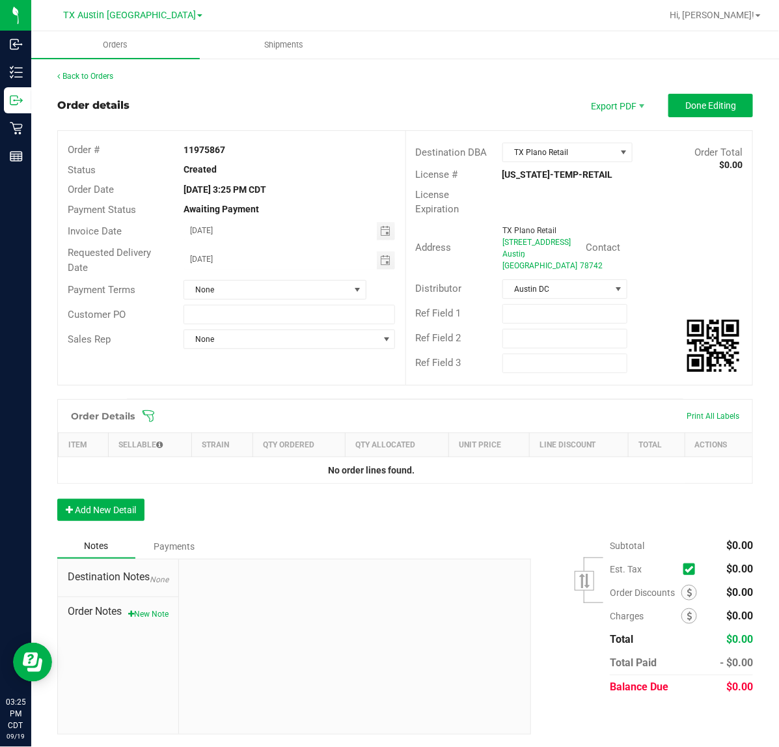
click at [139, 404] on div "Order Details" at bounding box center [102, 415] width 77 height 23
click at [144, 410] on icon at bounding box center [148, 416] width 13 height 13
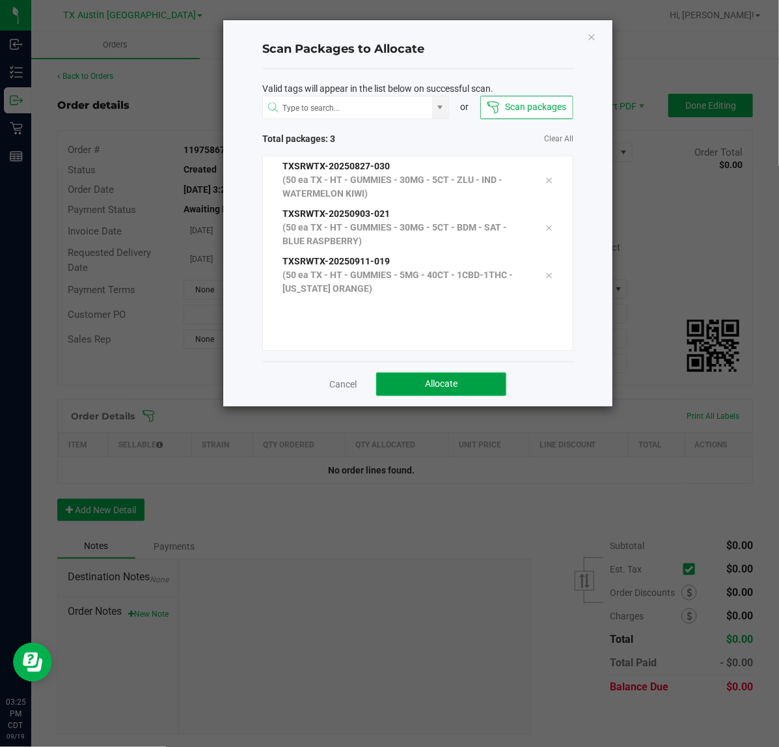
click at [445, 379] on span "Allocate" at bounding box center [441, 383] width 33 height 10
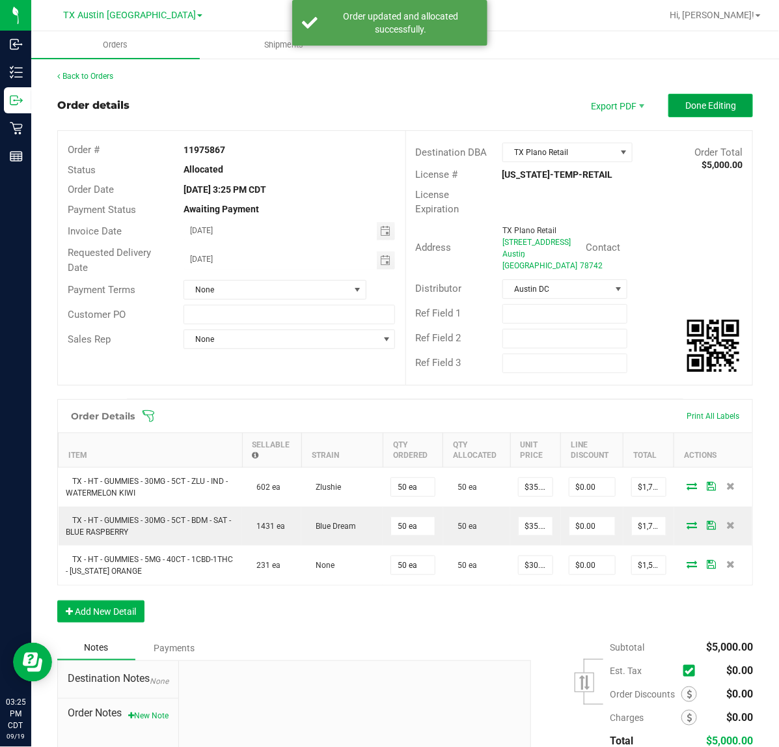
click at [688, 108] on span "Done Editing" at bounding box center [711, 105] width 51 height 10
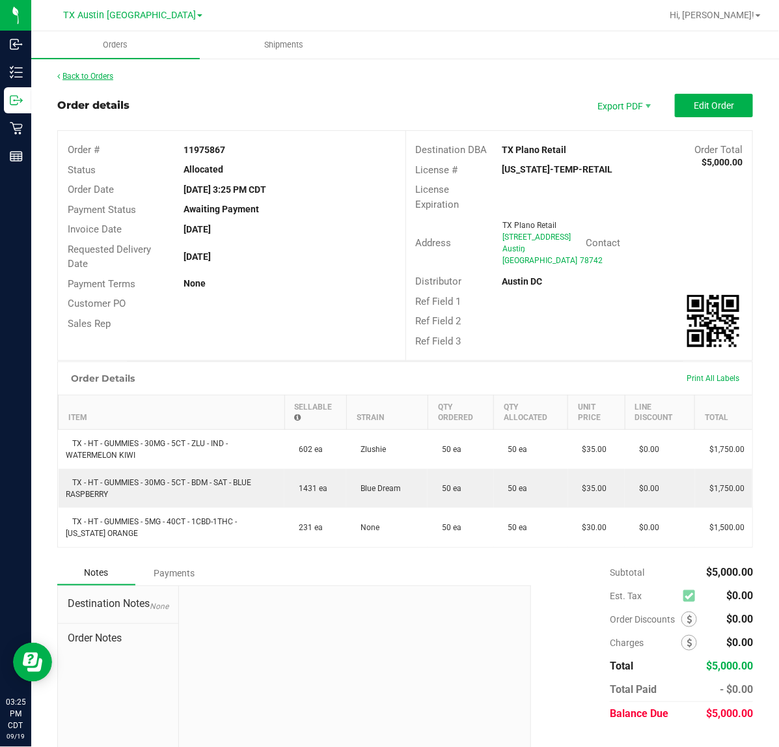
click at [85, 72] on link "Back to Orders" at bounding box center [85, 76] width 56 height 9
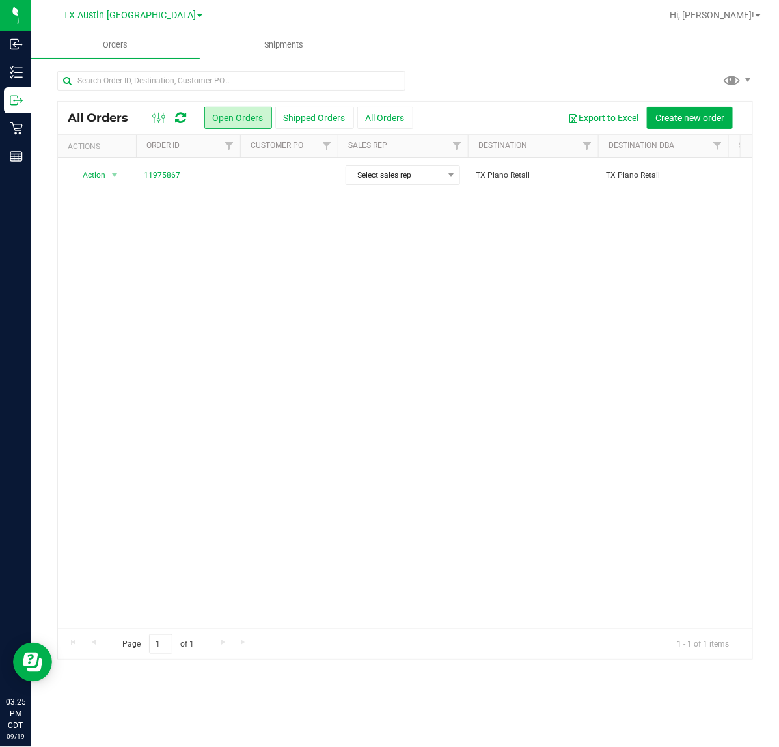
click at [199, 174] on span "11975867" at bounding box center [188, 175] width 89 height 12
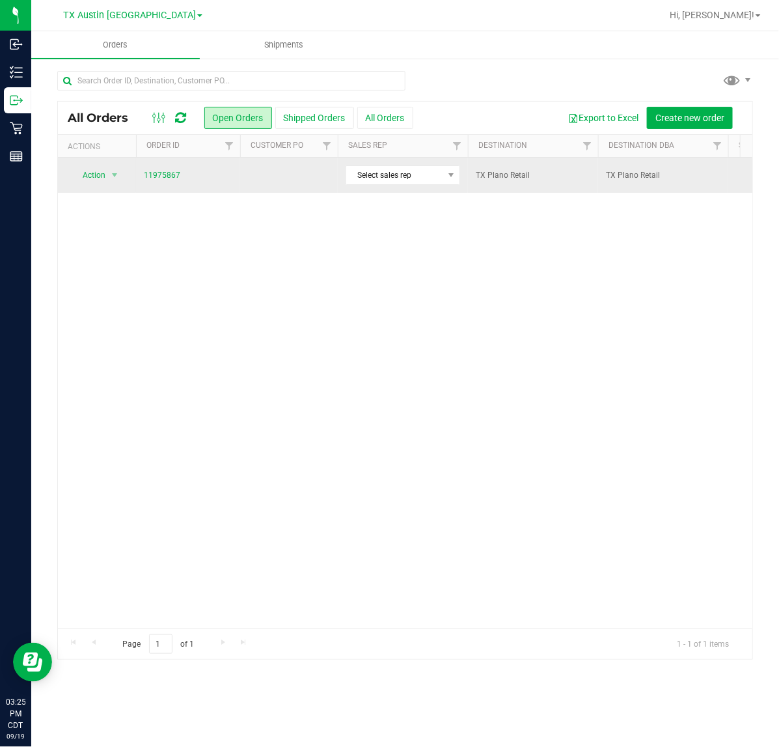
click at [281, 184] on td at bounding box center [289, 175] width 98 height 35
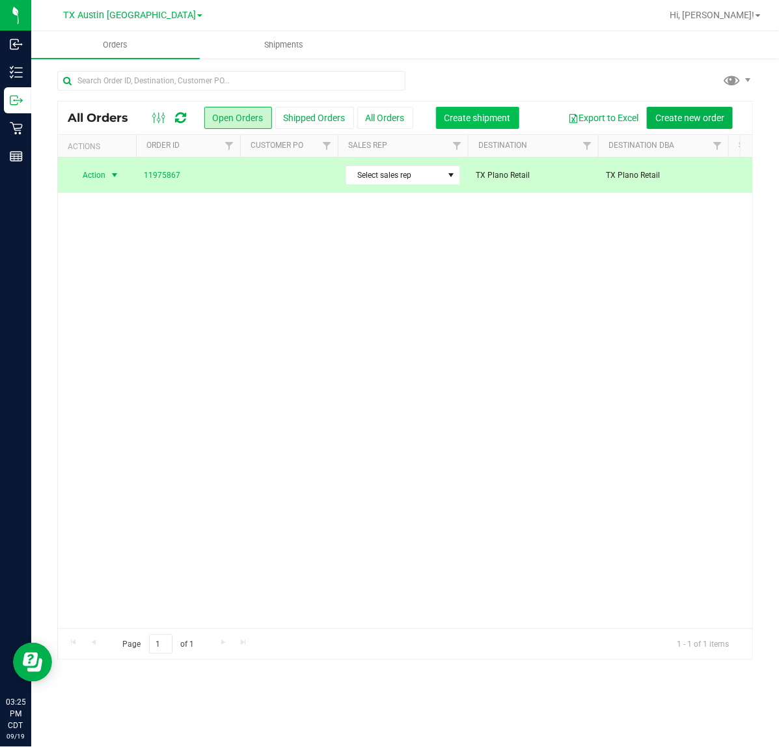
click at [451, 118] on span "Create shipment" at bounding box center [478, 118] width 66 height 10
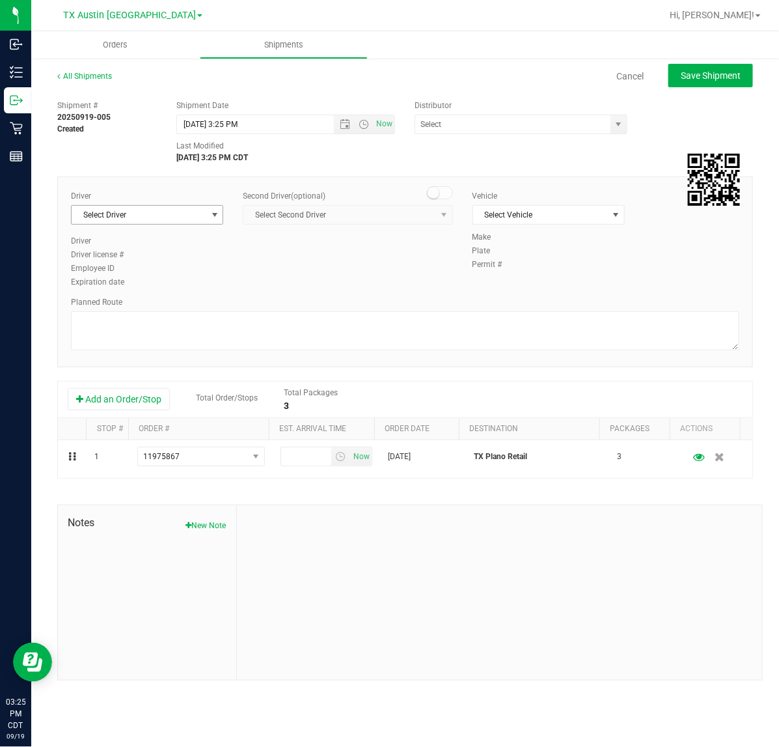
click at [212, 219] on span "select" at bounding box center [215, 215] width 10 height 10
click at [180, 272] on li "[PERSON_NAME]" at bounding box center [147, 270] width 151 height 20
type input "sherm"
click at [381, 131] on span "Now" at bounding box center [385, 124] width 22 height 19
type input "[DATE] 3:26 PM"
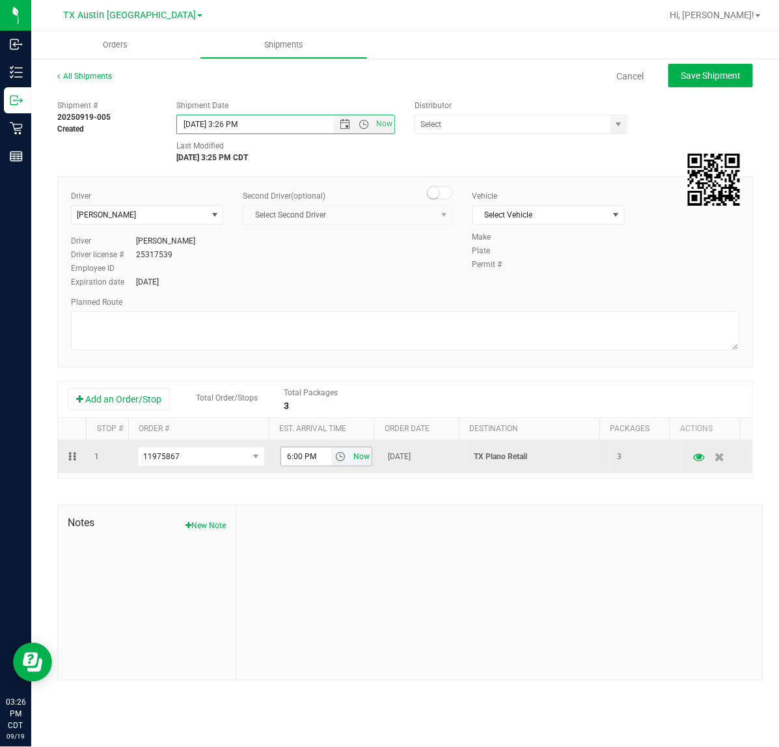
click at [352, 461] on span "Now" at bounding box center [362, 456] width 22 height 19
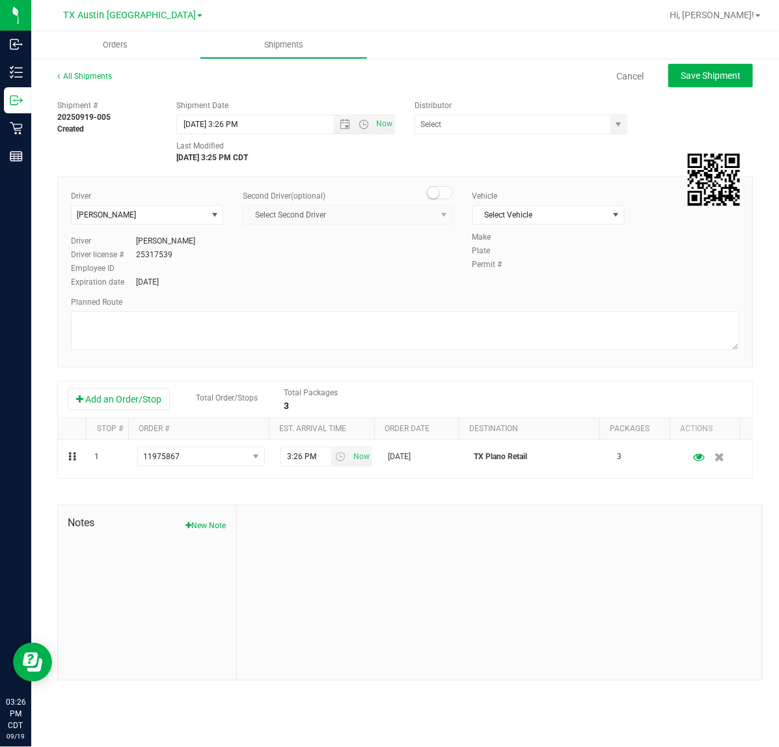
click at [617, 135] on div "Shipment # 20250919-005 Created Shipment Date [DATE] 3:26 PM Now Distributor 37…" at bounding box center [406, 129] width 716 height 70
click at [622, 122] on span "select" at bounding box center [618, 124] width 10 height 10
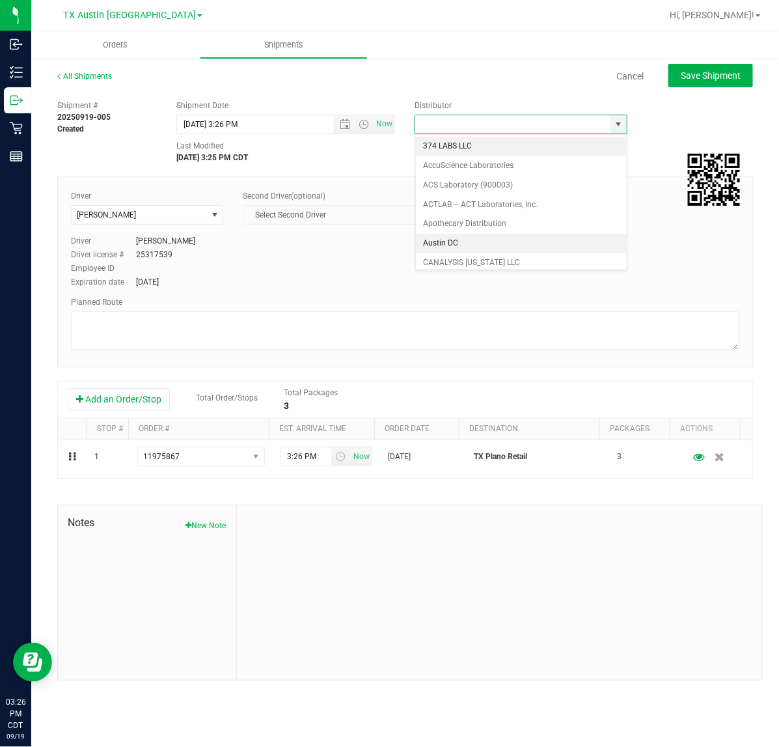
click at [528, 240] on li "Austin DC" at bounding box center [521, 244] width 211 height 20
type input "Austin DC"
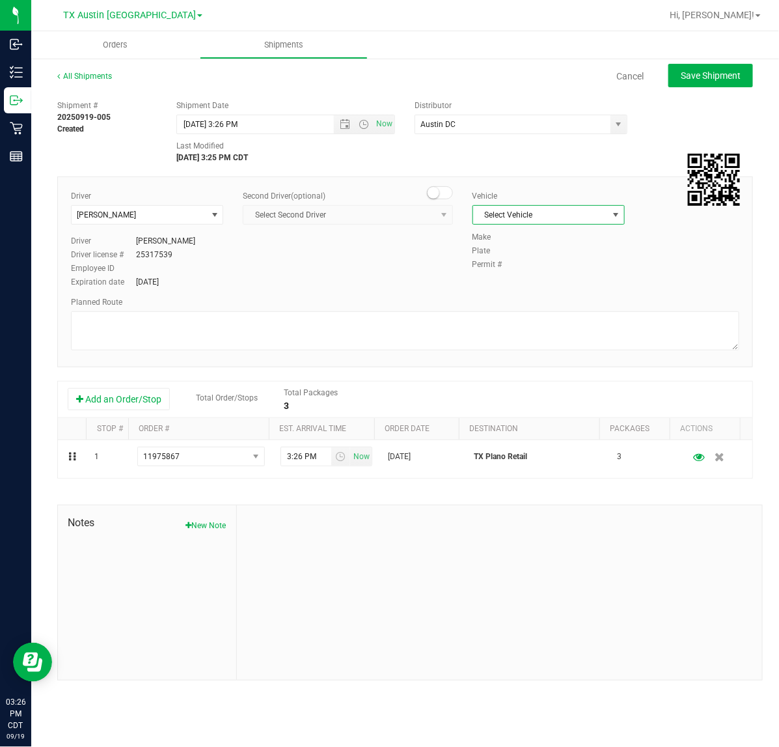
click at [546, 225] on span "Select Vehicle" at bounding box center [549, 215] width 152 height 20
click at [518, 406] on li "NO VEHICLE" at bounding box center [548, 397] width 151 height 20
click at [681, 72] on span "Save Shipment" at bounding box center [711, 75] width 60 height 10
type input "[DATE] 8:26 PM"
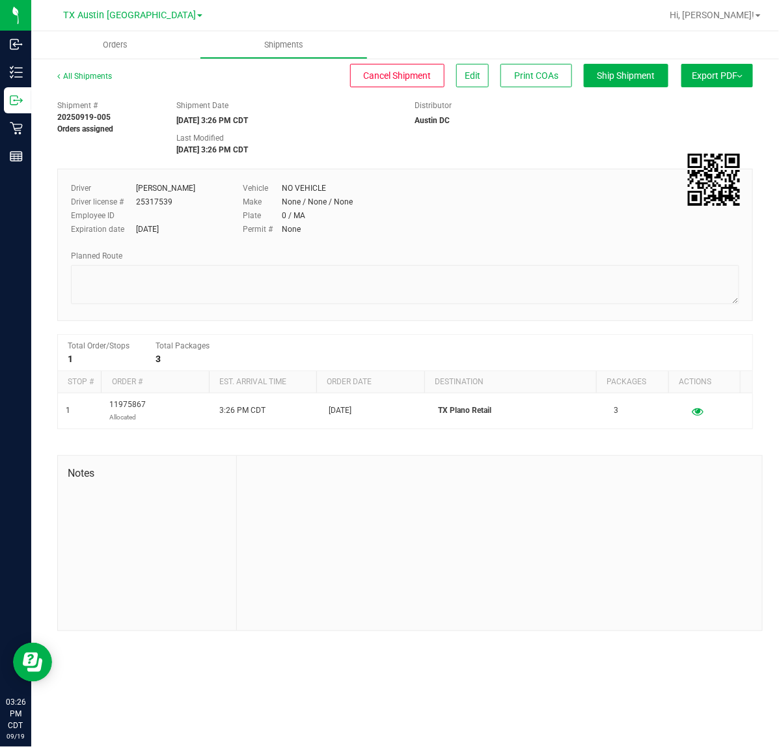
click at [626, 88] on div "All Shipments Cancel Shipment Edit Print COAs Ship Shipment Export PDF Manifest…" at bounding box center [405, 81] width 696 height 23
click at [628, 85] on button "Ship Shipment" at bounding box center [626, 75] width 85 height 23
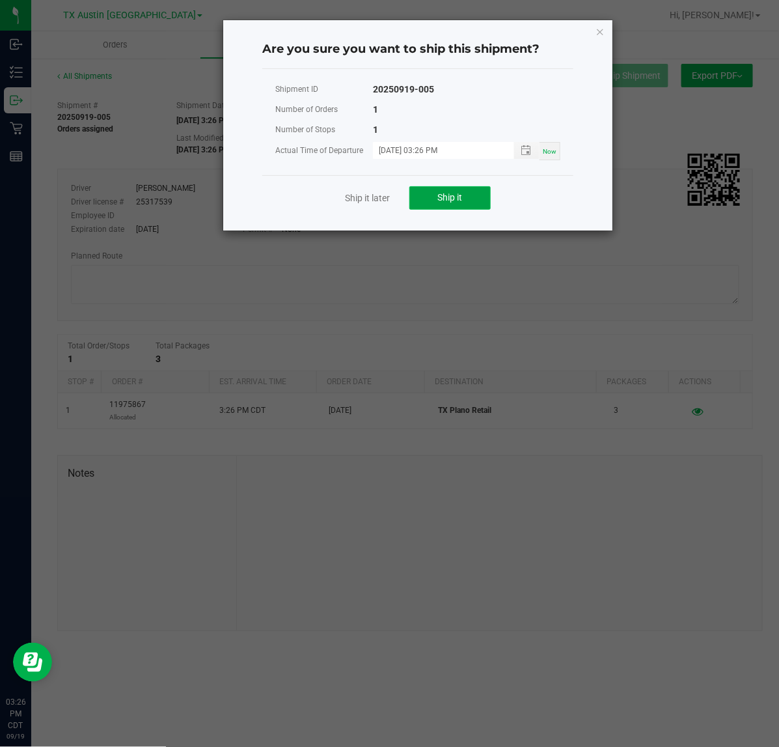
click at [437, 196] on button "Ship it" at bounding box center [450, 197] width 81 height 23
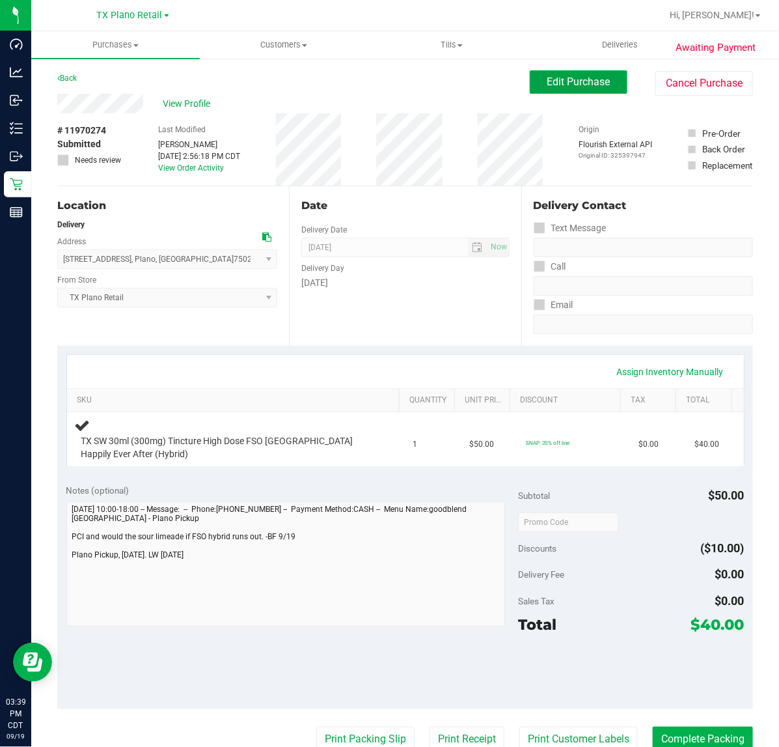
click at [564, 73] on button "Edit Purchase" at bounding box center [579, 81] width 98 height 23
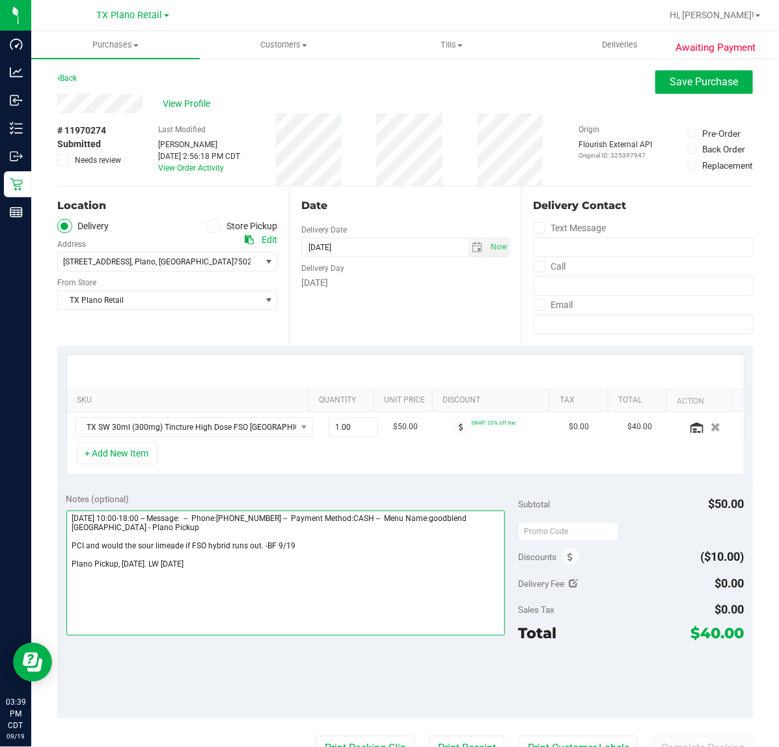
click at [285, 577] on textarea at bounding box center [285, 572] width 439 height 125
type textarea "[DATE] 10:00-18:00 -- Message: -- Phone:[PHONE_NUMBER] -- Payment Method:CASH -…"
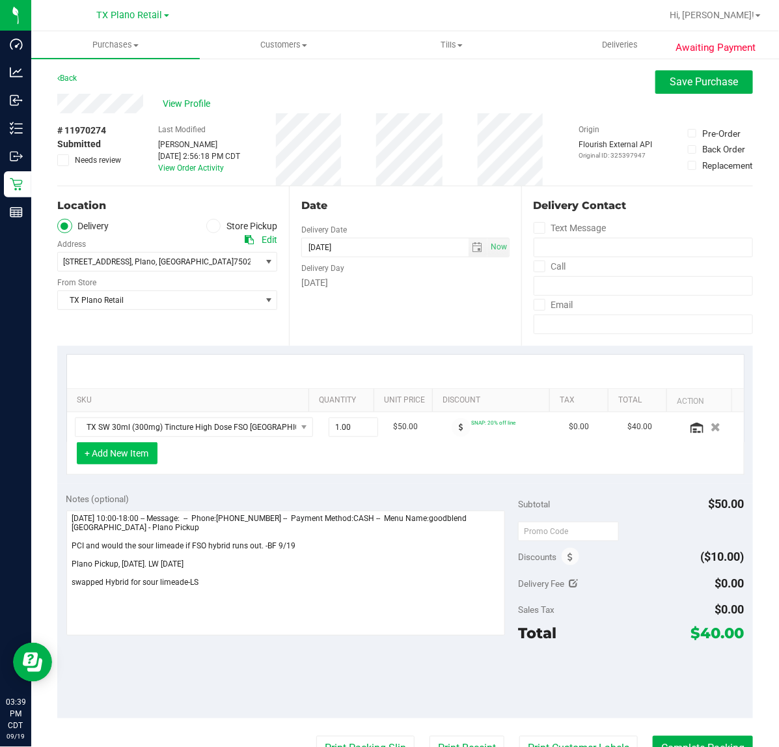
click at [102, 459] on button "+ Add New Item" at bounding box center [117, 453] width 81 height 22
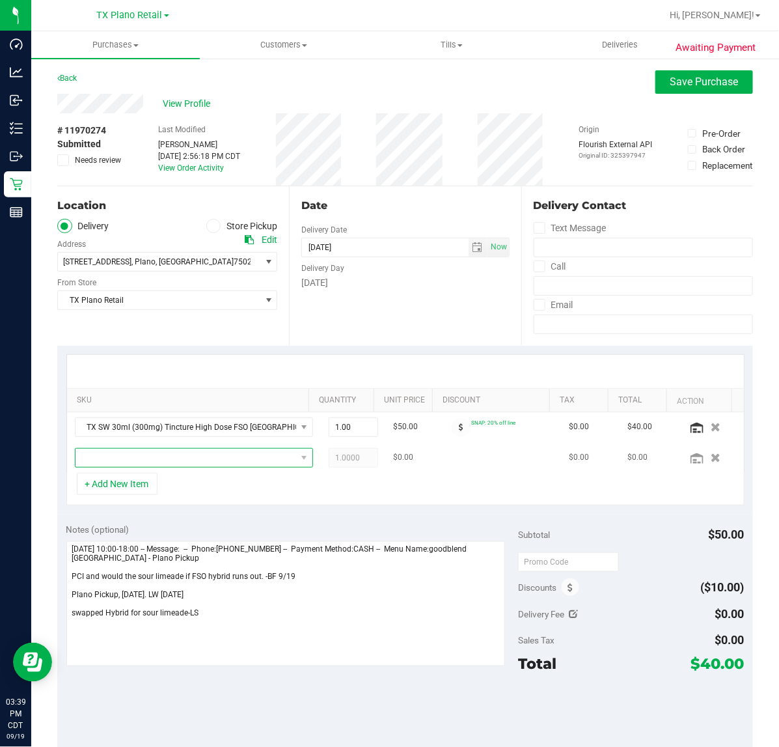
click at [166, 459] on span "NO DATA FOUND" at bounding box center [186, 458] width 221 height 18
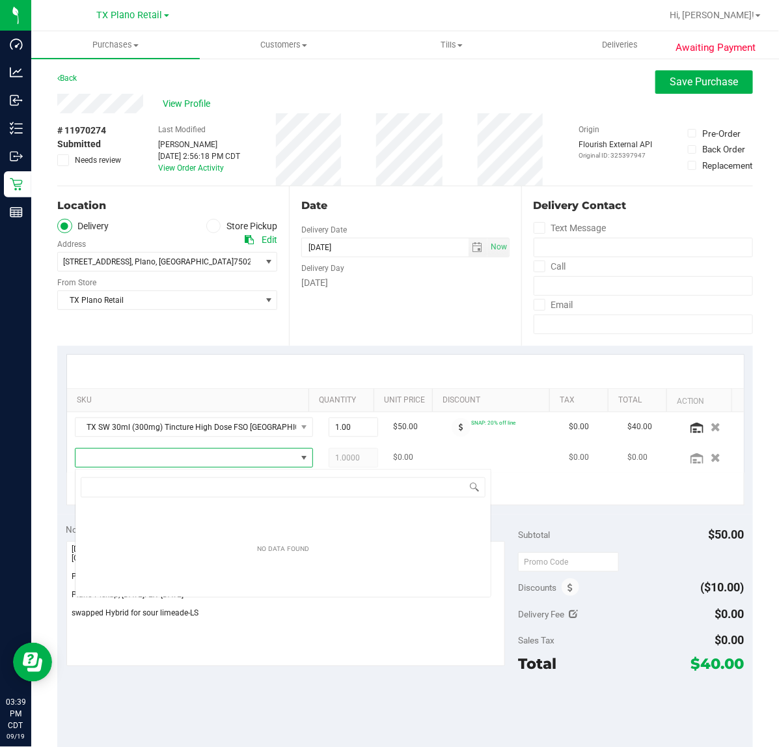
scroll to position [20, 214]
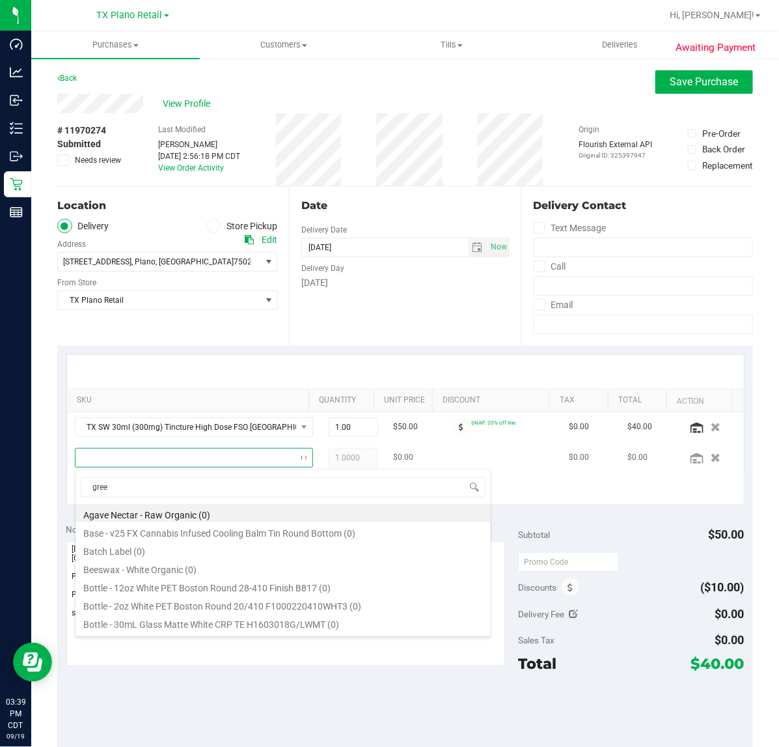
type input "green"
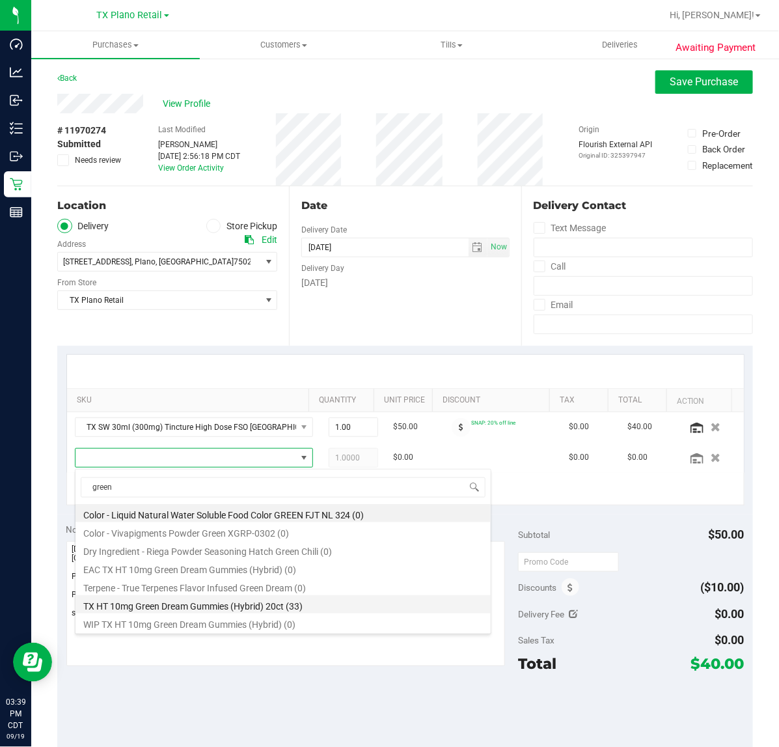
click at [220, 604] on li "TX HT 10mg Green Dream Gummies (Hybrid) 20ct (33)" at bounding box center [283, 604] width 415 height 18
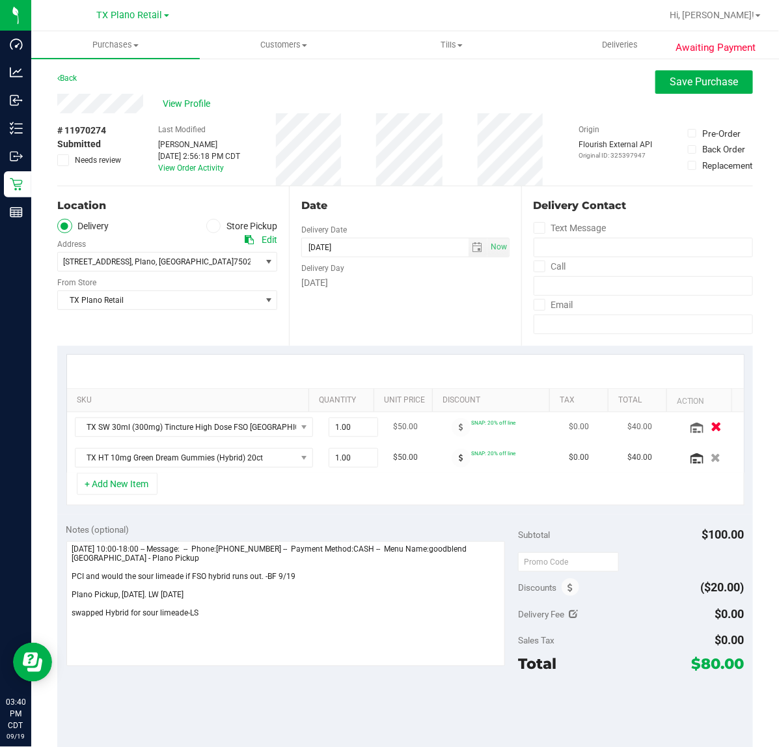
click at [705, 425] on button "button" at bounding box center [716, 427] width 22 height 14
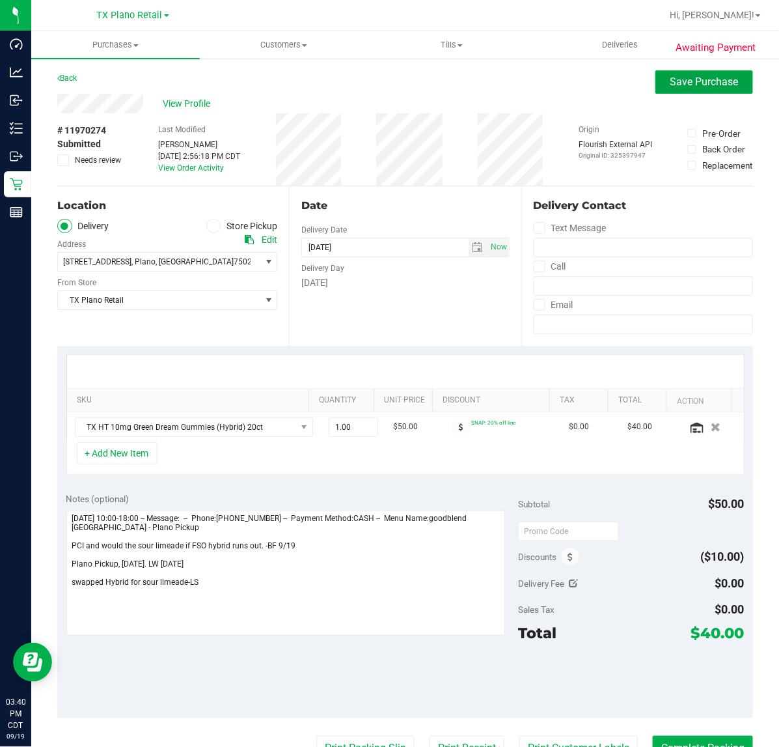
click at [694, 70] on button "Save Purchase" at bounding box center [705, 81] width 98 height 23
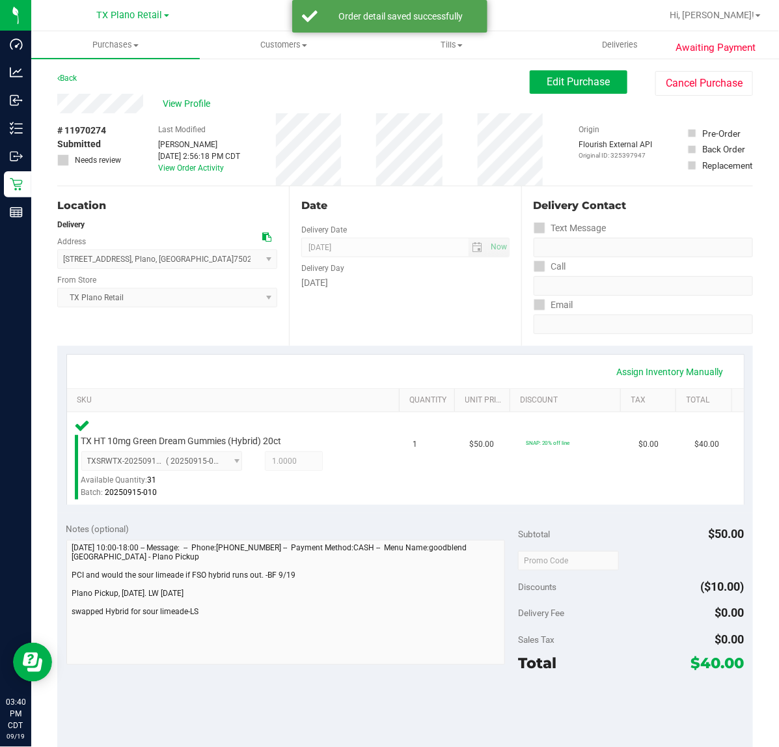
scroll to position [81, 0]
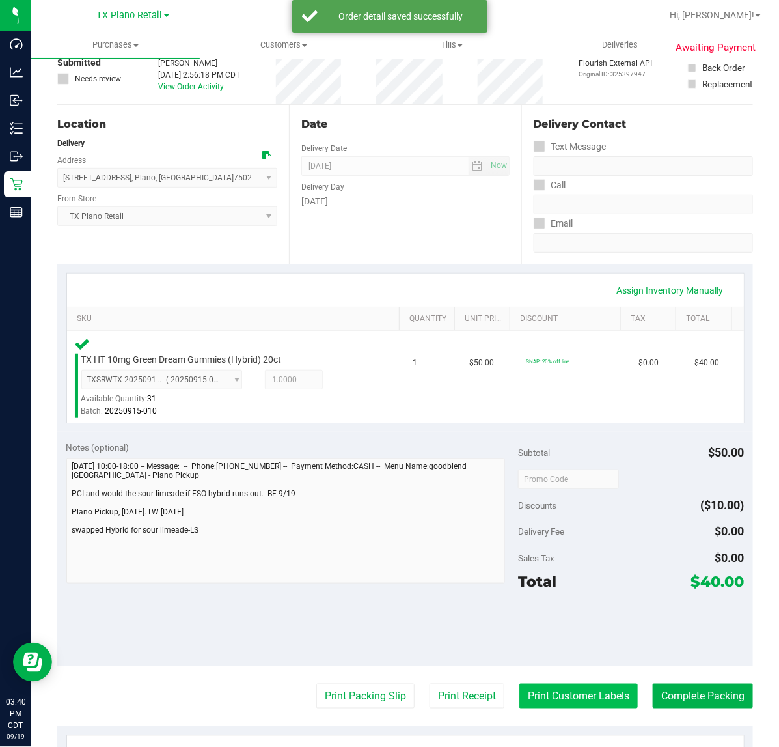
click at [588, 693] on button "Print Customer Labels" at bounding box center [579, 696] width 118 height 25
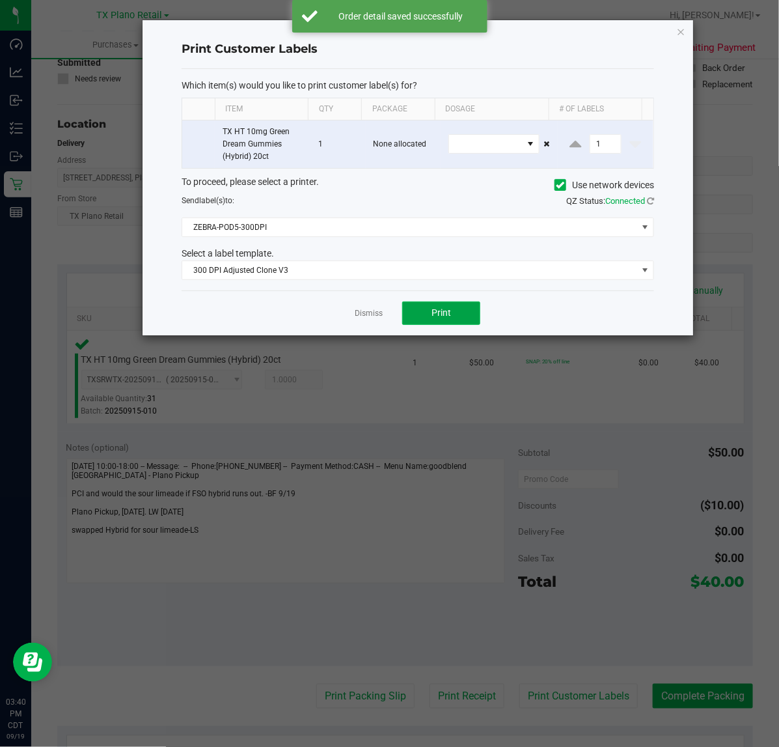
click at [424, 313] on button "Print" at bounding box center [441, 312] width 78 height 23
click at [382, 307] on app-cancel-button "Dismiss" at bounding box center [369, 313] width 28 height 14
click at [381, 309] on link "Dismiss" at bounding box center [369, 313] width 28 height 11
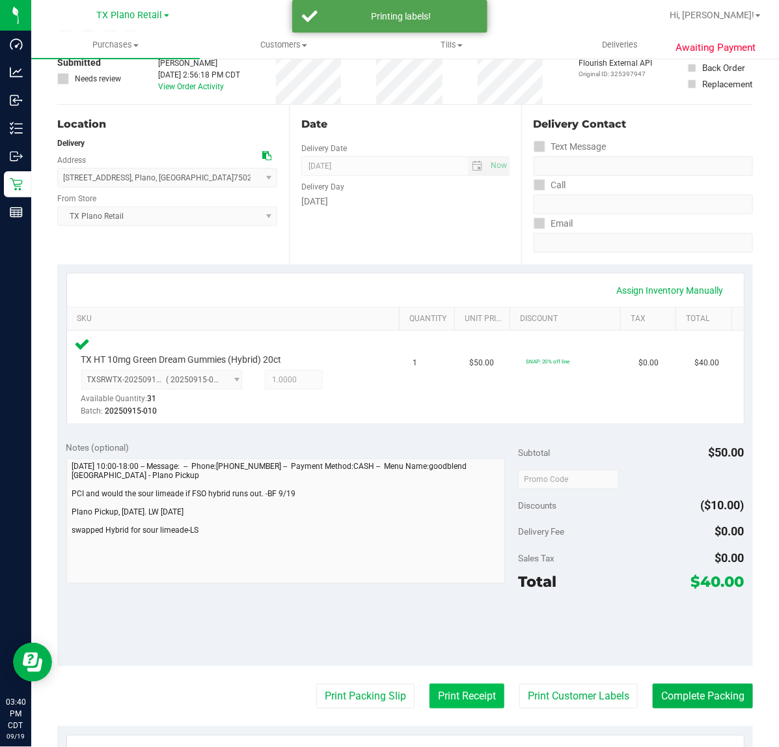
click at [450, 701] on button "Print Receipt" at bounding box center [467, 696] width 75 height 25
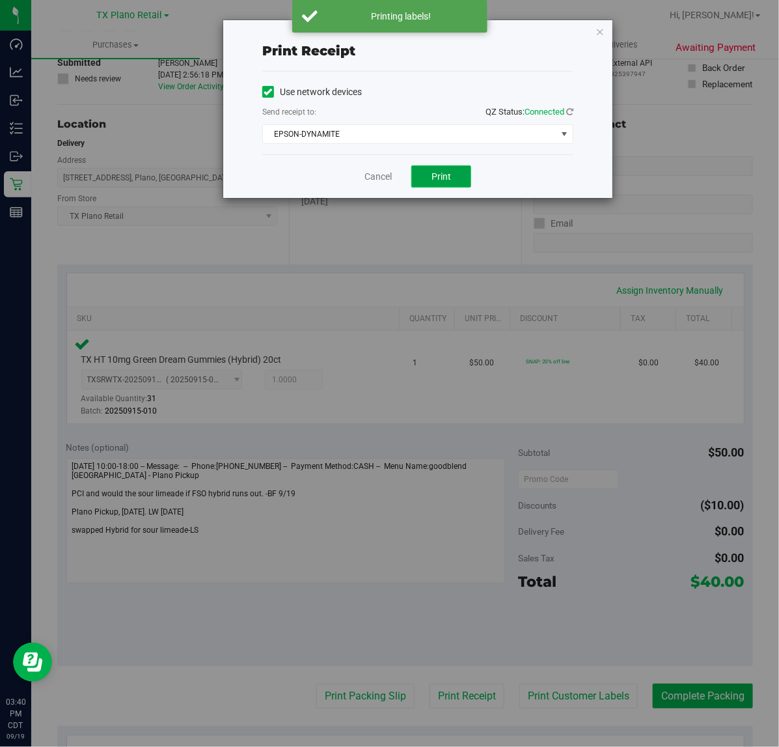
click at [443, 176] on span "Print" at bounding box center [442, 176] width 20 height 10
click at [387, 176] on link "Cancel" at bounding box center [372, 177] width 27 height 14
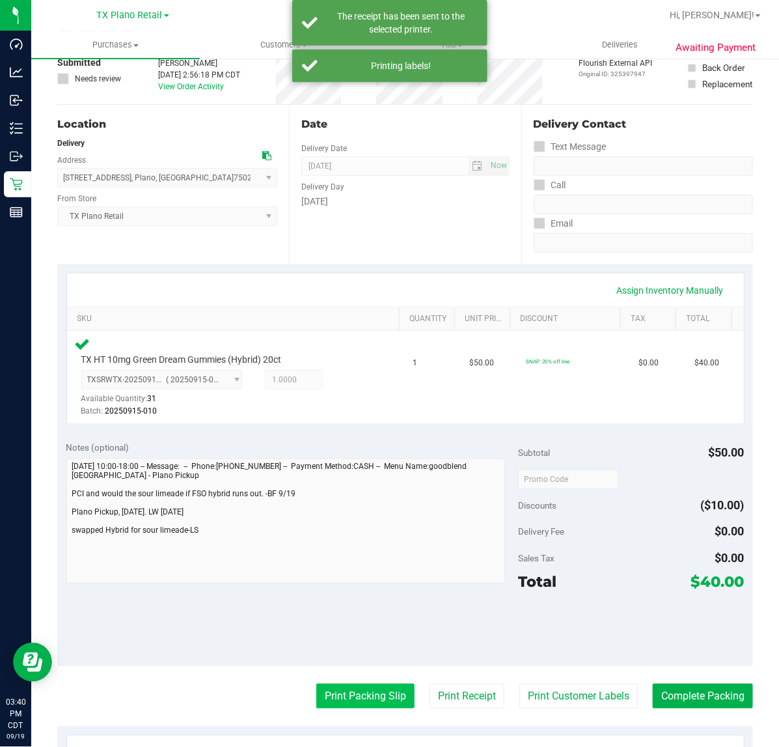
click at [354, 690] on button "Print Packing Slip" at bounding box center [365, 696] width 98 height 25
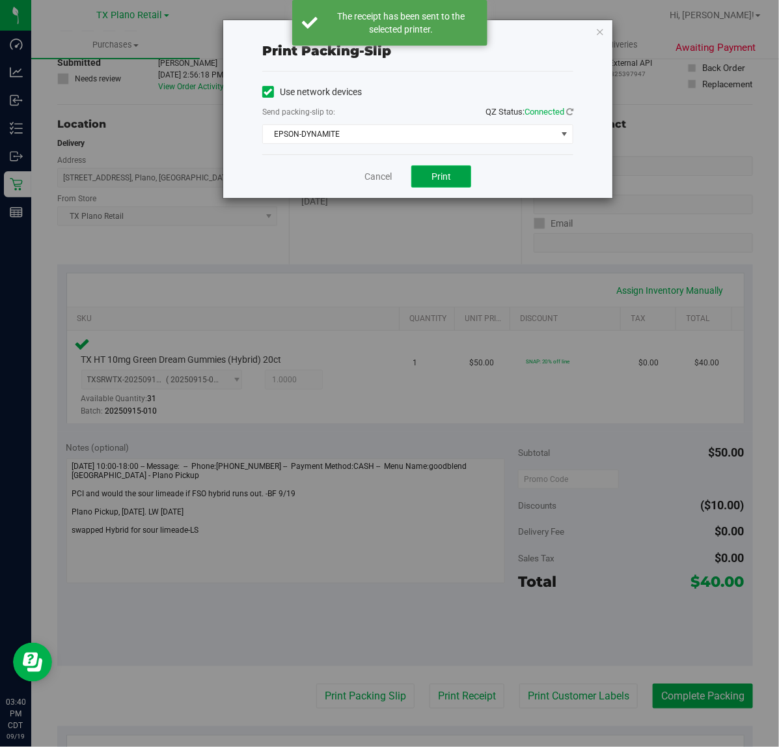
click at [424, 173] on button "Print" at bounding box center [441, 176] width 60 height 22
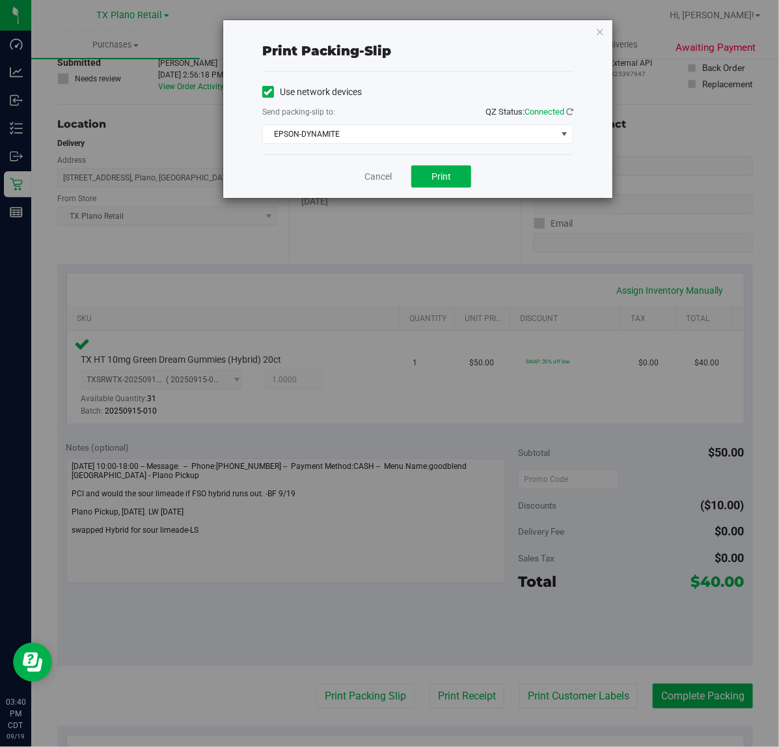
click at [360, 176] on div "Cancel Print" at bounding box center [417, 176] width 311 height 44
click at [385, 177] on link "Cancel" at bounding box center [378, 177] width 27 height 14
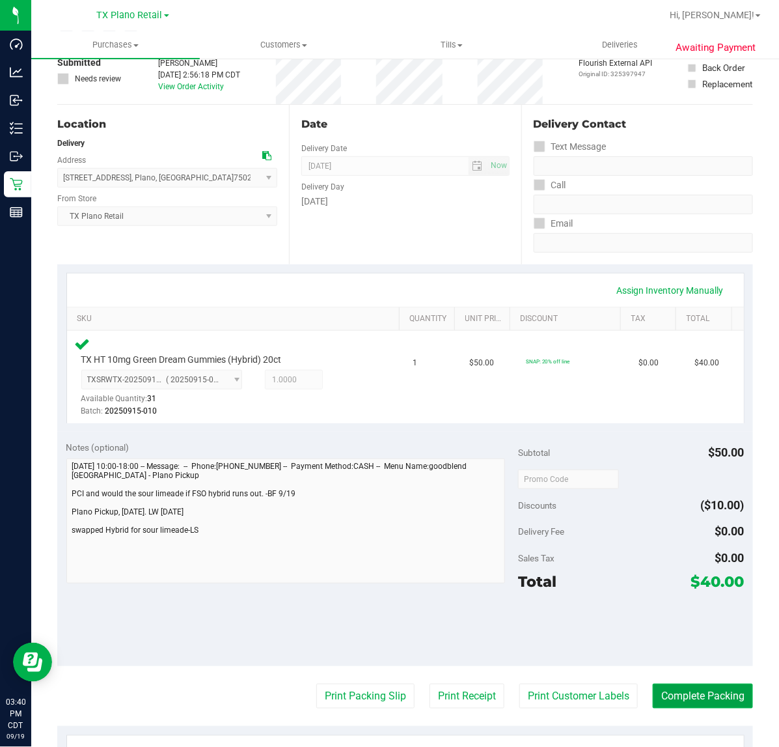
click at [708, 695] on button "Complete Packing" at bounding box center [703, 696] width 100 height 25
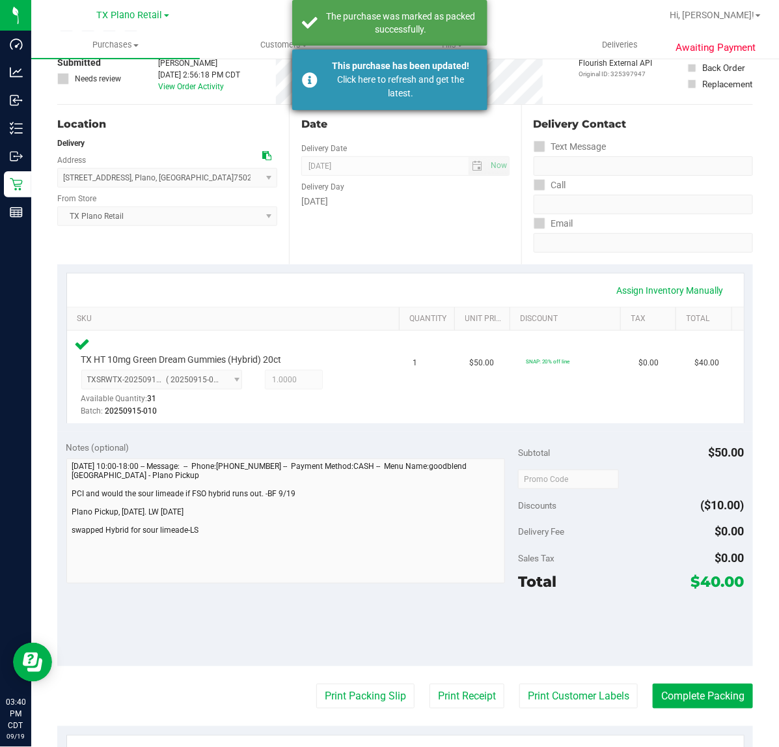
click at [372, 86] on div "Click here to refresh and get the latest." at bounding box center [401, 86] width 153 height 27
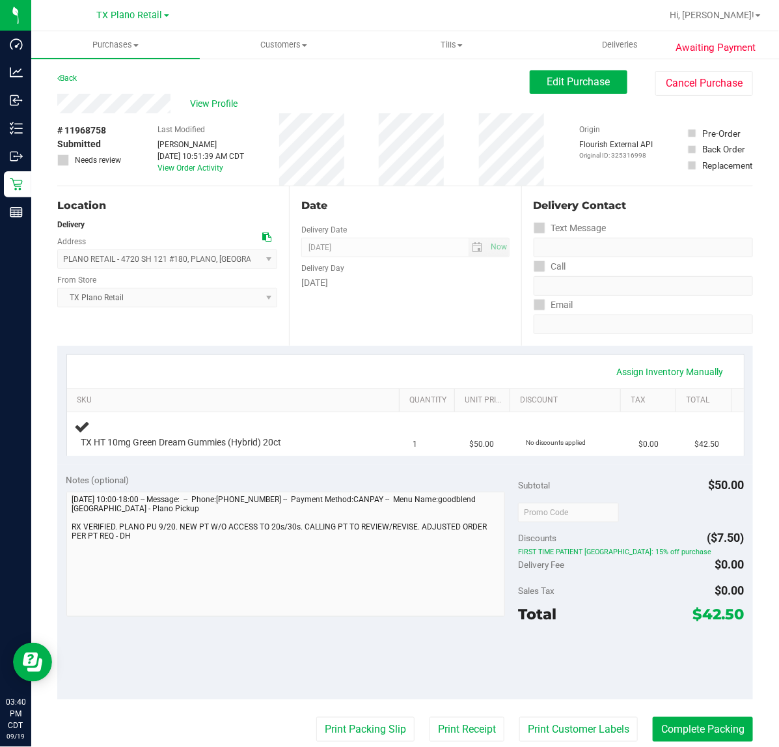
click at [359, 276] on div "[DATE]" at bounding box center [405, 283] width 208 height 14
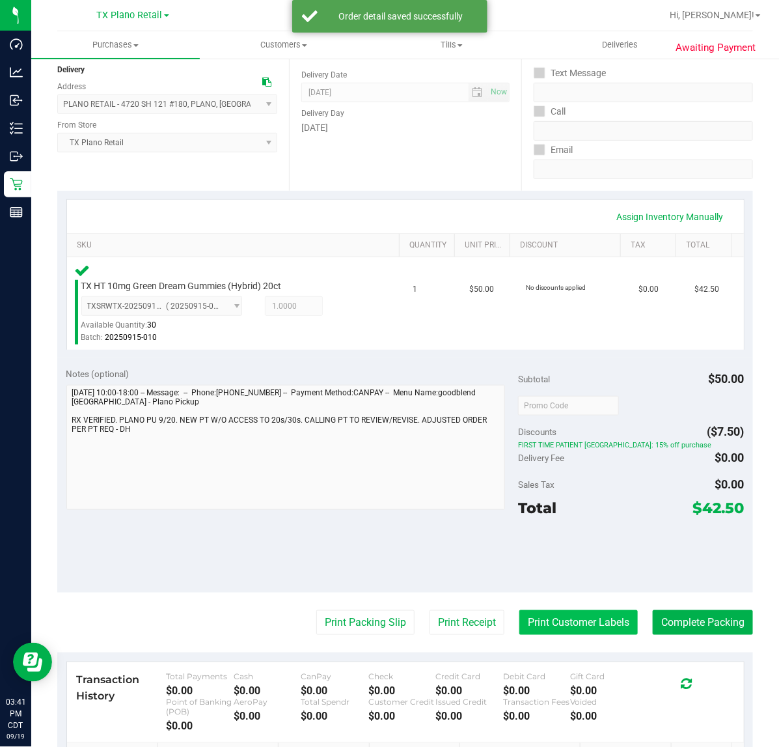
scroll to position [163, 0]
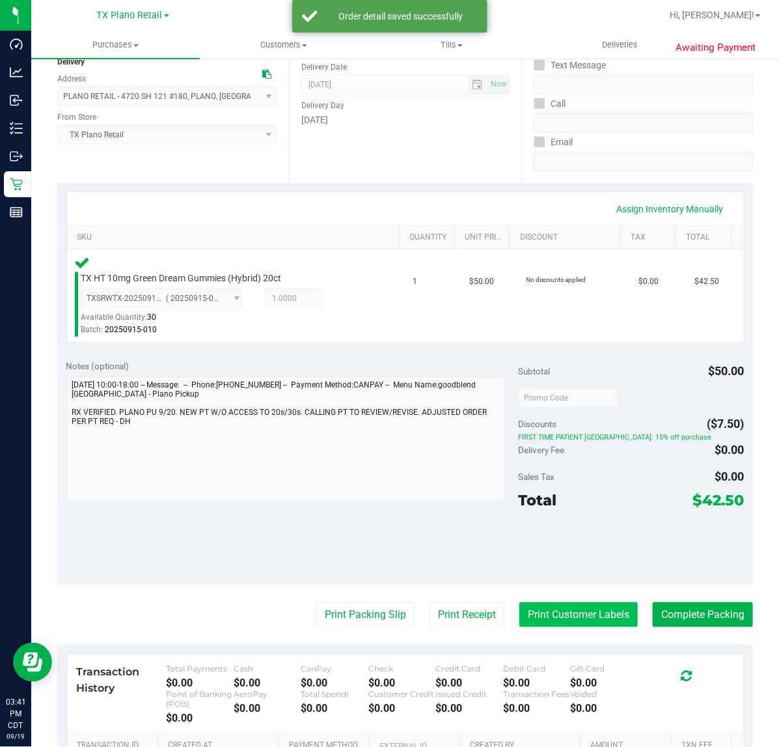
click at [525, 618] on button "Print Customer Labels" at bounding box center [579, 614] width 118 height 25
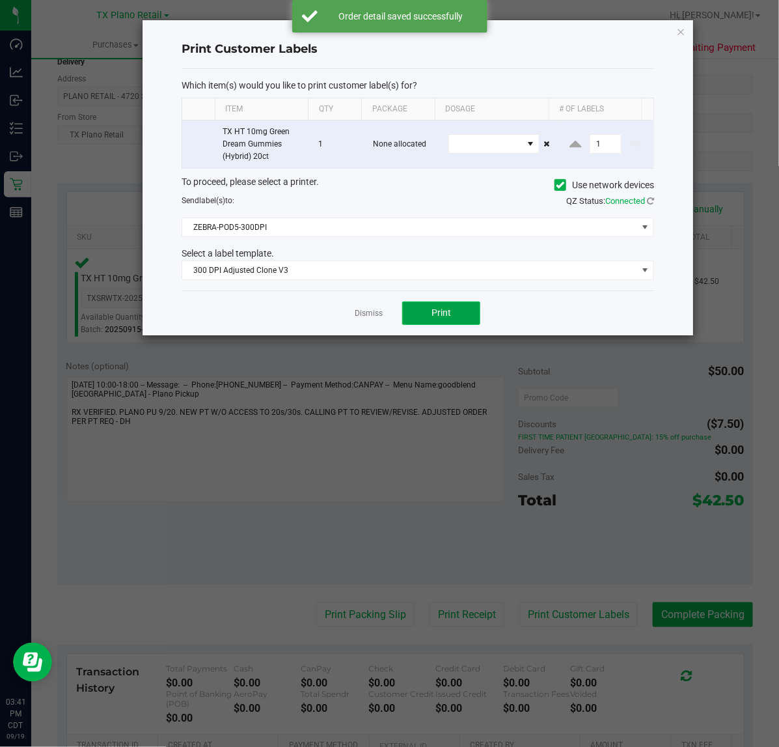
click at [438, 318] on span "Print" at bounding box center [442, 312] width 20 height 10
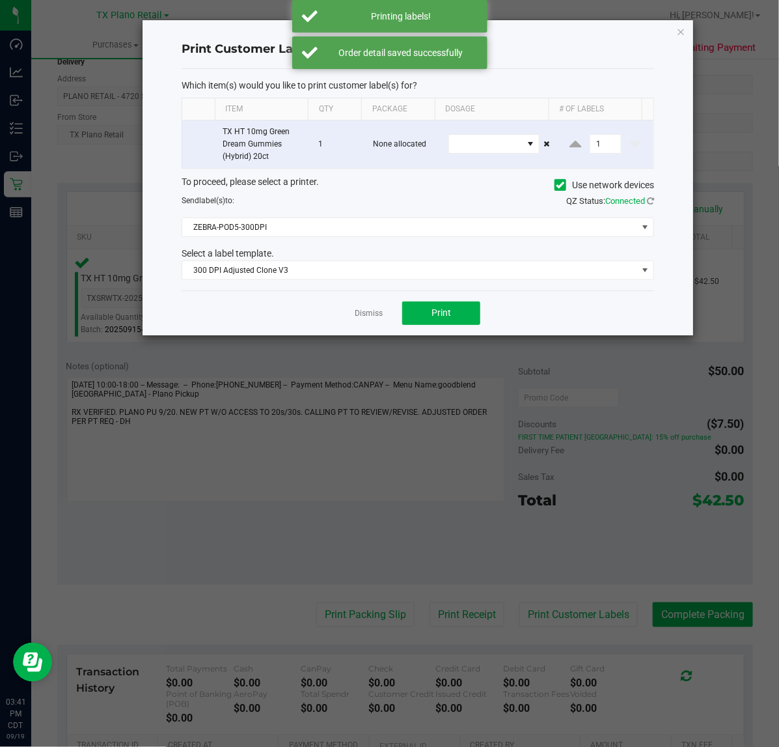
click at [358, 288] on div "Which item(s) would you like to print customer label(s) for? Item Qty Package D…" at bounding box center [418, 179] width 473 height 221
click at [371, 324] on div "Dismiss Print" at bounding box center [418, 312] width 473 height 45
click at [372, 316] on link "Dismiss" at bounding box center [369, 313] width 28 height 11
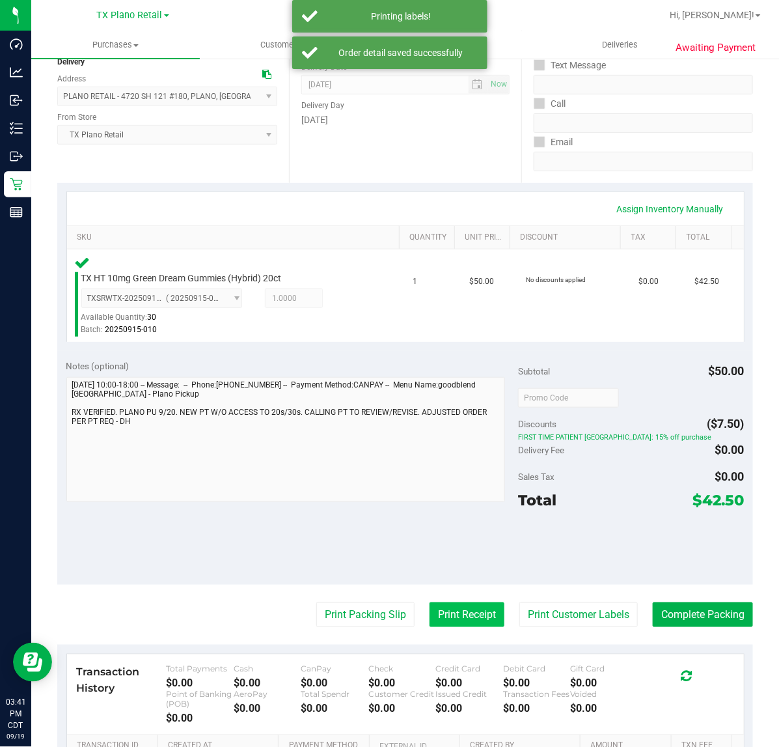
click at [475, 616] on button "Print Receipt" at bounding box center [467, 614] width 75 height 25
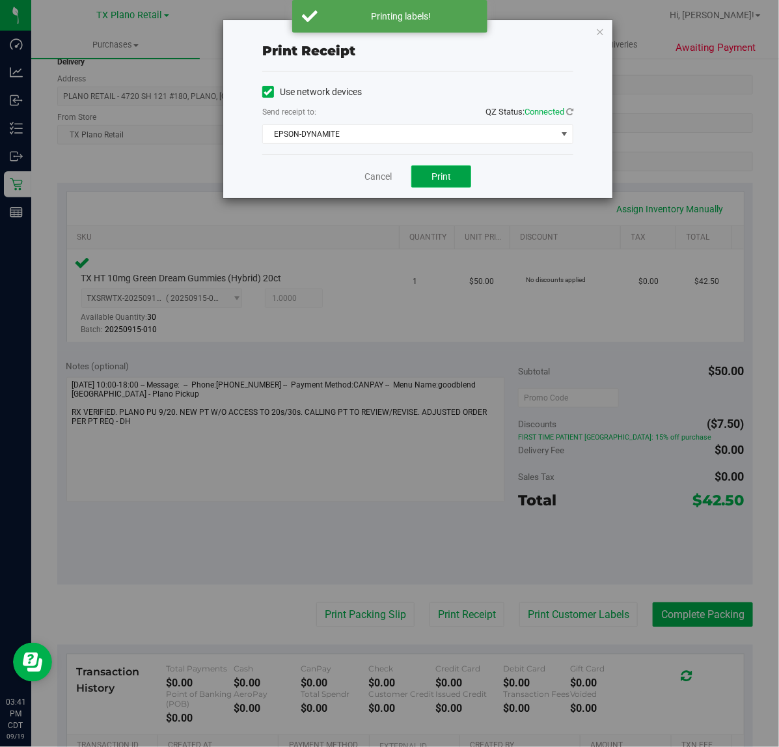
click at [428, 182] on button "Print" at bounding box center [441, 176] width 60 height 22
click at [387, 180] on link "Cancel" at bounding box center [372, 177] width 27 height 14
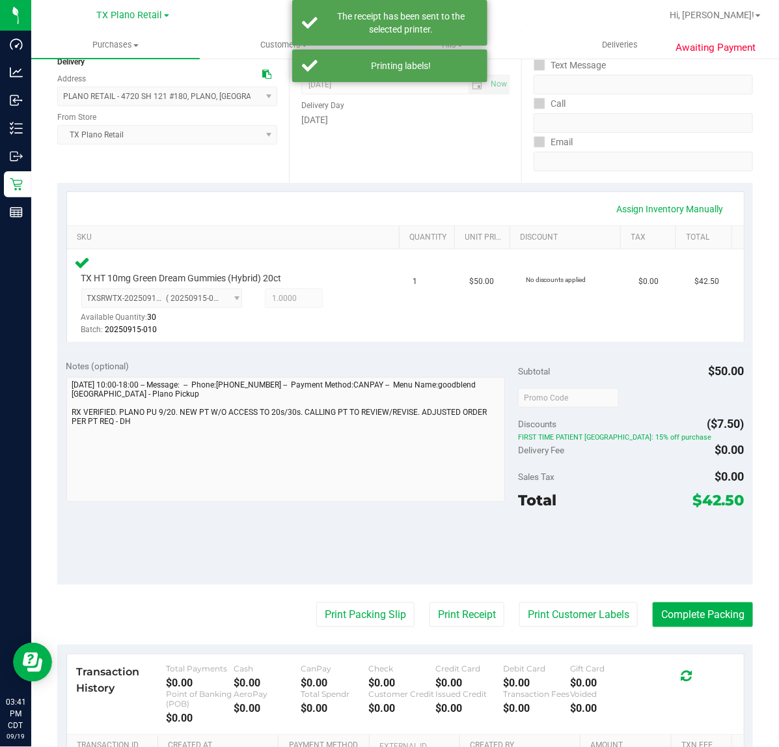
click at [345, 596] on purchase-details "Back Edit Purchase Cancel Purchase View Profile # 11968758 Submitted Needs revi…" at bounding box center [405, 403] width 696 height 990
click at [342, 614] on button "Print Packing Slip" at bounding box center [365, 614] width 98 height 25
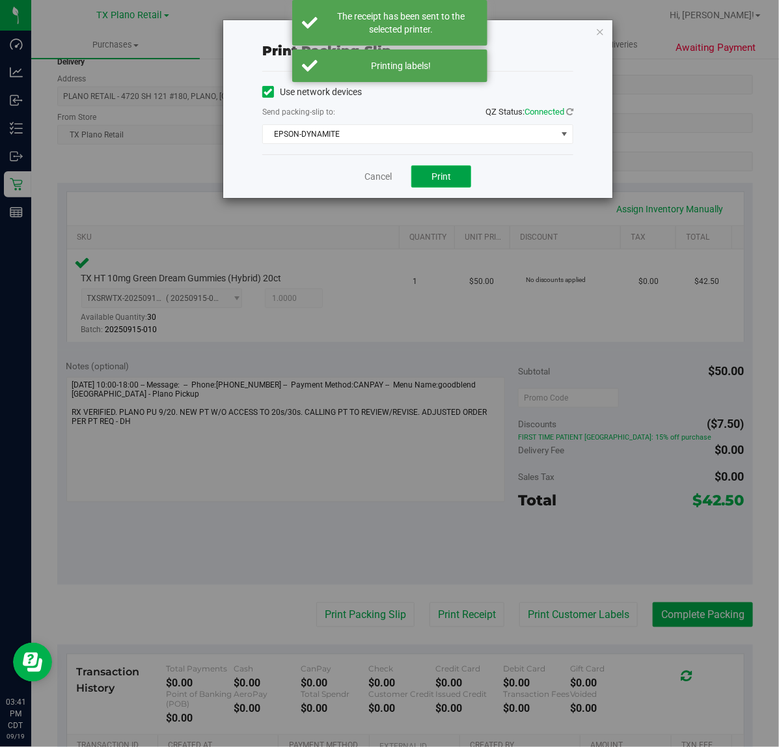
click at [447, 180] on span "Print" at bounding box center [442, 176] width 20 height 10
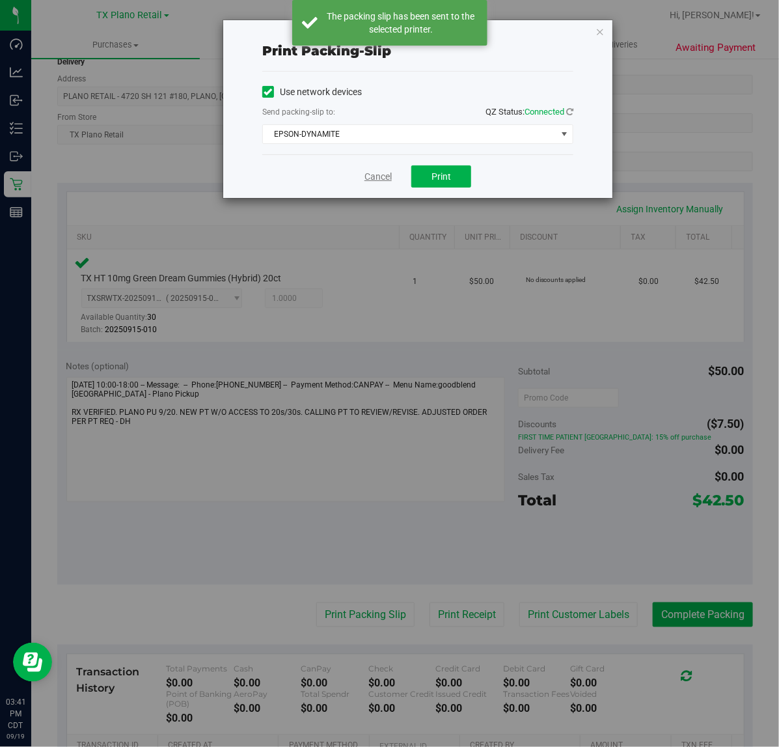
click at [372, 176] on link "Cancel" at bounding box center [378, 177] width 27 height 14
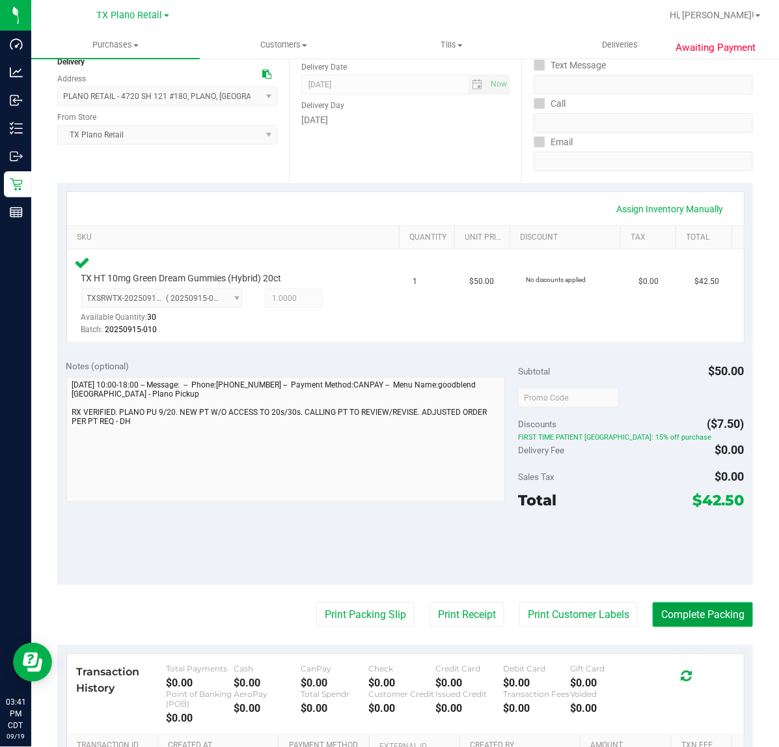
click at [661, 610] on button "Complete Packing" at bounding box center [703, 614] width 100 height 25
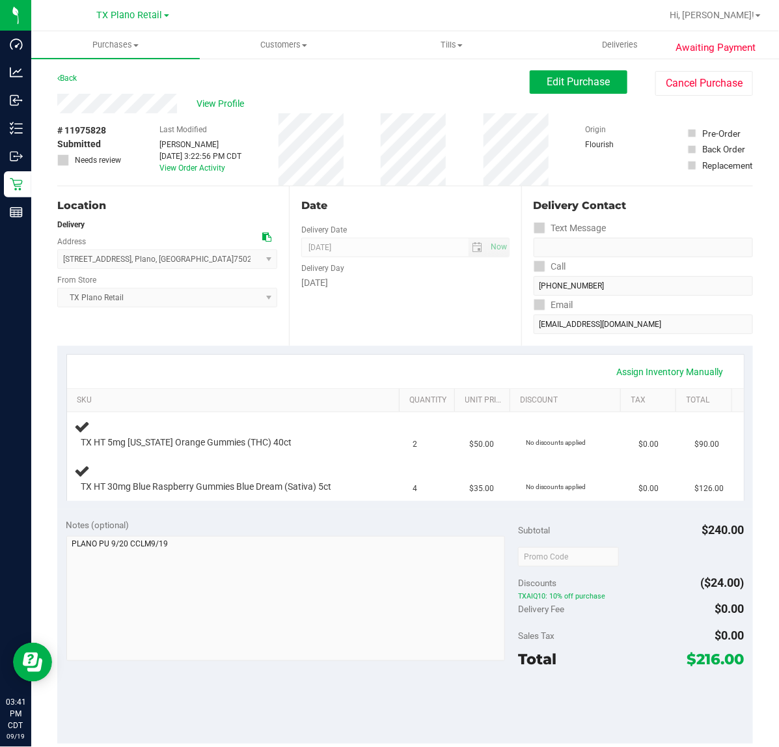
click at [424, 271] on div "Delivery Day" at bounding box center [405, 266] width 208 height 19
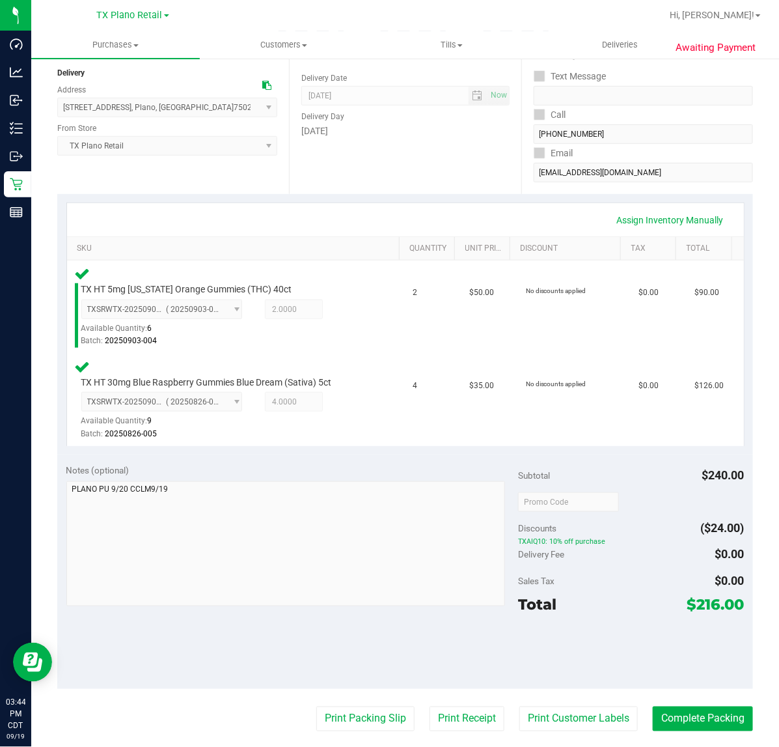
scroll to position [163, 0]
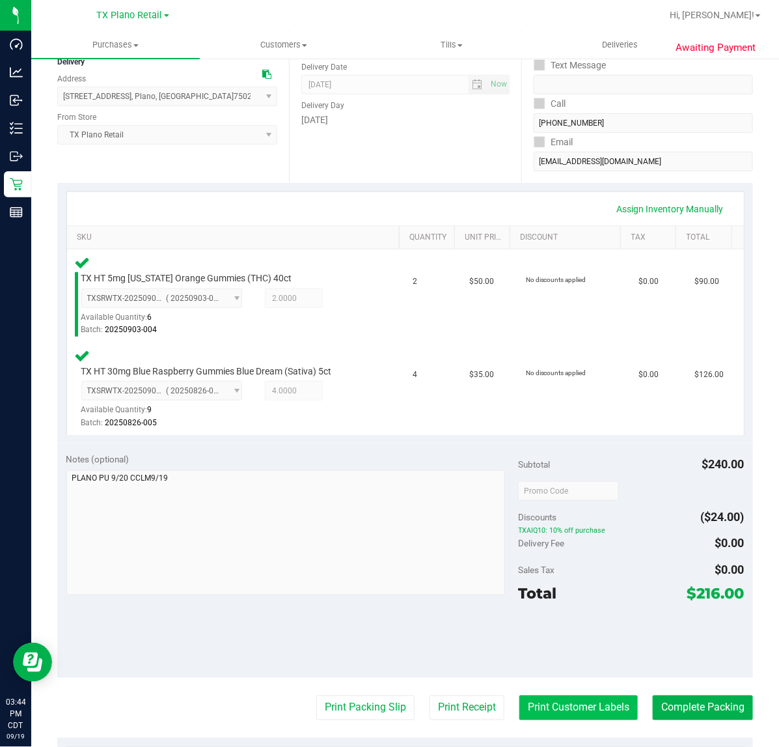
click at [523, 717] on button "Print Customer Labels" at bounding box center [579, 707] width 118 height 25
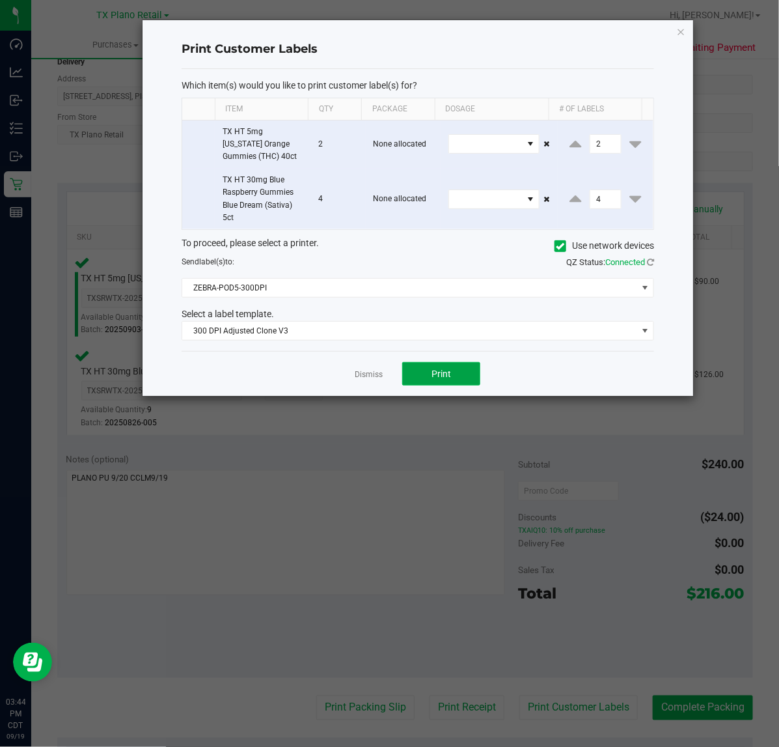
click at [413, 378] on button "Print" at bounding box center [441, 373] width 78 height 23
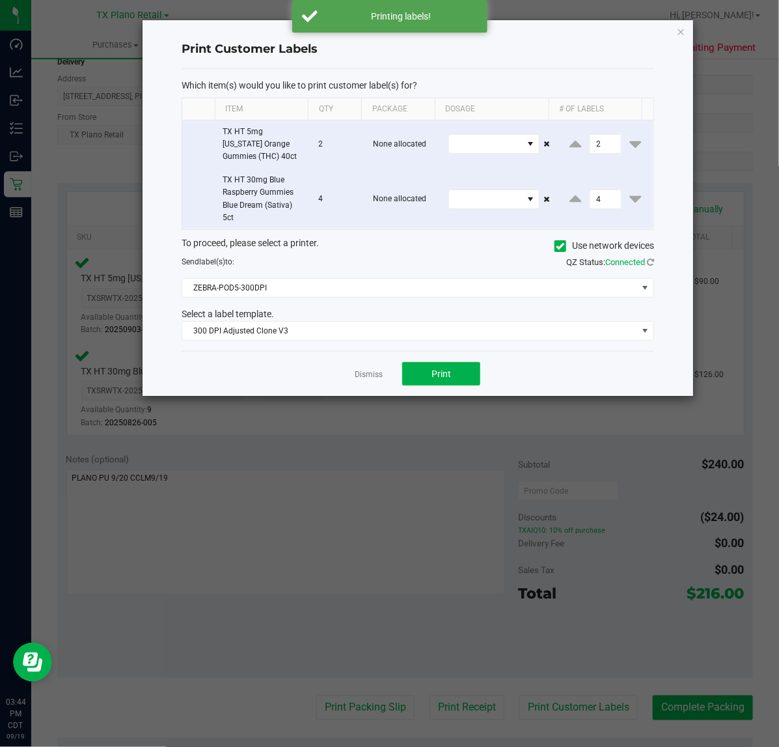
click at [367, 368] on div "Dismiss Print" at bounding box center [418, 373] width 473 height 45
click at [374, 375] on link "Dismiss" at bounding box center [369, 374] width 28 height 11
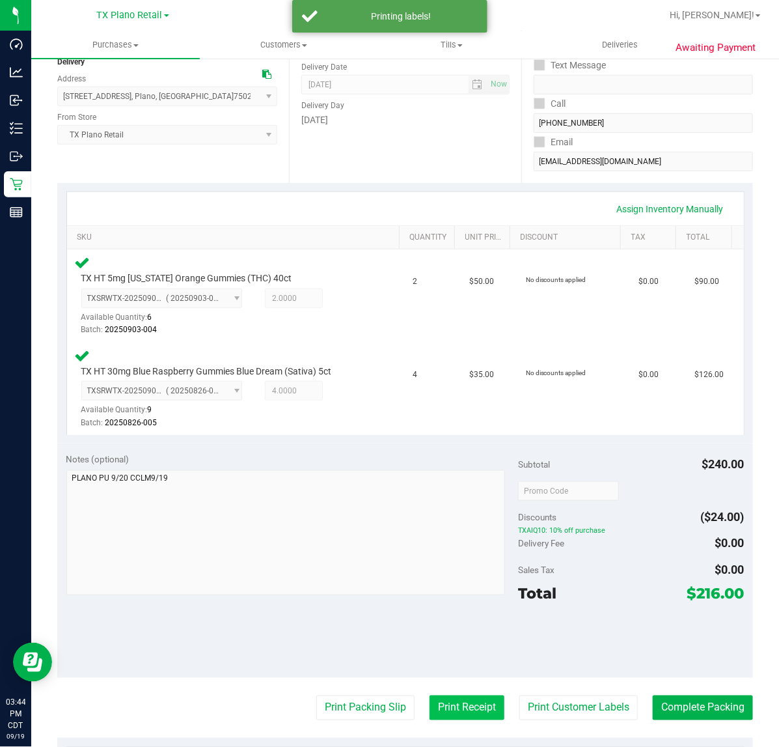
drag, startPoint x: 430, startPoint y: 734, endPoint x: 431, endPoint y: 715, distance: 19.6
click at [430, 734] on purchase-details "Back Edit Purchase Cancel Purchase View Profile # 11975828 Submitted Needs revi…" at bounding box center [405, 449] width 696 height 1083
click at [436, 695] on button "Print Receipt" at bounding box center [467, 707] width 75 height 25
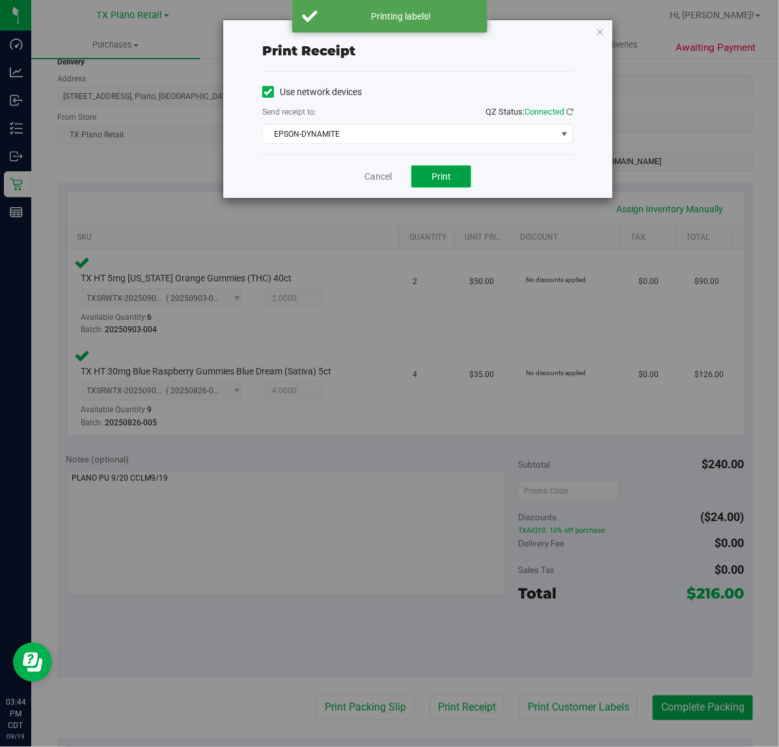
click at [417, 176] on button "Print" at bounding box center [441, 176] width 60 height 22
click at [385, 177] on link "Cancel" at bounding box center [372, 177] width 27 height 14
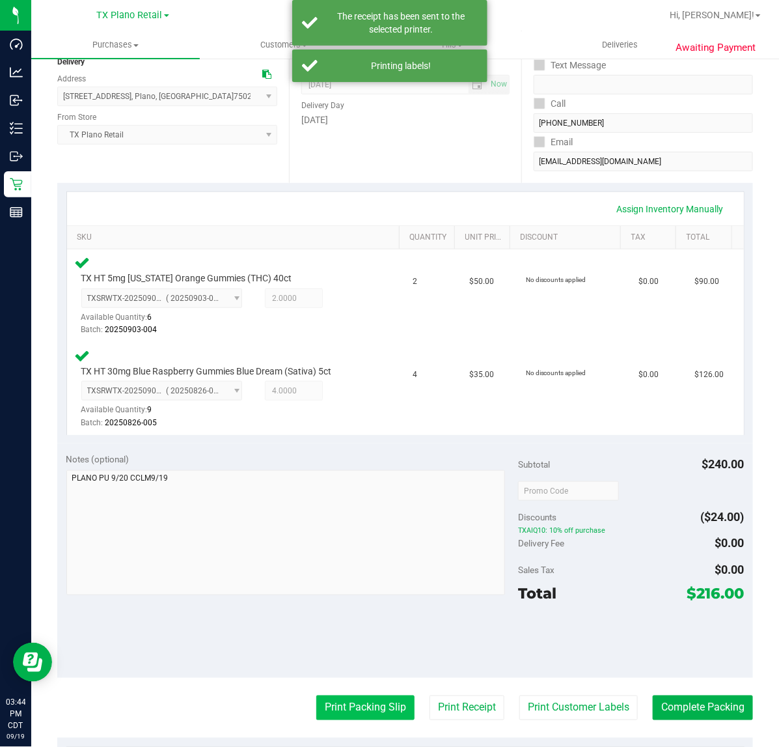
click at [326, 695] on button "Print Packing Slip" at bounding box center [365, 707] width 98 height 25
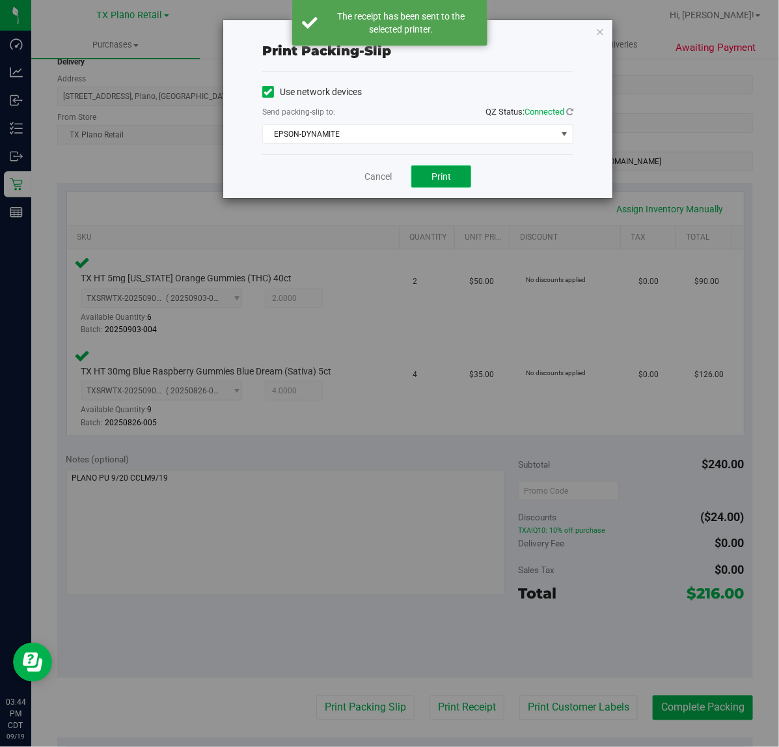
click at [424, 181] on button "Print" at bounding box center [441, 176] width 60 height 22
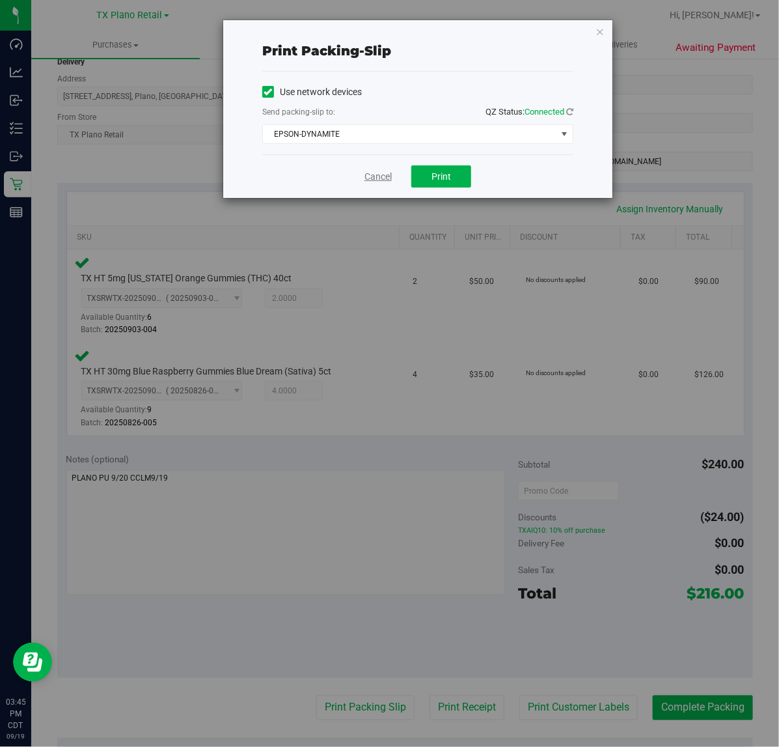
click at [367, 181] on link "Cancel" at bounding box center [378, 177] width 27 height 14
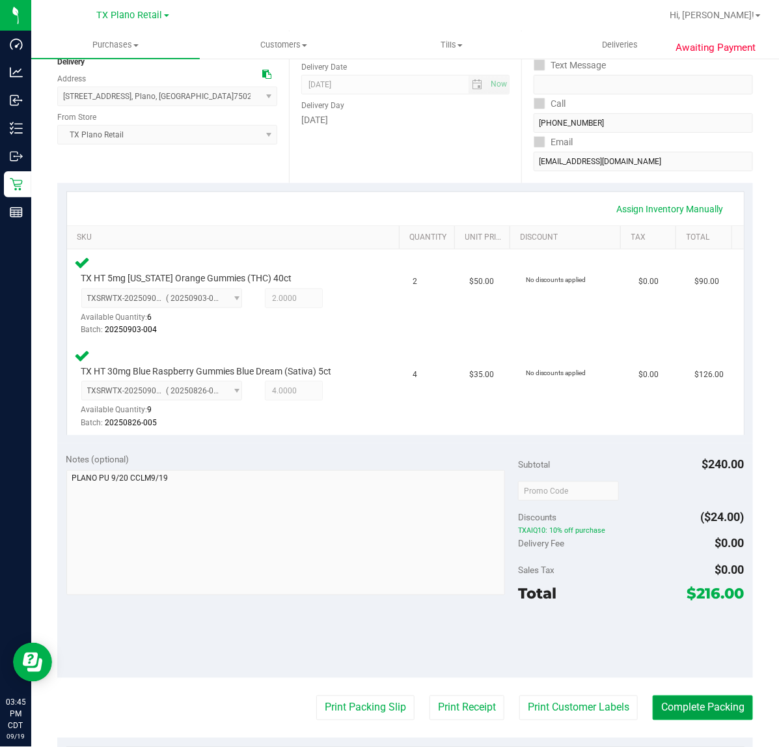
click at [671, 717] on button "Complete Packing" at bounding box center [703, 707] width 100 height 25
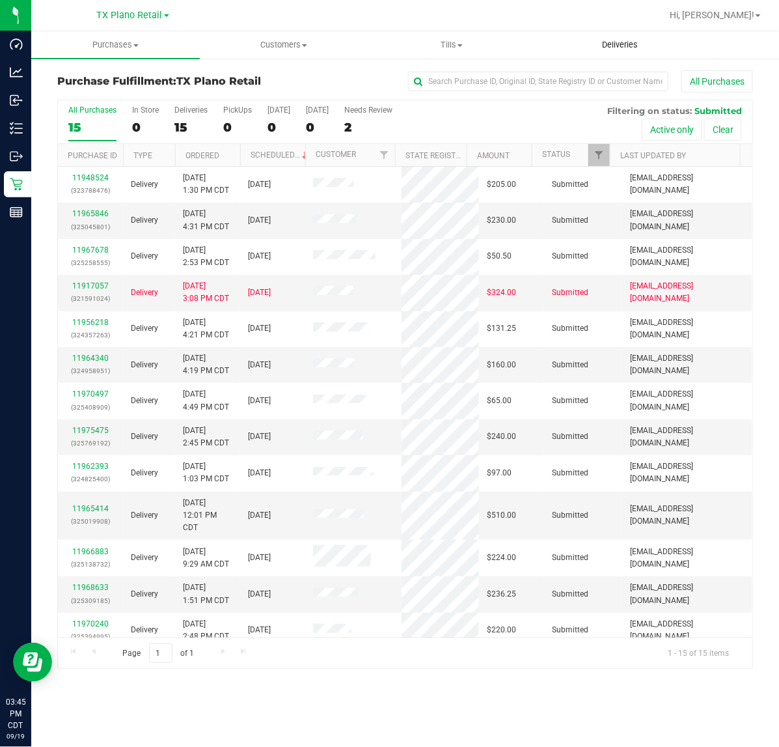
click at [633, 44] on span "Deliveries" at bounding box center [620, 45] width 71 height 12
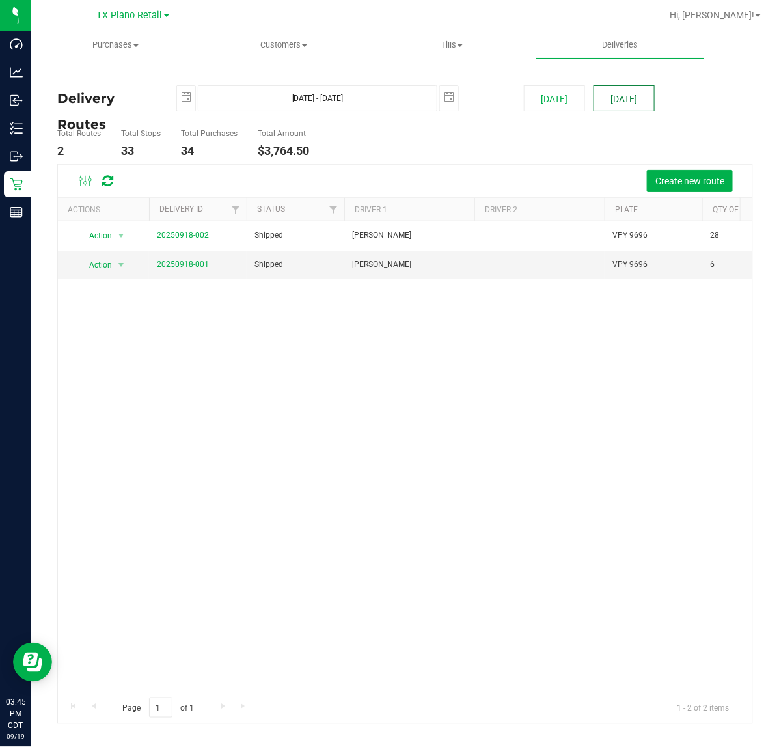
click at [640, 104] on button "[DATE]" at bounding box center [624, 98] width 61 height 26
type input "[DATE] - [DATE]"
type input "[DATE]"
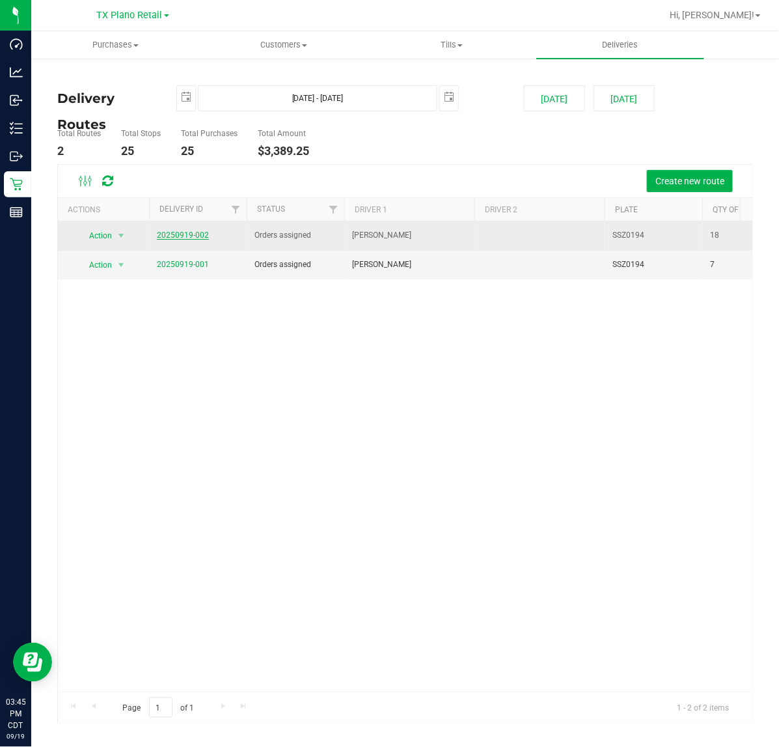
click at [194, 239] on link "20250919-002" at bounding box center [183, 234] width 52 height 9
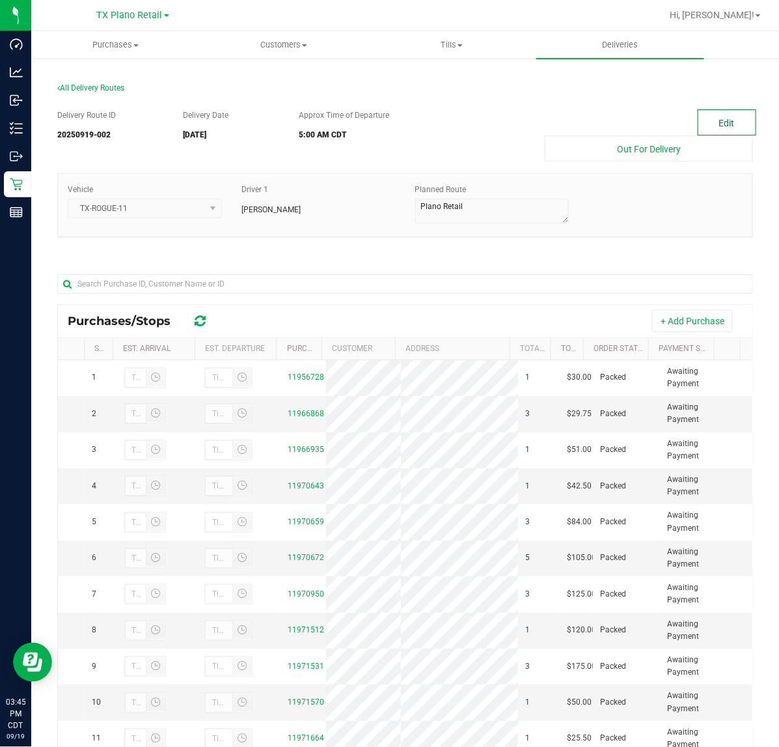
click at [698, 115] on button "Edit" at bounding box center [727, 122] width 59 height 26
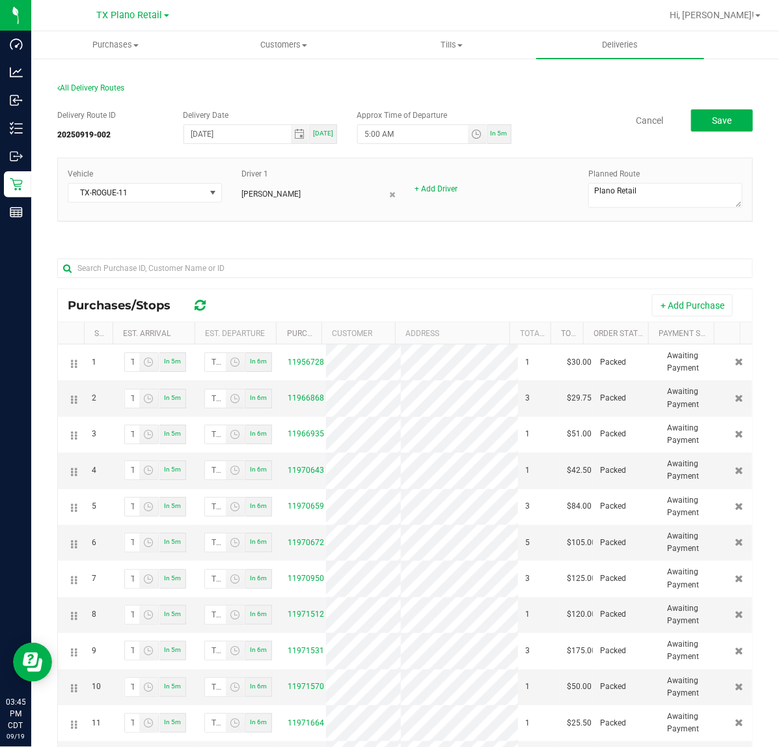
click at [705, 294] on div "Purchases/Stops + Add Purchase" at bounding box center [405, 305] width 695 height 33
click at [701, 299] on button "+ Add Purchase" at bounding box center [692, 305] width 81 height 22
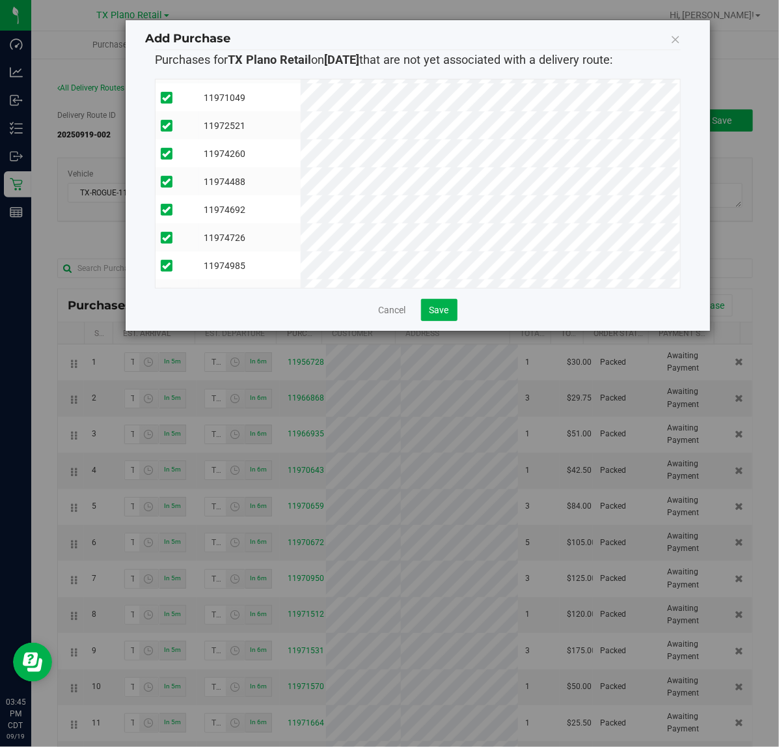
scroll to position [331, 0]
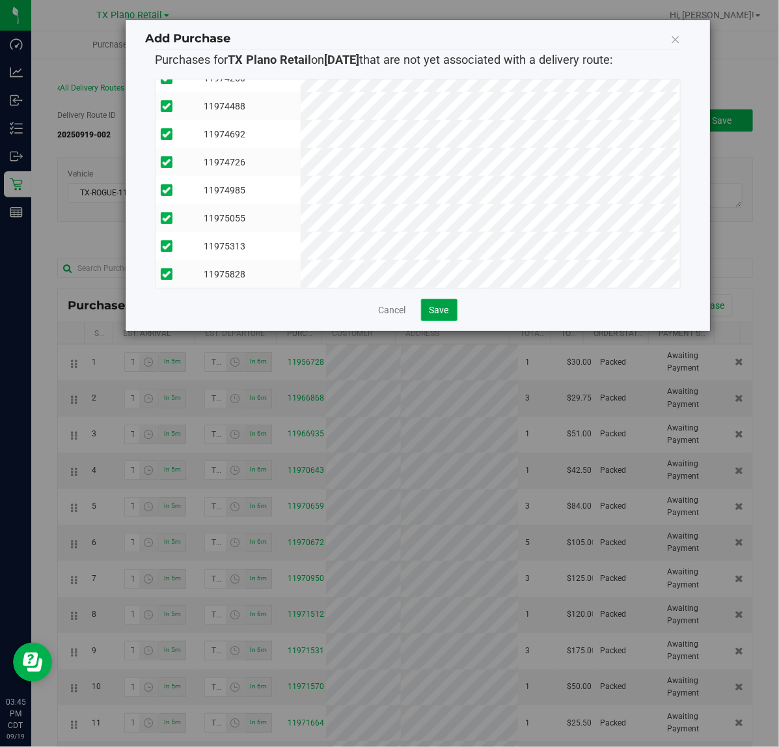
click at [445, 305] on span "Save" at bounding box center [440, 310] width 20 height 10
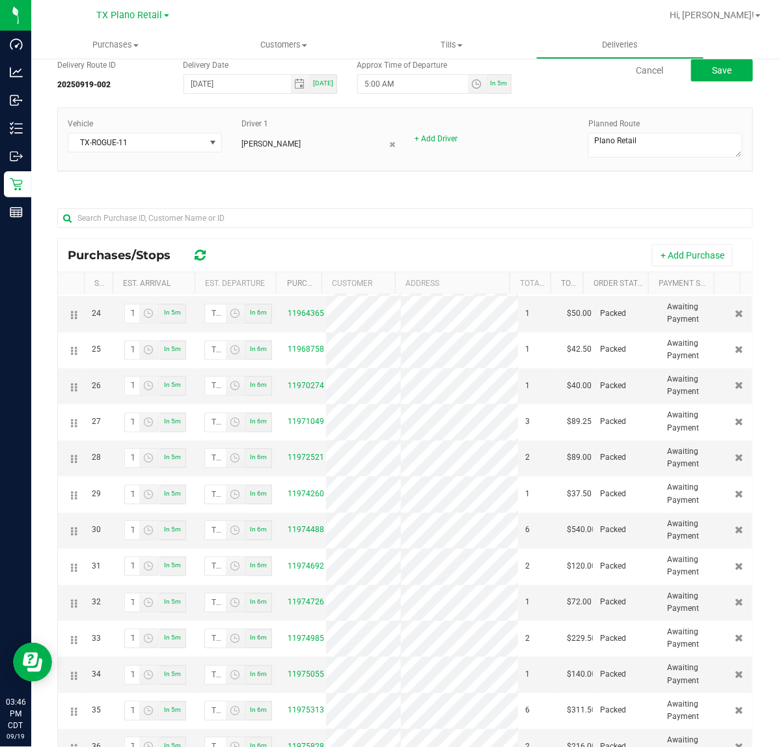
scroll to position [0, 0]
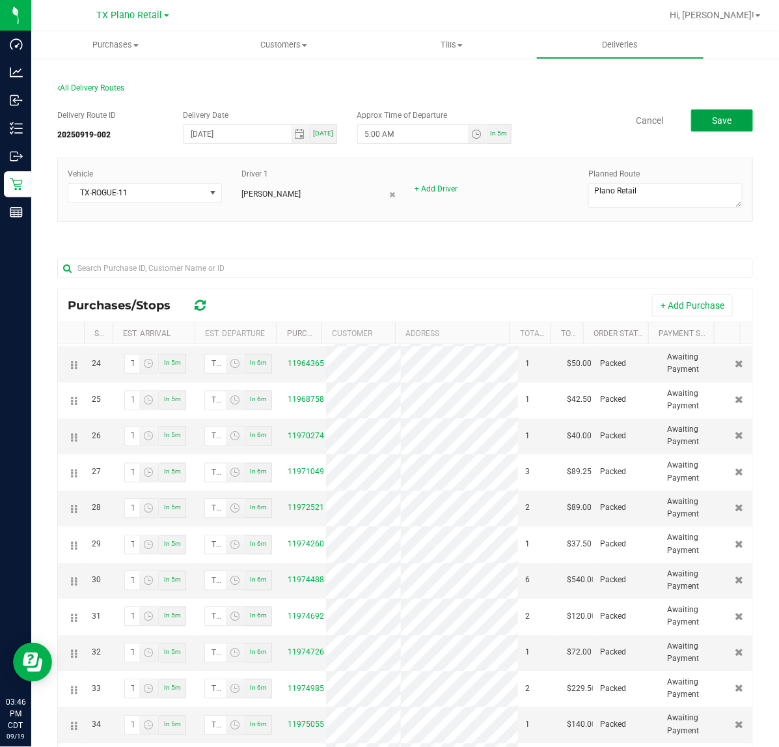
click at [721, 124] on button "Save" at bounding box center [722, 120] width 62 height 22
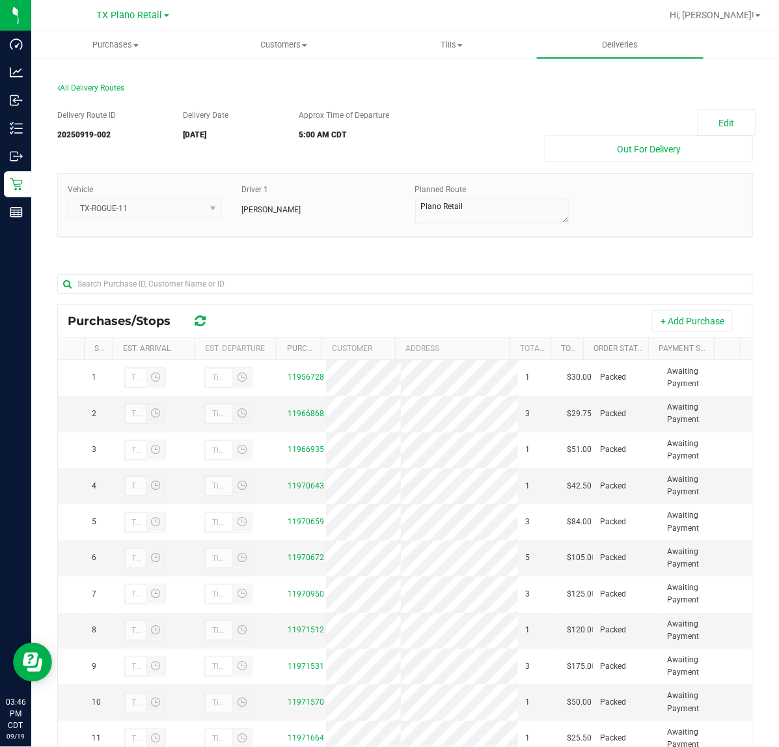
click at [633, 56] on link "Deliveries" at bounding box center [620, 44] width 169 height 27
